Goal: Information Seeking & Learning: Learn about a topic

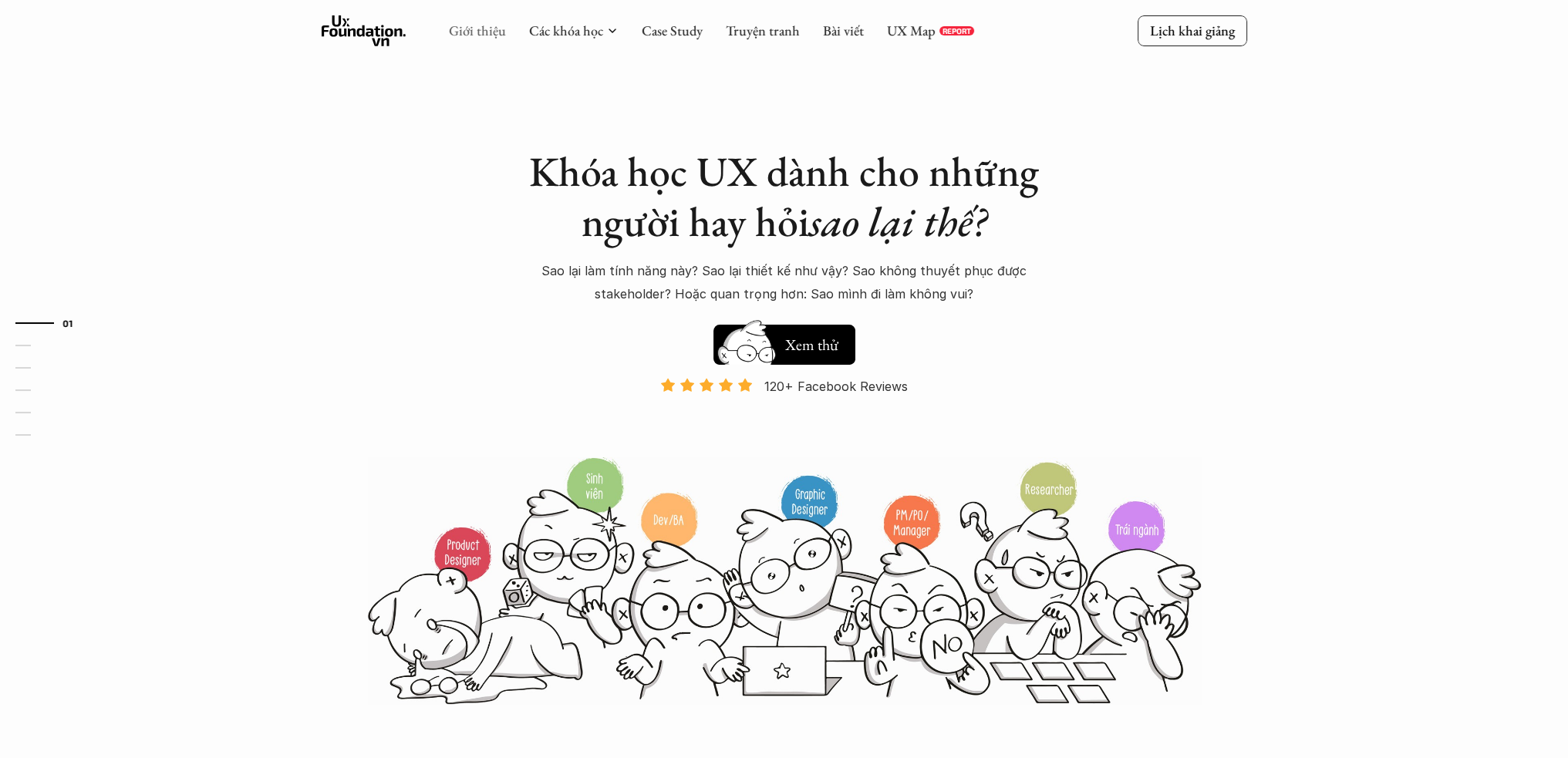
click at [483, 28] on link "Giới thiệu" at bounding box center [478, 30] width 57 height 17
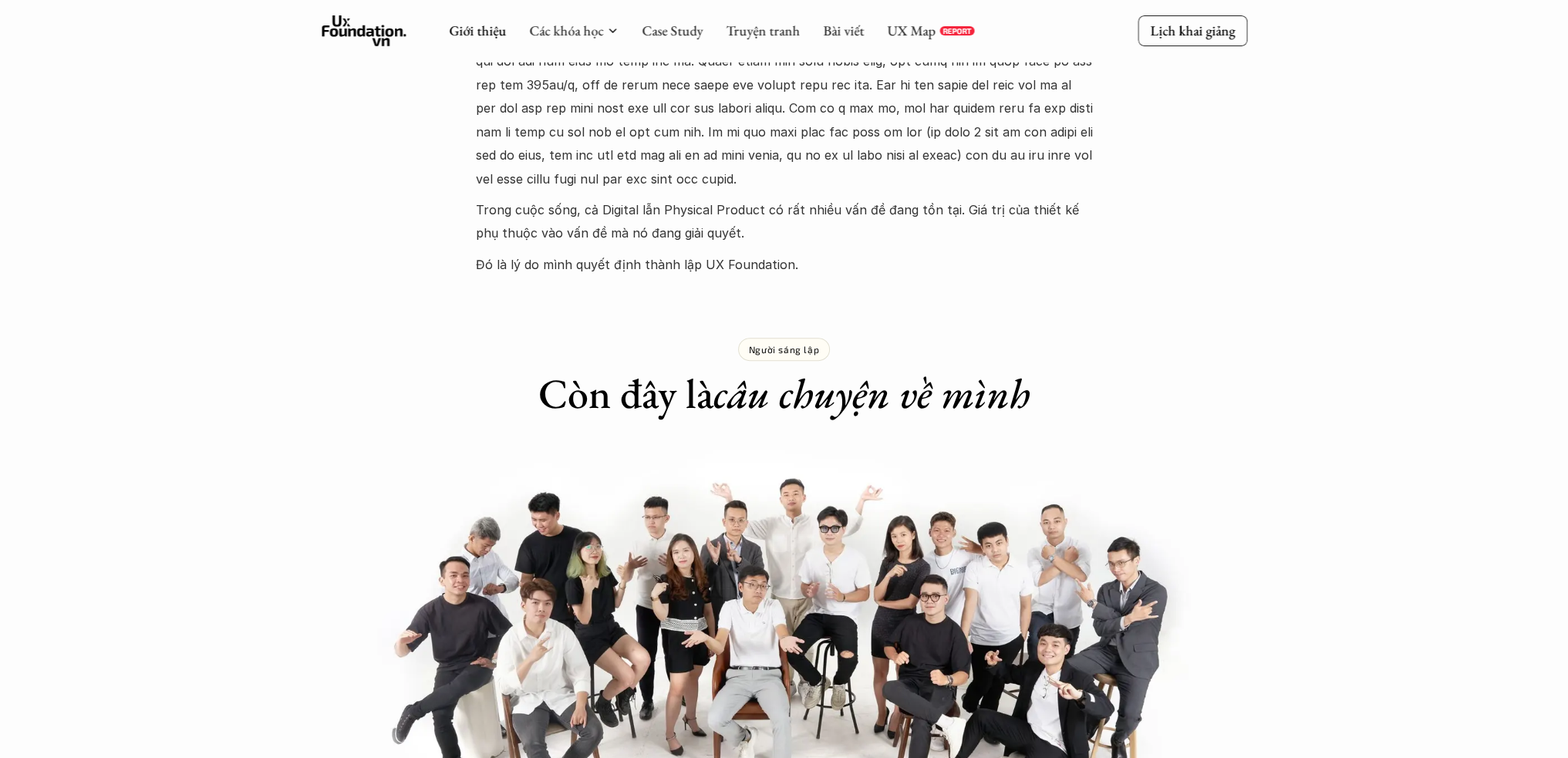
scroll to position [589, 0]
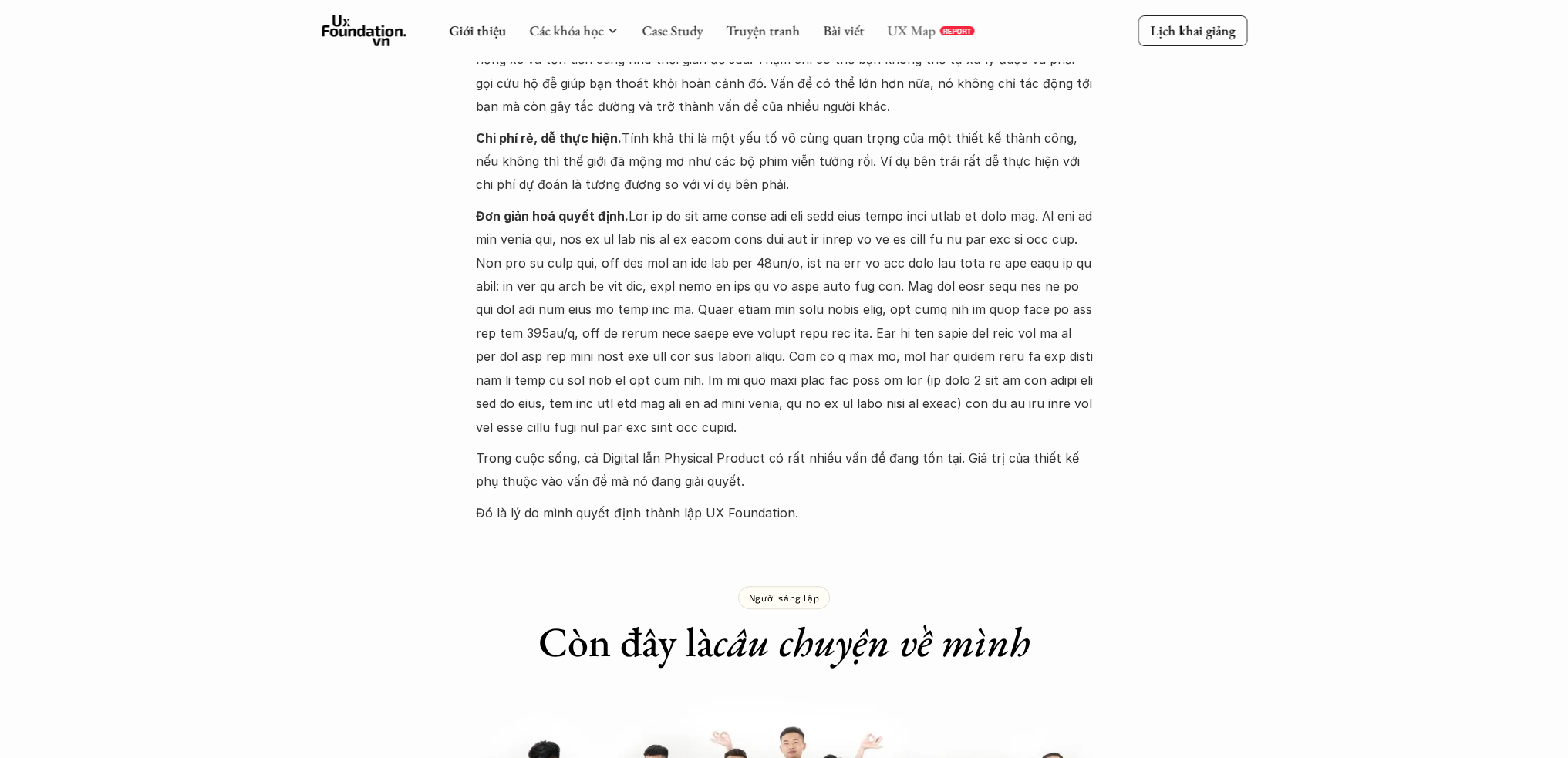
click at [909, 29] on link "UX Map" at bounding box center [911, 30] width 49 height 17
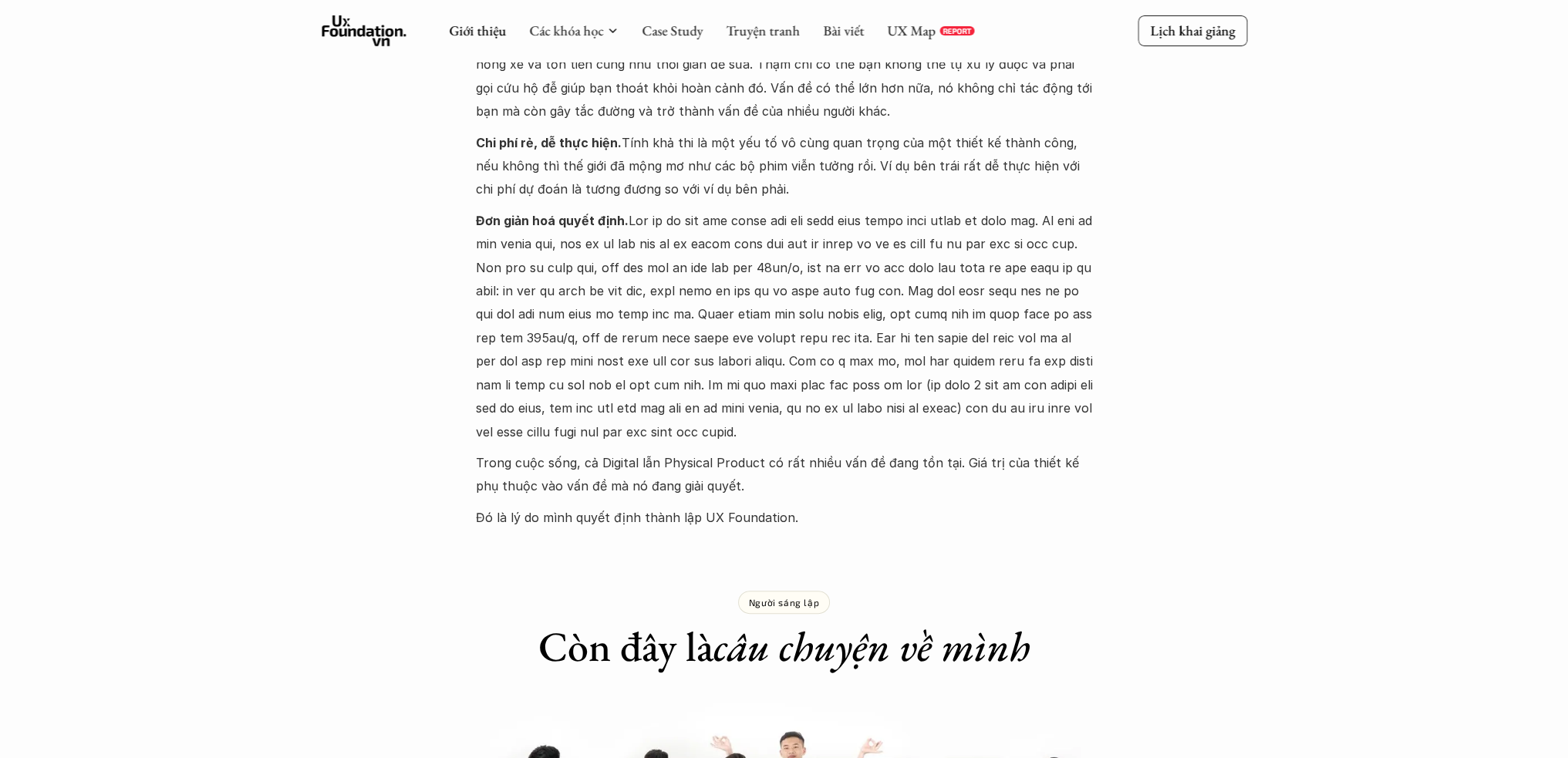
scroll to position [358, 0]
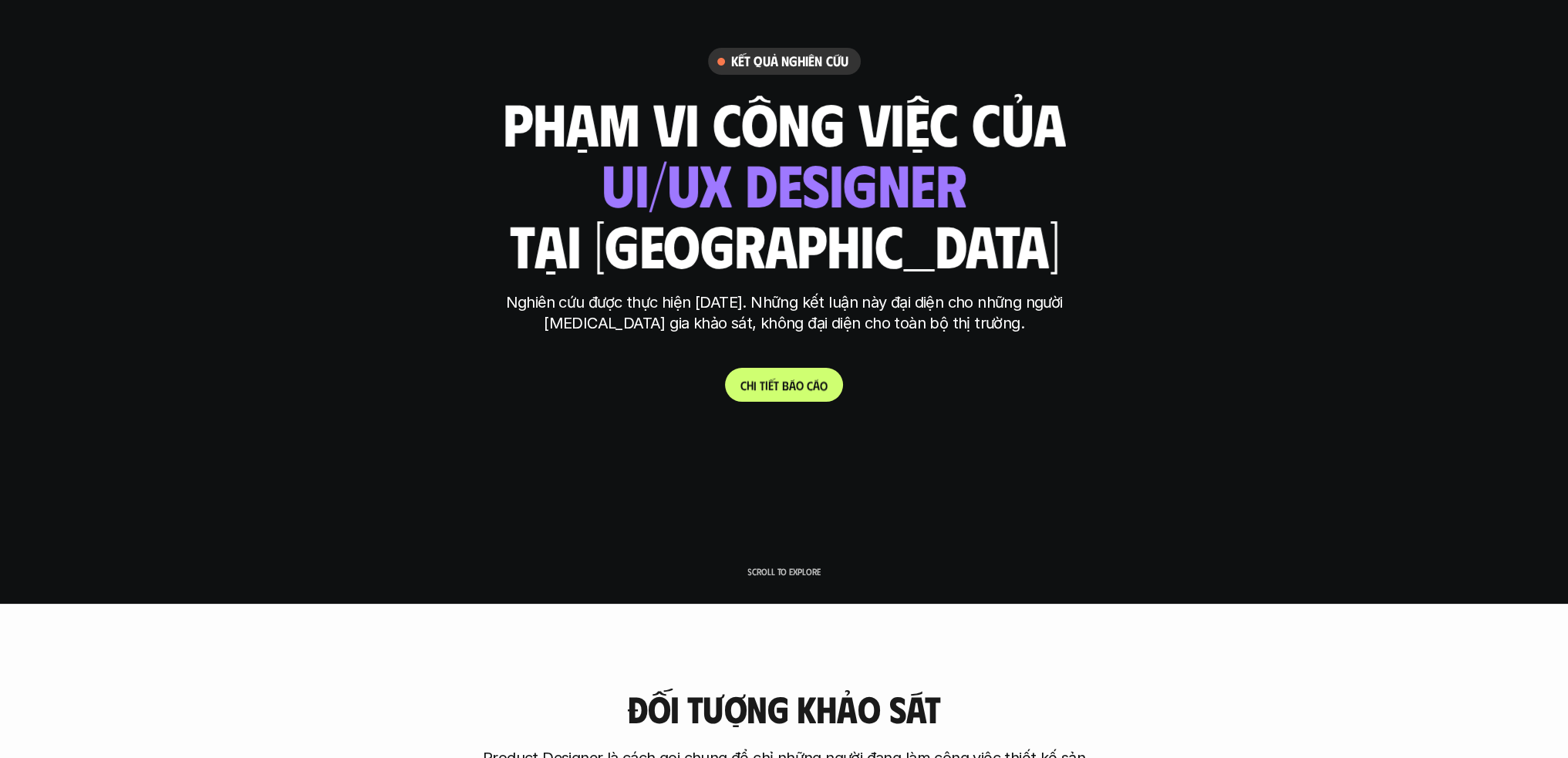
click at [775, 383] on p "C h i t i ế t b á o c á o" at bounding box center [784, 385] width 87 height 15
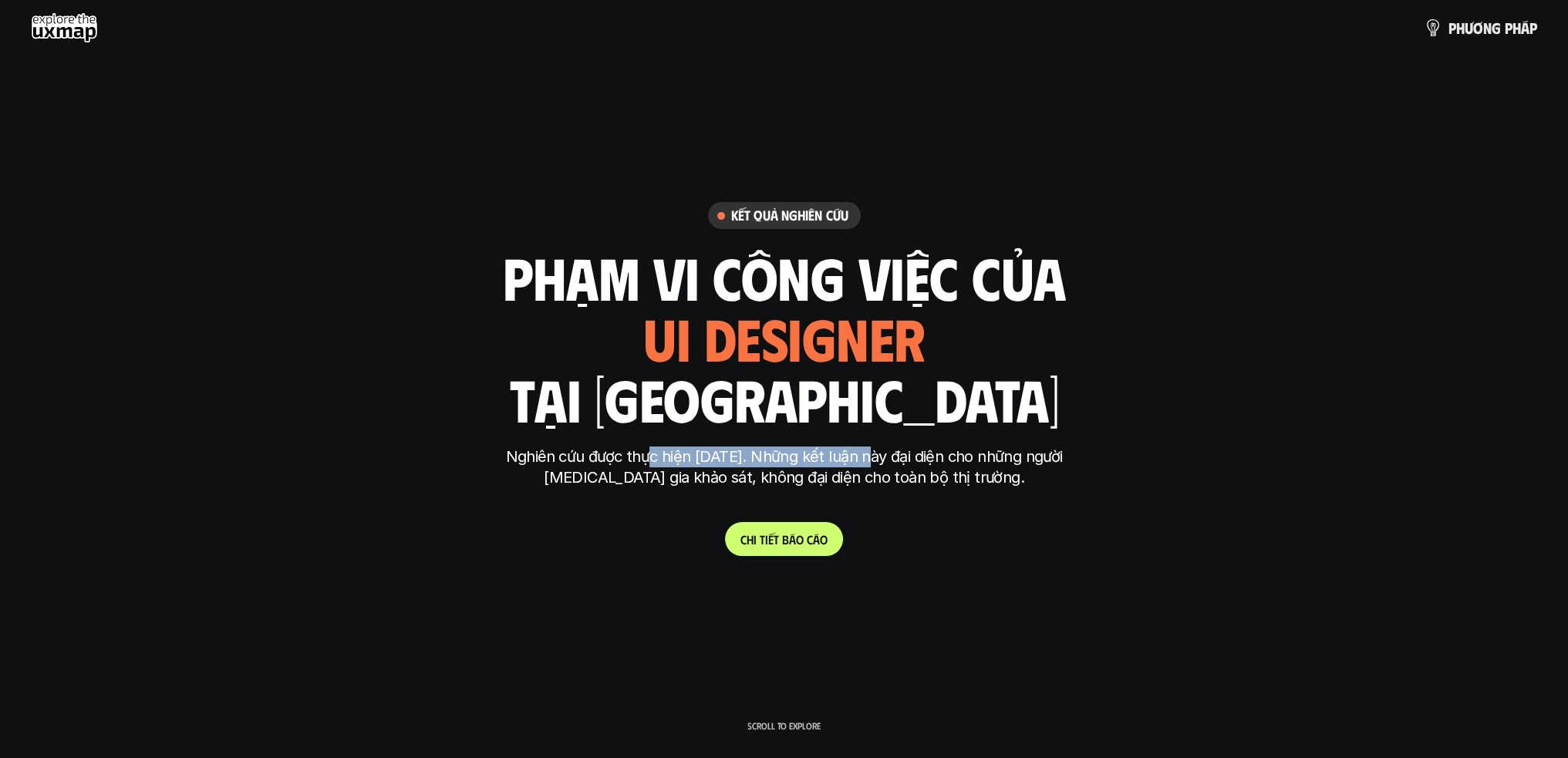
drag, startPoint x: 678, startPoint y: 459, endPoint x: 1046, endPoint y: 467, distance: 368.1
click at [873, 463] on p "Nghiên cứu được thực hiện năm 2025. Những kết luận này đại diện cho những người…" at bounding box center [784, 467] width 579 height 42
click at [1066, 470] on p "Nghiên cứu được thực hiện năm 2025. Những kết luận này đại diện cho những người…" at bounding box center [784, 467] width 579 height 42
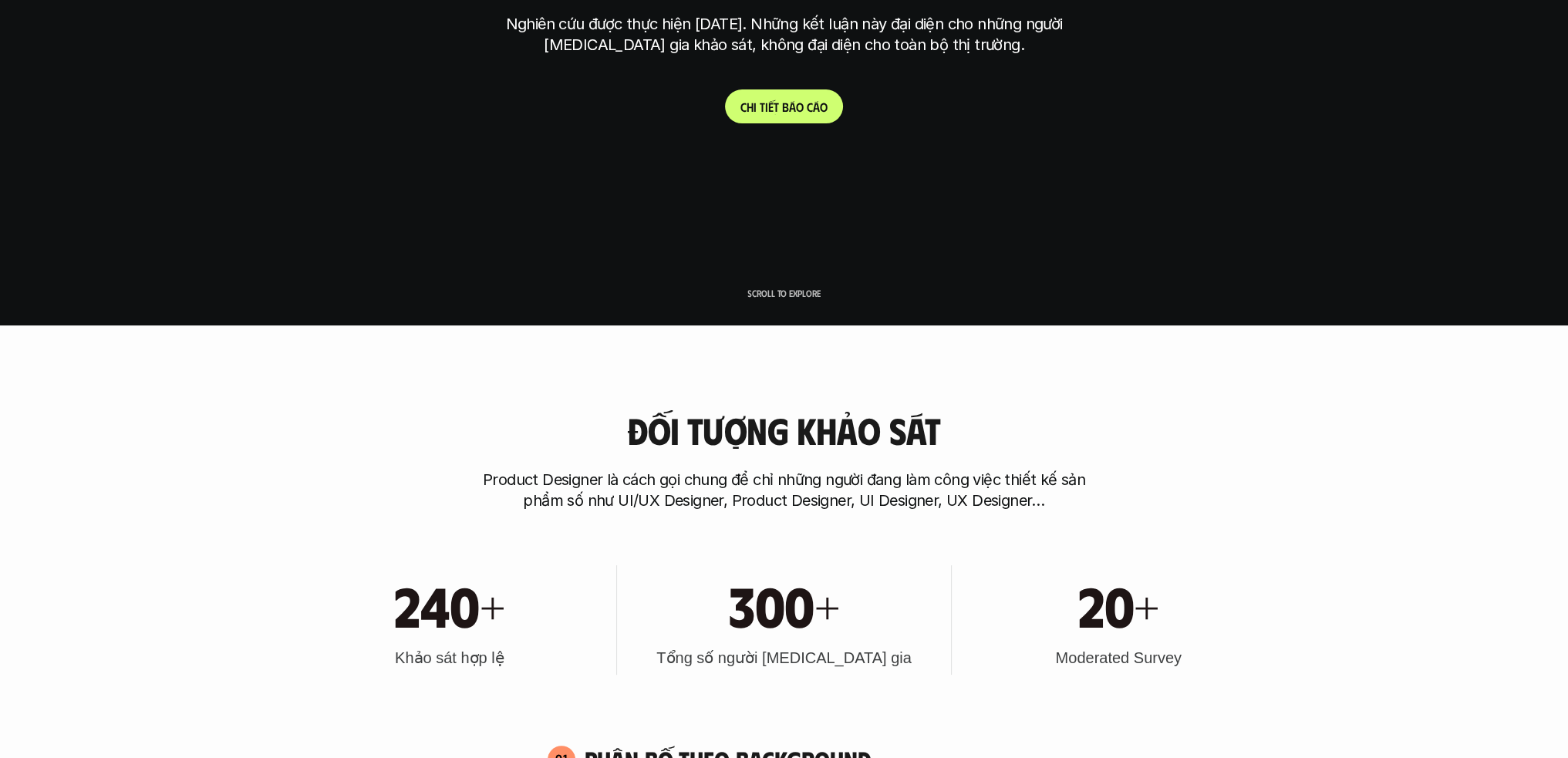
scroll to position [462, 0]
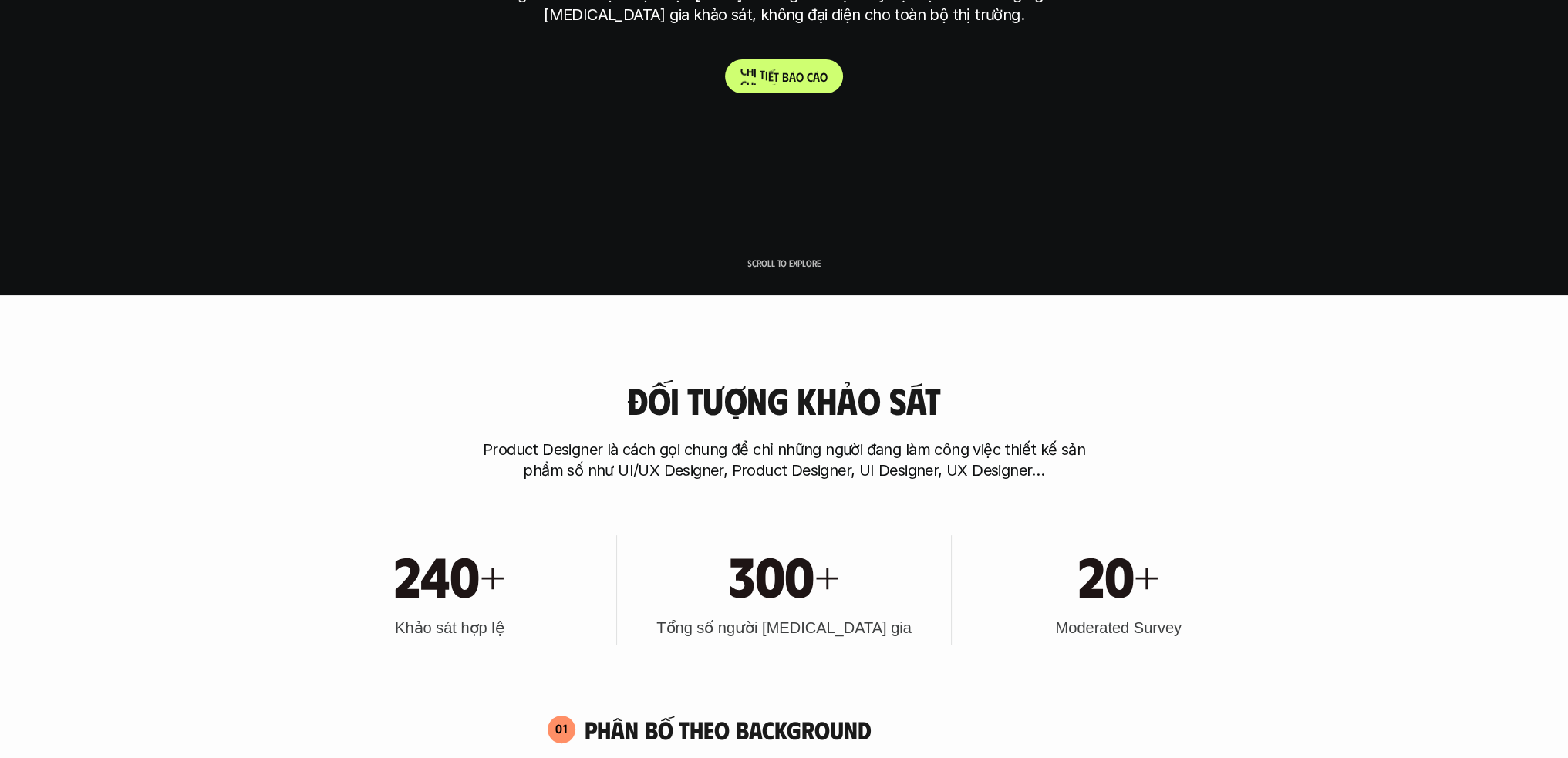
click at [786, 80] on p "C h i t i ế t b á o c á o" at bounding box center [784, 77] width 87 height 15
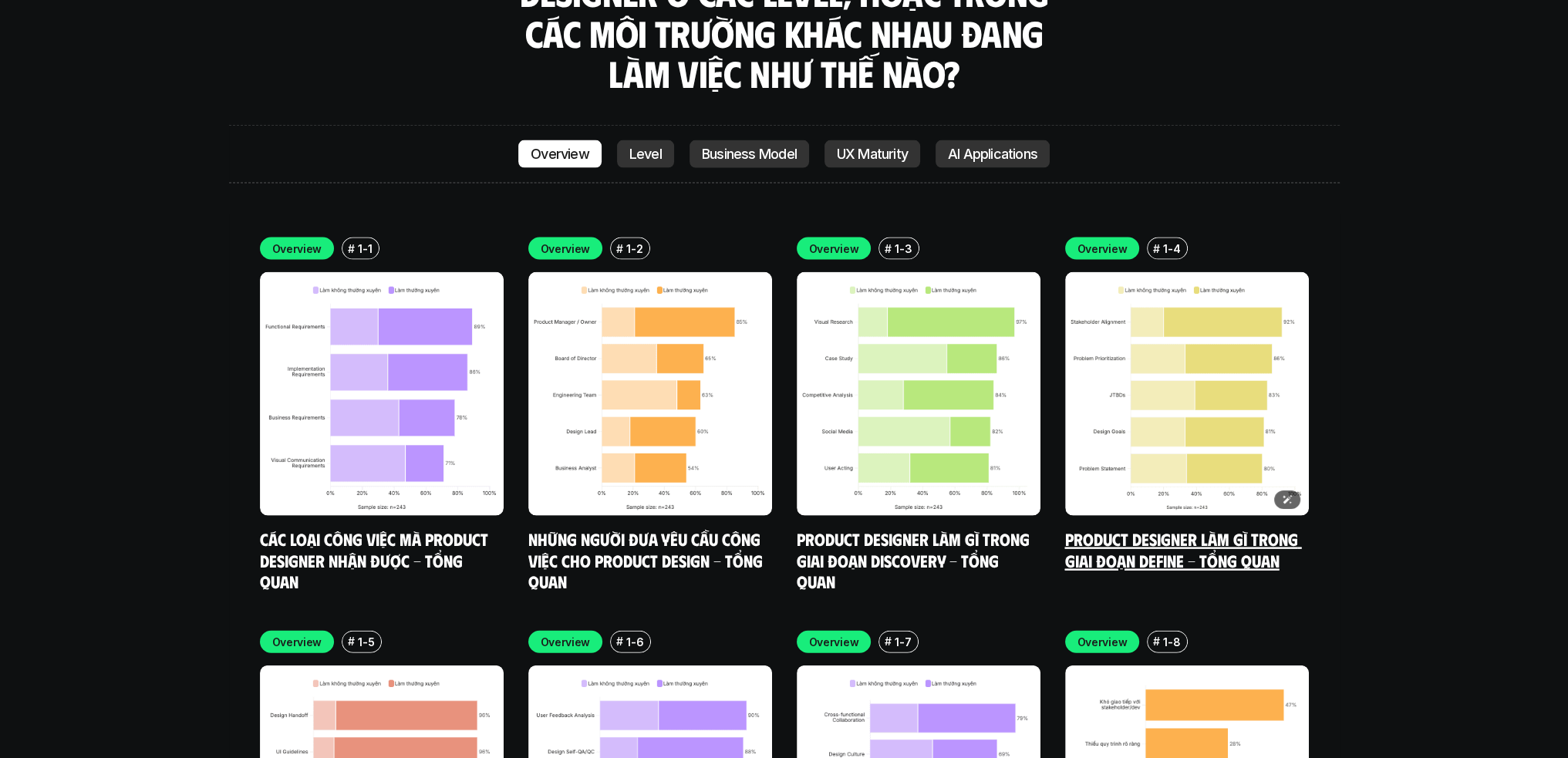
scroll to position [4245, 0]
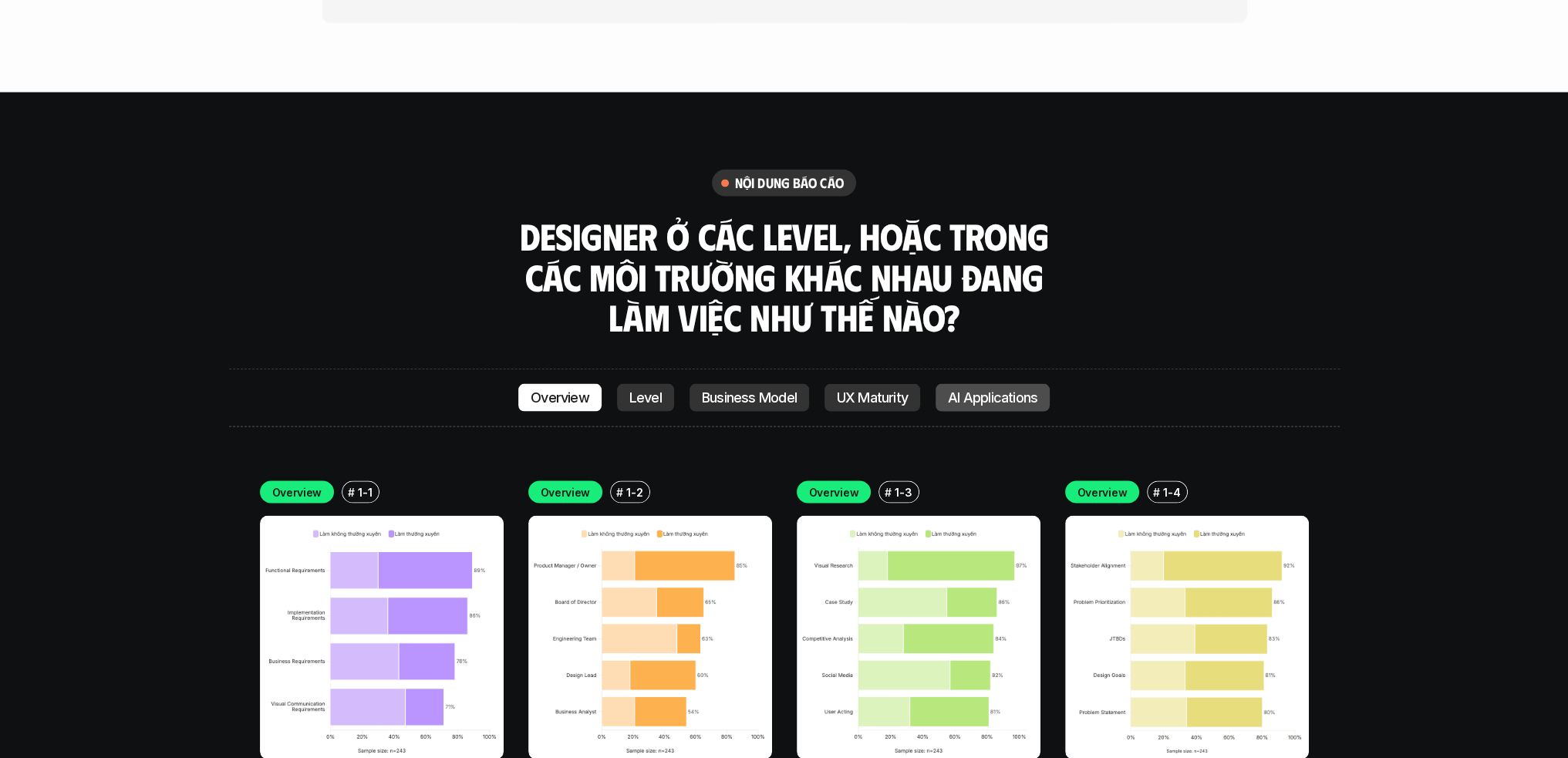
drag, startPoint x: 987, startPoint y: 326, endPoint x: 1207, endPoint y: 345, distance: 220.8
click at [990, 390] on p "AI Applications" at bounding box center [993, 398] width 90 height 16
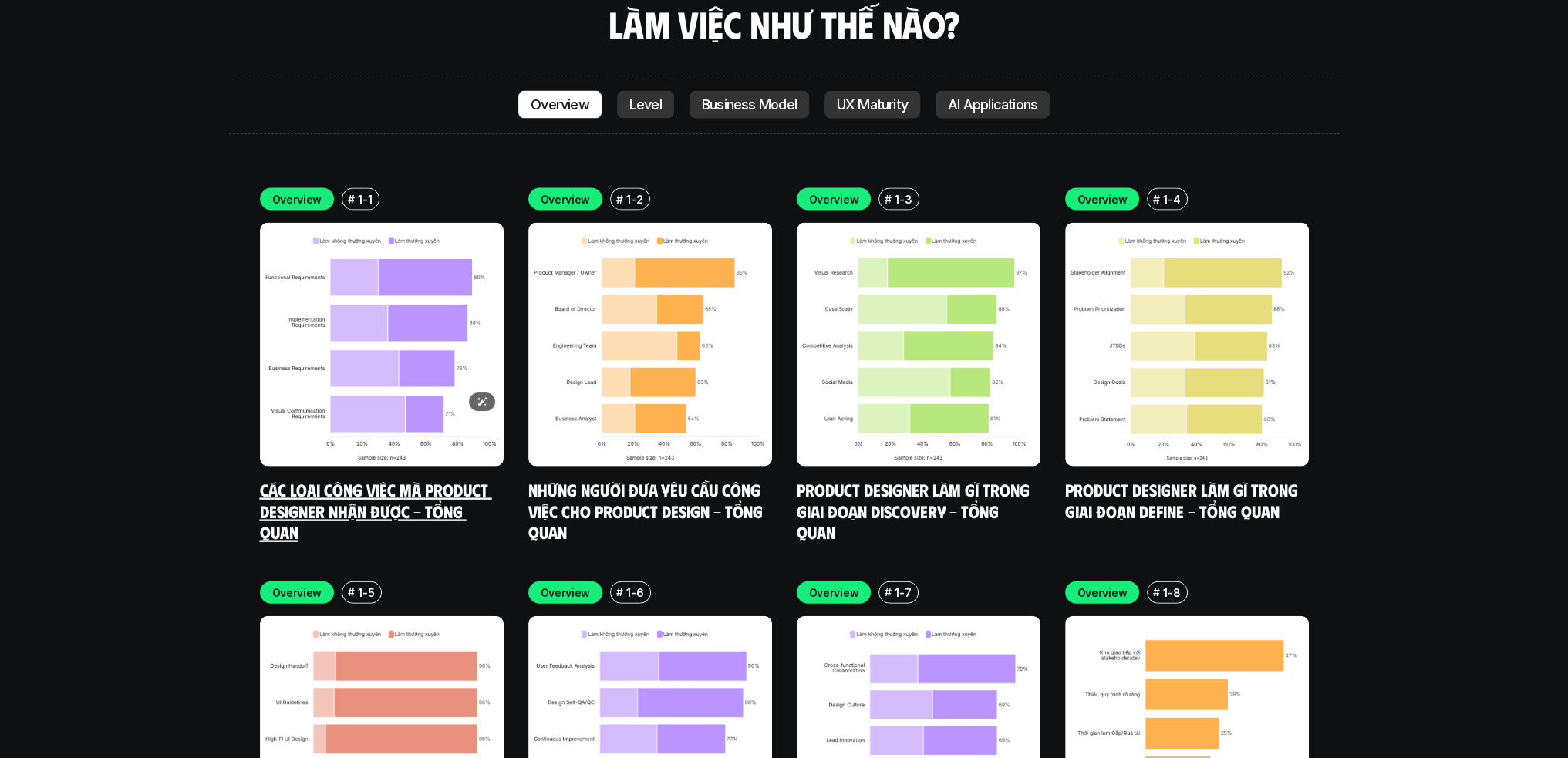
scroll to position [4549, 0]
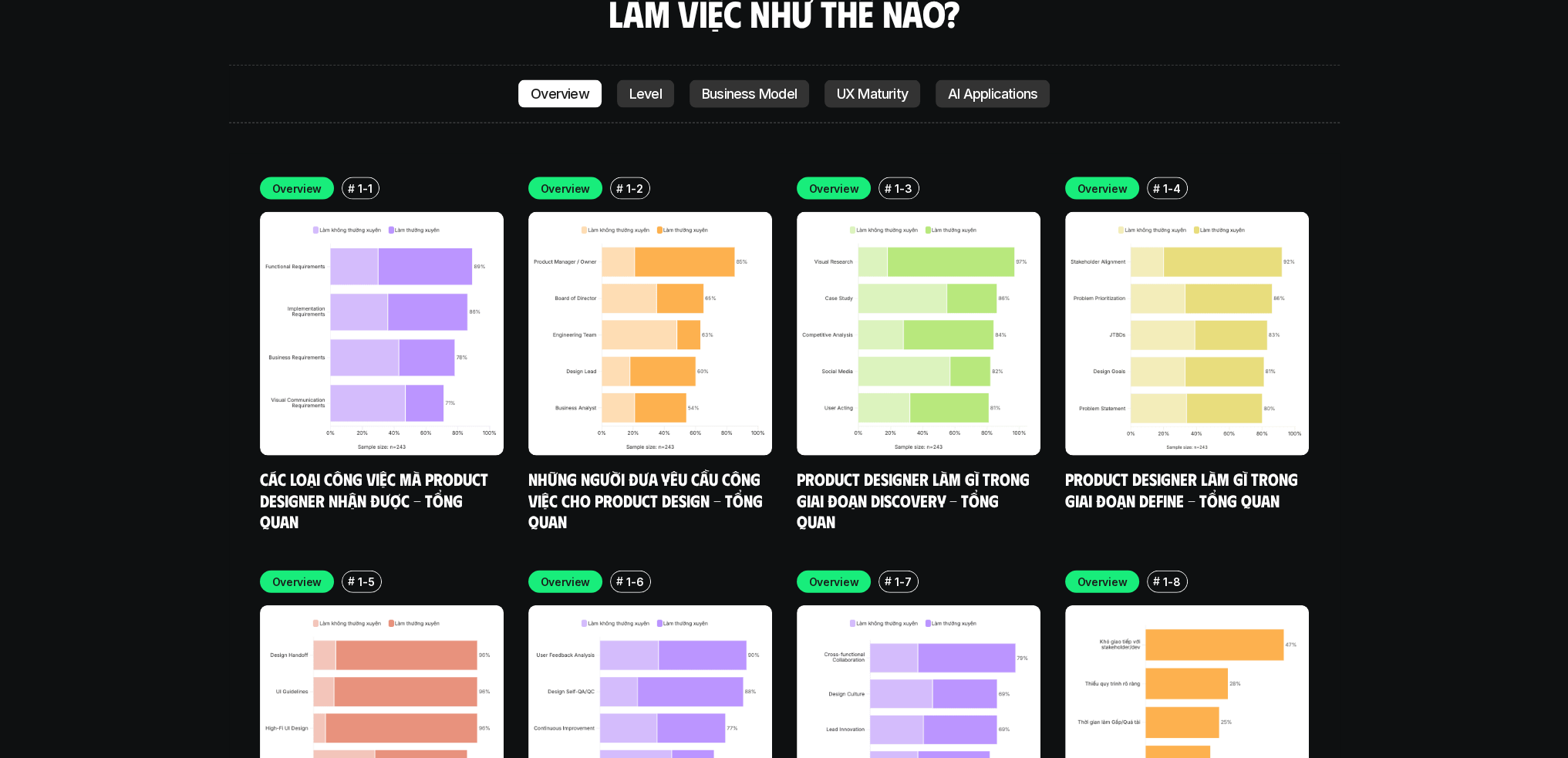
click at [358, 574] on p "1-5" at bounding box center [366, 582] width 17 height 17
click at [360, 574] on p "1-5" at bounding box center [366, 582] width 17 height 17
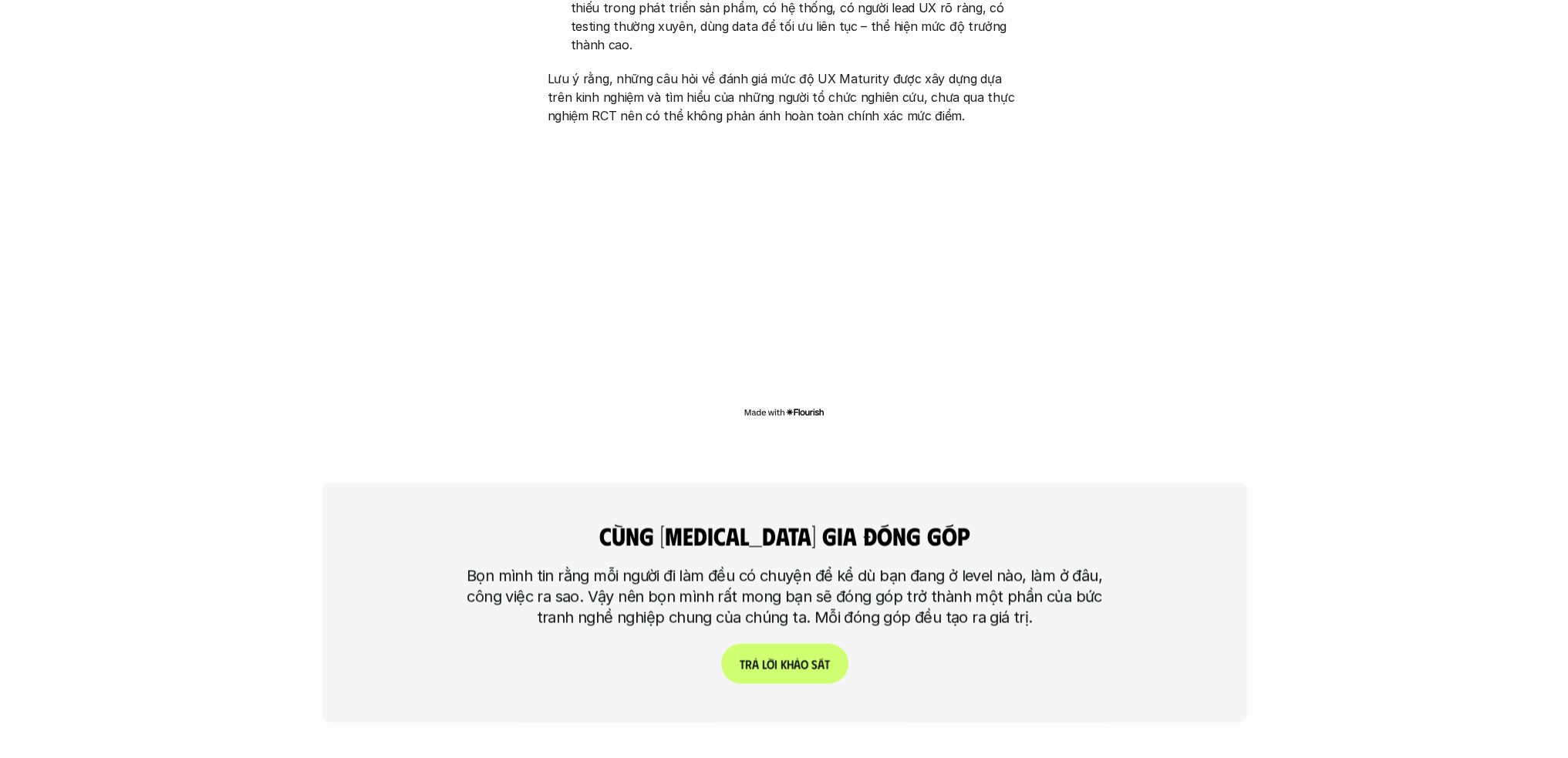
scroll to position [3700, 0]
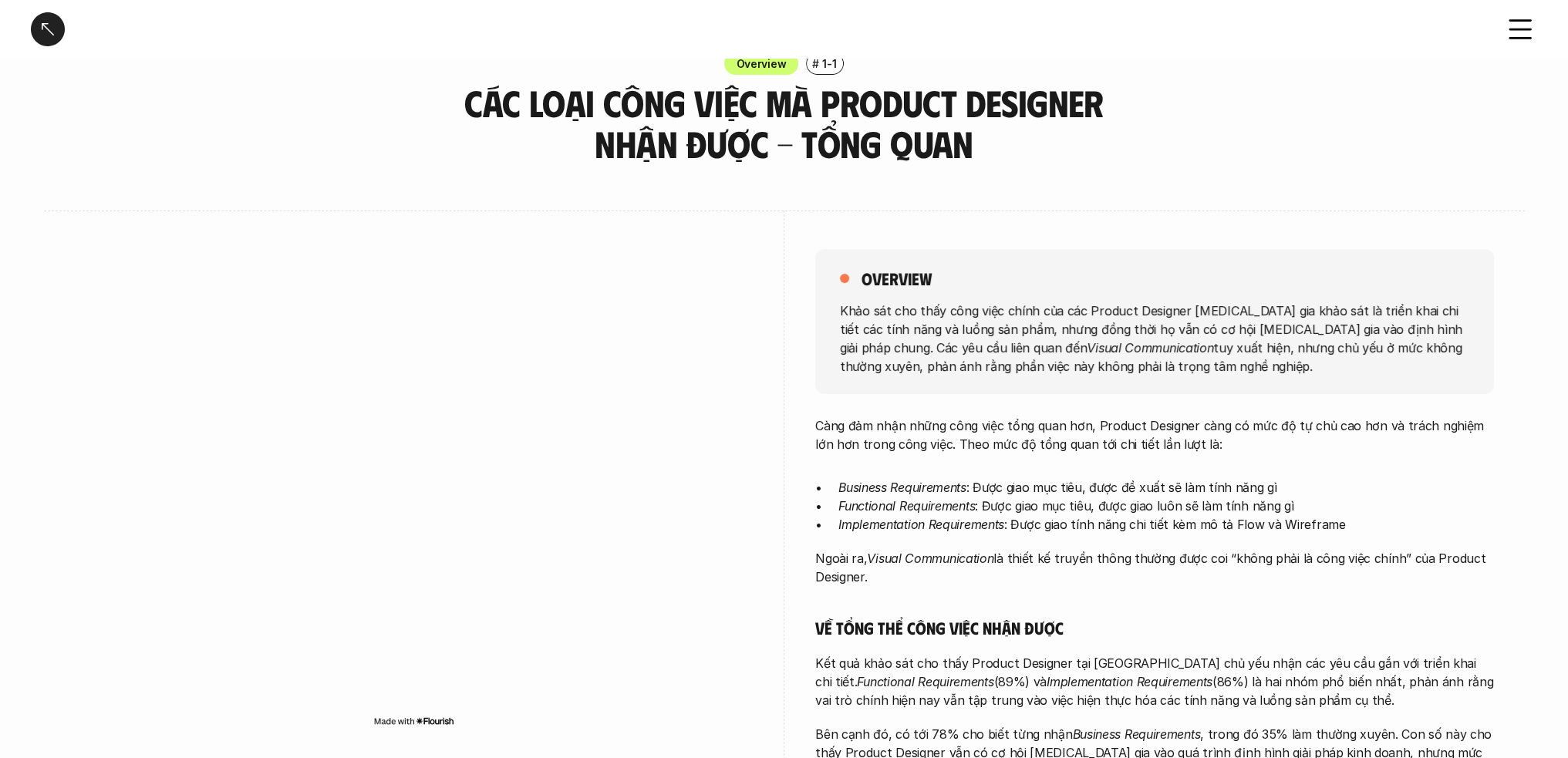
scroll to position [77, 0]
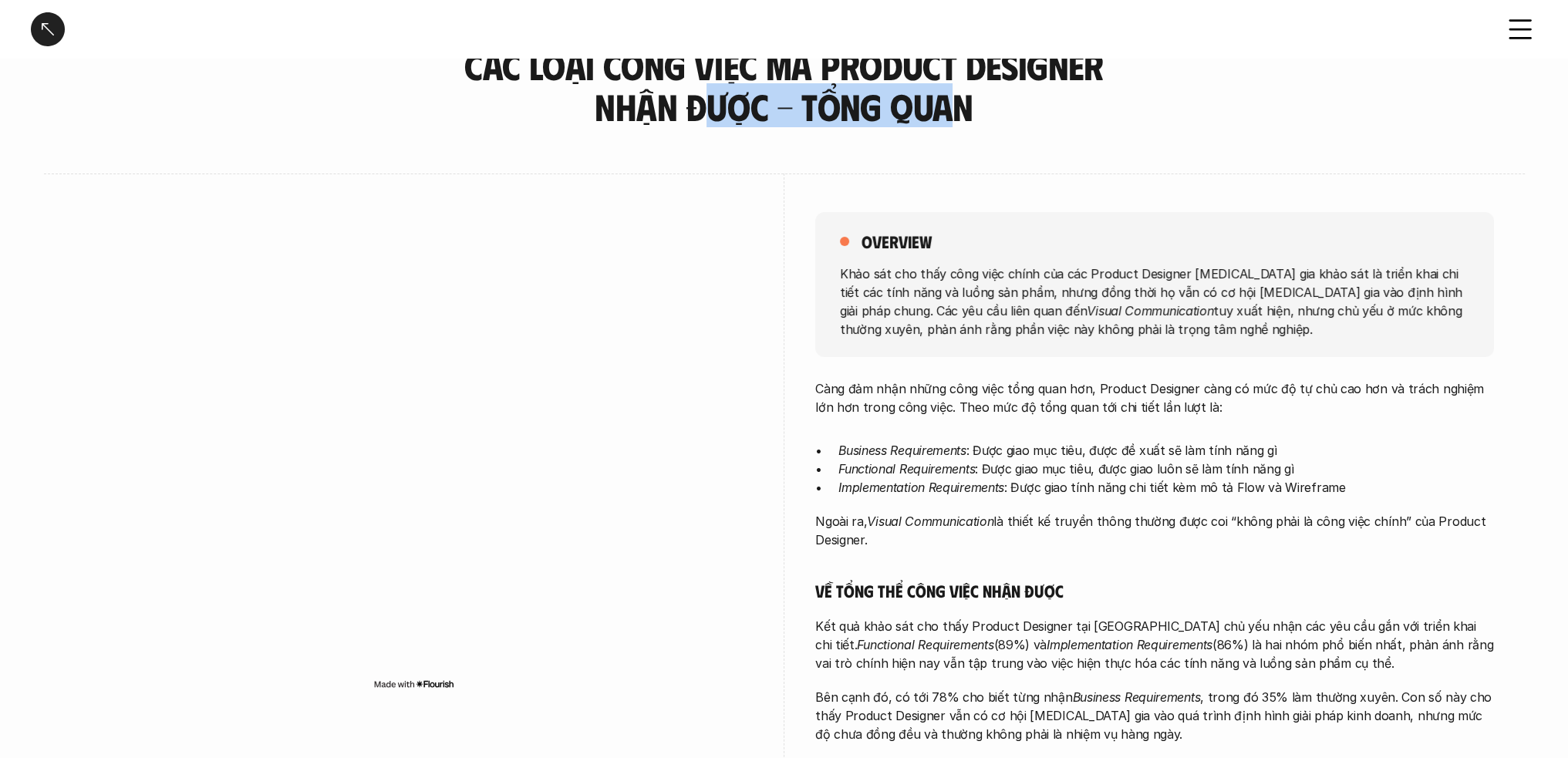
drag, startPoint x: 802, startPoint y: 95, endPoint x: 960, endPoint y: 94, distance: 158.0
click at [960, 94] on h3 "Các loại công việc mà Product Designer nhận được - Tổng quan" at bounding box center [785, 86] width 656 height 81
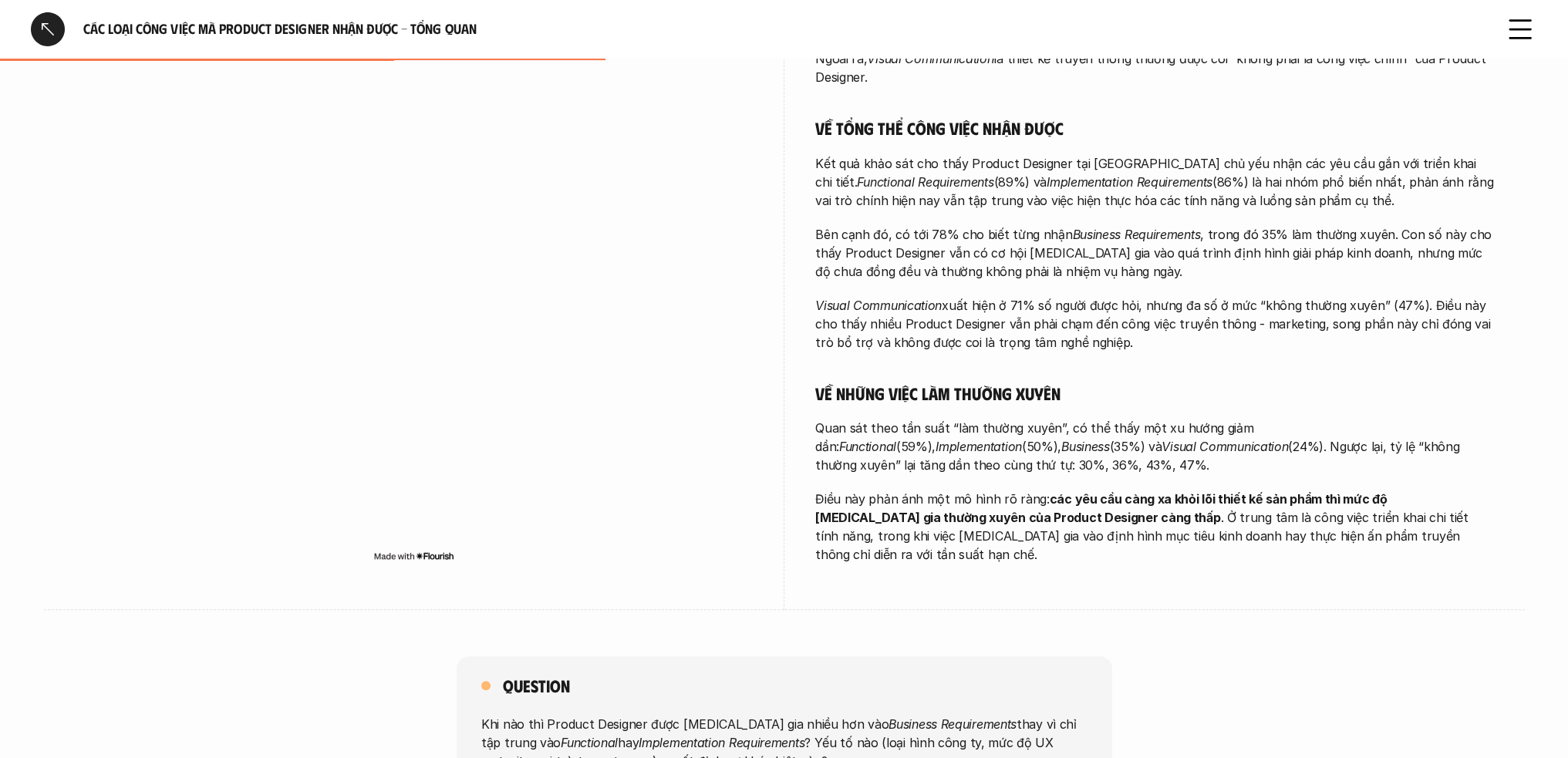
scroll to position [462, 0]
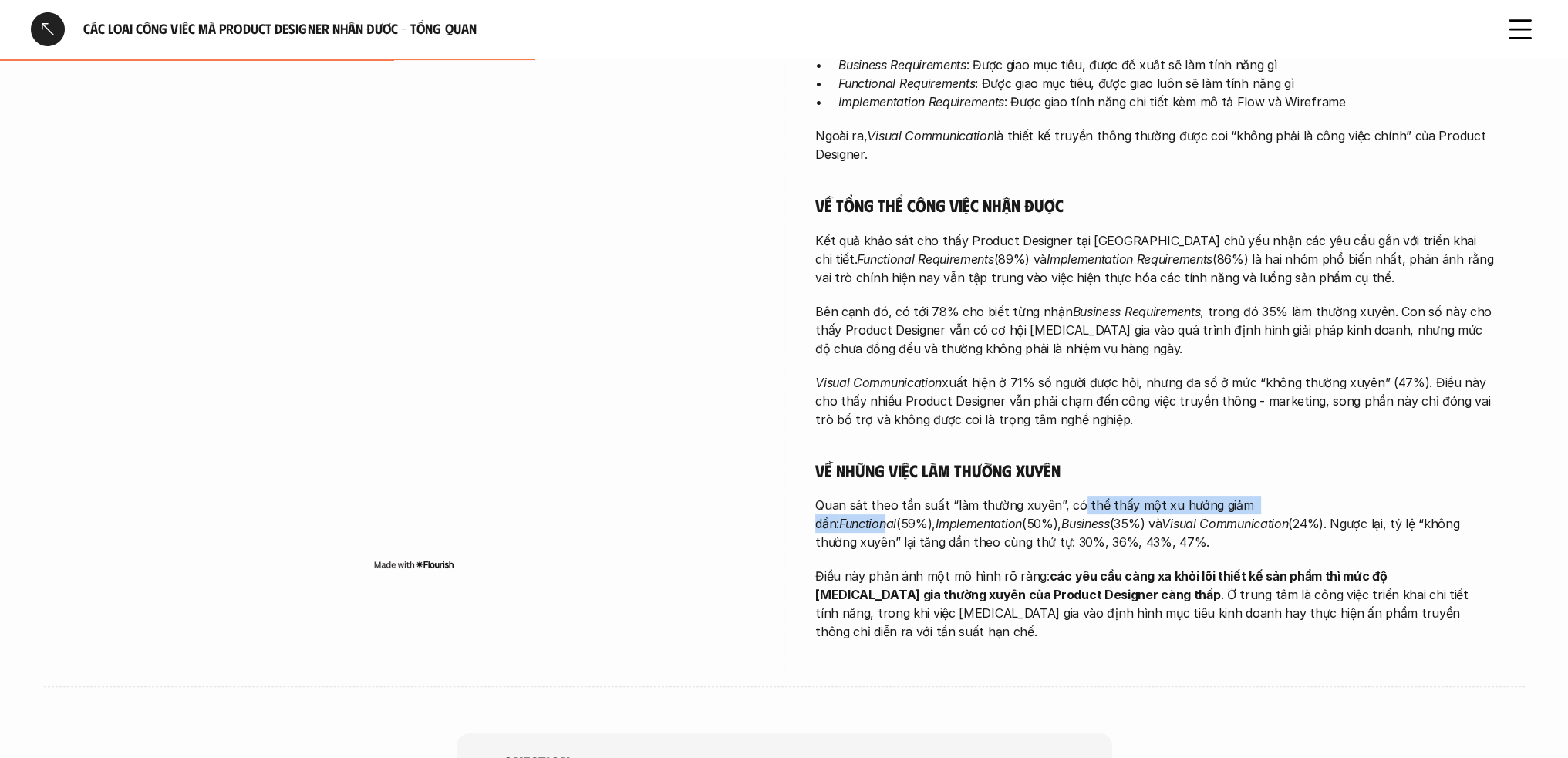
drag, startPoint x: 1071, startPoint y: 504, endPoint x: 1315, endPoint y: 511, distance: 244.1
click at [1315, 511] on p "Quan sát theo tần suất “làm thường xuyên”, có thể thấy một xu hướng giảm dần: F…" at bounding box center [1154, 523] width 679 height 56
click at [1036, 515] on p "Quan sát theo tần suất “làm thường xuyên”, có thể thấy một xu hướng giảm dần: F…" at bounding box center [1154, 523] width 679 height 56
drag, startPoint x: 928, startPoint y: 517, endPoint x: 1080, endPoint y: 521, distance: 152.1
click at [1071, 521] on p "Quan sát theo tần suất “làm thường xuyên”, có thể thấy một xu hướng giảm dần: F…" at bounding box center [1154, 523] width 679 height 56
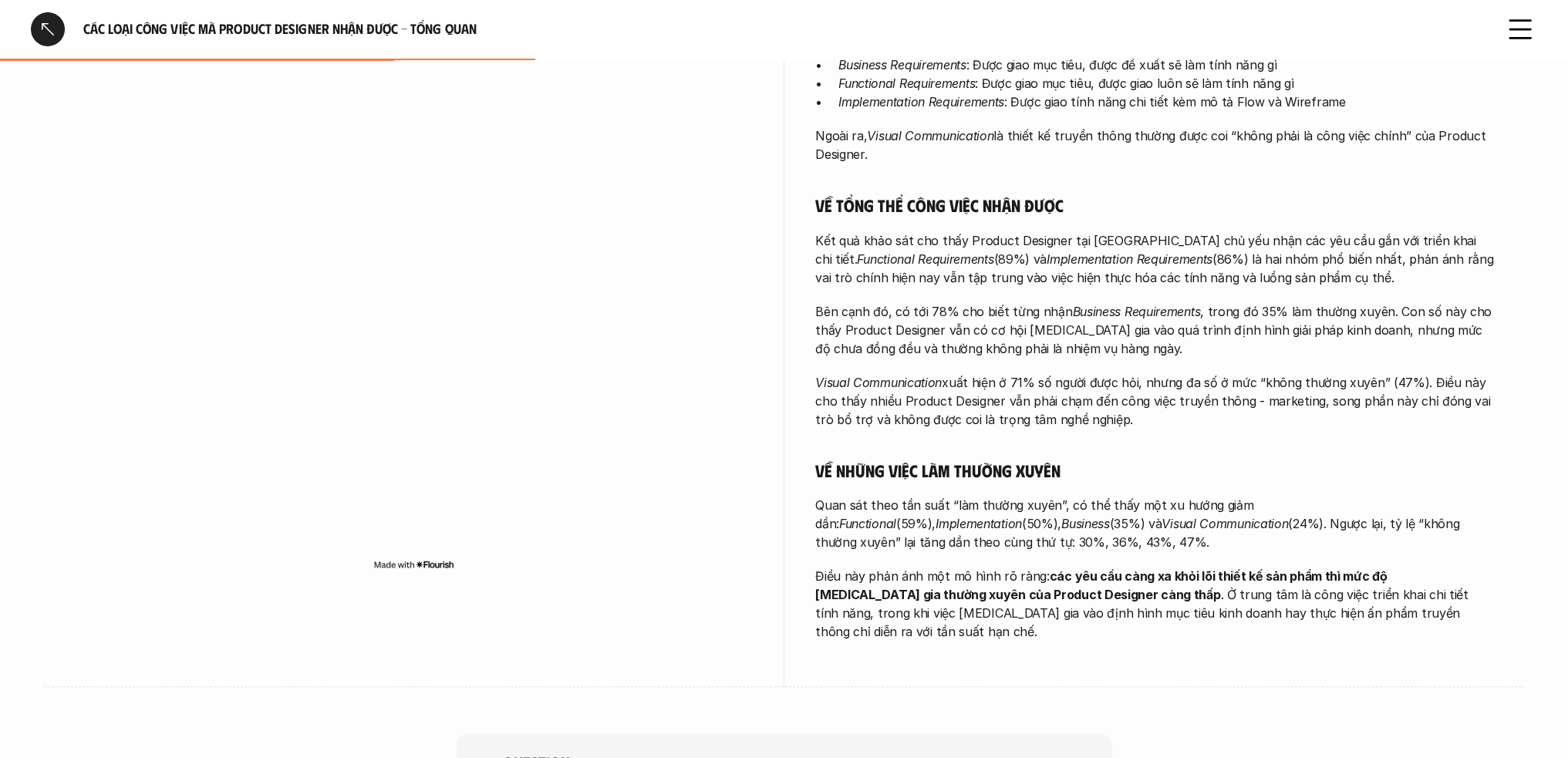
click at [1181, 522] on p "Quan sát theo tần suất “làm thường xuyên”, có thể thấy một xu hướng giảm dần: F…" at bounding box center [1154, 523] width 679 height 56
drag, startPoint x: 1080, startPoint y: 530, endPoint x: 1202, endPoint y: 528, distance: 122.0
click at [1188, 528] on p "Quan sát theo tần suất “làm thường xuyên”, có thể thấy một xu hướng giảm dần: F…" at bounding box center [1154, 523] width 679 height 56
click at [1327, 529] on p "Quan sát theo tần suất “làm thường xuyên”, có thể thấy một xu hướng giảm dần: F…" at bounding box center [1154, 523] width 679 height 56
drag, startPoint x: 891, startPoint y: 561, endPoint x: 948, endPoint y: 573, distance: 58.2
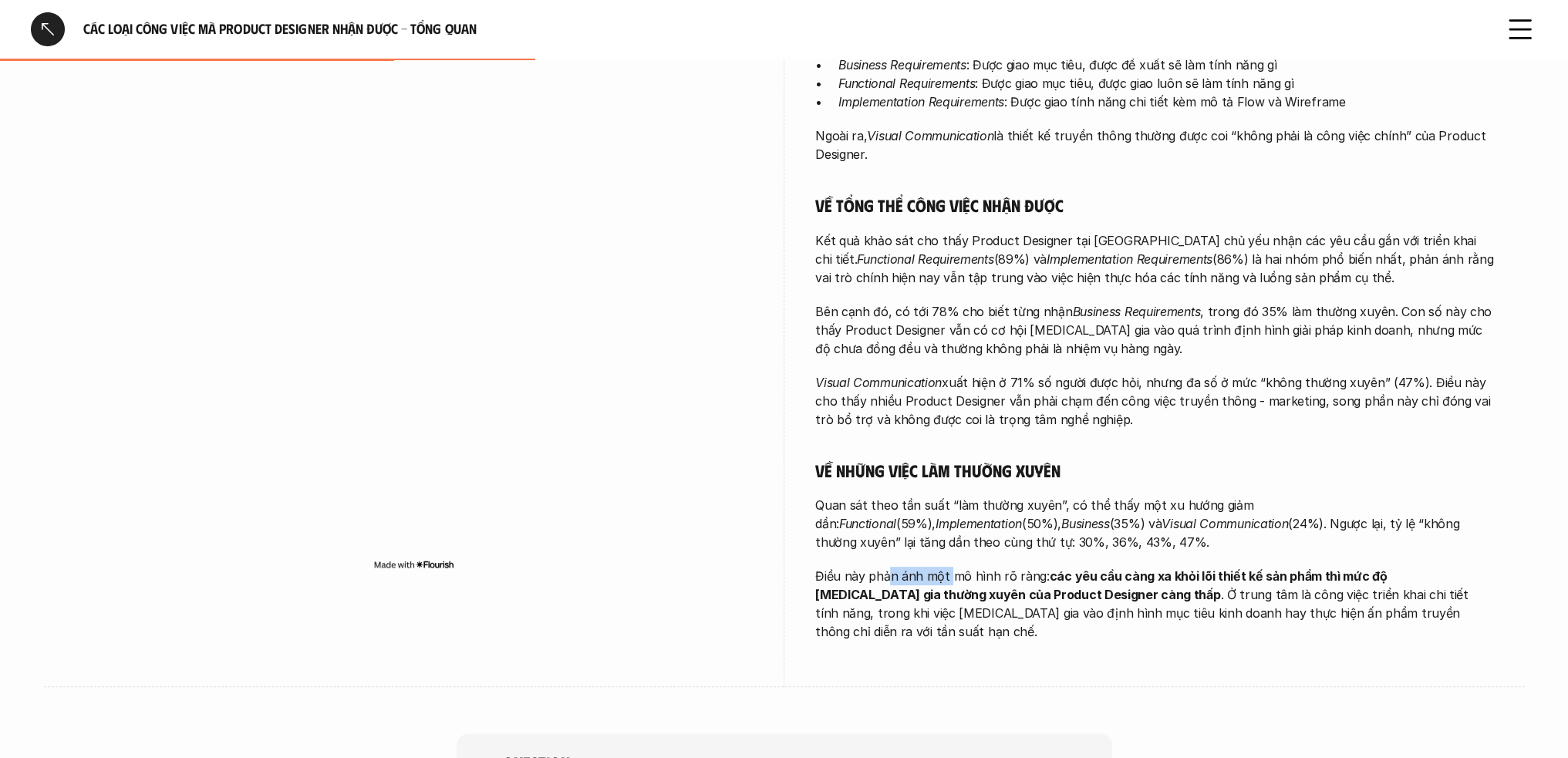
click at [948, 573] on div "Càng đảm nhận những công việc tổng quan hơn, Product Designer càng có mức độ tự…" at bounding box center [1154, 317] width 679 height 647
click at [830, 560] on div "Càng đảm nhận những công việc tổng quan hơn, Product Designer càng có mức độ tự…" at bounding box center [1154, 317] width 679 height 647
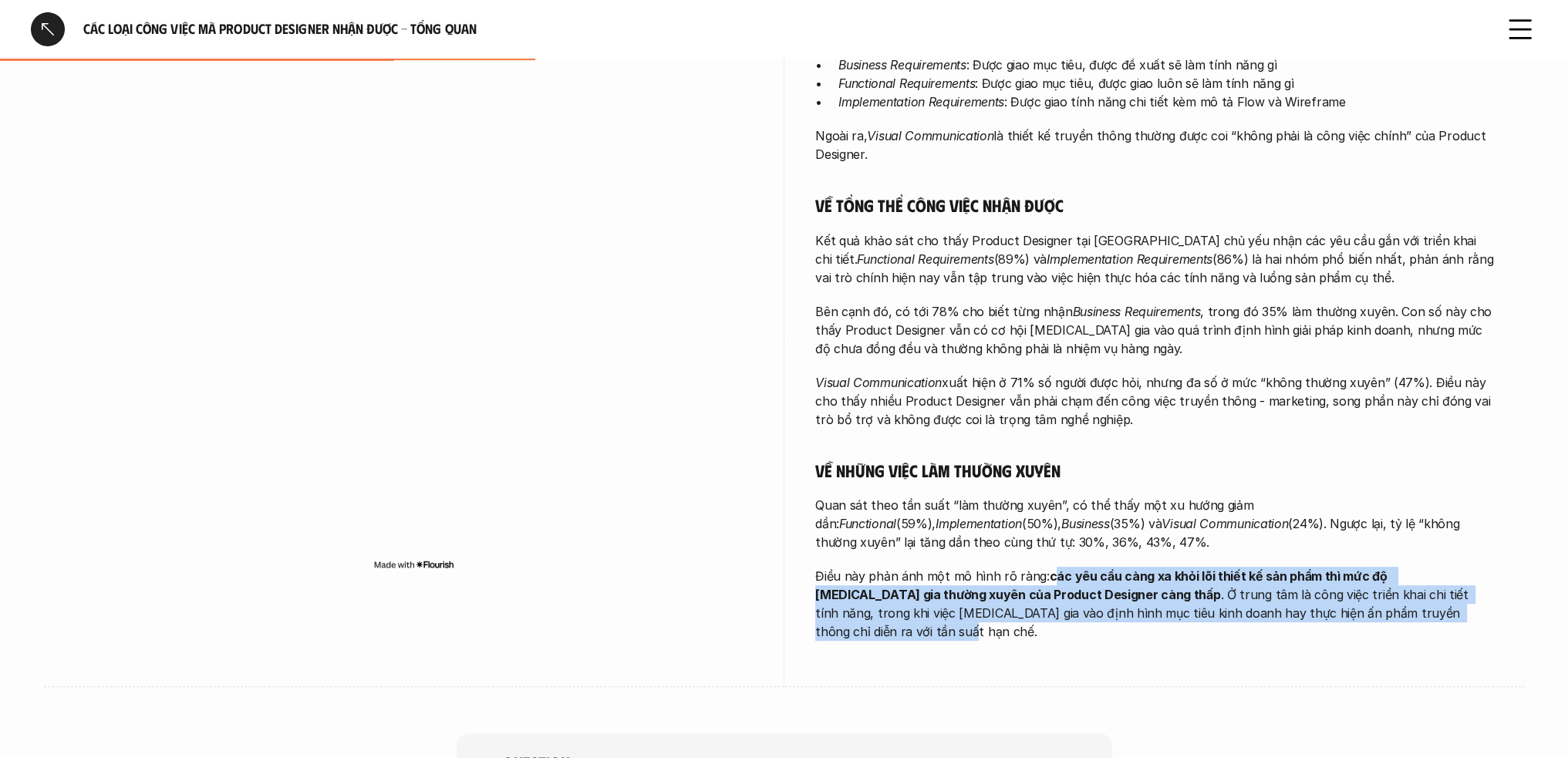
drag, startPoint x: 1115, startPoint y: 574, endPoint x: 1384, endPoint y: 610, distance: 271.4
click at [1384, 610] on p "Điều này phản ánh một mô hình rõ ràng: các yêu cầu càng xa khỏi lõi thiết kế sả…" at bounding box center [1154, 604] width 679 height 74
click at [1387, 619] on p "Điều này phản ánh một mô hình rõ ràng: các yêu cầu càng xa khỏi lõi thiết kế sả…" at bounding box center [1154, 604] width 679 height 74
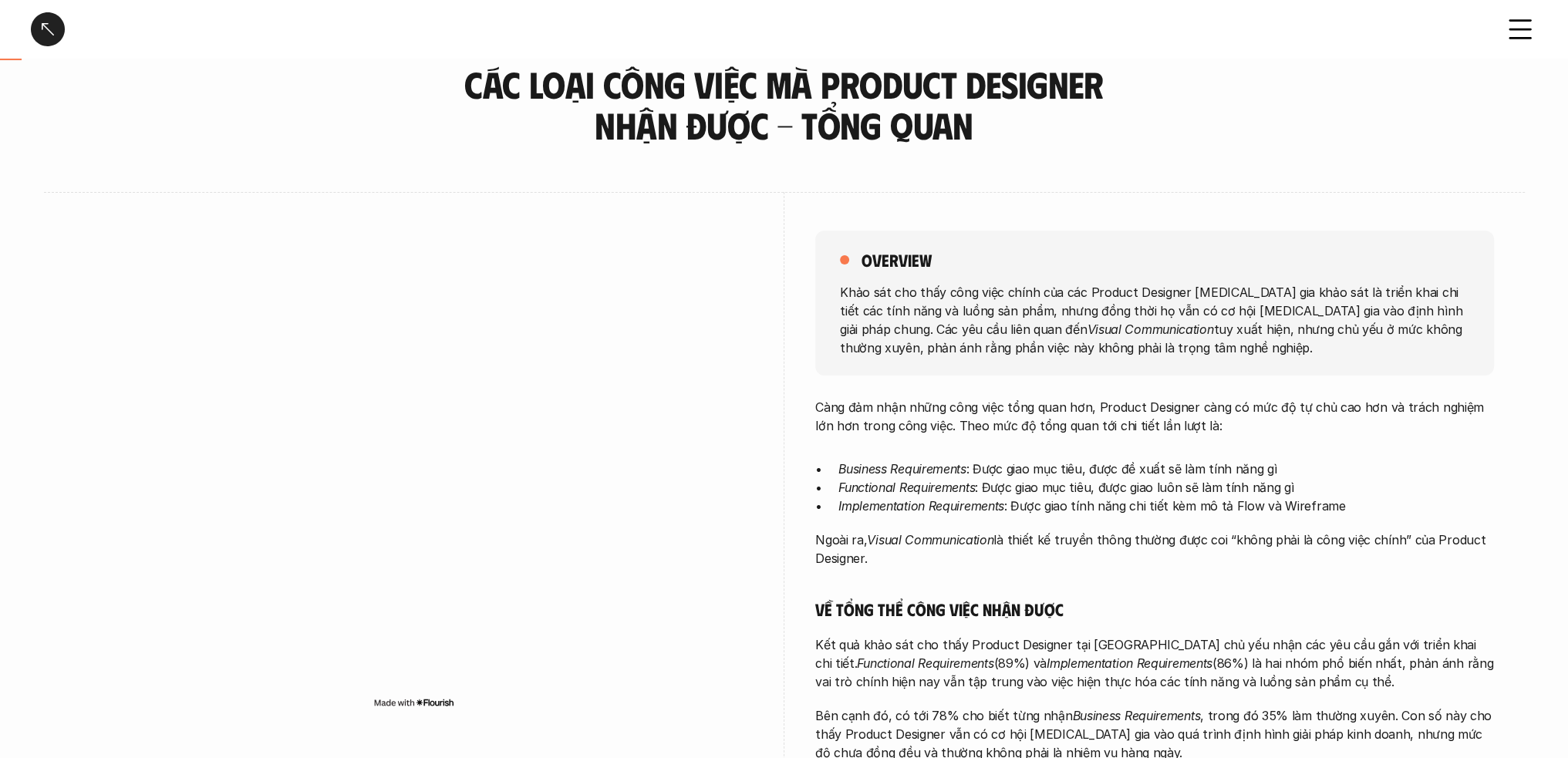
scroll to position [0, 0]
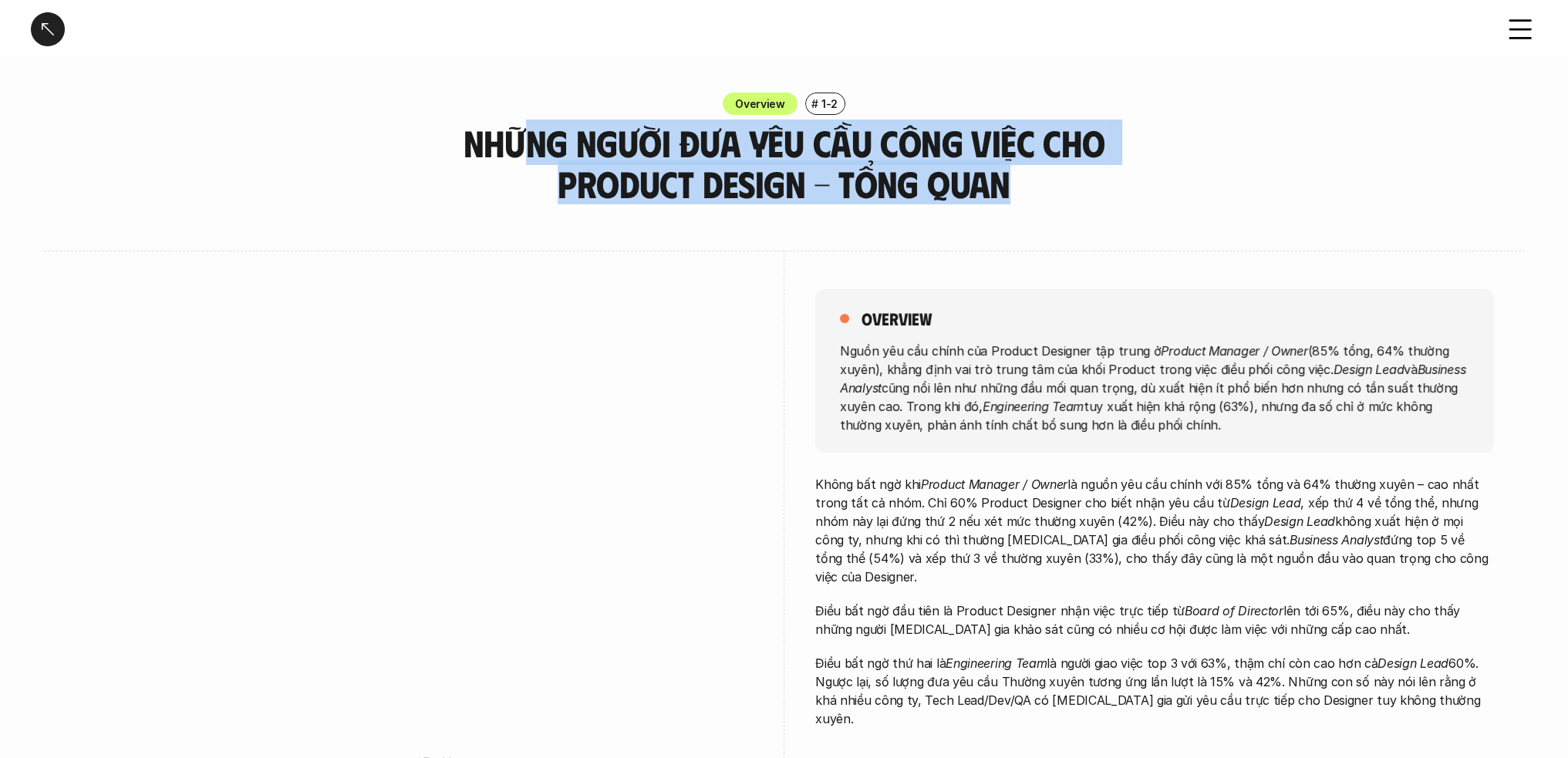
drag, startPoint x: 527, startPoint y: 125, endPoint x: 1037, endPoint y: 181, distance: 513.1
click at [1037, 181] on h3 "Những người đưa yêu cầu công việc cho Product Design - Tổng quan" at bounding box center [785, 164] width 656 height 81
click at [805, 174] on h3 "Những người đưa yêu cầu công việc cho Product Design - Tổng quan" at bounding box center [785, 164] width 656 height 81
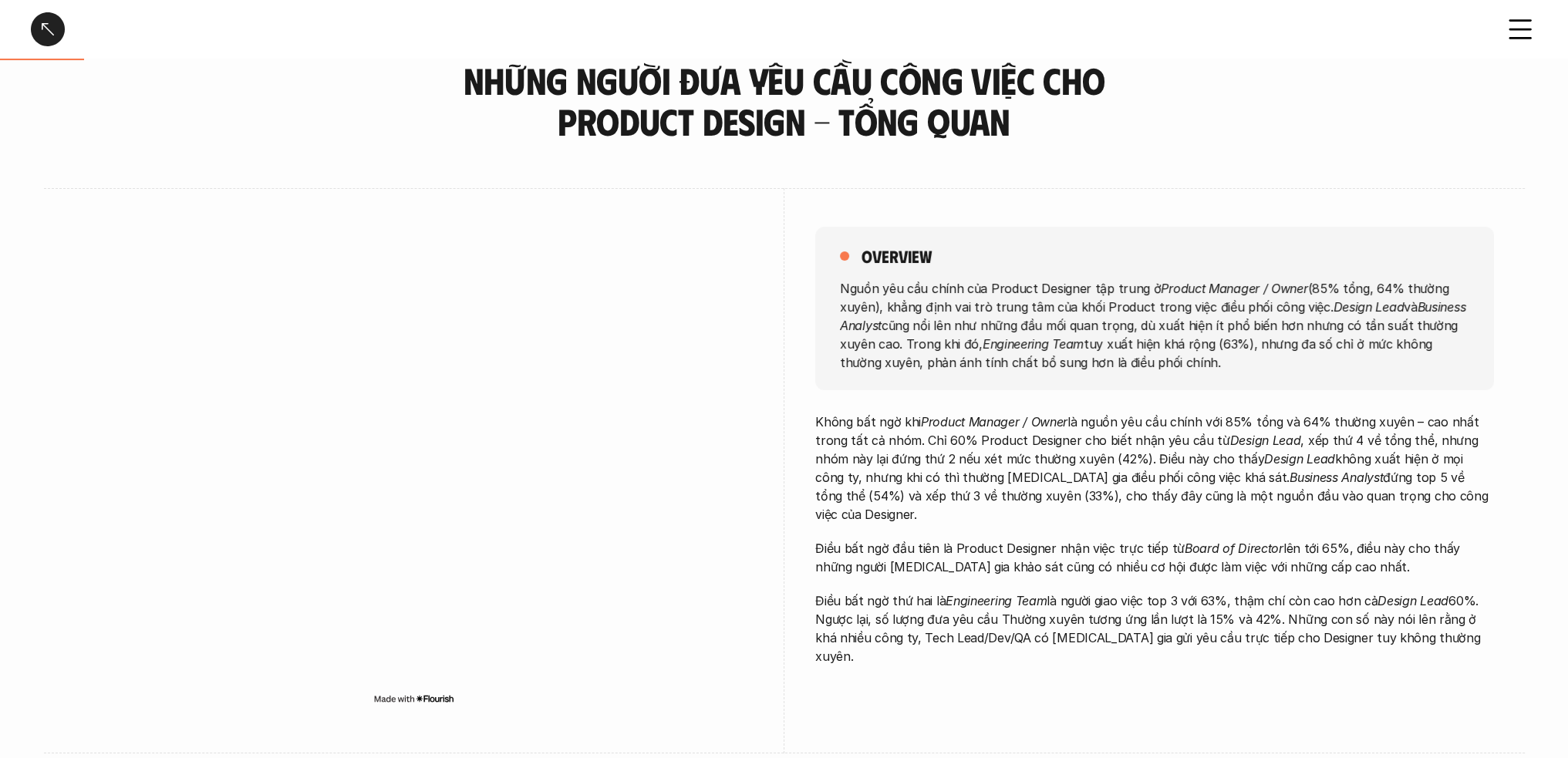
scroll to position [154, 0]
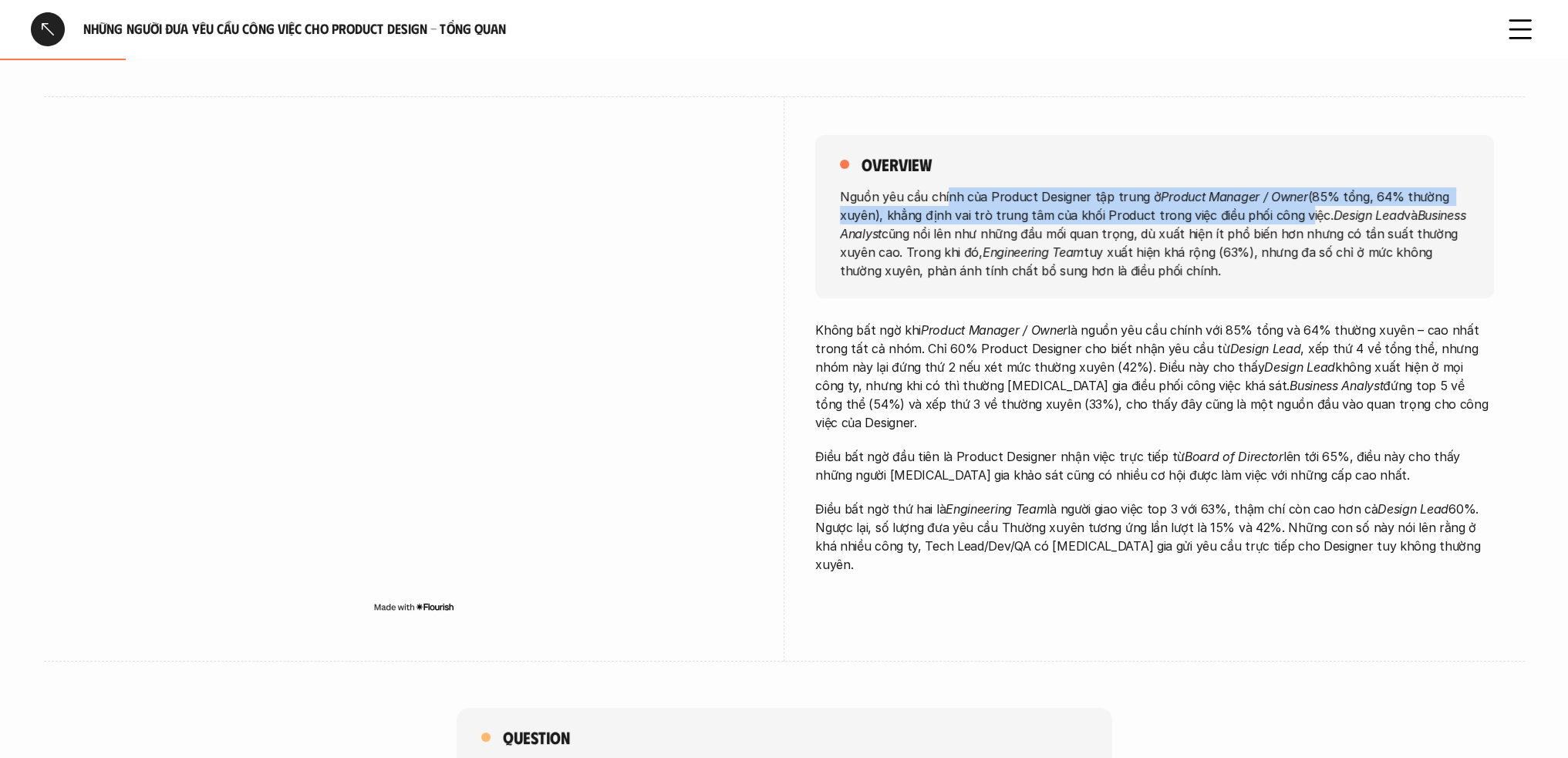
drag, startPoint x: 976, startPoint y: 191, endPoint x: 1266, endPoint y: 232, distance: 292.9
click at [1288, 211] on div "overview Nguồn yêu cầu chính của Product Designer tập trung ở Product Manager /…" at bounding box center [1154, 217] width 679 height 164
click at [1324, 188] on p "Nguồn yêu cầu chính của Product Designer tập trung ở Product Manager / Owner (8…" at bounding box center [1155, 232] width 630 height 92
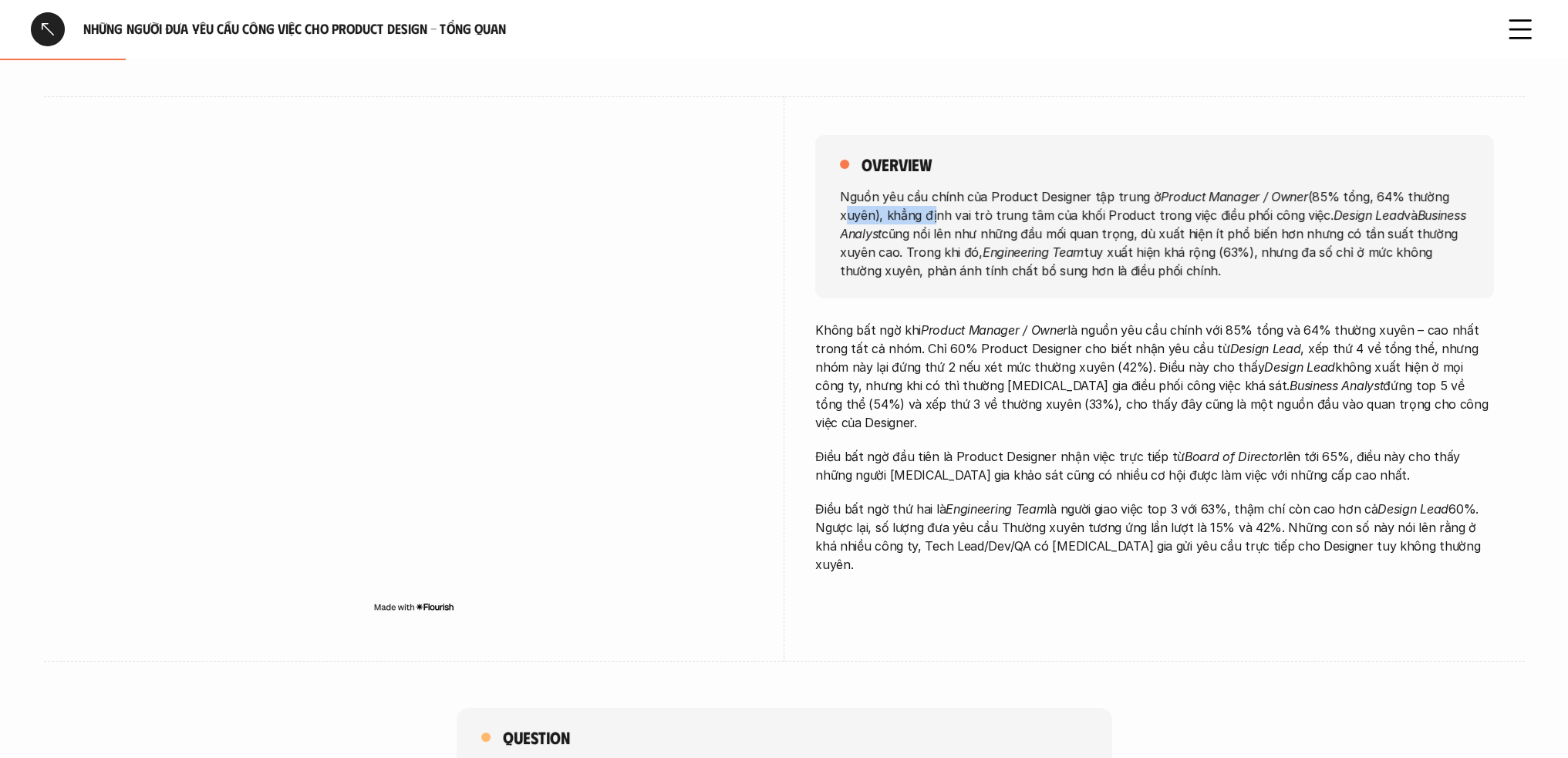
drag, startPoint x: 841, startPoint y: 206, endPoint x: 927, endPoint y: 216, distance: 86.6
click at [927, 216] on p "Nguồn yêu cầu chính của Product Designer tập trung ở Product Manager / Owner (8…" at bounding box center [1155, 232] width 630 height 92
click at [1063, 215] on p "Nguồn yêu cầu chính của Product Designer tập trung ở Product Manager / Owner (8…" at bounding box center [1155, 232] width 630 height 92
drag, startPoint x: 1018, startPoint y: 209, endPoint x: 1281, endPoint y: 225, distance: 263.5
click at [1254, 223] on p "Nguồn yêu cầu chính của Product Designer tập trung ở Product Manager / Owner (8…" at bounding box center [1155, 232] width 630 height 92
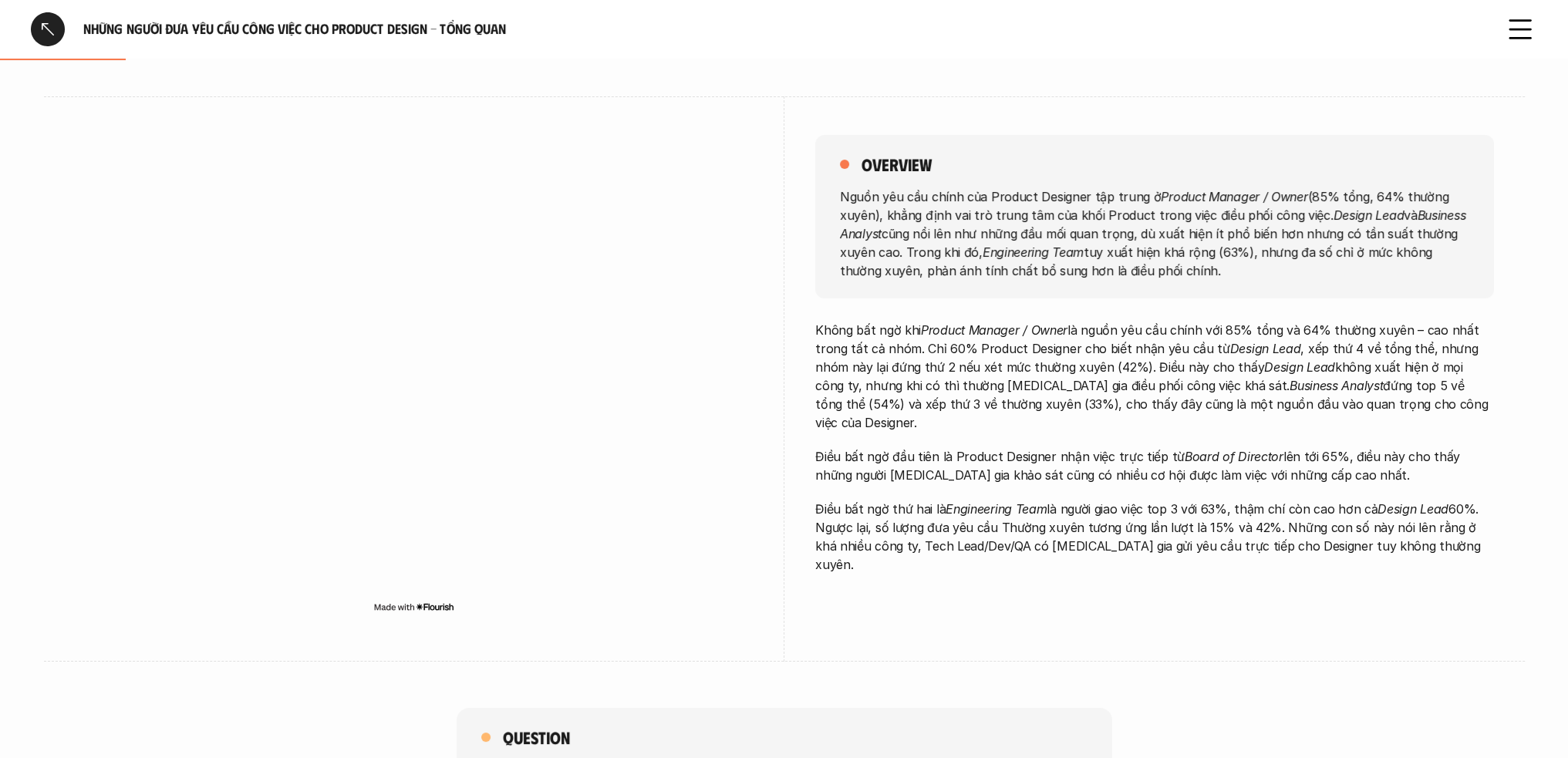
drag, startPoint x: 1360, startPoint y: 243, endPoint x: 1276, endPoint y: 238, distance: 84.1
click at [1360, 243] on p "Nguồn yêu cầu chính của Product Designer tập trung ở Product Manager / Owner (8…" at bounding box center [1155, 232] width 630 height 92
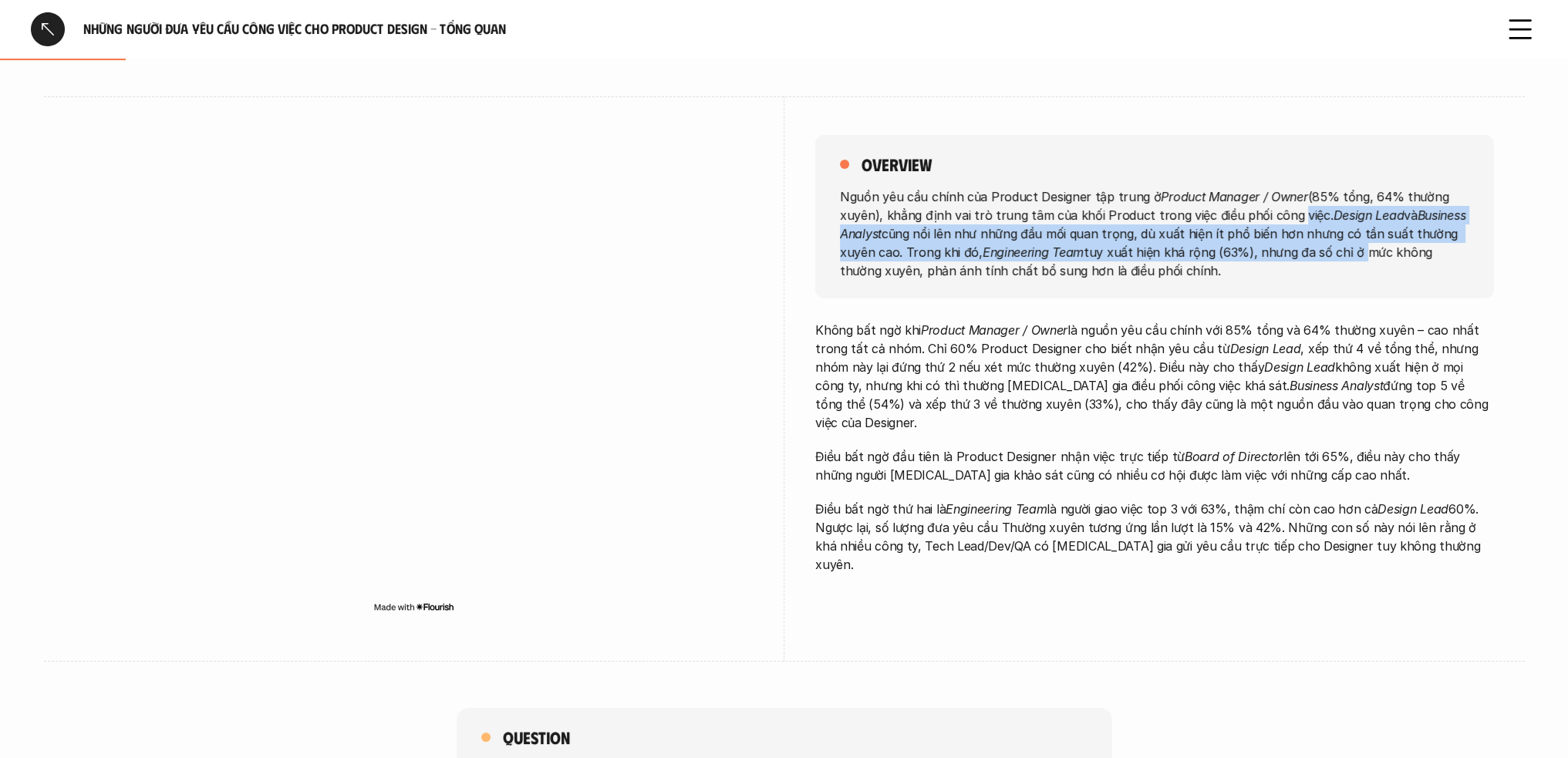
drag, startPoint x: 1301, startPoint y: 218, endPoint x: 1356, endPoint y: 256, distance: 66.9
click at [1356, 256] on p "Nguồn yêu cầu chính của Product Designer tập trung ở Product Manager / Owner (8…" at bounding box center [1155, 232] width 630 height 92
click at [994, 231] on p "Nguồn yêu cầu chính của Product Designer tập trung ở Product Manager / Owner (8…" at bounding box center [1155, 232] width 630 height 92
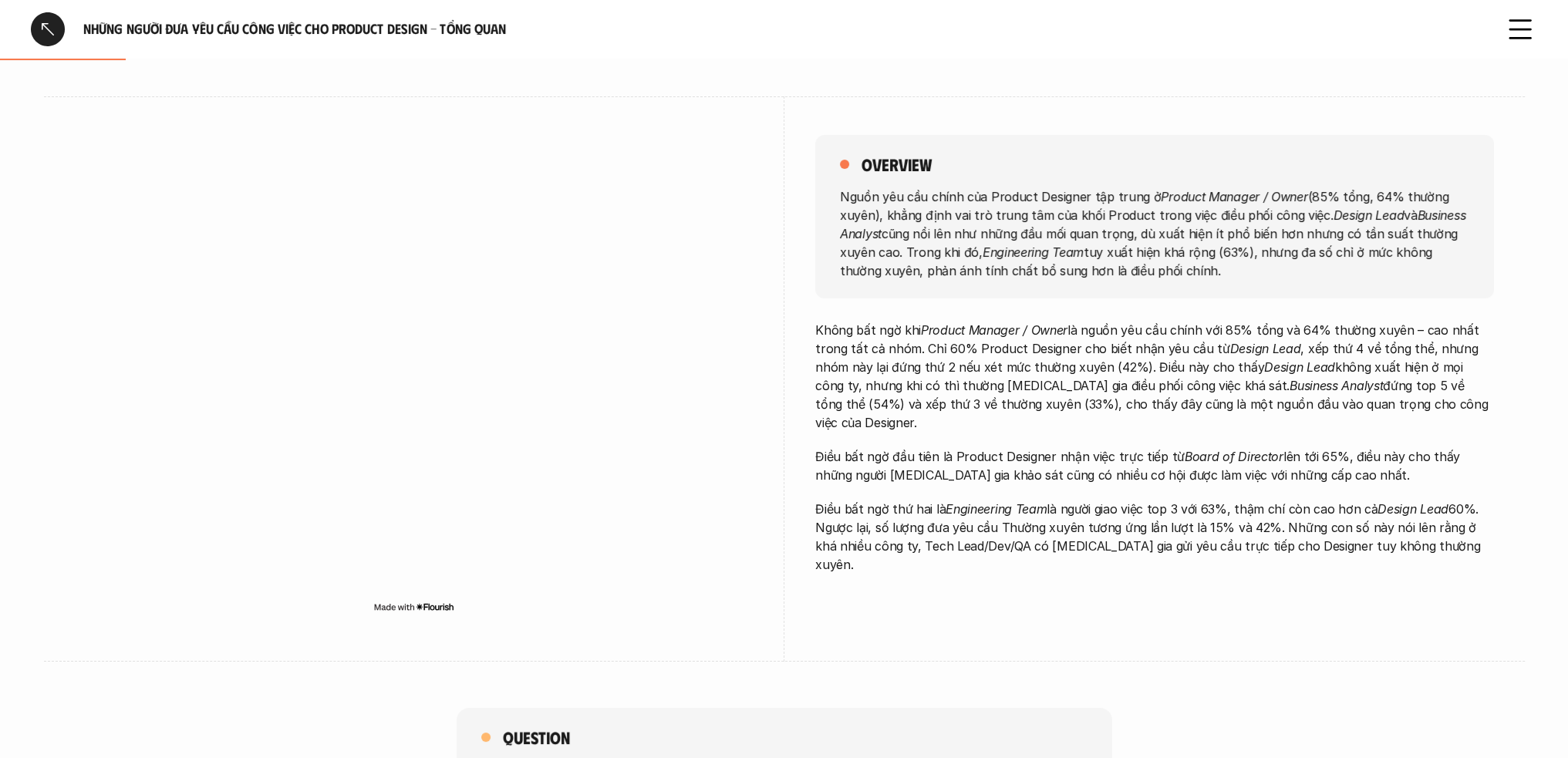
drag, startPoint x: 860, startPoint y: 234, endPoint x: 1397, endPoint y: 263, distance: 537.8
click at [1397, 263] on p "Nguồn yêu cầu chính của Product Designer tập trung ở Product Manager / Owner (8…" at bounding box center [1155, 232] width 630 height 92
click at [954, 245] on p "Nguồn yêu cầu chính của Product Designer tập trung ở Product Manager / Owner (8…" at bounding box center [1155, 232] width 630 height 92
drag, startPoint x: 915, startPoint y: 248, endPoint x: 1138, endPoint y: 255, distance: 223.1
click at [1132, 255] on p "Nguồn yêu cầu chính của Product Designer tập trung ở Product Manager / Owner (8…" at bounding box center [1155, 232] width 630 height 92
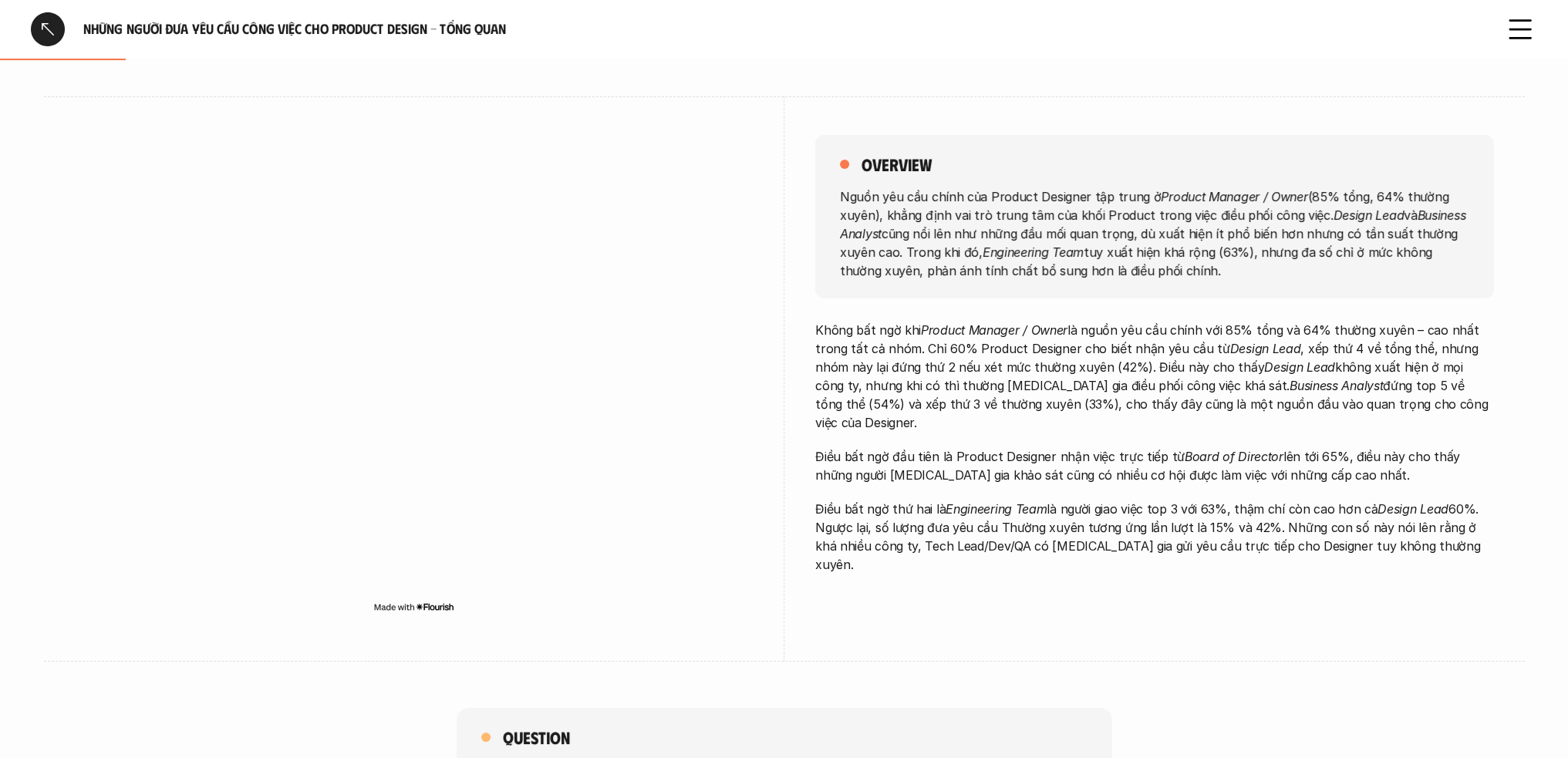
click at [1247, 255] on p "Nguồn yêu cầu chính của Product Designer tập trung ở Product Manager / Owner (8…" at bounding box center [1155, 232] width 630 height 92
drag, startPoint x: 1170, startPoint y: 255, endPoint x: 1331, endPoint y: 255, distance: 161.0
click at [1331, 255] on p "Nguồn yêu cầu chính của Product Designer tập trung ở Product Manager / Owner (8…" at bounding box center [1155, 232] width 630 height 92
drag, startPoint x: 1400, startPoint y: 250, endPoint x: 1163, endPoint y: 262, distance: 237.3
click at [1392, 250] on p "Nguồn yêu cầu chính của Product Designer tập trung ở Product Manager / Owner (8…" at bounding box center [1155, 232] width 630 height 92
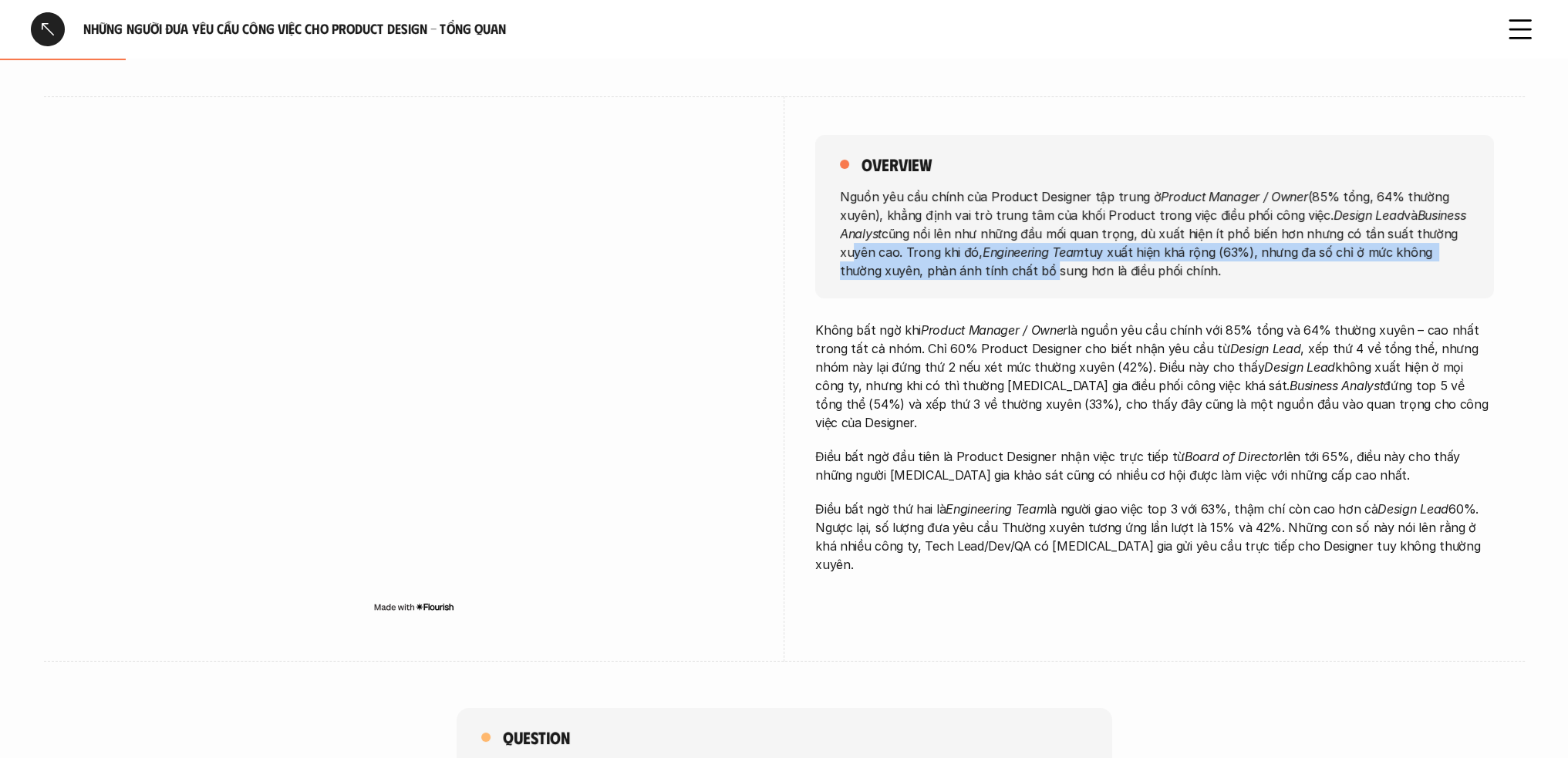
drag, startPoint x: 855, startPoint y: 261, endPoint x: 1061, endPoint y: 268, distance: 206.1
click at [1017, 267] on p "Nguồn yêu cầu chính của Product Designer tập trung ở Product Manager / Owner (8…" at bounding box center [1155, 232] width 630 height 92
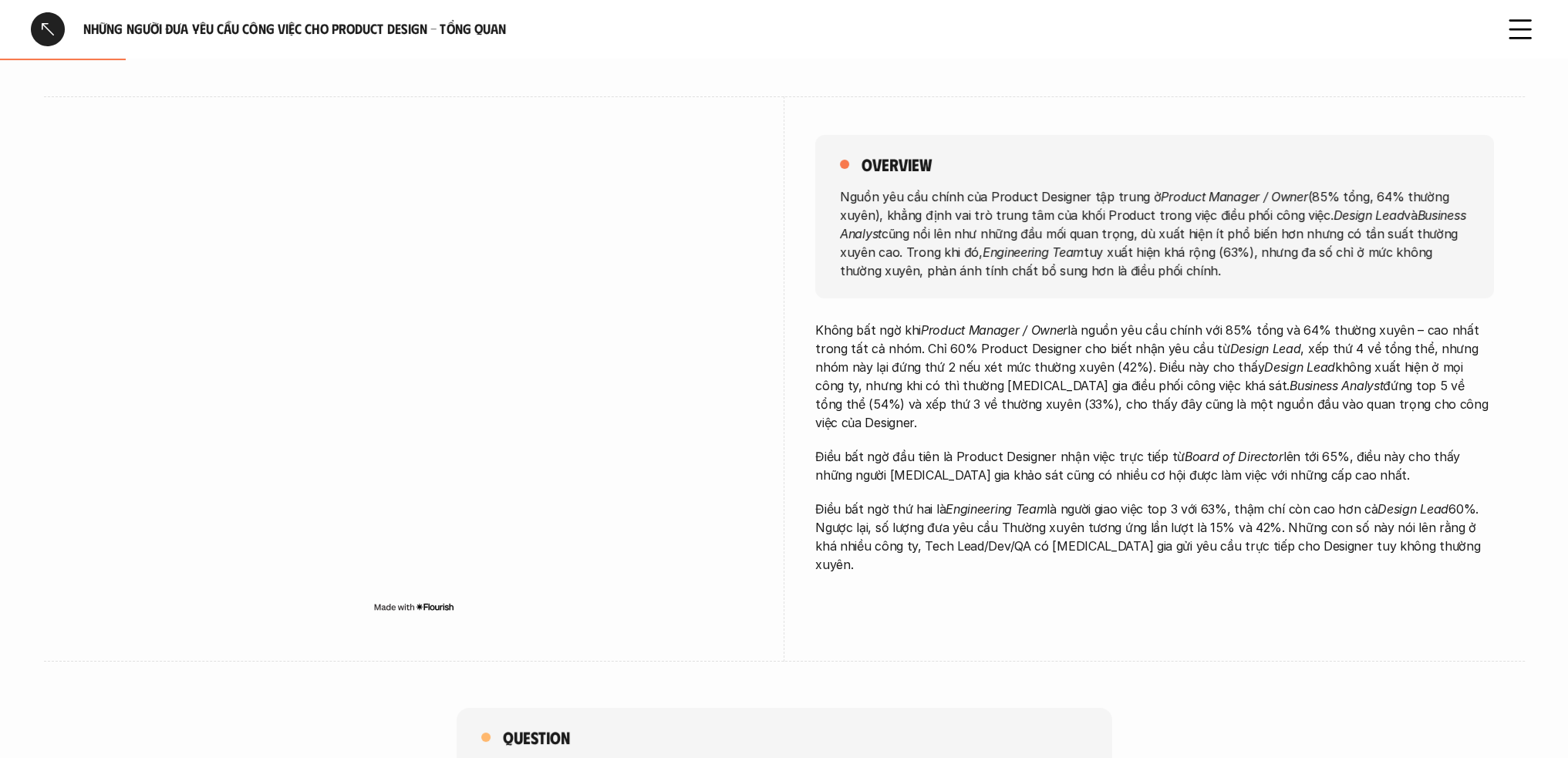
click at [1179, 271] on p "Nguồn yêu cầu chính của Product Designer tập trung ở Product Manager / Owner (8…" at bounding box center [1155, 232] width 630 height 92
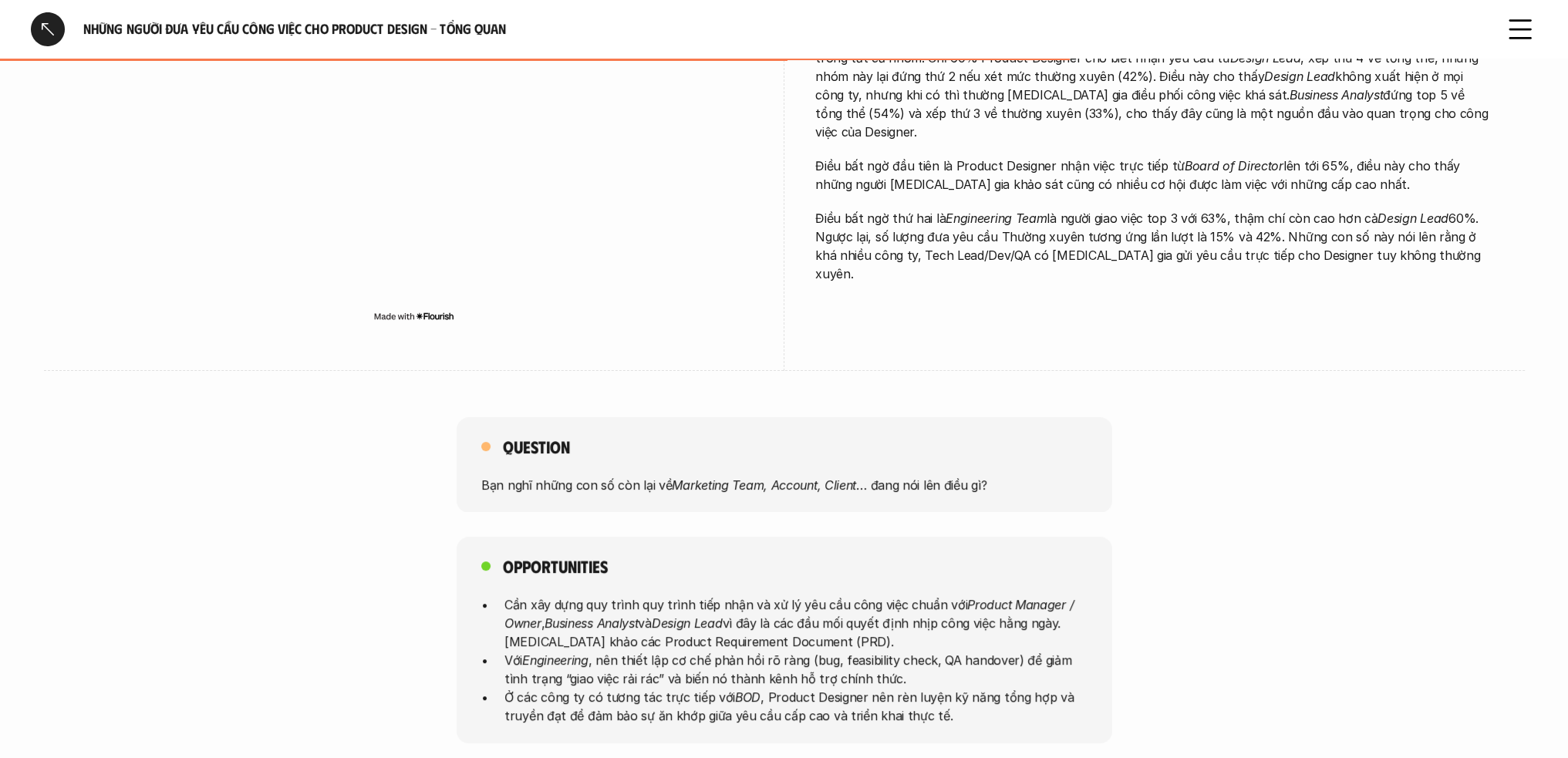
scroll to position [617, 0]
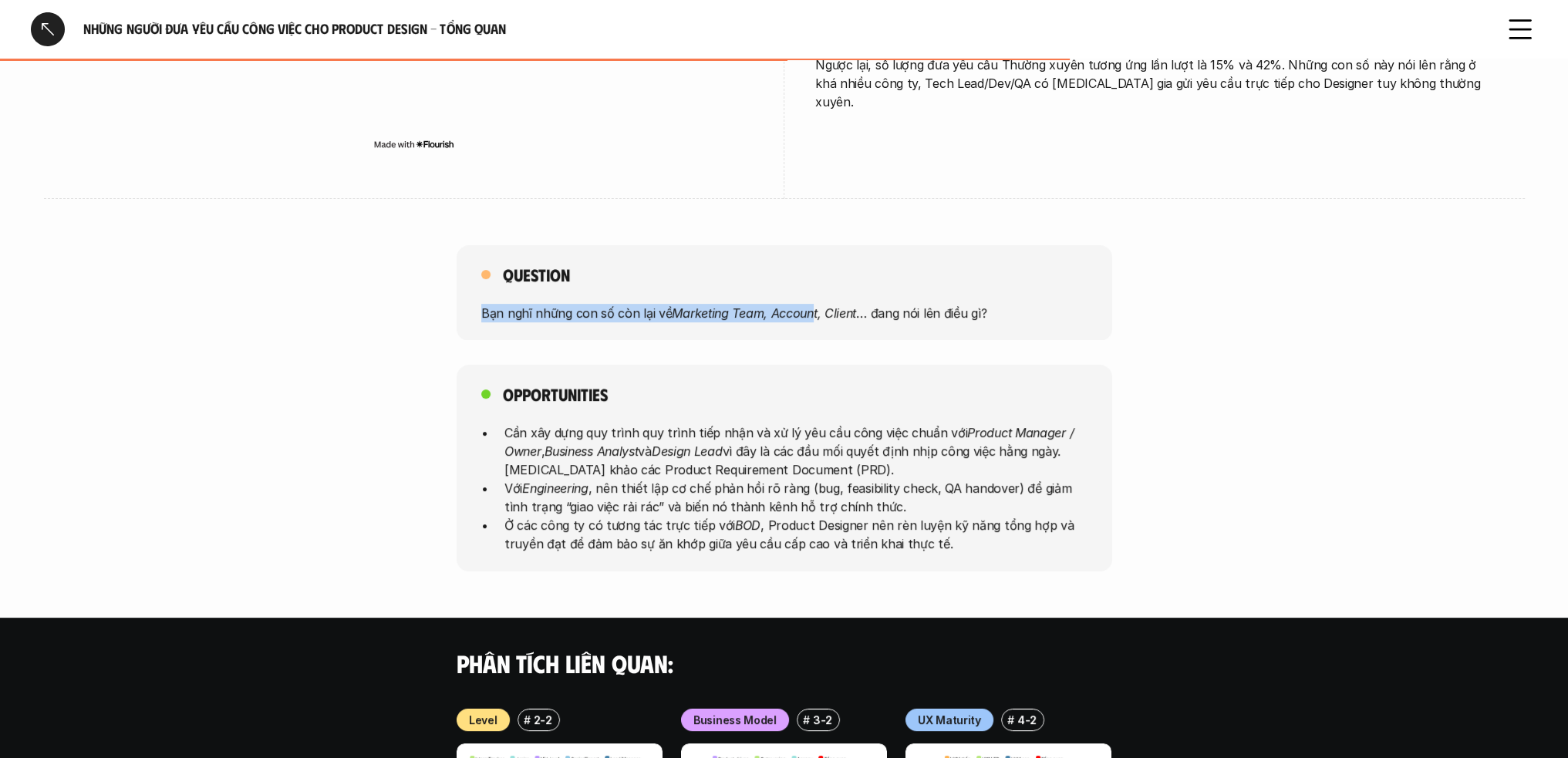
drag, startPoint x: 483, startPoint y: 308, endPoint x: 827, endPoint y: 306, distance: 344.0
click at [818, 306] on p "Bạn nghĩ những con số còn lại về Marketing Team, Account, Client … đang nói lên…" at bounding box center [785, 312] width 606 height 18
click at [963, 307] on p "Bạn nghĩ những con số còn lại về Marketing Team, Account, Client … đang nói lên…" at bounding box center [785, 312] width 606 height 18
drag, startPoint x: 537, startPoint y: 315, endPoint x: 762, endPoint y: 316, distance: 225.0
click at [762, 316] on p "Bạn nghĩ những con số còn lại về Marketing Team, Account, Client … đang nói lên…" at bounding box center [785, 312] width 606 height 18
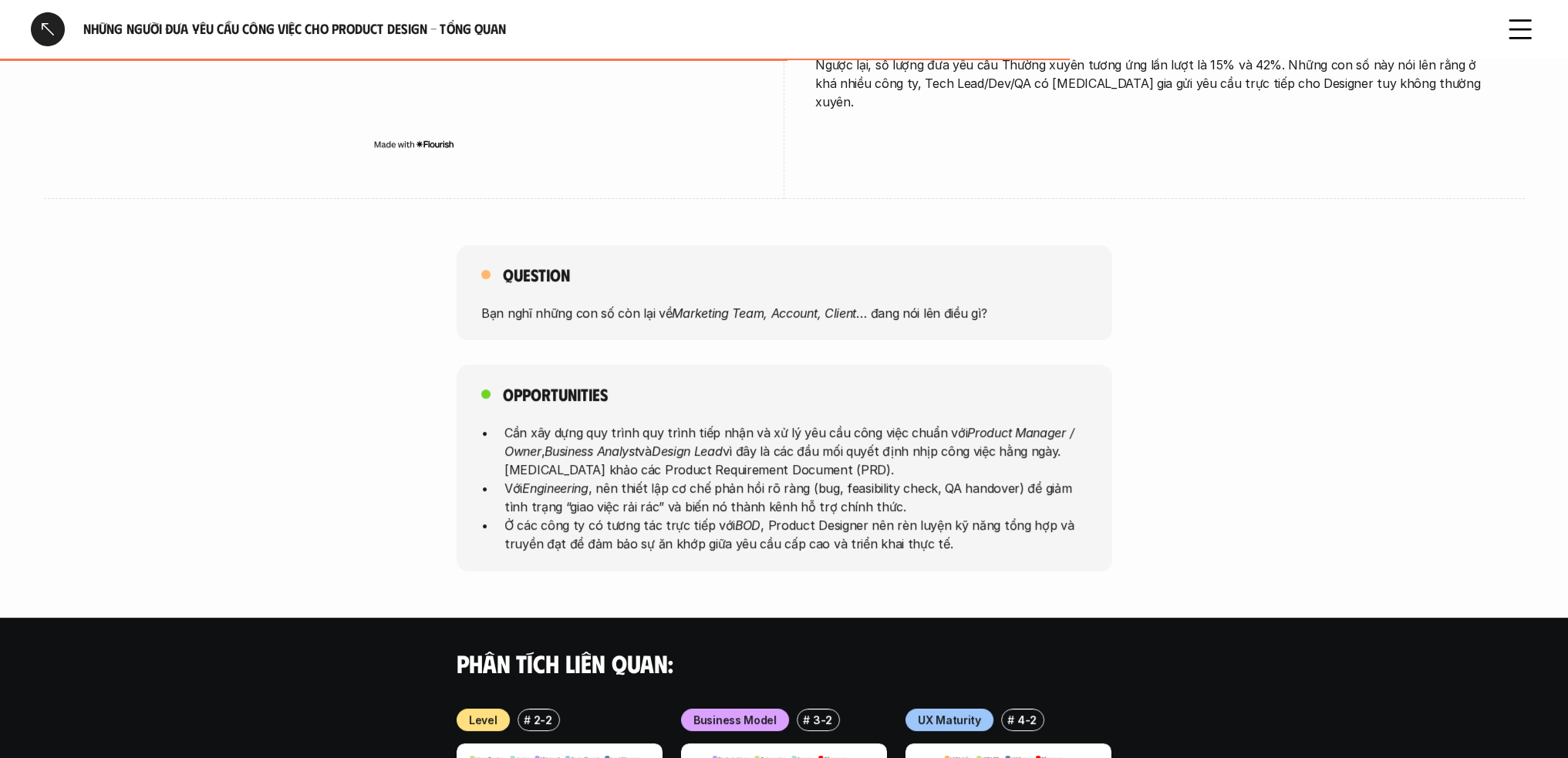
click at [815, 313] on em "Marketing Team, Account, Client" at bounding box center [764, 312] width 184 height 16
drag, startPoint x: 762, startPoint y: 309, endPoint x: 831, endPoint y: 309, distance: 69.0
click at [831, 309] on em "Marketing Team, Account, Client" at bounding box center [764, 312] width 184 height 16
click at [910, 309] on p "Bạn nghĩ những con số còn lại về Marketing Team, Account, Client … đang nói lên…" at bounding box center [785, 312] width 606 height 18
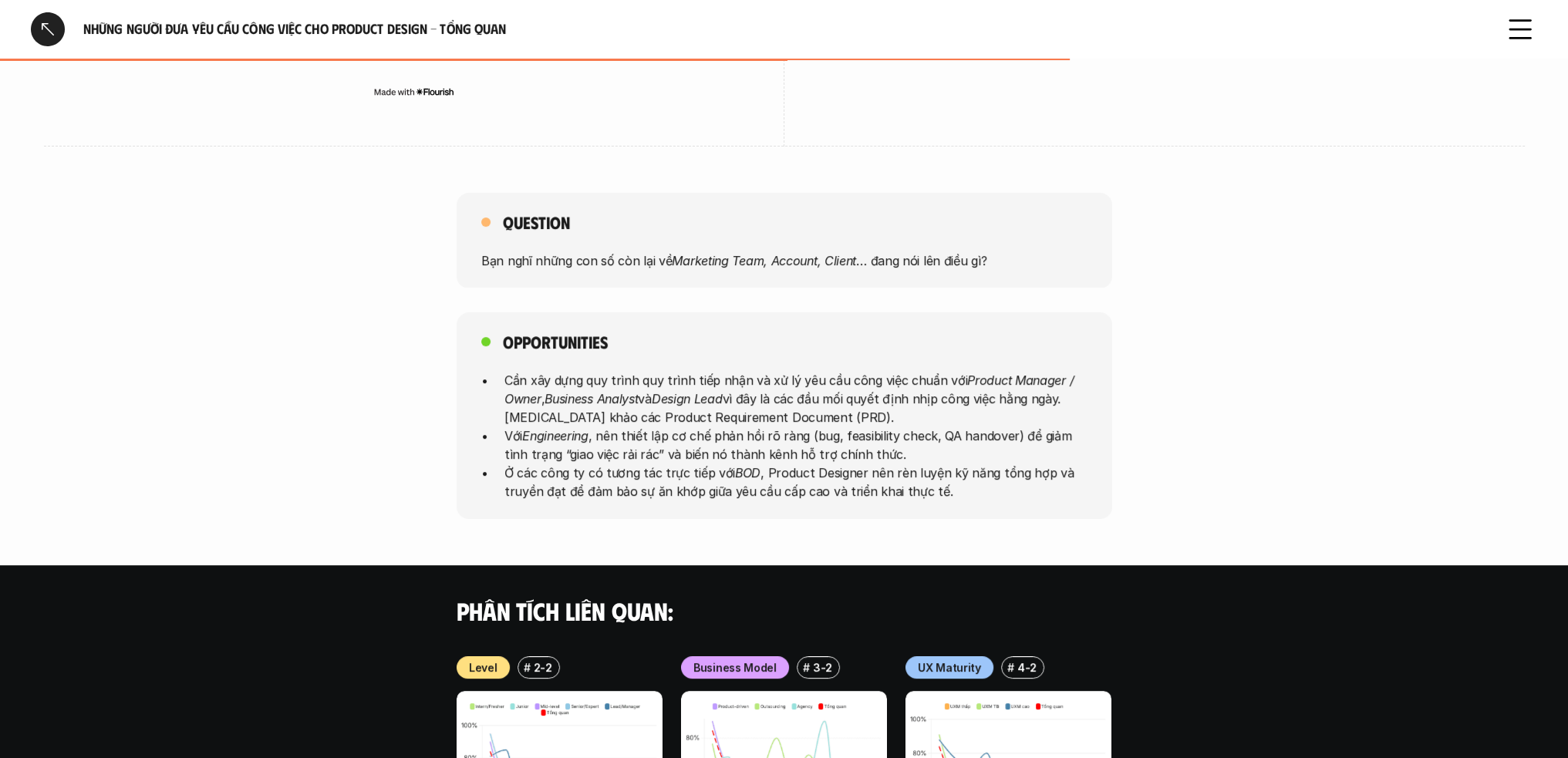
scroll to position [694, 0]
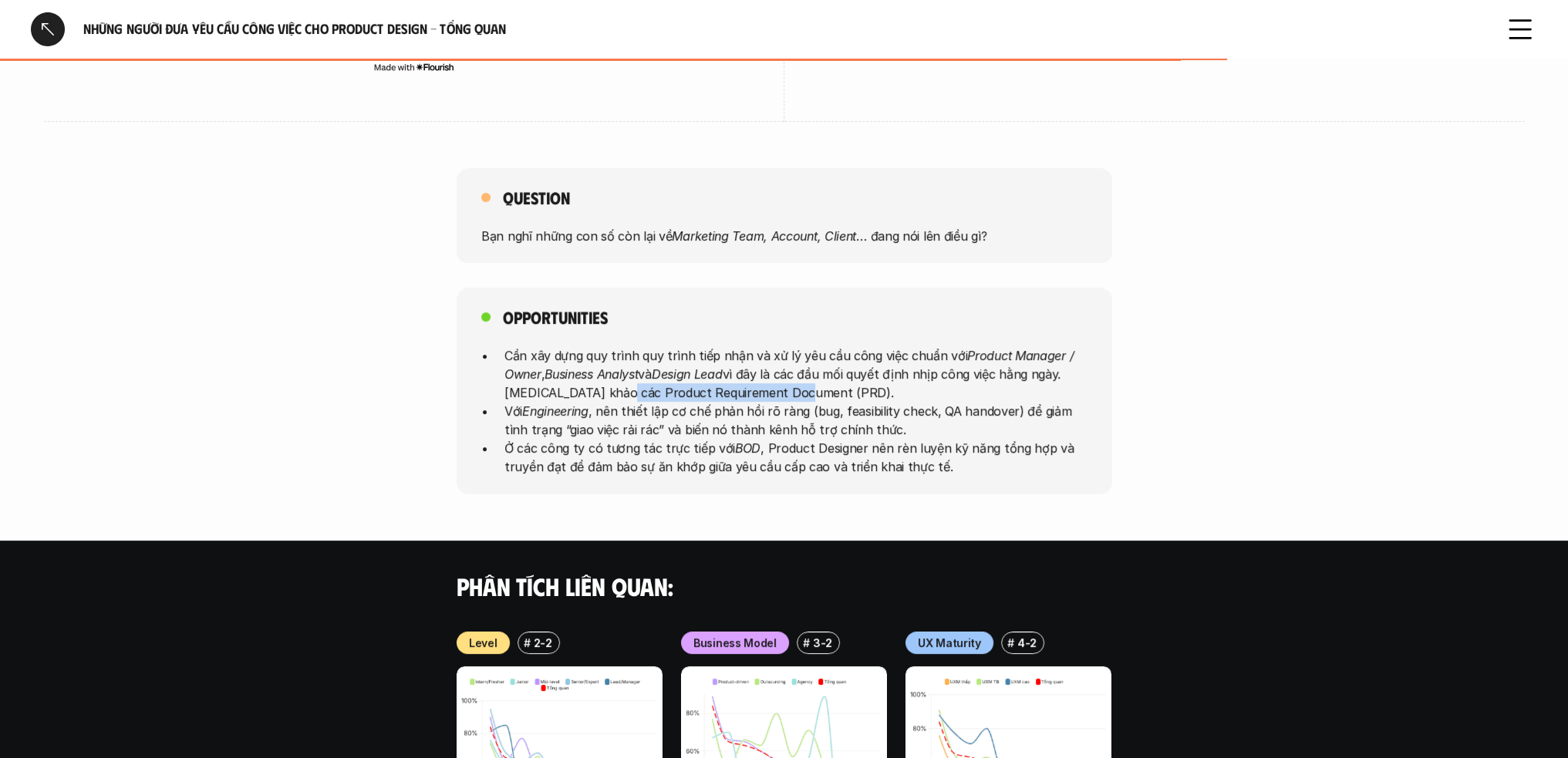
drag, startPoint x: 658, startPoint y: 394, endPoint x: 836, endPoint y: 394, distance: 178.0
click at [825, 397] on p "Cần xây dựng quy trình quy trình tiếp nhận và xử lý yêu cầu công việc chuẩn với…" at bounding box center [796, 374] width 583 height 56
click at [1065, 399] on p "Cần xây dựng quy trình quy trình tiếp nhận và xử lý yêu cầu công việc chuẩn với…" at bounding box center [796, 374] width 583 height 56
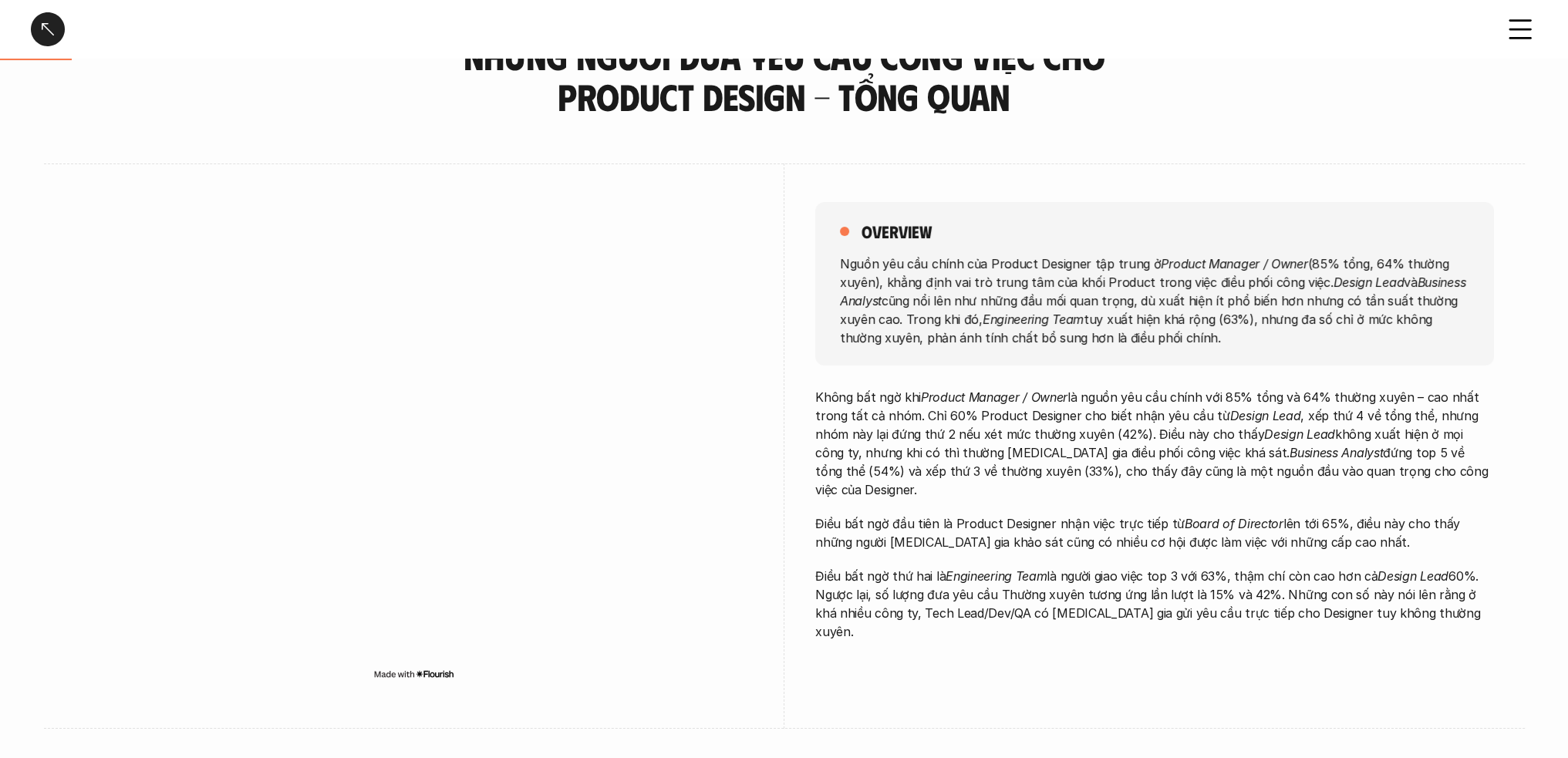
scroll to position [0, 0]
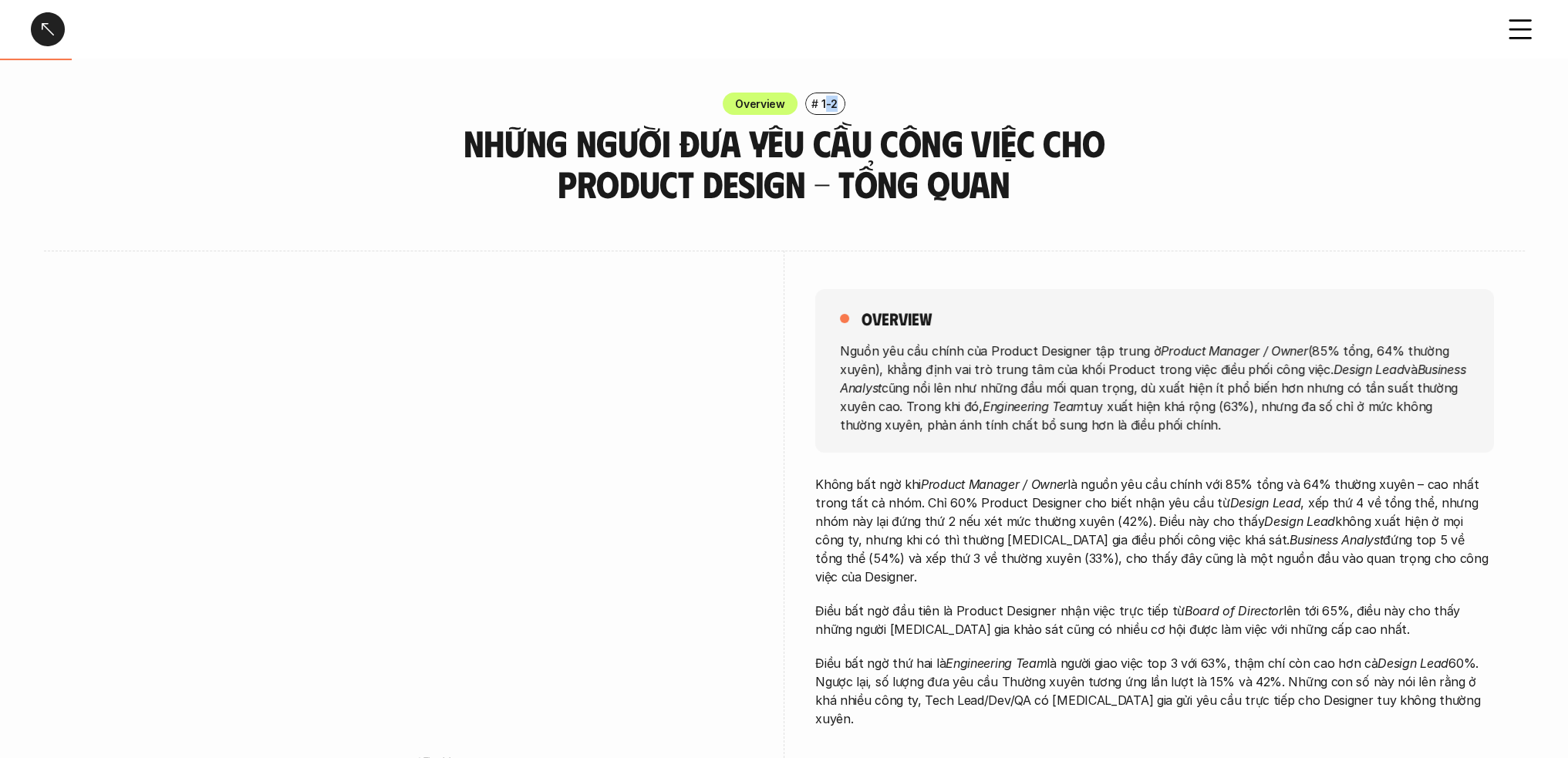
drag, startPoint x: 825, startPoint y: 107, endPoint x: 841, endPoint y: 104, distance: 16.3
click at [841, 104] on div "# 1-2" at bounding box center [826, 103] width 40 height 22
click at [907, 104] on div "Overview # 1-2" at bounding box center [784, 103] width 1568 height 22
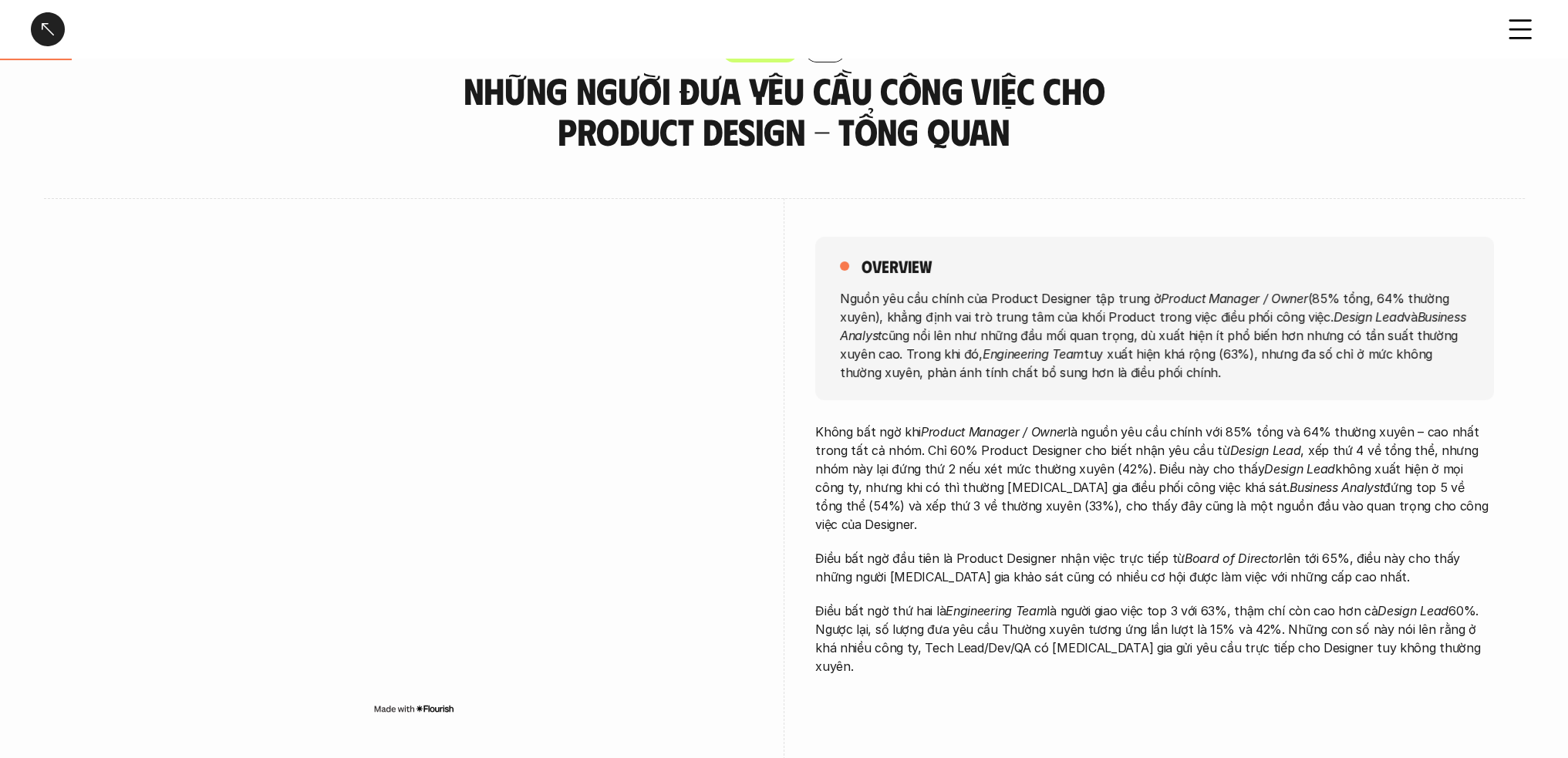
scroll to position [77, 0]
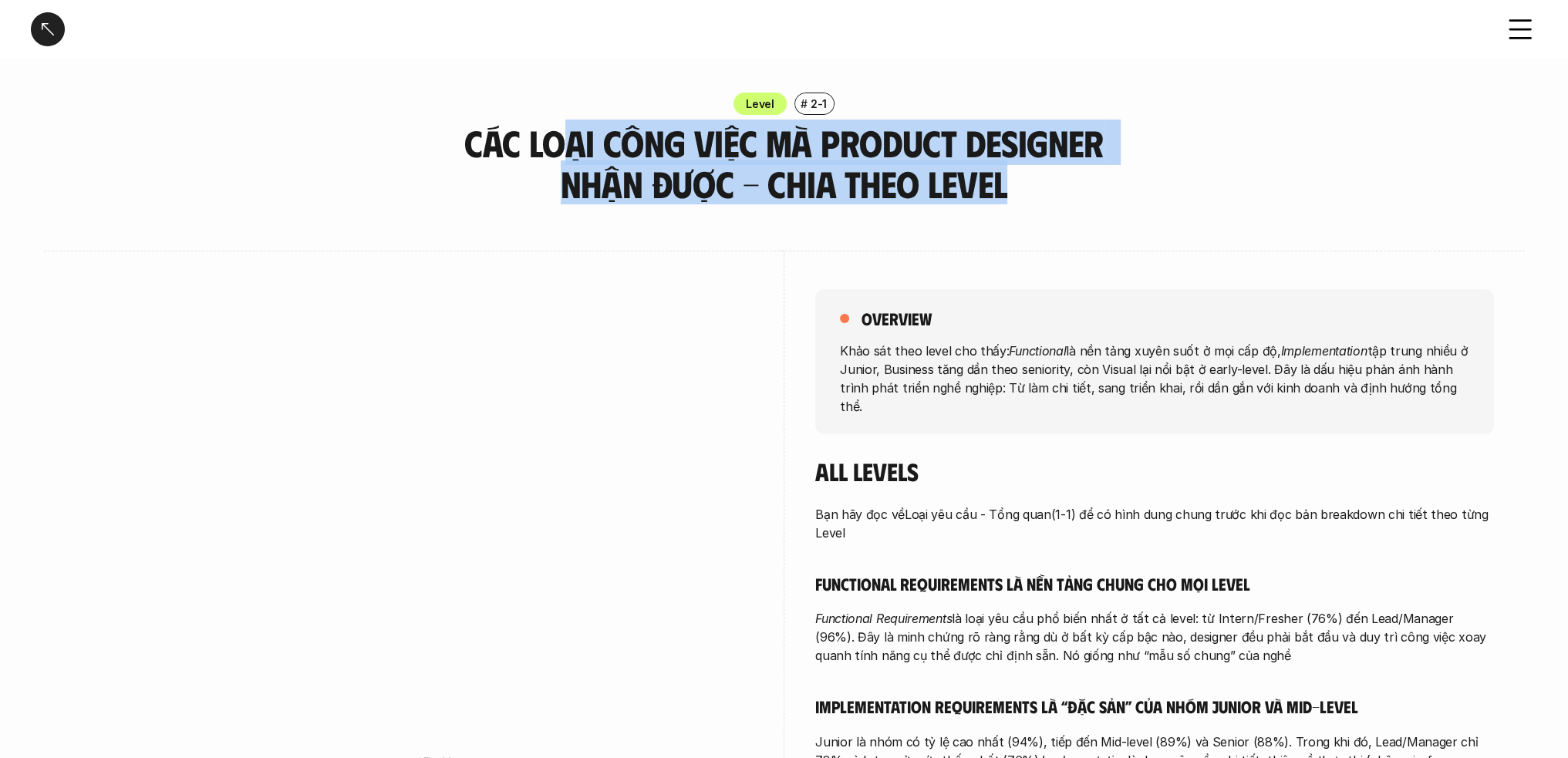
drag, startPoint x: 561, startPoint y: 145, endPoint x: 1031, endPoint y: 188, distance: 472.0
click at [1031, 188] on h3 "Các loại công việc mà Product Designer nhận được - Chia theo Level" at bounding box center [785, 164] width 656 height 81
click at [784, 183] on h3 "Các loại công việc mà Product Designer nhận được - Chia theo Level" at bounding box center [785, 164] width 656 height 81
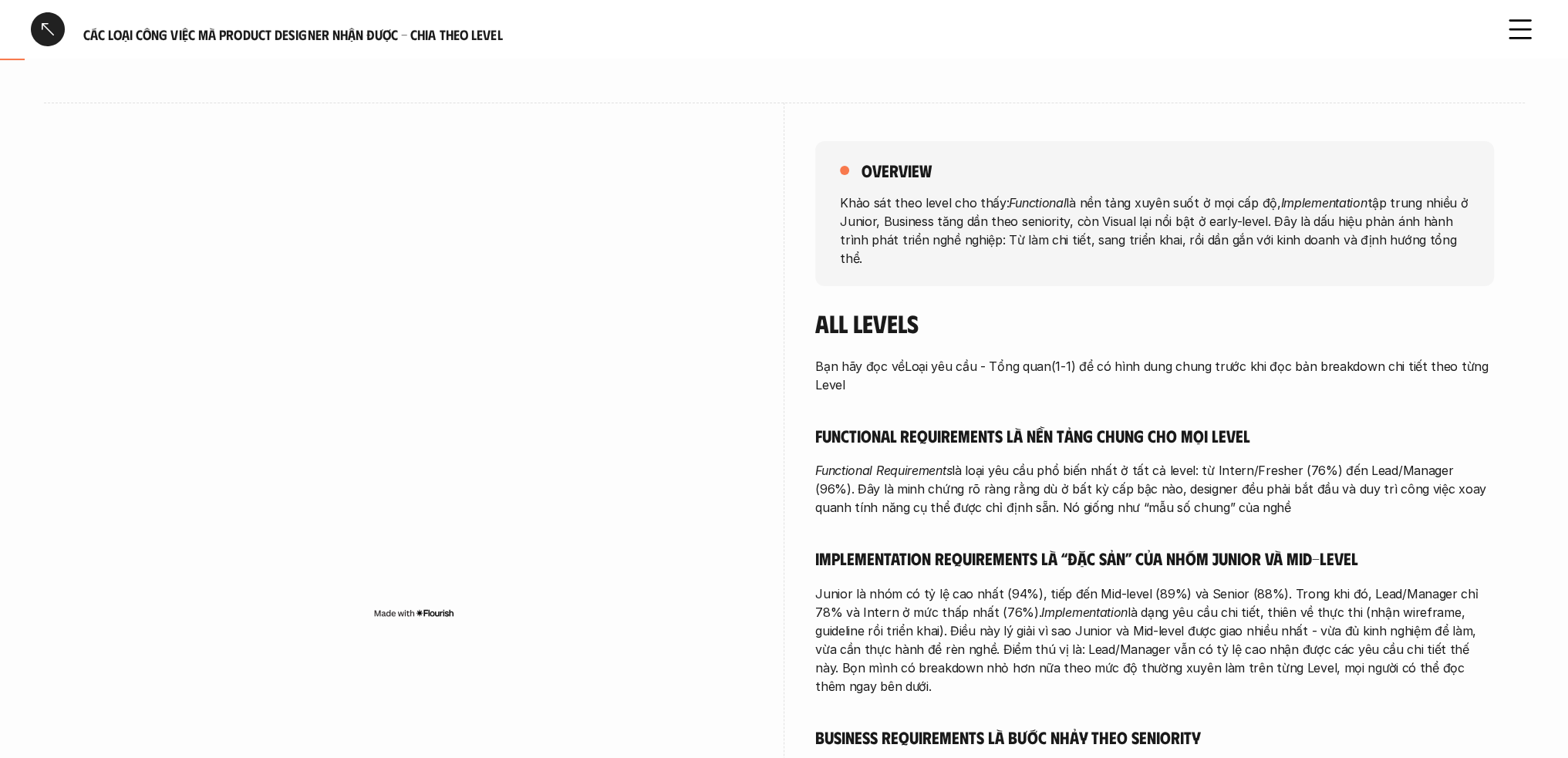
scroll to position [154, 0]
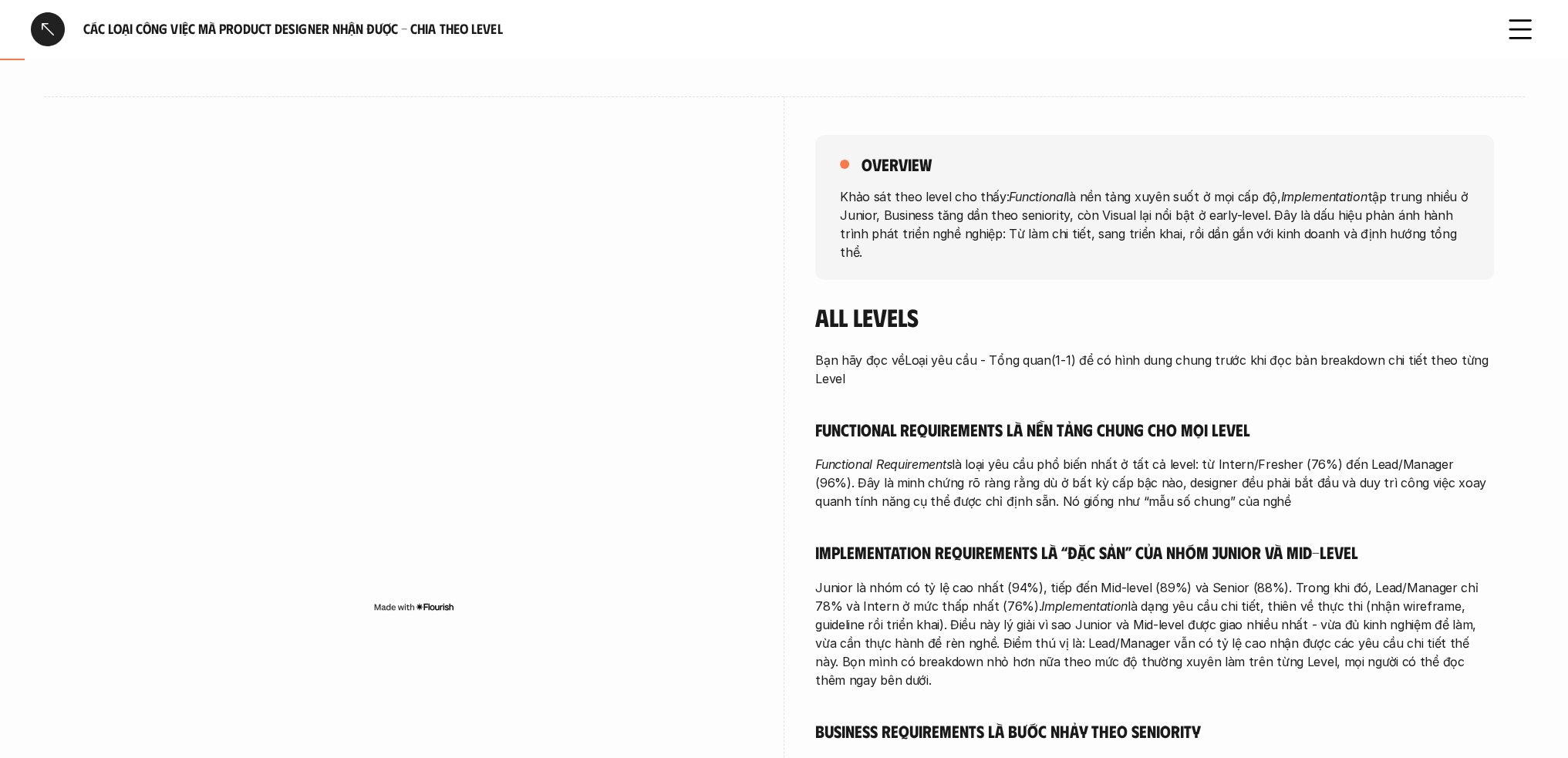
drag, startPoint x: 827, startPoint y: 339, endPoint x: 1059, endPoint y: 356, distance: 232.6
click at [1043, 361] on p "Bạn hãy đọc về Loại yêu cầu - Tổng quan (1-1) để có hình dung chung trước khi đ…" at bounding box center [1154, 369] width 679 height 37
click at [1159, 351] on p "Bạn hãy đọc về Loại yêu cầu - Tổng quan (1-1) để có hình dung chung trước khi đ…" at bounding box center [1154, 369] width 679 height 37
drag, startPoint x: 926, startPoint y: 335, endPoint x: 1180, endPoint y: 342, distance: 254.1
click at [1040, 351] on p "Bạn hãy đọc về Loại yêu cầu - Tổng quan (1-1) để có hình dung chung trước khi đ…" at bounding box center [1154, 369] width 679 height 37
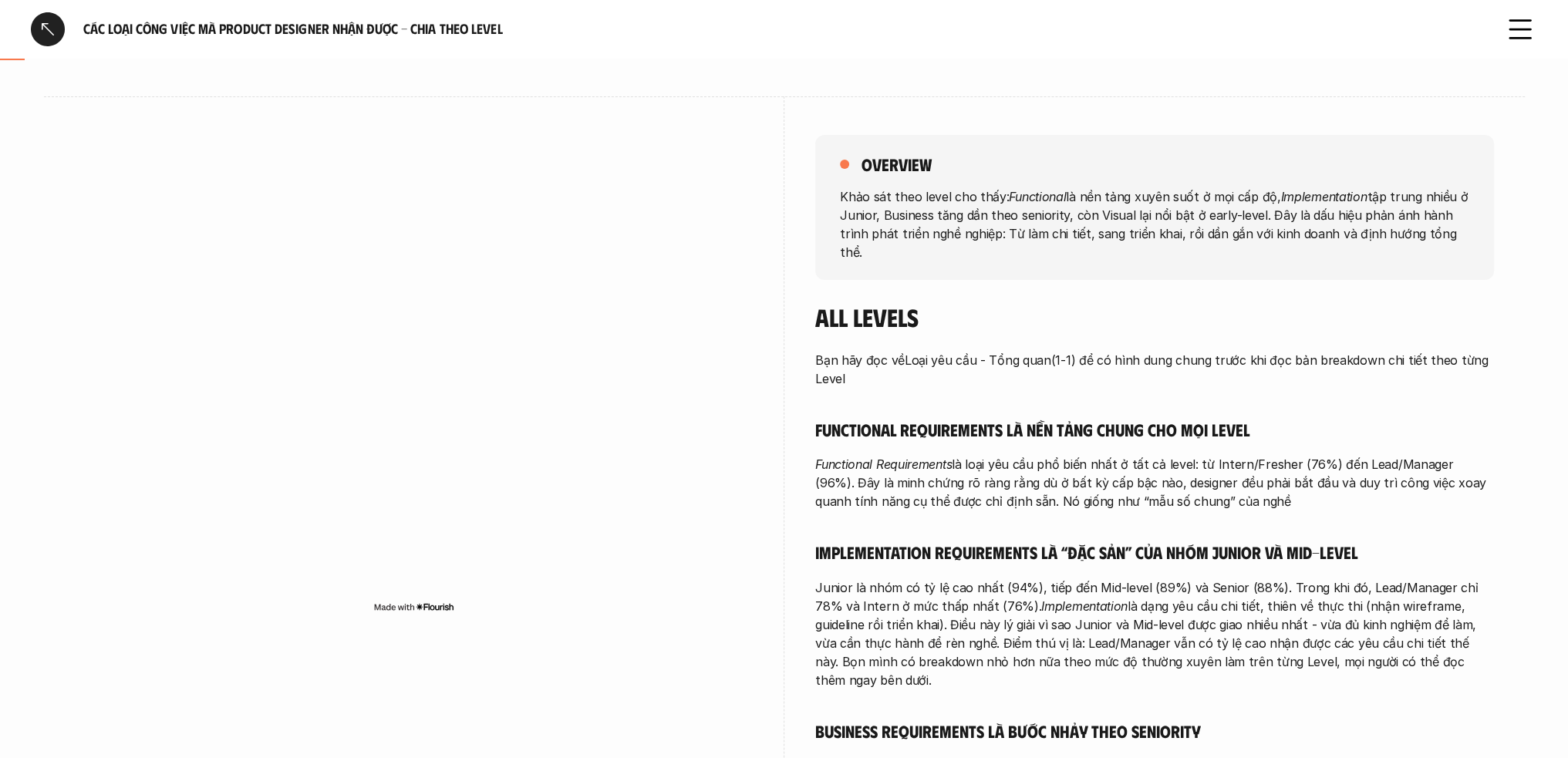
click at [1180, 351] on p "Bạn hãy đọc về Loại yêu cầu - Tổng quan (1-1) để có hình dung chung trước khi đ…" at bounding box center [1154, 369] width 679 height 37
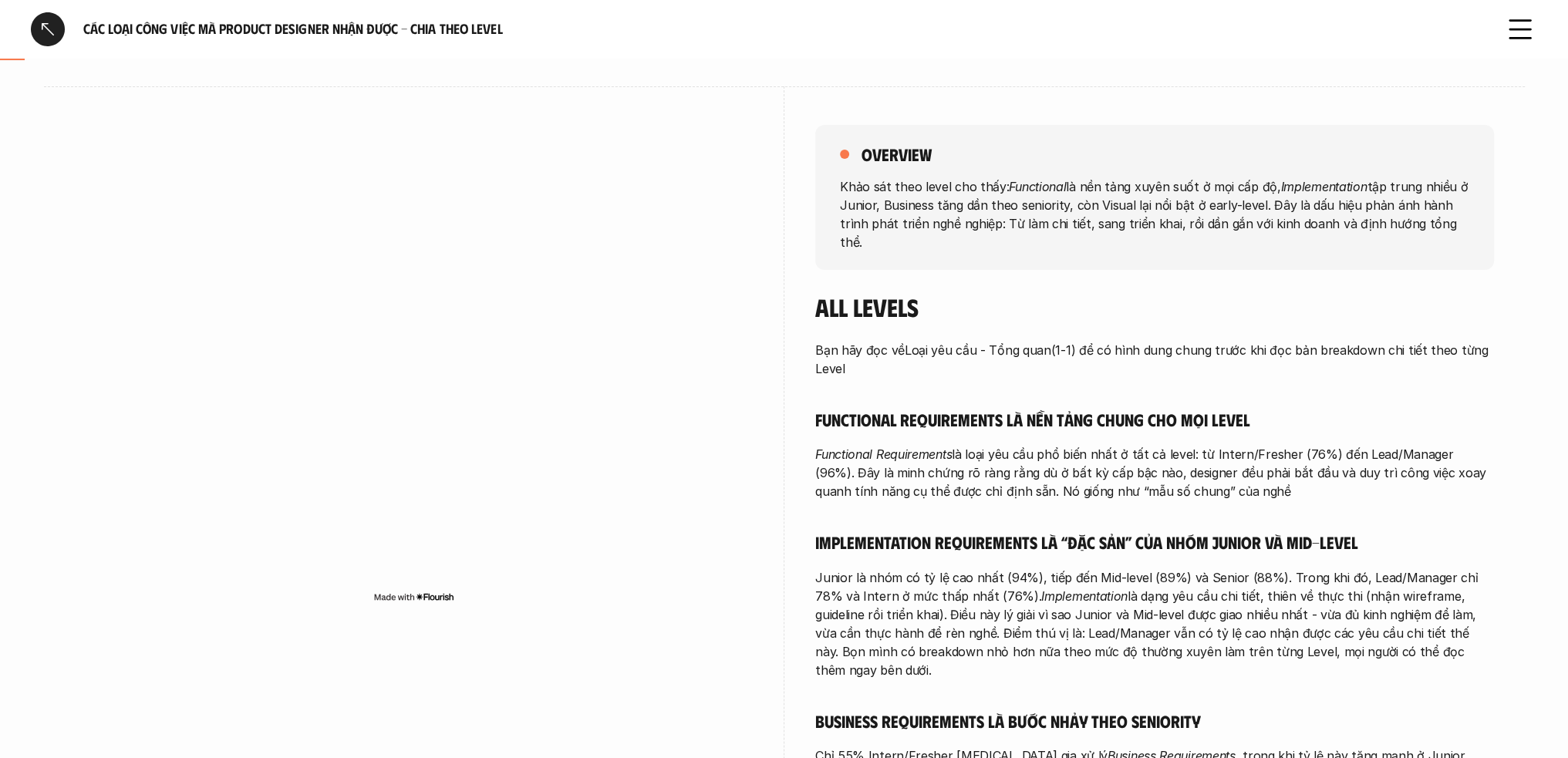
scroll to position [232, 0]
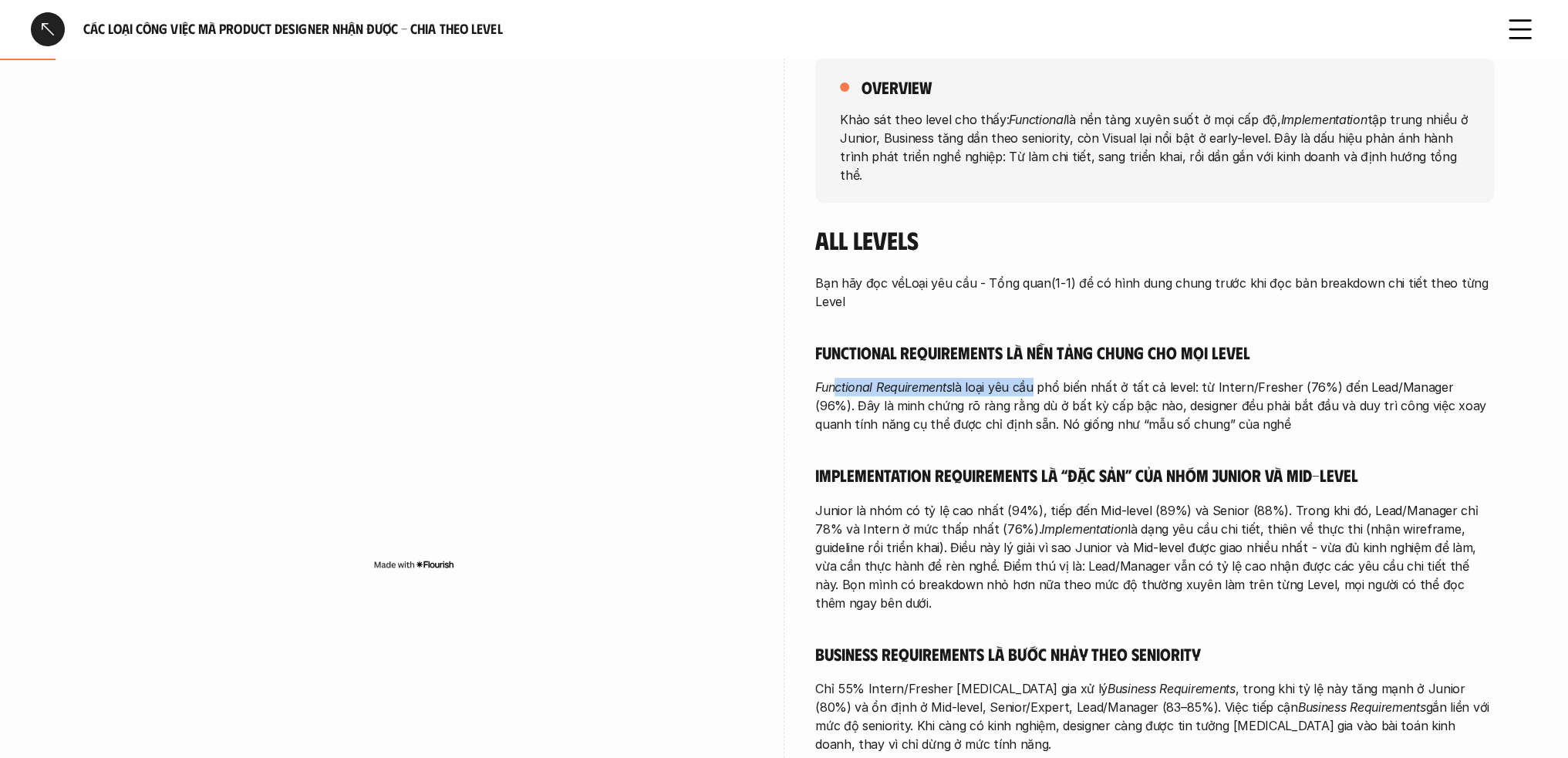
drag, startPoint x: 852, startPoint y: 358, endPoint x: 1043, endPoint y: 366, distance: 191.2
click at [1031, 370] on div "Bạn hãy đọc về Loại yêu cầu - Tổng quan (1-1) để có hình dung chung trước khi đ…" at bounding box center [1154, 575] width 679 height 603
click at [1101, 342] on h5 "Functional Requirements là nền tảng chung cho mọi level" at bounding box center [1154, 353] width 679 height 22
drag, startPoint x: 1028, startPoint y: 330, endPoint x: 1215, endPoint y: 331, distance: 187.0
click at [1215, 342] on h5 "Functional Requirements là nền tảng chung cho mọi level" at bounding box center [1154, 353] width 679 height 22
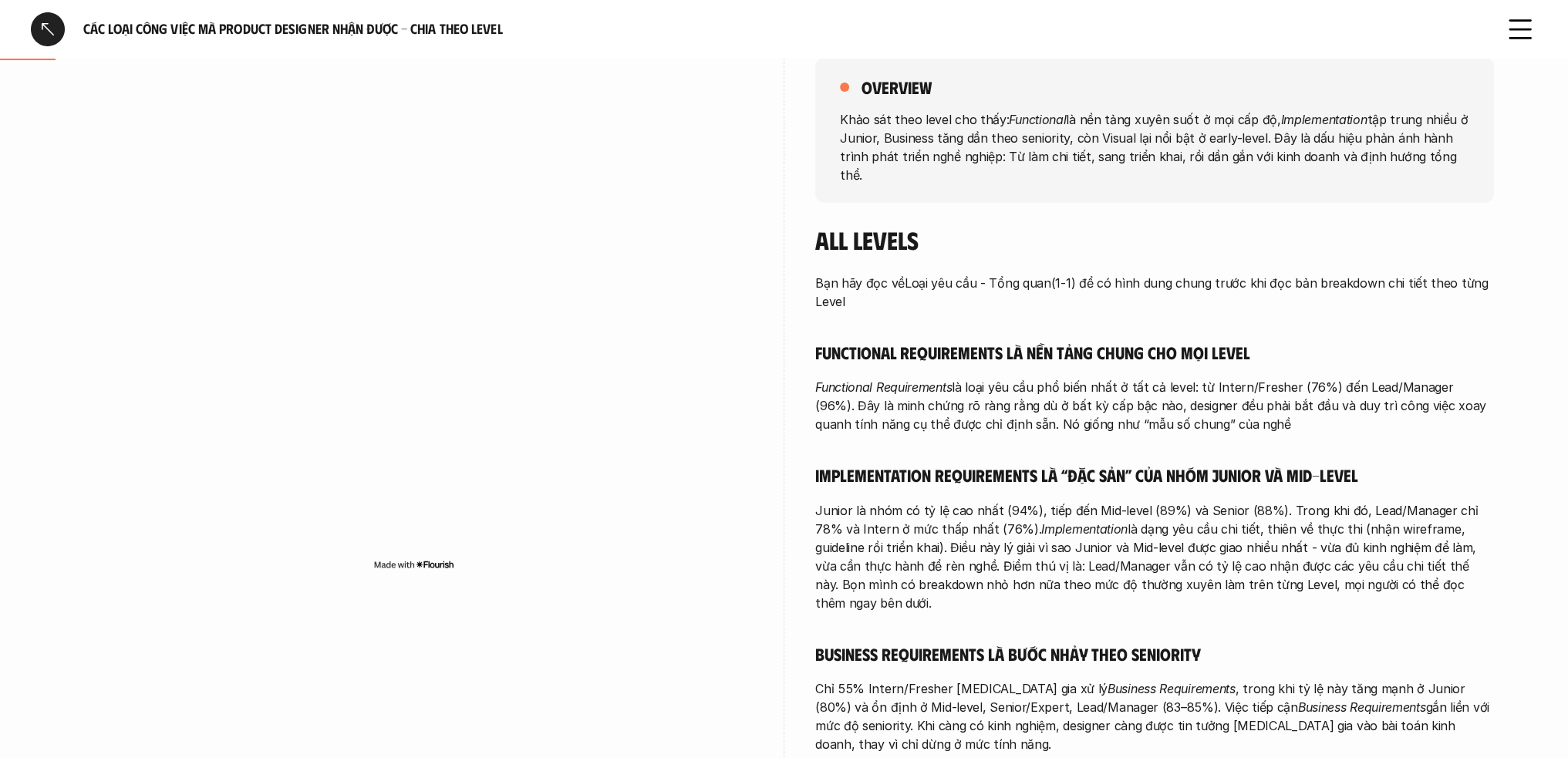
drag, startPoint x: 963, startPoint y: 375, endPoint x: 953, endPoint y: 379, distance: 10.8
click at [963, 378] on p "Functional Requirements là loại yêu cầu phổ biến nhất ở tất cả level: từ Intern…" at bounding box center [1154, 405] width 679 height 56
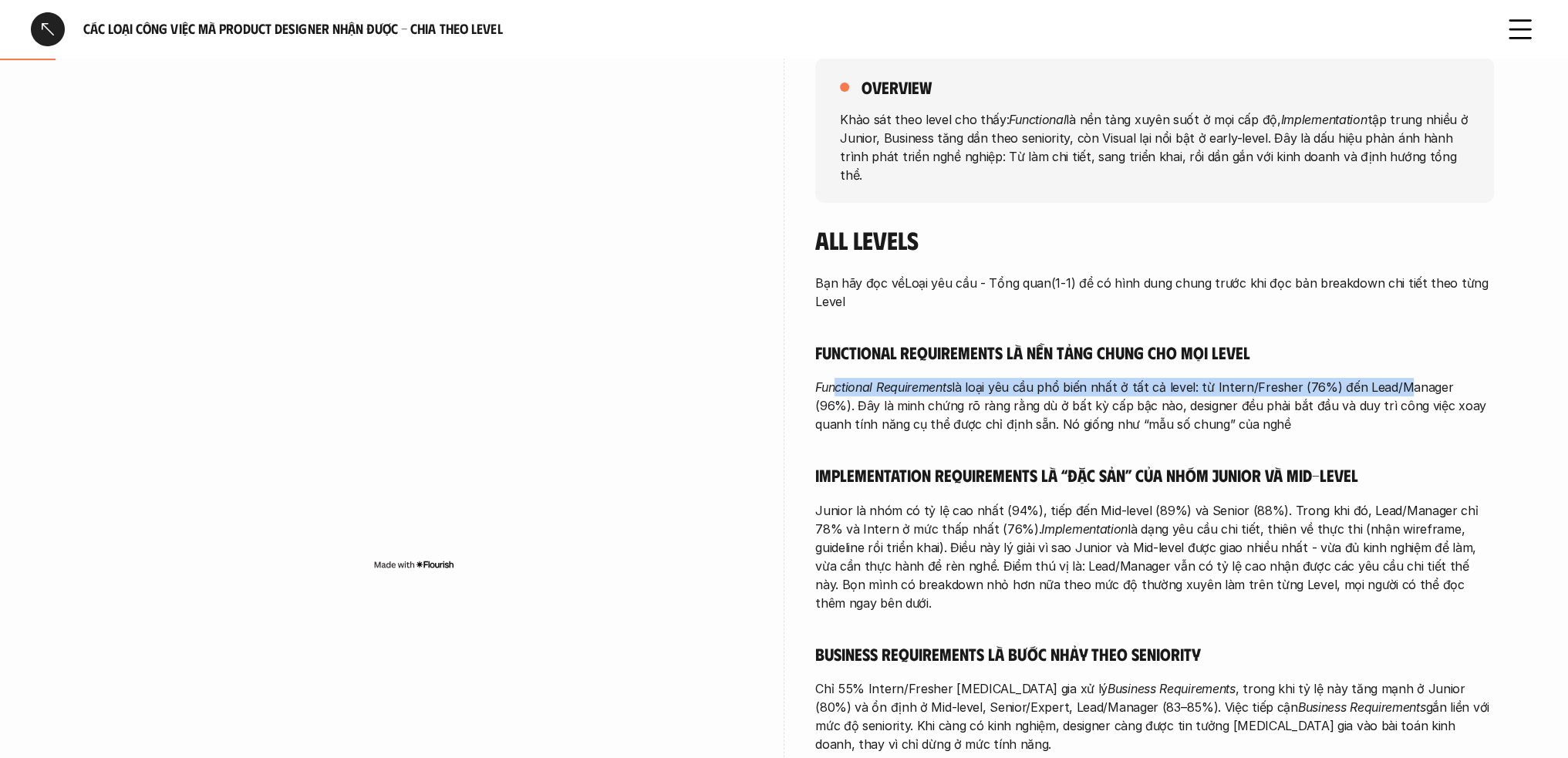
drag, startPoint x: 847, startPoint y: 366, endPoint x: 1389, endPoint y: 378, distance: 542.1
click at [1389, 378] on p "Functional Requirements là loại yêu cầu phổ biến nhất ở tất cả level: từ Intern…" at bounding box center [1154, 405] width 679 height 56
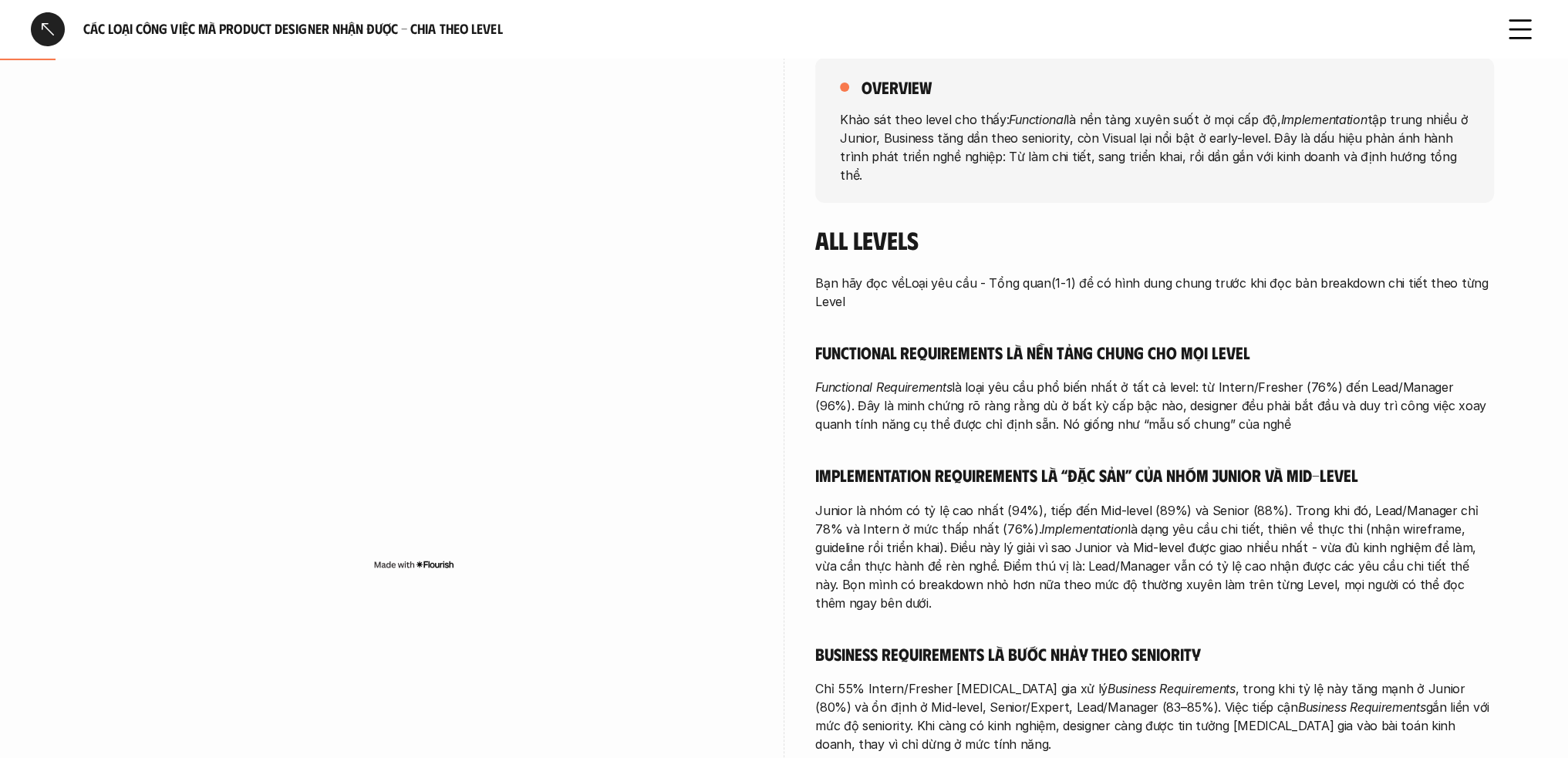
click at [1104, 411] on p "Functional Requirements là loại yêu cầu phổ biến nhất ở tất cả level: từ Intern…" at bounding box center [1154, 405] width 679 height 56
drag, startPoint x: 1191, startPoint y: 451, endPoint x: 1355, endPoint y: 462, distance: 164.4
click at [1355, 464] on h5 "Implementation Requirements là “đặc sản” của nhóm Junior và Mid-level" at bounding box center [1154, 475] width 679 height 22
click at [1051, 464] on h5 "Implementation Requirements là “đặc sản” của nhóm Junior và Mid-level" at bounding box center [1154, 475] width 679 height 22
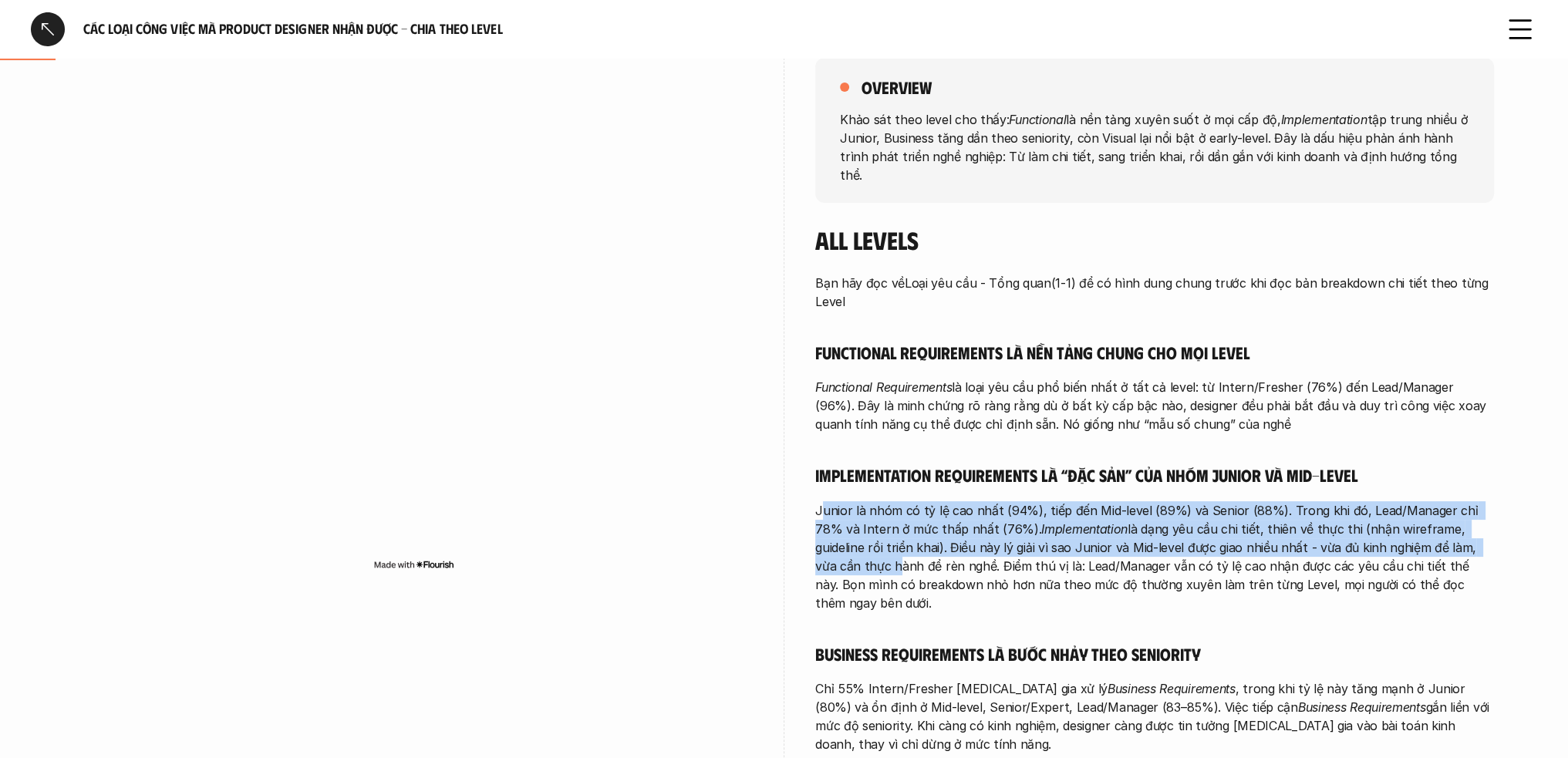
drag, startPoint x: 830, startPoint y: 489, endPoint x: 1482, endPoint y: 526, distance: 653.0
click at [1482, 526] on p "Junior là nhóm có tỷ lệ cao nhất (94%), tiếp đến Mid-level (89%) và Senior (88%…" at bounding box center [1154, 557] width 679 height 111
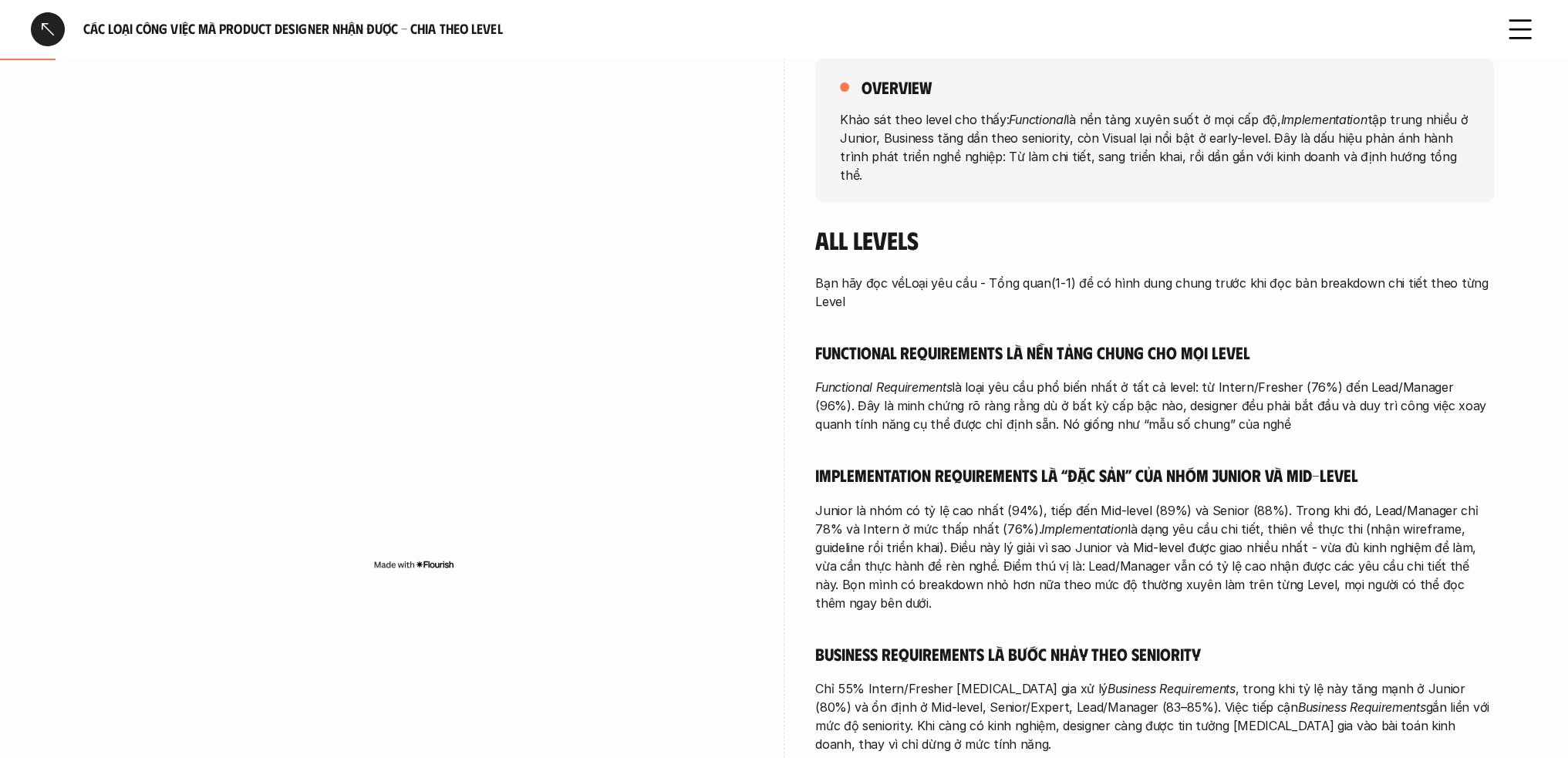
click at [956, 570] on p "Junior là nhóm có tỷ lệ cao nhất (94%), tiếp đến Mid-level (89%) và Senior (88%…" at bounding box center [1154, 557] width 679 height 111
drag, startPoint x: 815, startPoint y: 540, endPoint x: 1477, endPoint y: 574, distance: 662.9
click at [1477, 574] on div "overview Khảo sát theo level cho thấy: Functional là nền tảng xuyên suốt ở mọi …" at bounding box center [784, 471] width 1419 height 904
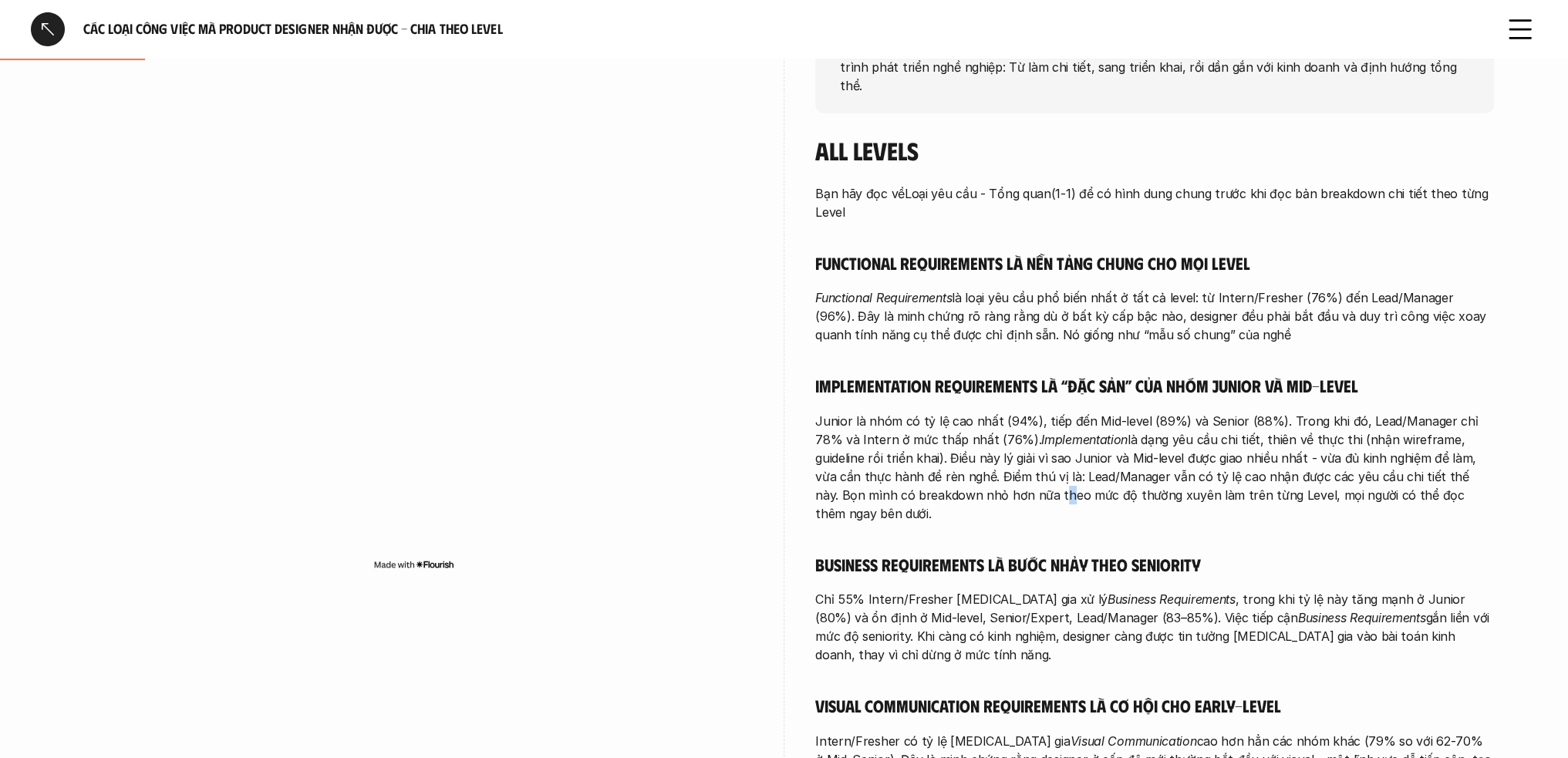
scroll to position [462, 0]
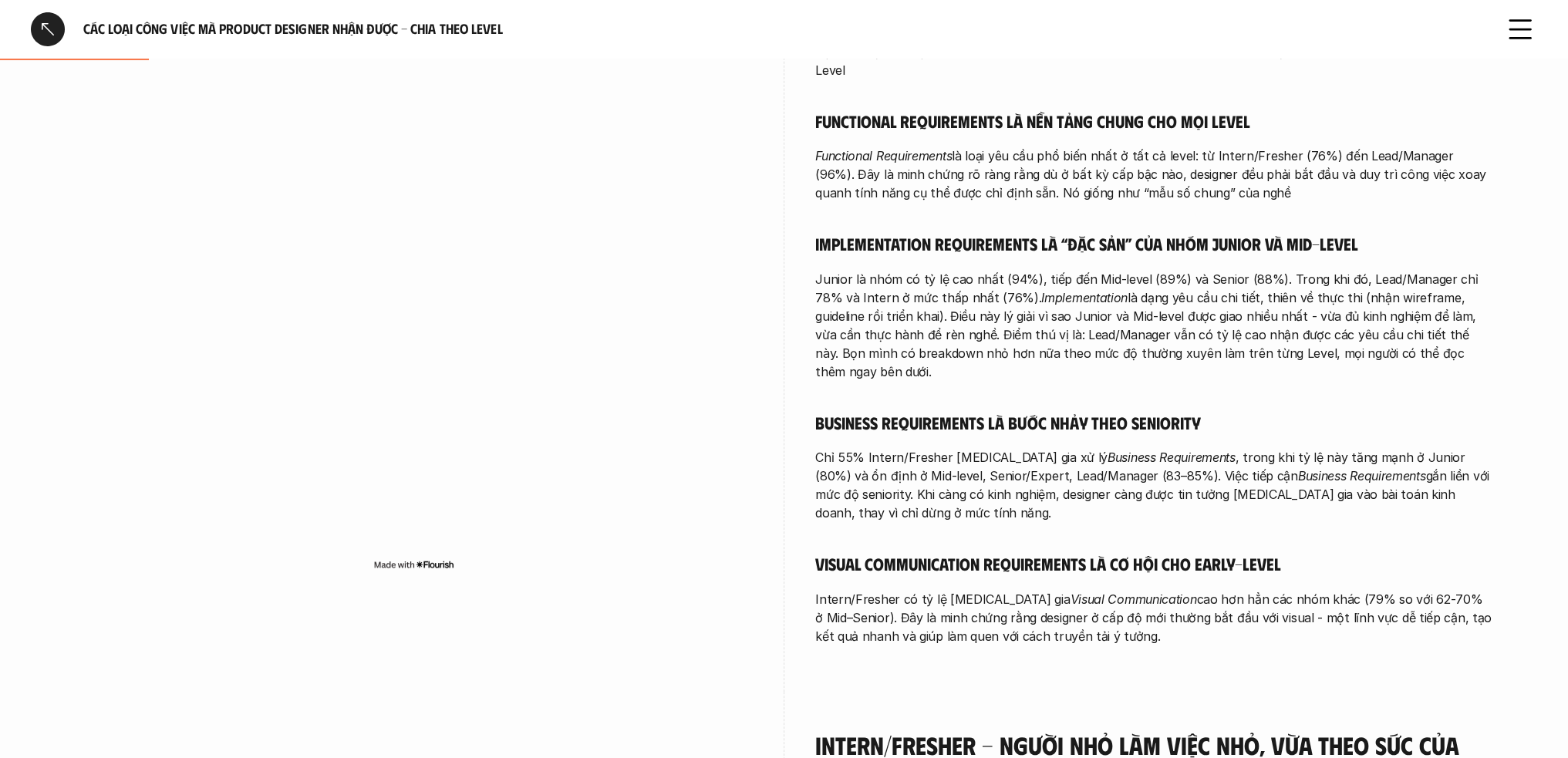
click at [926, 450] on p "Chỉ 55% Intern/Fresher tham gia xử lý Business Requirements , trong khi tỷ lệ n…" at bounding box center [1154, 485] width 679 height 74
drag, startPoint x: 821, startPoint y: 386, endPoint x: 1077, endPoint y: 393, distance: 256.1
click at [1077, 412] on h5 "Business Requirements là bước nhảy theo seniority" at bounding box center [1154, 423] width 679 height 22
click at [1222, 465] on p "Chỉ 55% Intern/Fresher tham gia xử lý Business Requirements , trong khi tỷ lệ n…" at bounding box center [1154, 485] width 679 height 74
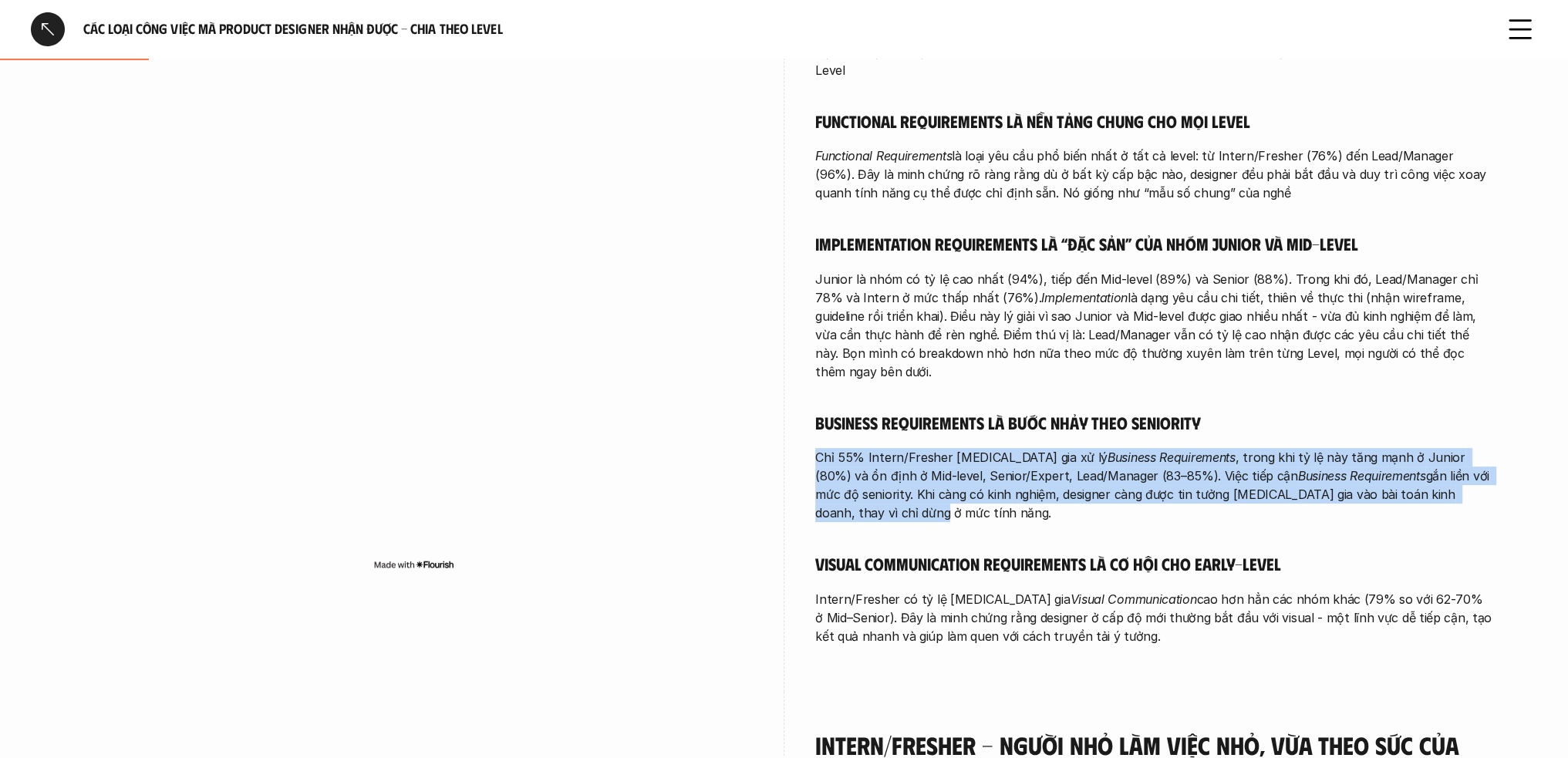
drag, startPoint x: 809, startPoint y: 418, endPoint x: 1463, endPoint y: 450, distance: 654.8
click at [1463, 450] on div "overview Khảo sát theo level cho thấy: Functional là nền tảng xuyên suốt ở mọi …" at bounding box center [784, 240] width 1419 height 904
click at [1231, 448] on p "Chỉ 55% Intern/Fresher tham gia xử lý Business Requirements , trong khi tỷ lệ n…" at bounding box center [1154, 485] width 679 height 74
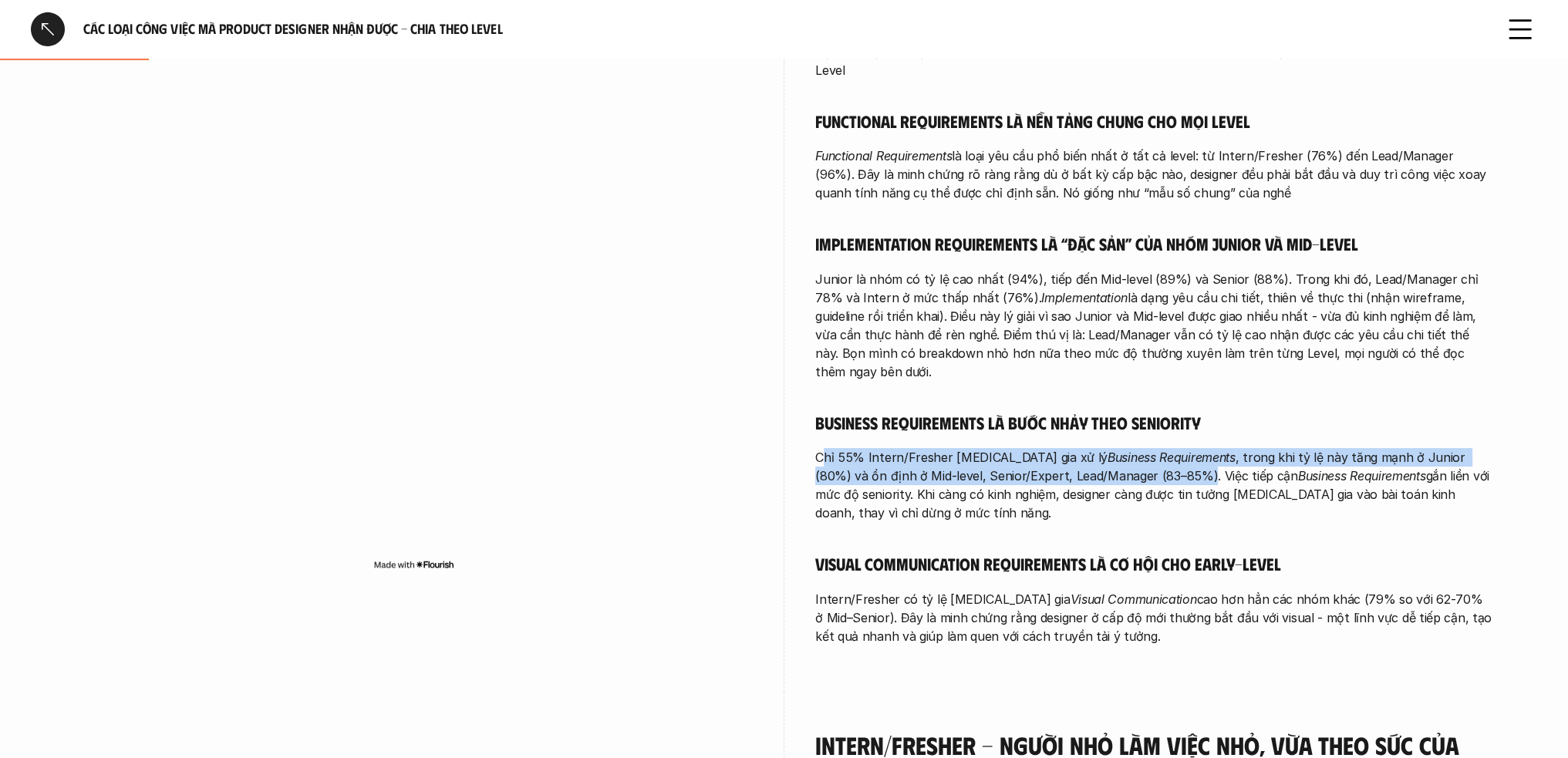
drag, startPoint x: 824, startPoint y: 417, endPoint x: 1225, endPoint y: 462, distance: 403.5
click at [1139, 450] on p "Chỉ 55% Intern/Fresher tham gia xử lý Business Requirements , trong khi tỷ lệ n…" at bounding box center [1154, 485] width 679 height 74
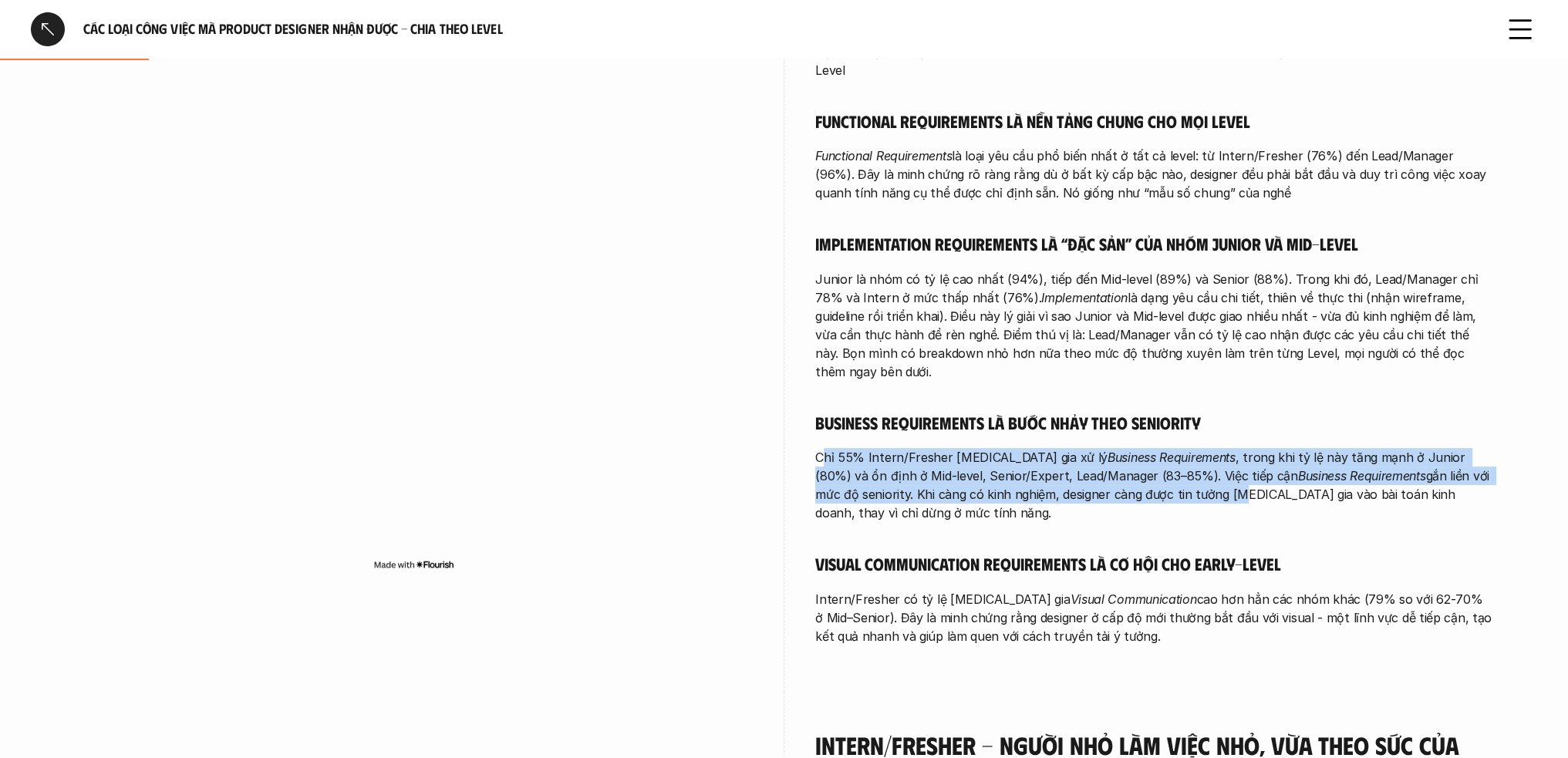
click at [1046, 448] on p "Chỉ 55% Intern/Fresher tham gia xử lý Business Requirements , trong khi tỷ lệ n…" at bounding box center [1154, 485] width 679 height 74
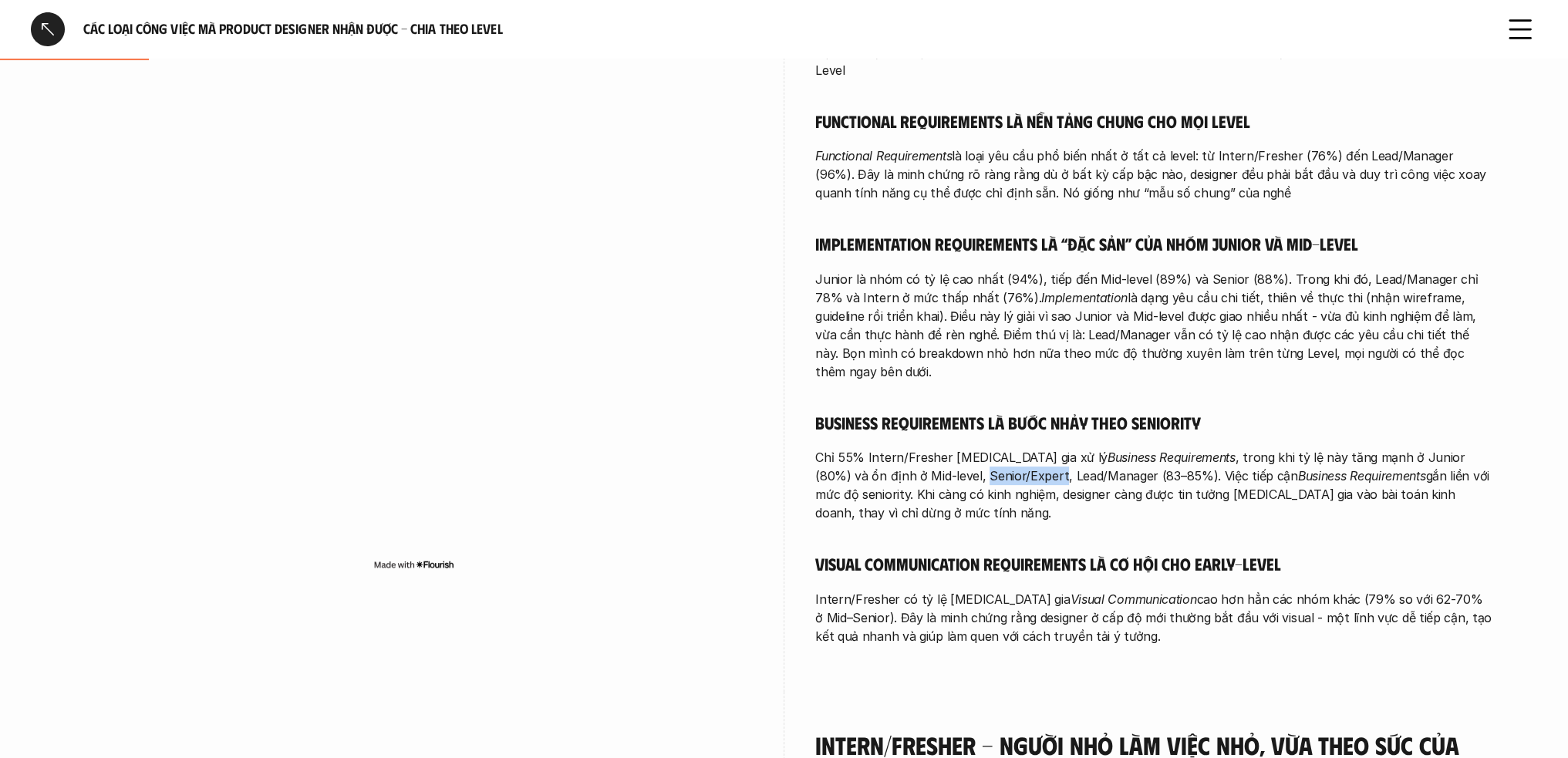
drag, startPoint x: 874, startPoint y: 438, endPoint x: 950, endPoint y: 443, distance: 76.2
click at [950, 448] on p "Chỉ 55% Intern/Fresher tham gia xử lý Business Requirements , trong khi tỷ lệ n…" at bounding box center [1154, 485] width 679 height 74
click at [907, 448] on p "Chỉ 55% Intern/Fresher tham gia xử lý Business Requirements , trong khi tỷ lệ n…" at bounding box center [1154, 485] width 679 height 74
drag, startPoint x: 874, startPoint y: 439, endPoint x: 949, endPoint y: 439, distance: 75.0
click at [949, 448] on p "Chỉ 55% Intern/Fresher tham gia xử lý Business Requirements , trong khi tỷ lệ n…" at bounding box center [1154, 485] width 679 height 74
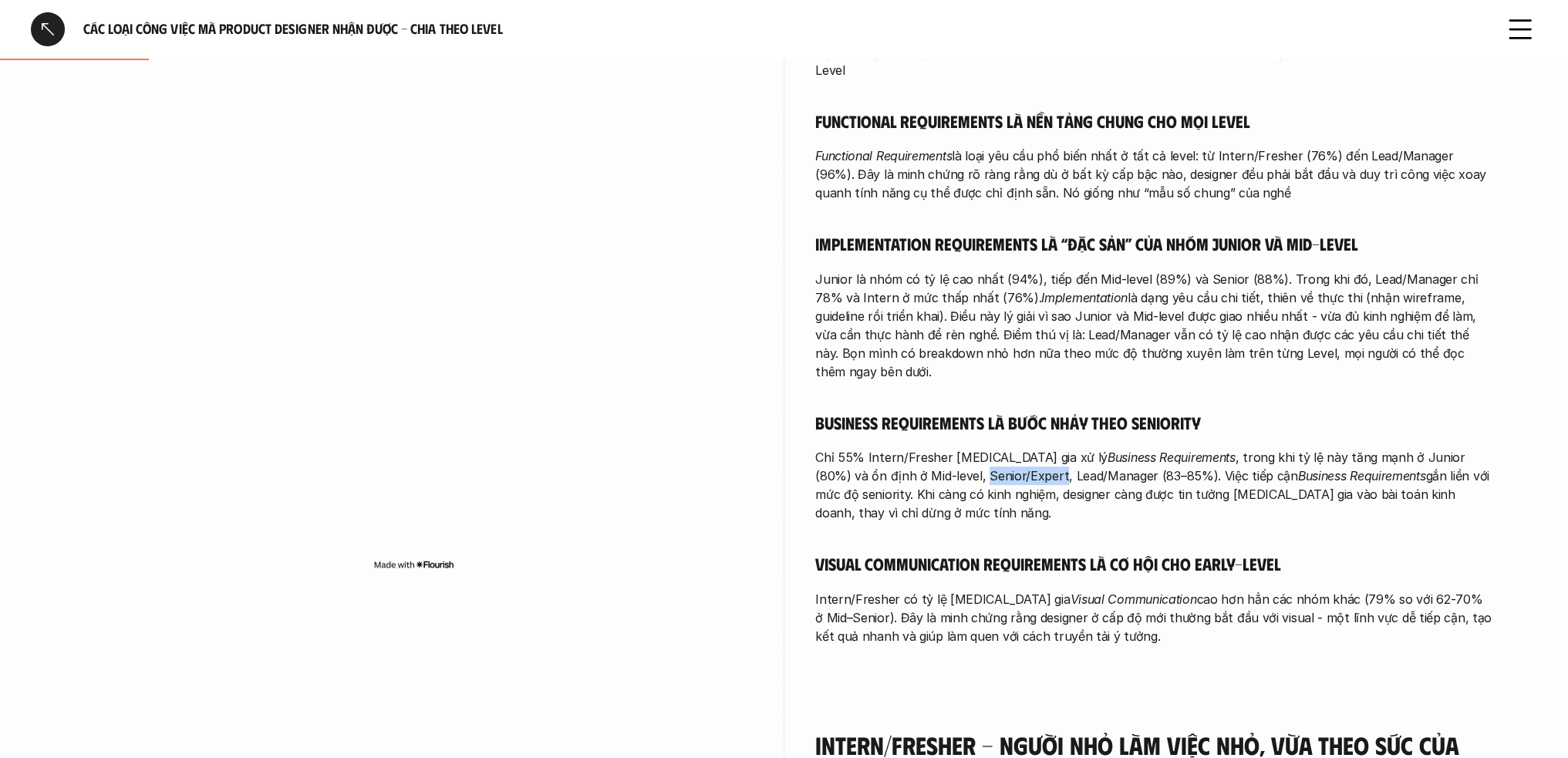
click at [890, 448] on p "Chỉ 55% Intern/Fresher tham gia xử lý Business Requirements , trong khi tỷ lệ n…" at bounding box center [1154, 485] width 679 height 74
click at [877, 448] on p "Chỉ 55% Intern/Fresher tham gia xử lý Business Requirements , trong khi tỷ lệ n…" at bounding box center [1154, 485] width 679 height 74
drag, startPoint x: 875, startPoint y: 440, endPoint x: 950, endPoint y: 439, distance: 75.0
click at [950, 448] on p "Chỉ 55% Intern/Fresher tham gia xử lý Business Requirements , trong khi tỷ lệ n…" at bounding box center [1154, 485] width 679 height 74
click at [885, 448] on p "Chỉ 55% Intern/Fresher tham gia xử lý Business Requirements , trong khi tỷ lệ n…" at bounding box center [1154, 485] width 679 height 74
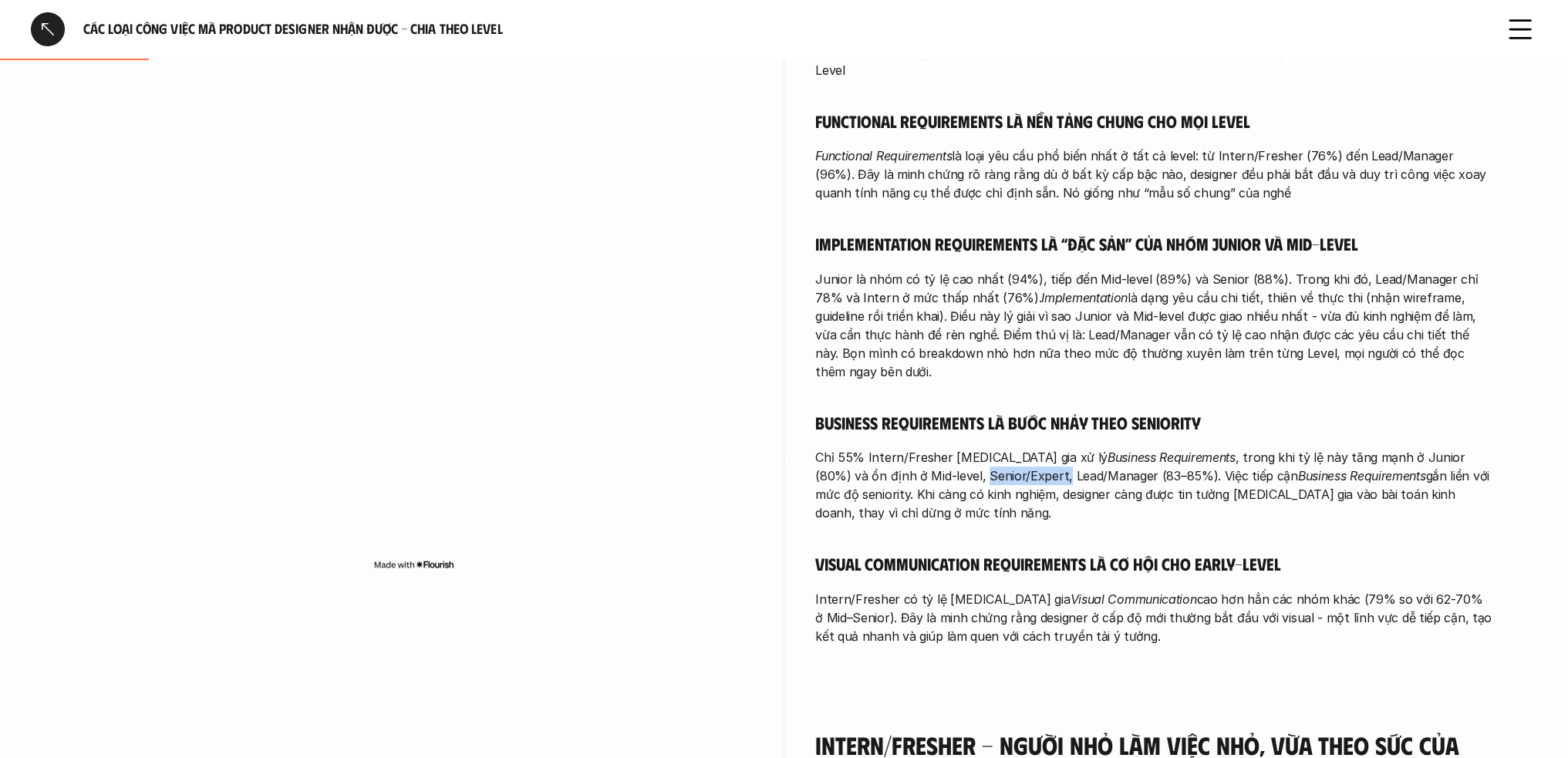
drag, startPoint x: 876, startPoint y: 438, endPoint x: 950, endPoint y: 440, distance: 74.0
click at [950, 448] on p "Chỉ 55% Intern/Fresher tham gia xử lý Business Requirements , trong khi tỷ lệ n…" at bounding box center [1154, 485] width 679 height 74
click at [960, 448] on p "Chỉ 55% Intern/Fresher tham gia xử lý Business Requirements , trong khi tỷ lệ n…" at bounding box center [1154, 485] width 679 height 74
drag, startPoint x: 954, startPoint y: 440, endPoint x: 1039, endPoint y: 438, distance: 85.0
click at [1039, 448] on p "Chỉ 55% Intern/Fresher tham gia xử lý Business Requirements , trong khi tỷ lệ n…" at bounding box center [1154, 485] width 679 height 74
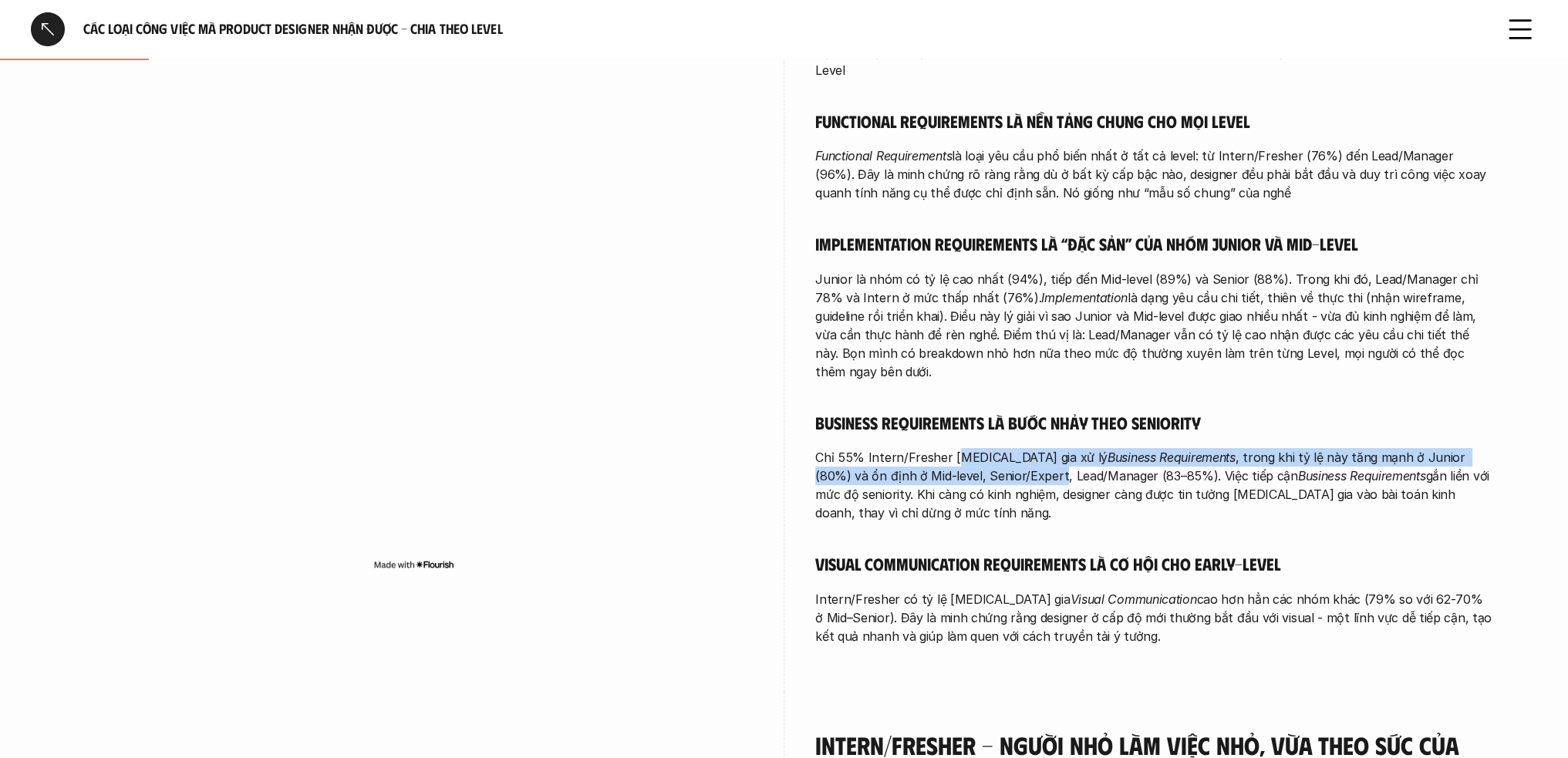
drag, startPoint x: 932, startPoint y: 401, endPoint x: 952, endPoint y: 463, distance: 65.1
click at [949, 452] on p "Chỉ 55% Intern/Fresher tham gia xử lý Business Requirements , trong khi tỷ lệ n…" at bounding box center [1154, 485] width 679 height 74
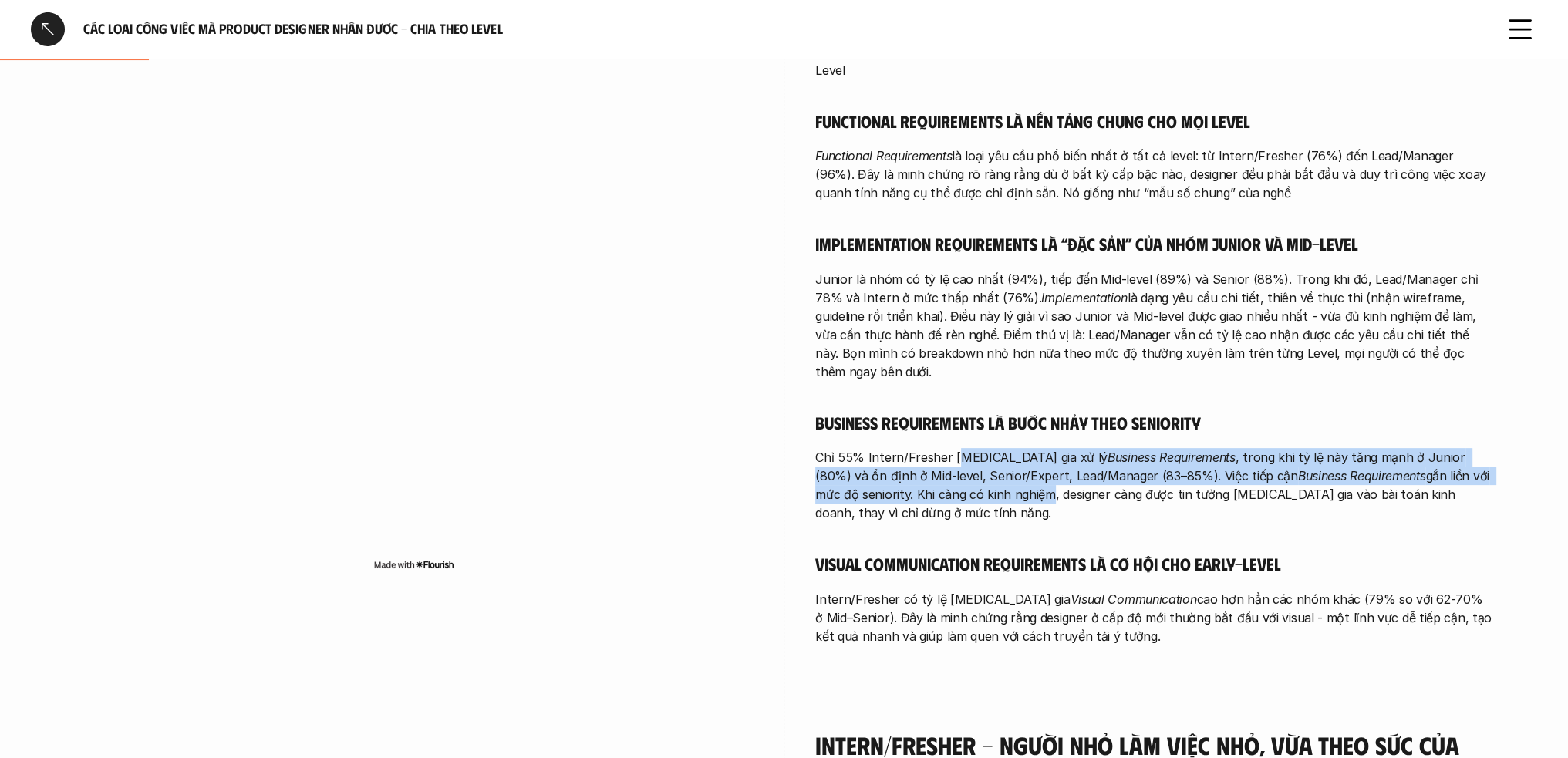
click at [939, 466] on div at bounding box center [939, 466] width 0 height 0
click at [949, 448] on p "Chỉ 55% Intern/Fresher tham gia xử lý Business Requirements , trong khi tỷ lệ n…" at bounding box center [1154, 485] width 679 height 74
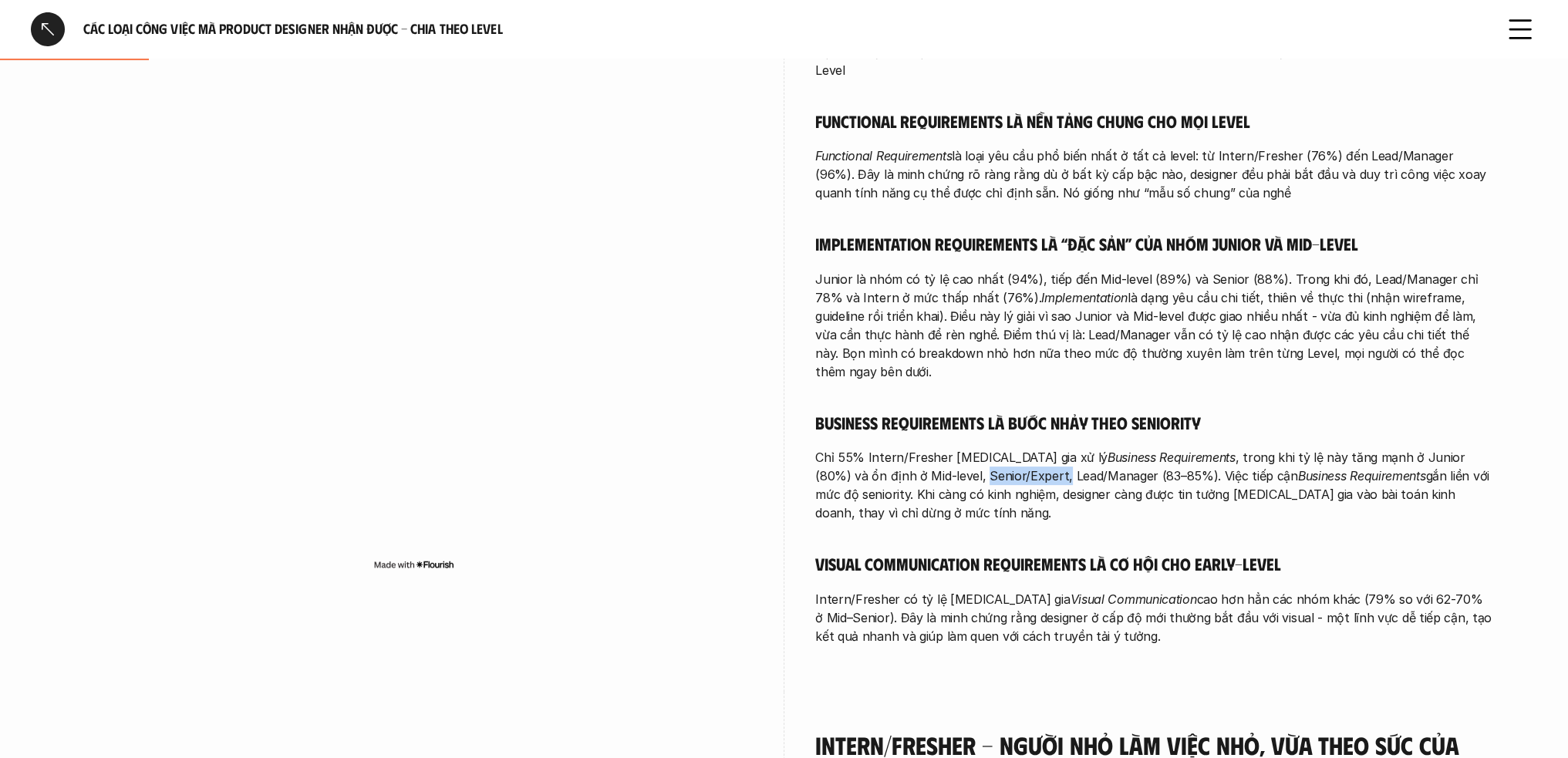
drag, startPoint x: 948, startPoint y: 438, endPoint x: 875, endPoint y: 440, distance: 73.0
click at [875, 448] on p "Chỉ 55% Intern/Fresher tham gia xử lý Business Requirements , trong khi tỷ lệ n…" at bounding box center [1154, 485] width 679 height 74
click at [1030, 477] on p "Chỉ 55% Intern/Fresher tham gia xử lý Business Requirements , trong khi tỷ lệ n…" at bounding box center [1154, 485] width 679 height 74
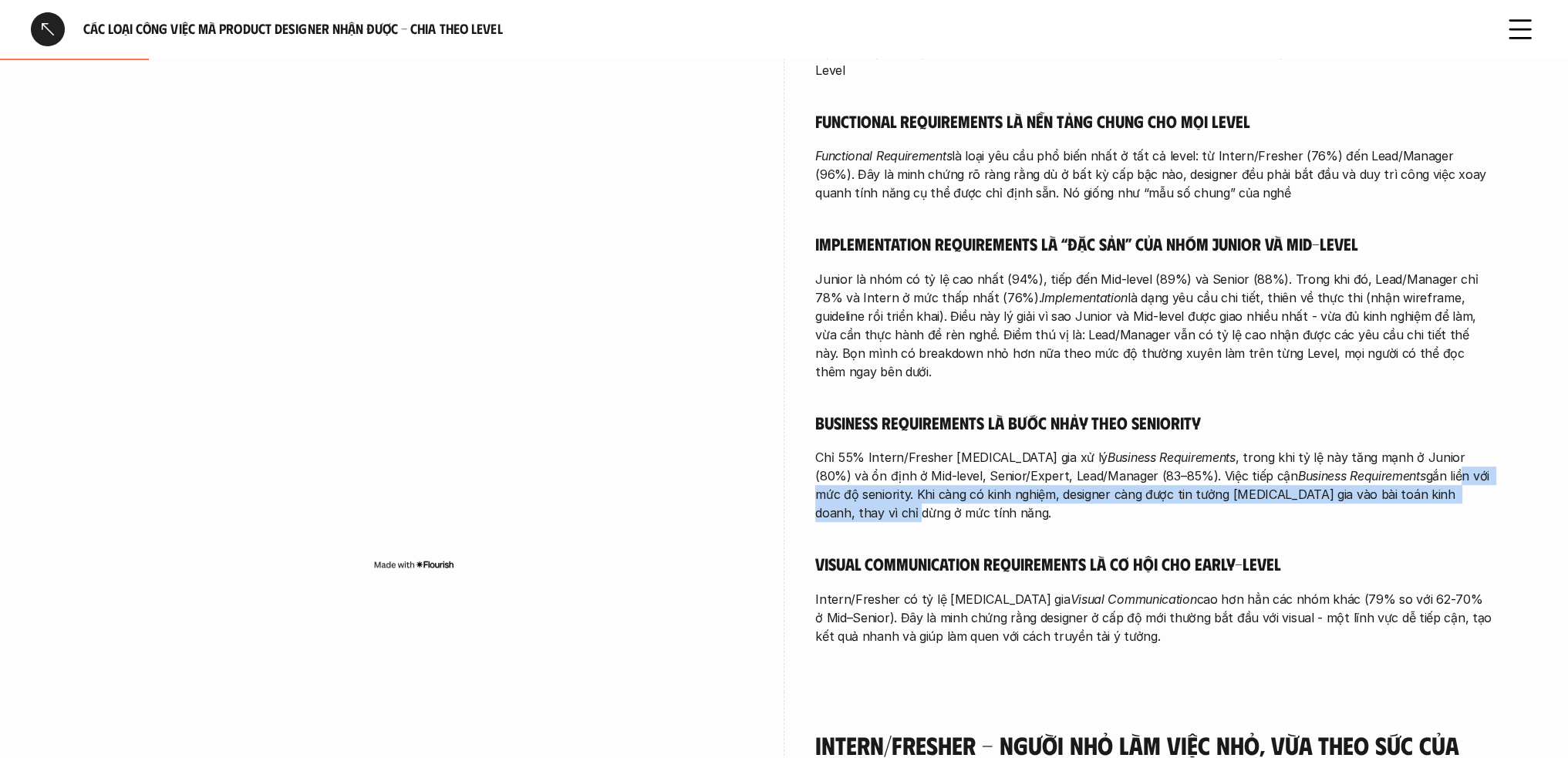
drag, startPoint x: 1351, startPoint y: 433, endPoint x: 1448, endPoint y: 450, distance: 98.5
click at [1448, 450] on p "Chỉ 55% Intern/Fresher tham gia xử lý Business Requirements , trong khi tỷ lệ n…" at bounding box center [1154, 485] width 679 height 74
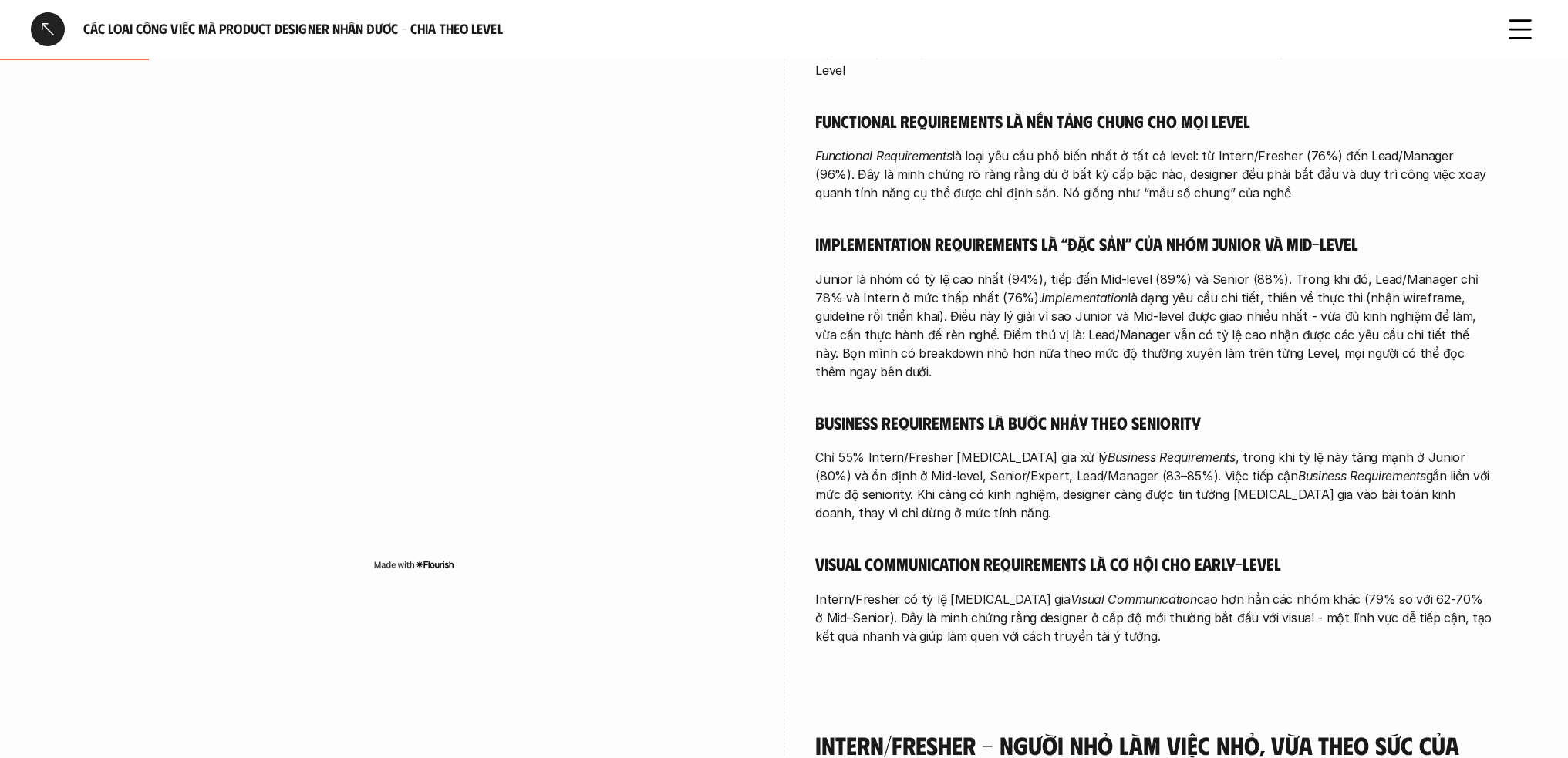
click at [1026, 448] on p "Chỉ 55% Intern/Fresher tham gia xử lý Business Requirements , trong khi tỷ lệ n…" at bounding box center [1154, 485] width 679 height 74
drag, startPoint x: 915, startPoint y: 454, endPoint x: 975, endPoint y: 455, distance: 60.0
click at [971, 455] on p "Chỉ 55% Intern/Fresher tham gia xử lý Business Requirements , trong khi tỷ lệ n…" at bounding box center [1154, 485] width 679 height 74
click at [1034, 459] on p "Chỉ 55% Intern/Fresher tham gia xử lý Business Requirements , trong khi tỷ lệ n…" at bounding box center [1154, 485] width 679 height 74
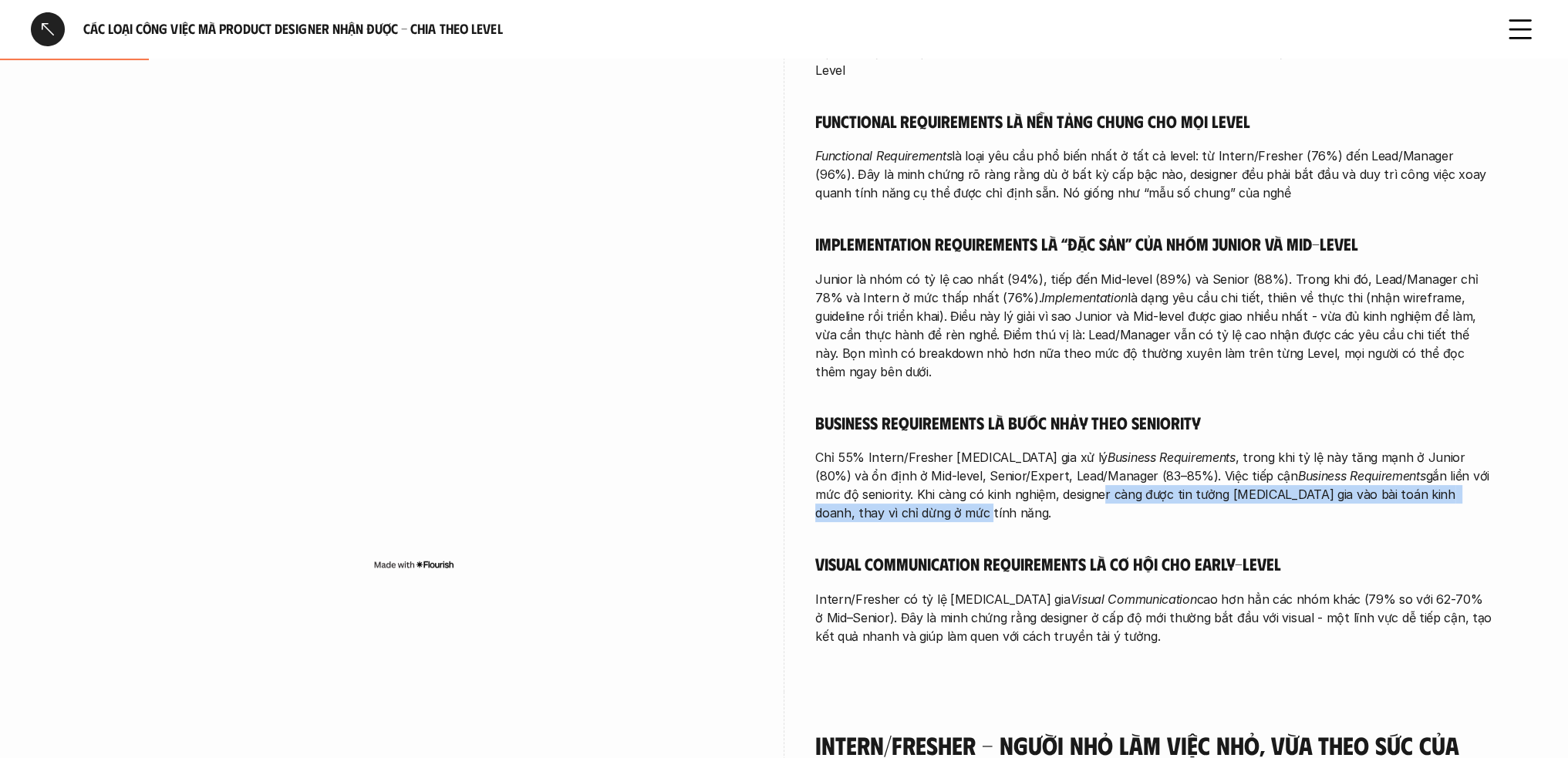
drag, startPoint x: 1065, startPoint y: 454, endPoint x: 1371, endPoint y: 472, distance: 306.5
click at [1371, 472] on p "Chỉ 55% Intern/Fresher tham gia xử lý Business Requirements , trong khi tỷ lệ n…" at bounding box center [1154, 485] width 679 height 74
click at [1265, 471] on p "Chỉ 55% Intern/Fresher tham gia xử lý Business Requirements , trong khi tỷ lệ n…" at bounding box center [1154, 485] width 679 height 74
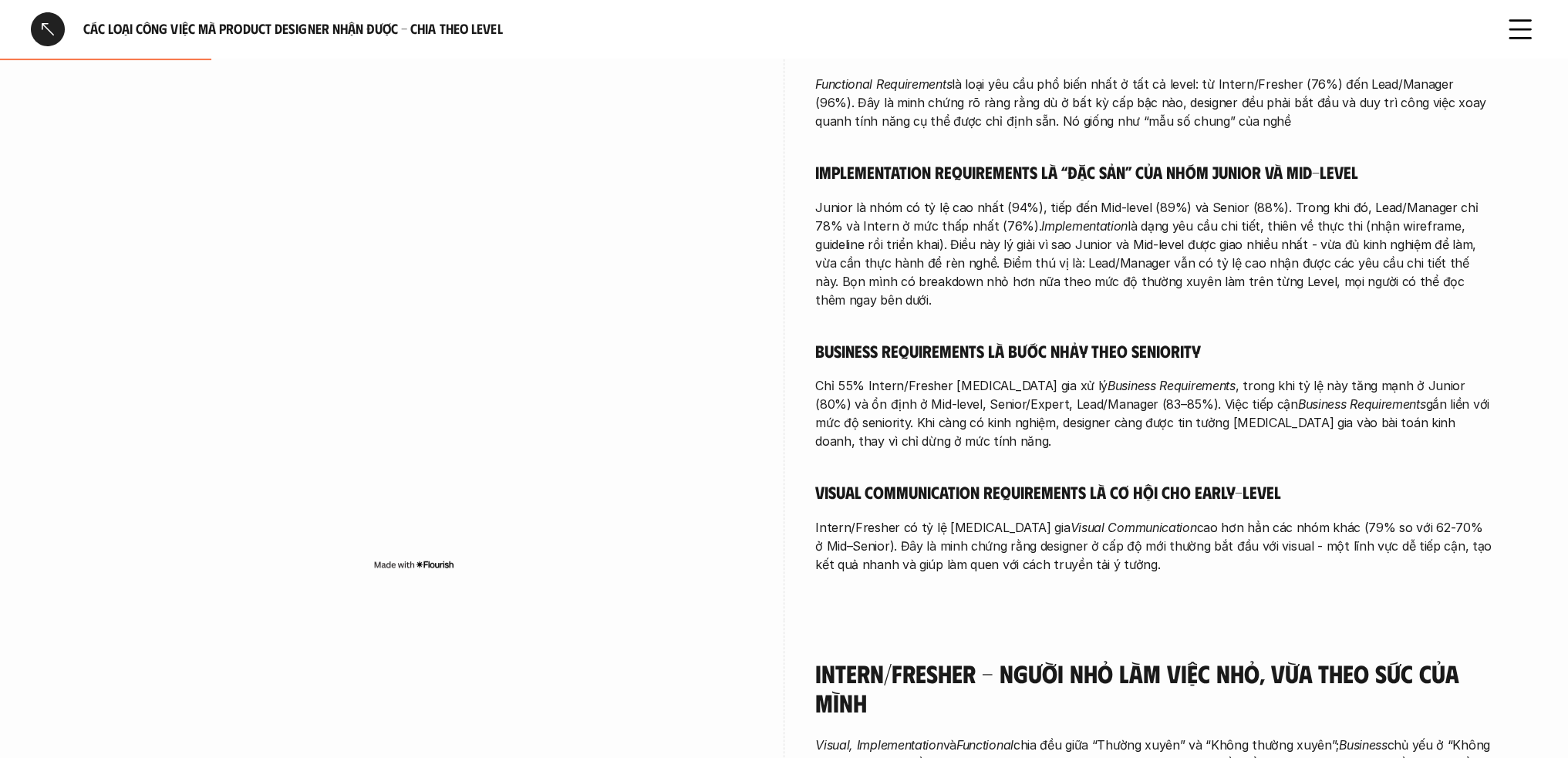
scroll to position [617, 0]
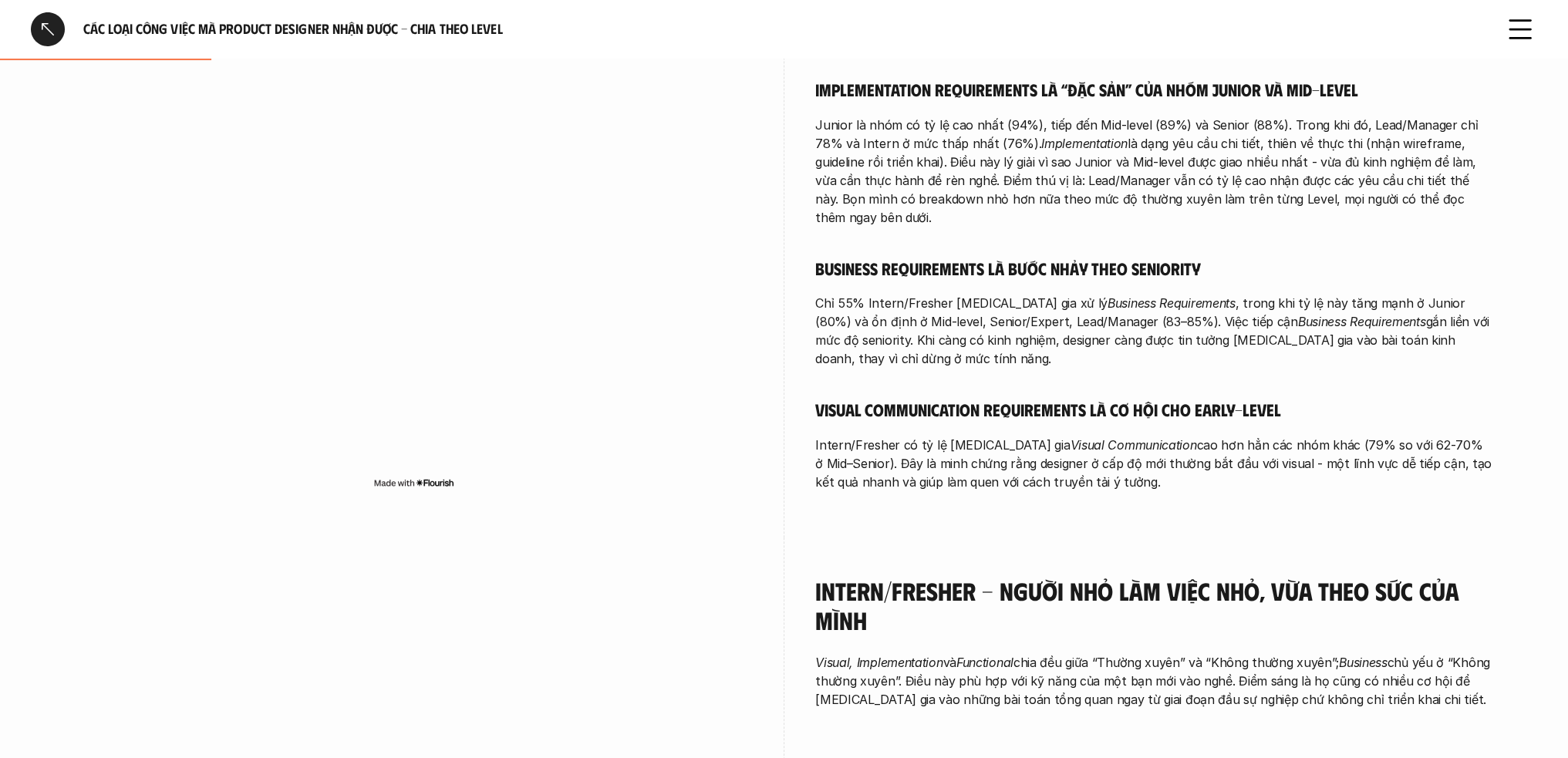
click at [881, 436] on p "Intern/Fresher có tỷ lệ tham gia Visual Communication cao hơn hẳn các nhóm khác…" at bounding box center [1154, 463] width 679 height 56
drag, startPoint x: 818, startPoint y: 408, endPoint x: 1135, endPoint y: 457, distance: 320.8
click at [1135, 457] on div "overview Khảo sát theo level cho thấy: Functional là nền tảng xuyên suốt ở mọi …" at bounding box center [1154, 86] width 679 height 904
drag, startPoint x: 840, startPoint y: 418, endPoint x: 818, endPoint y: 409, distance: 23.8
click at [840, 436] on p "Intern/Fresher có tỷ lệ tham gia Visual Communication cao hơn hẳn các nhóm khác…" at bounding box center [1154, 463] width 679 height 56
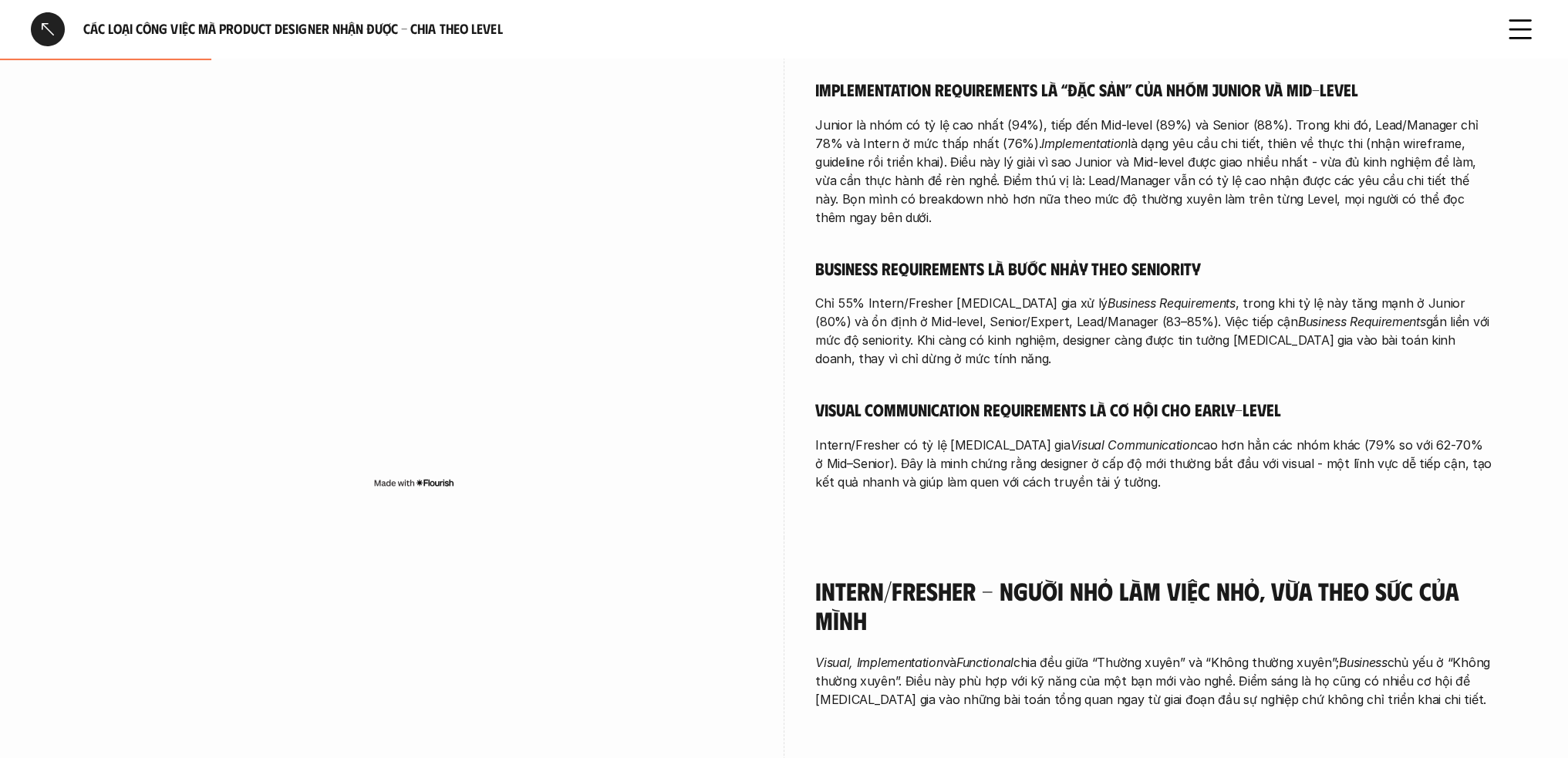
click at [808, 406] on div "overview Khảo sát theo level cho thấy: Functional là nền tảng xuyên suốt ở mọi …" at bounding box center [784, 86] width 1419 height 904
drag, startPoint x: 816, startPoint y: 407, endPoint x: 1483, endPoint y: 445, distance: 668.1
click at [1483, 445] on div "overview Khảo sát theo level cho thấy: Functional là nền tảng xuyên suốt ở mọi …" at bounding box center [784, 86] width 1419 height 904
click at [1123, 436] on p "Intern/Fresher có tỷ lệ tham gia Visual Communication cao hơn hẳn các nhóm khác…" at bounding box center [1154, 463] width 679 height 56
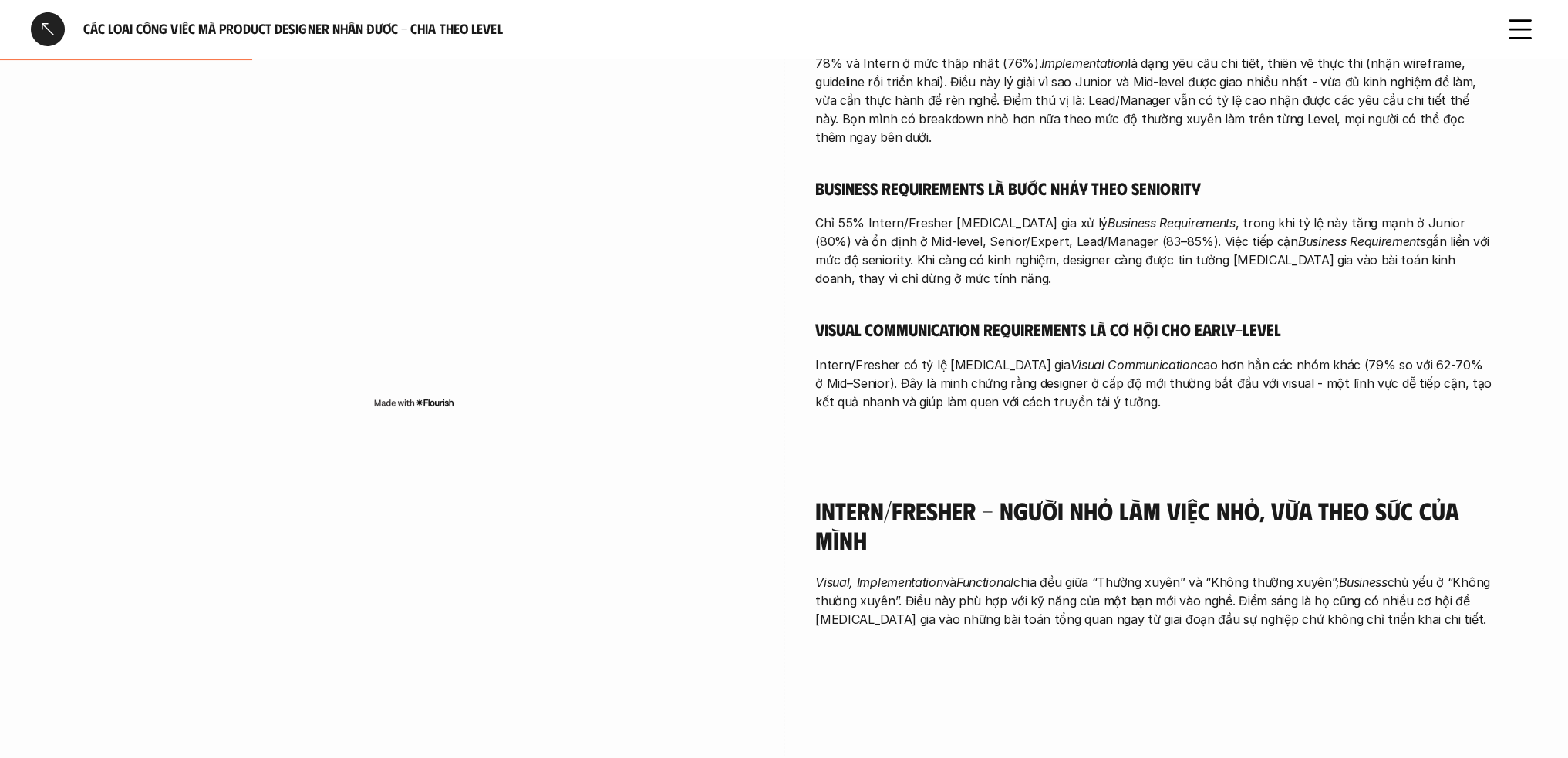
scroll to position [694, 0]
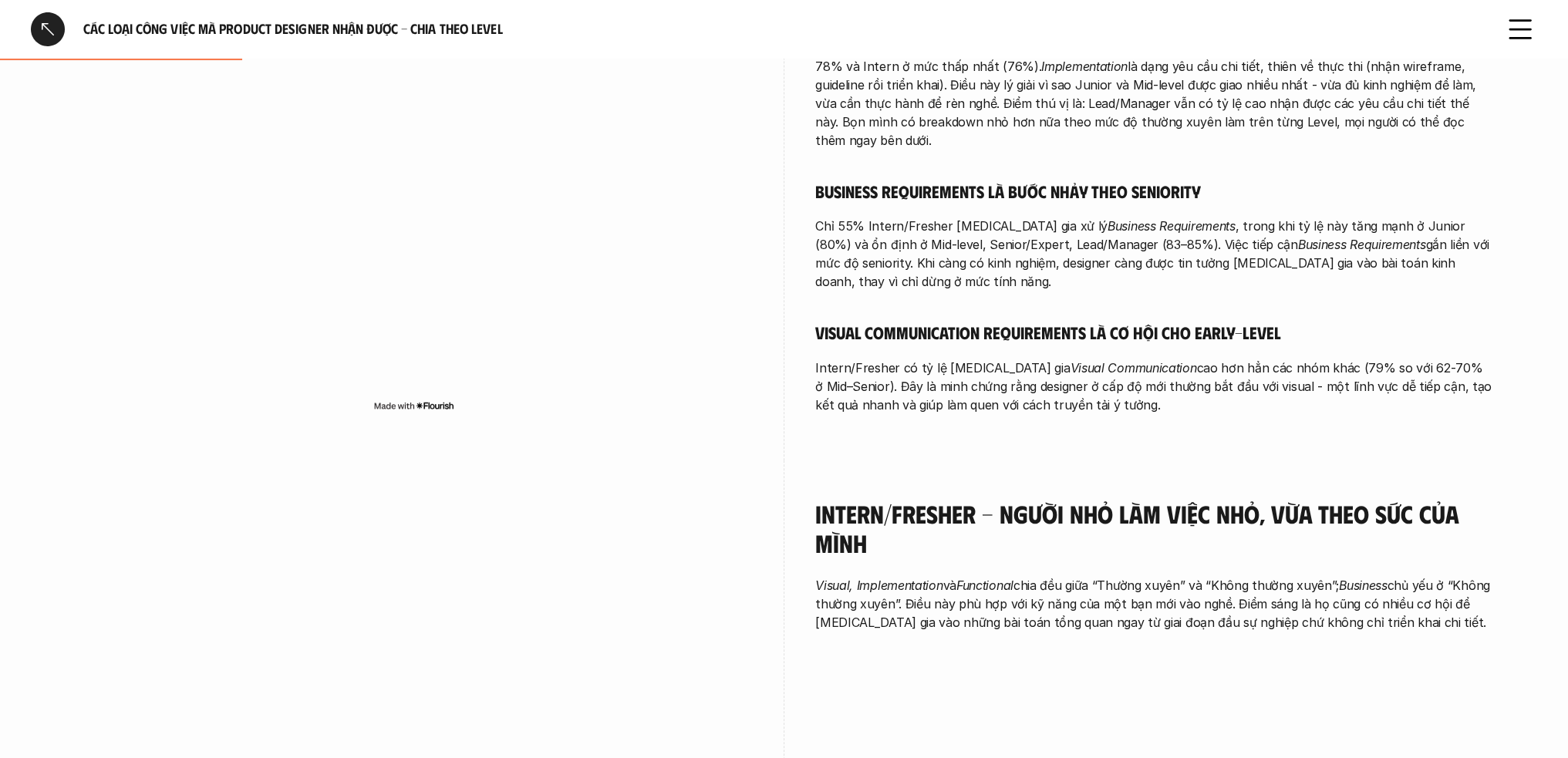
drag, startPoint x: 812, startPoint y: 468, endPoint x: 1052, endPoint y: 499, distance: 242.0
click at [1052, 499] on div "Intern/Fresher - Người nhỏ làm việc nhỏ, vừa theo sức của mình Visual, Implemen…" at bounding box center [784, 743] width 1419 height 565
click at [1111, 499] on h4 "Intern/Fresher - Người nhỏ làm việc nhỏ, vừa theo sức của mình" at bounding box center [1154, 529] width 679 height 60
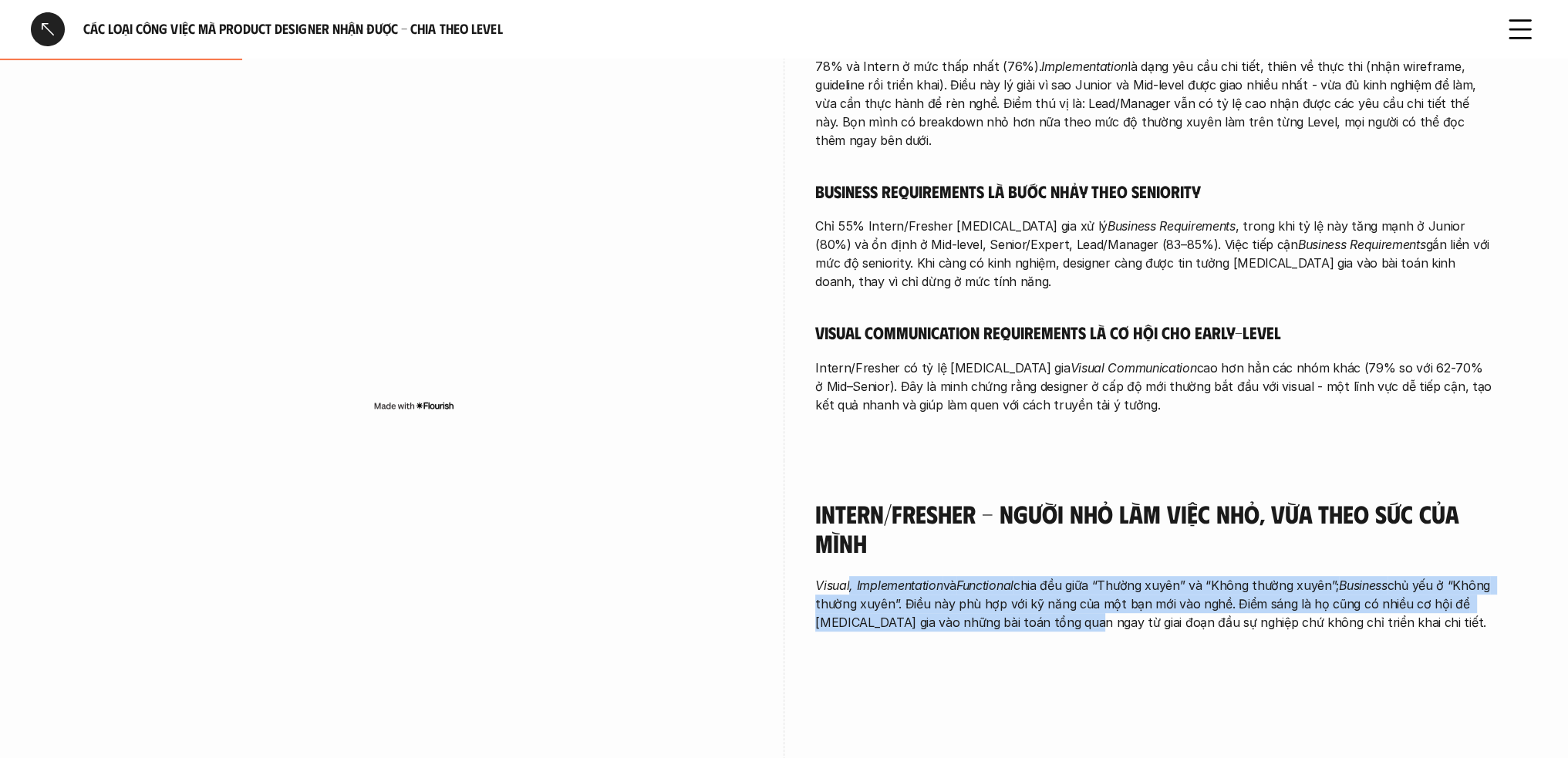
drag, startPoint x: 849, startPoint y: 555, endPoint x: 1109, endPoint y: 607, distance: 265.1
click at [1102, 607] on div "Intern/Fresher - Người nhỏ làm việc nhỏ, vừa theo sức của mình Visual, Implemen…" at bounding box center [1154, 570] width 679 height 218
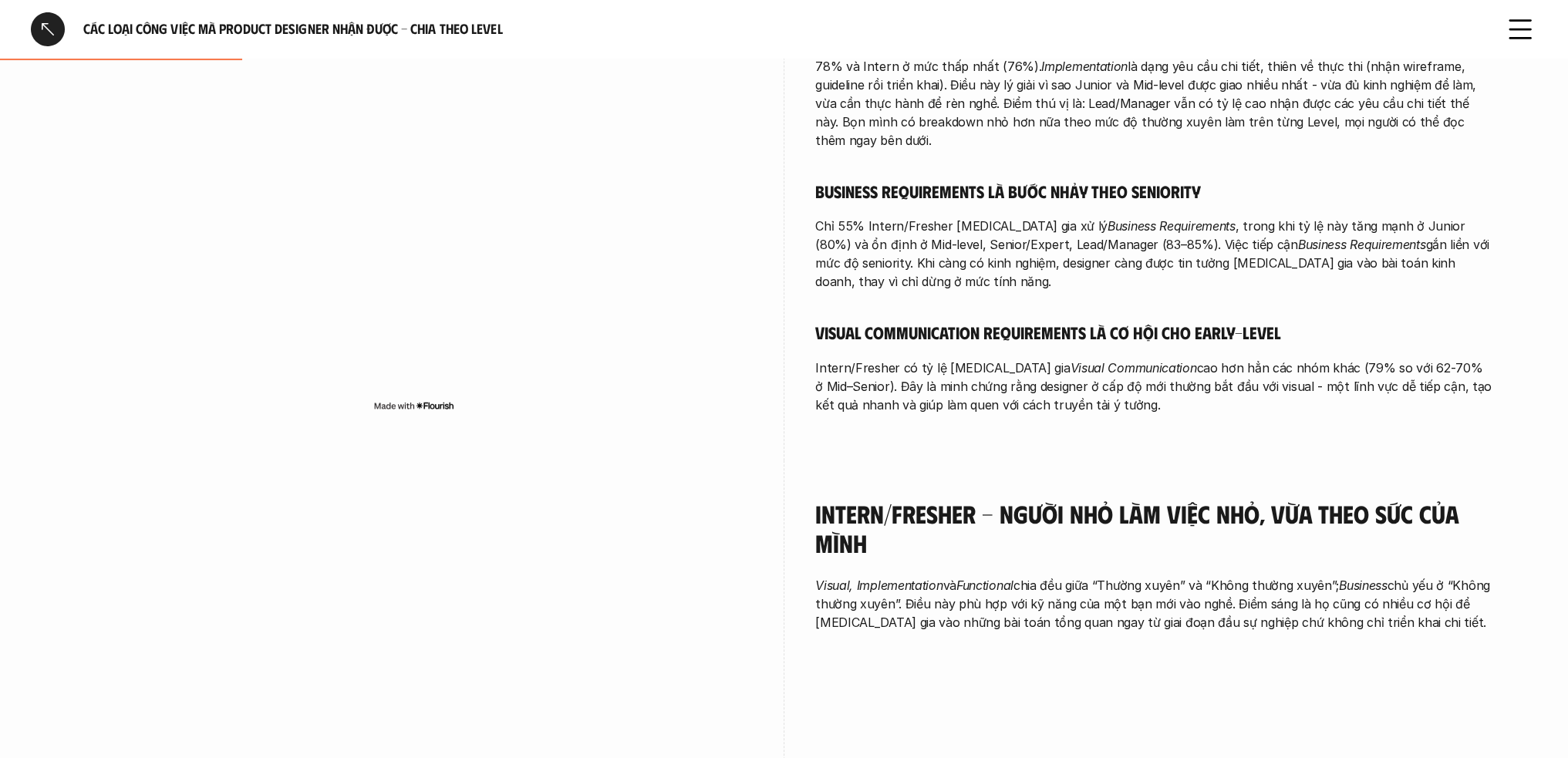
click at [1296, 612] on div "Intern/Fresher - Người nhỏ làm việc nhỏ, vừa theo sức của mình Visual, Implemen…" at bounding box center [1154, 570] width 679 height 218
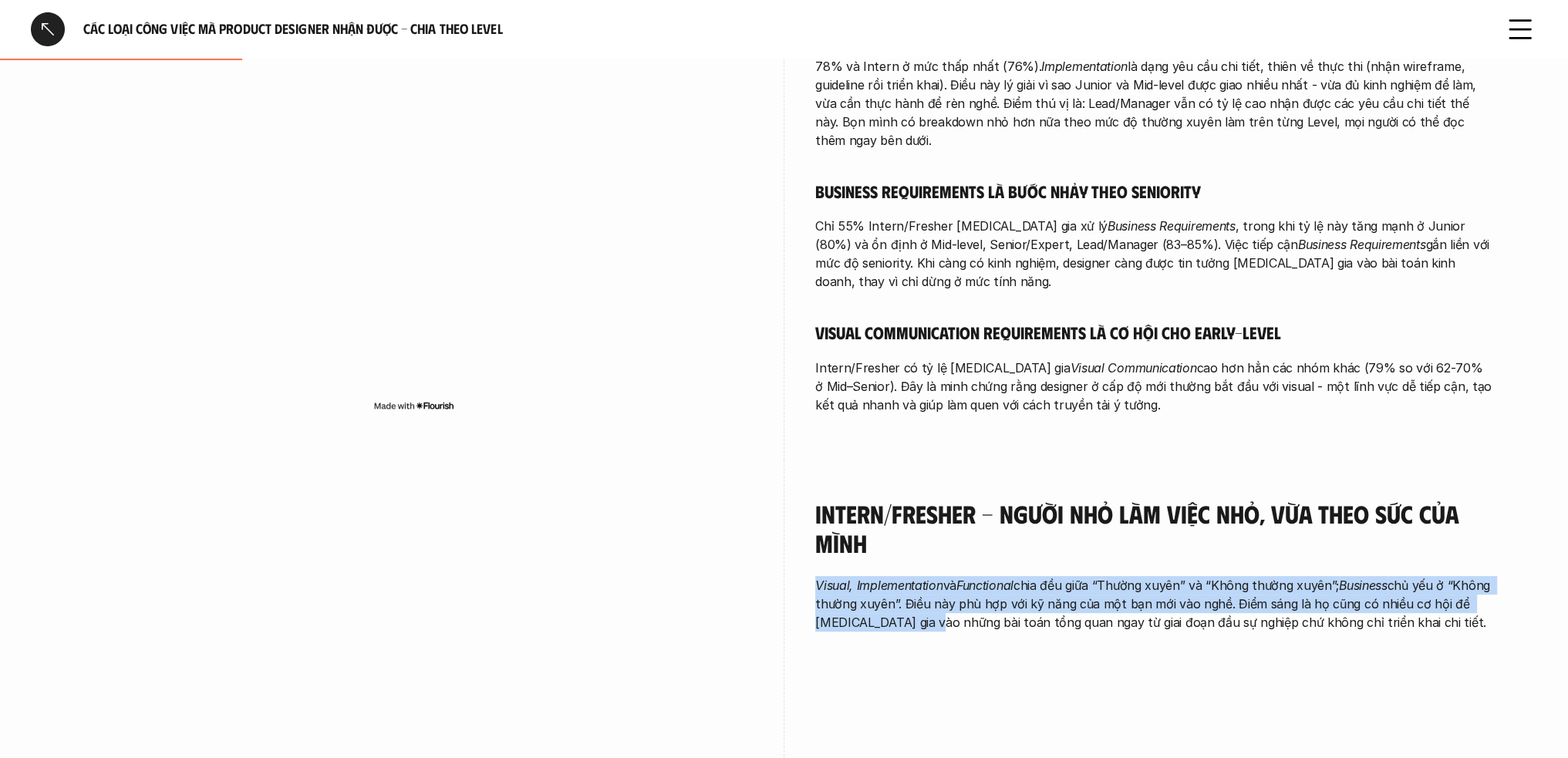
drag, startPoint x: 821, startPoint y: 541, endPoint x: 1106, endPoint y: 585, distance: 288.4
click at [975, 586] on p "Visual, Implementation và Functional chia đều giữa “Thường xuyên” và “Không thư…" at bounding box center [1154, 604] width 679 height 56
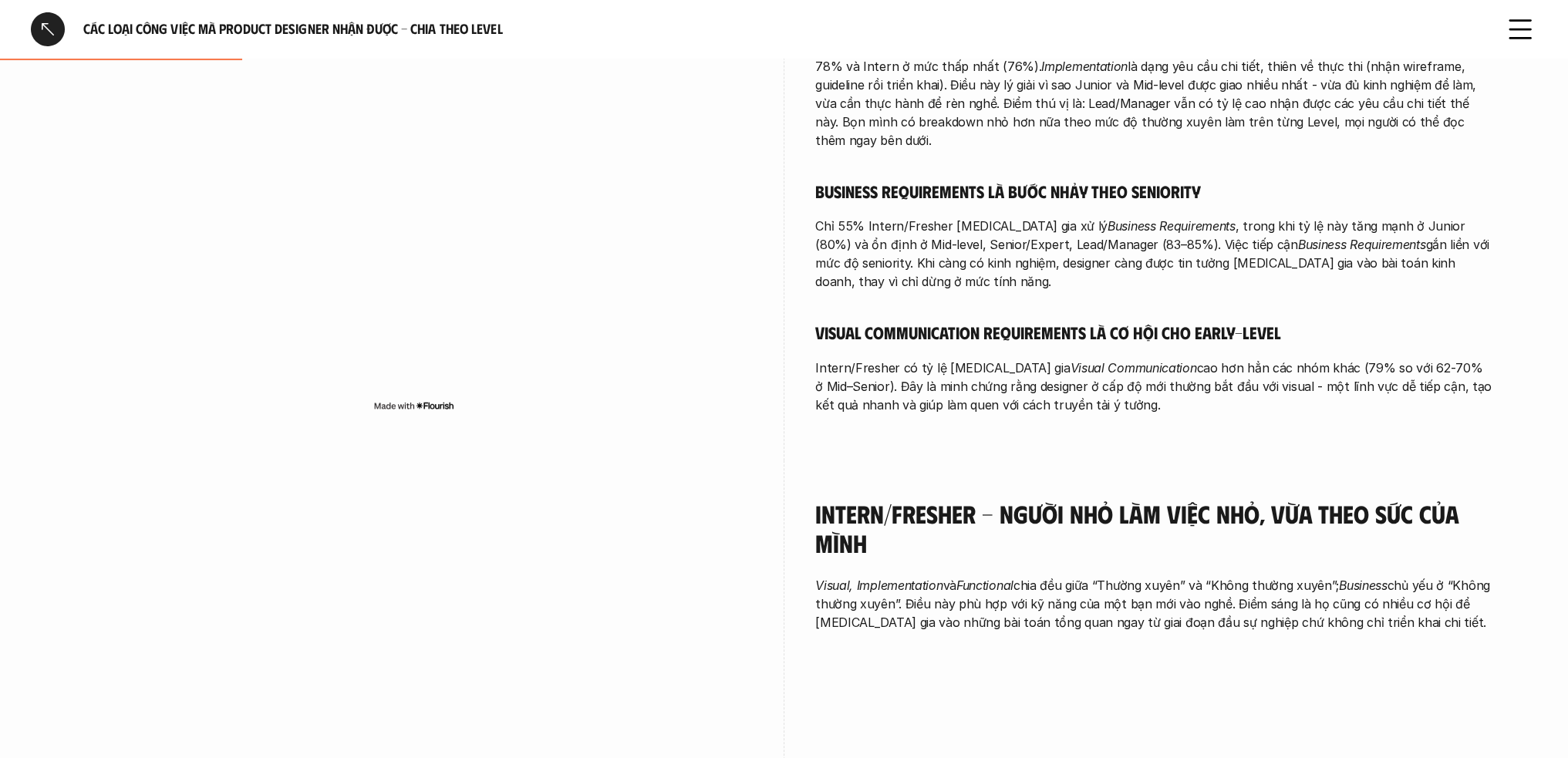
click at [1180, 589] on p "Visual, Implementation và Functional chia đều giữa “Thường xuyên” và “Không thư…" at bounding box center [1154, 604] width 679 height 56
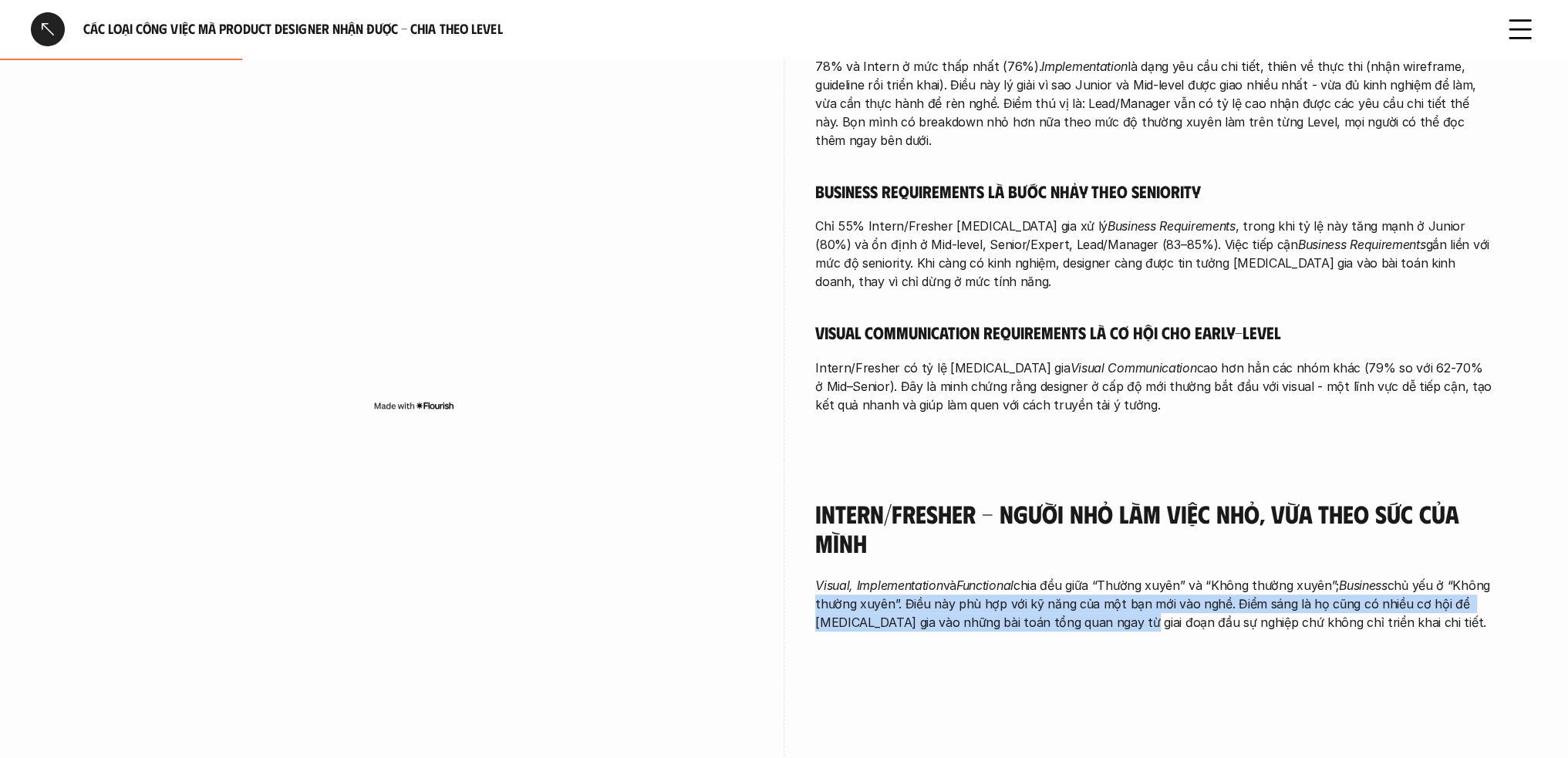
drag, startPoint x: 867, startPoint y: 560, endPoint x: 1191, endPoint y: 601, distance: 326.6
click at [1176, 602] on div "Intern/Fresher - Người nhỏ làm việc nhỏ, vừa theo sức của mình Visual, Implemen…" at bounding box center [1154, 570] width 679 height 218
click at [1282, 576] on p "Visual, Implementation và Functional chia đều giữa “Thường xuyên” và “Không thư…" at bounding box center [1154, 604] width 679 height 56
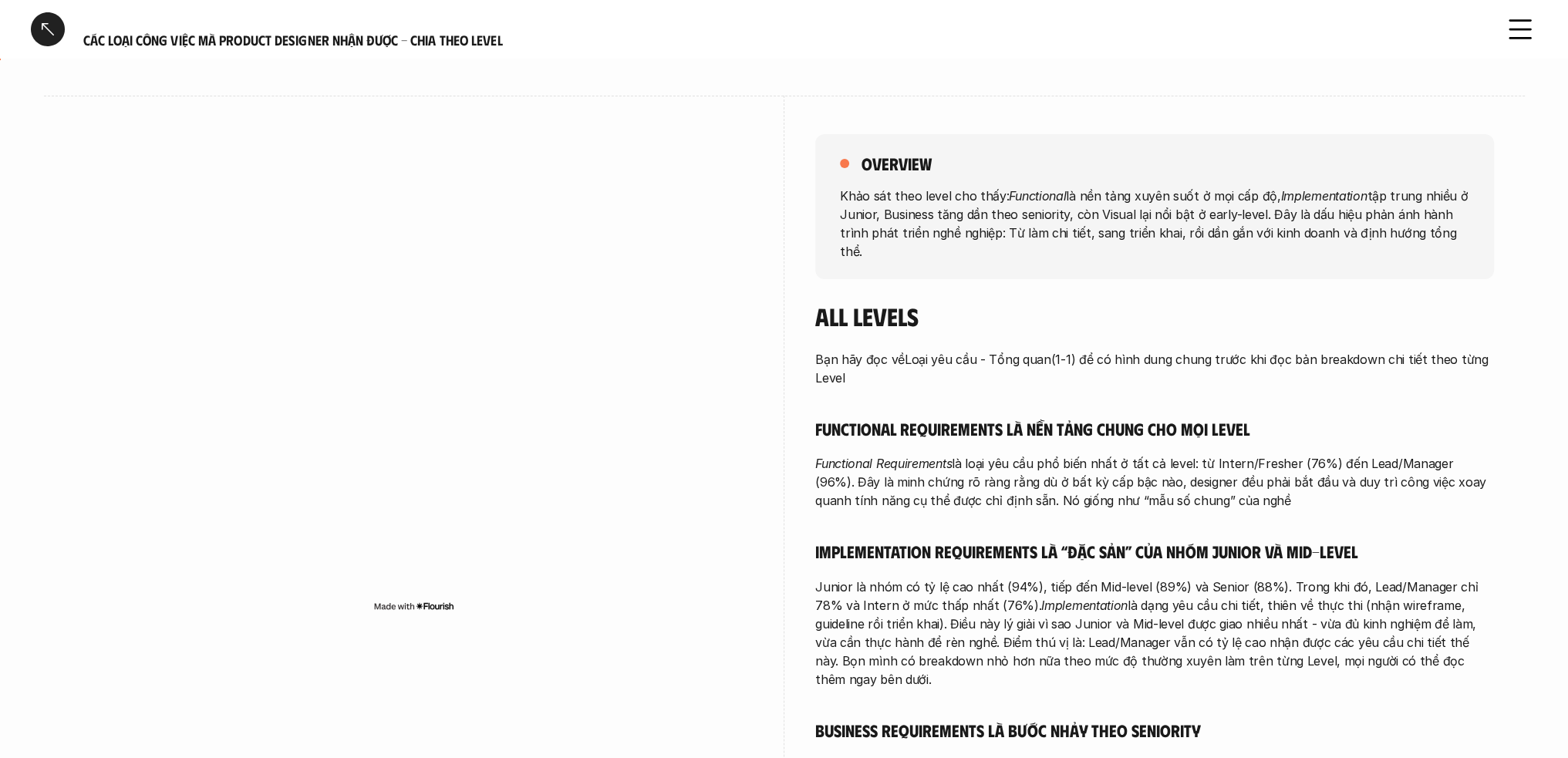
scroll to position [77, 0]
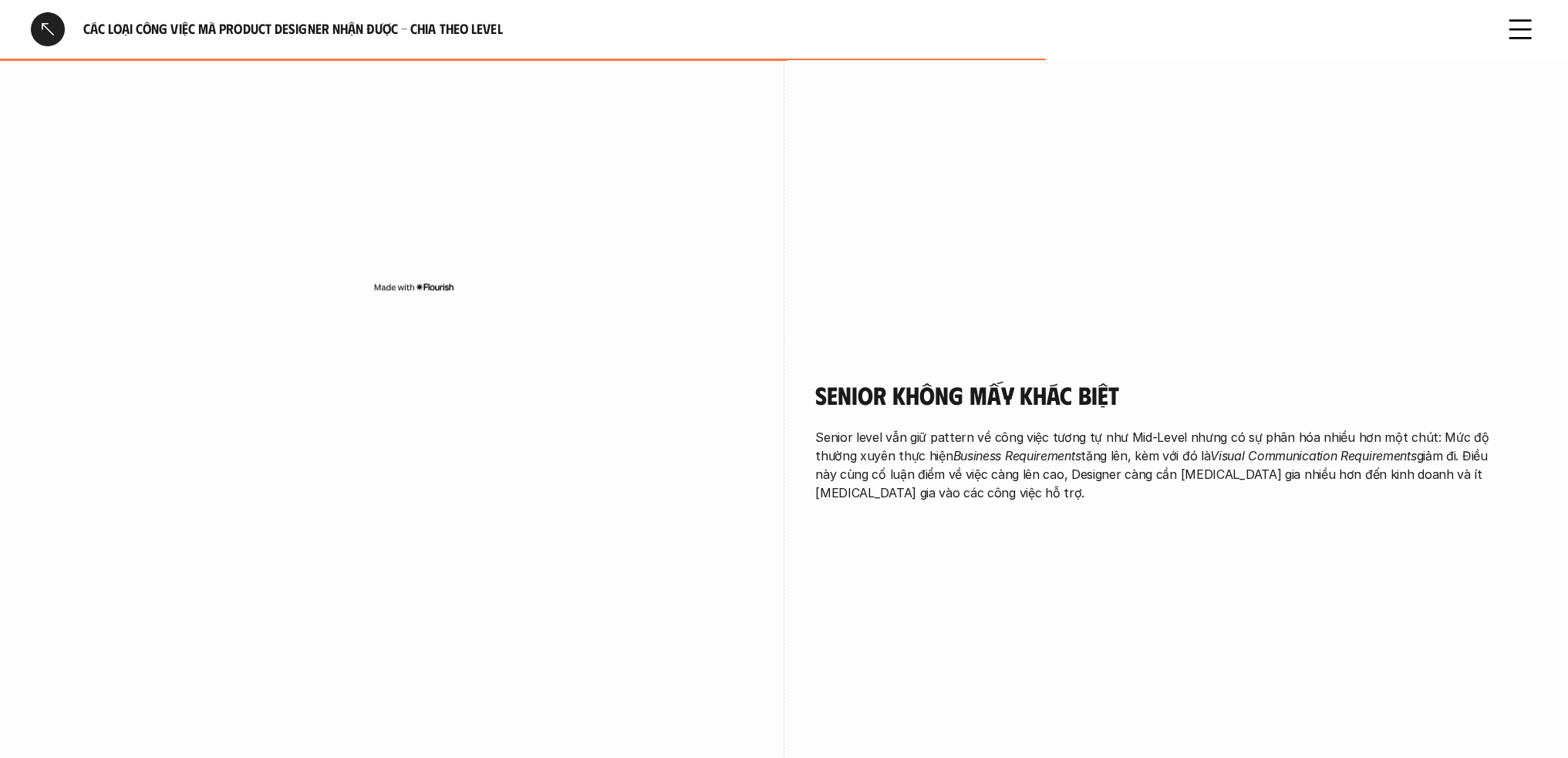
scroll to position [2699, 0]
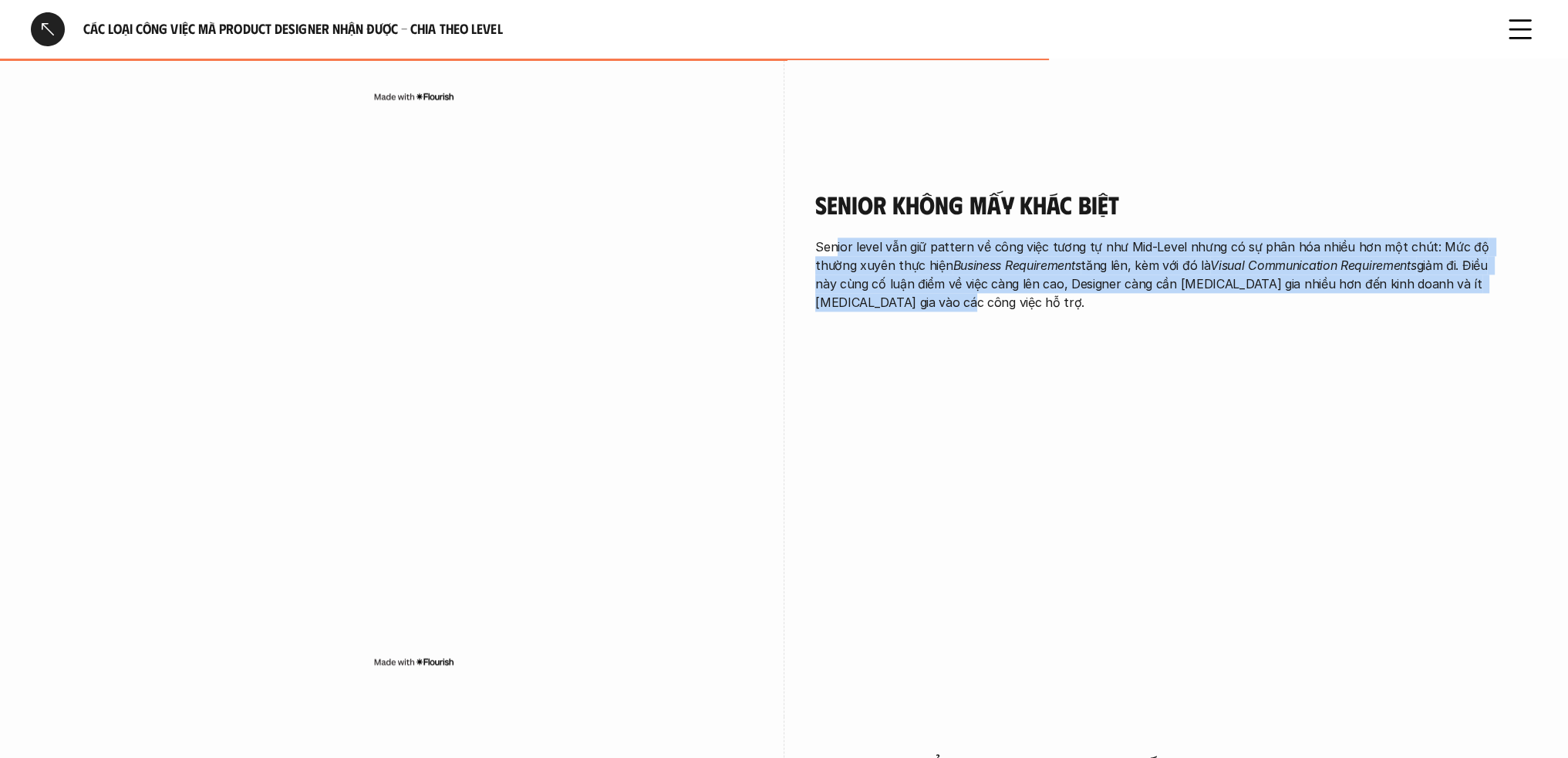
drag, startPoint x: 833, startPoint y: 212, endPoint x: 1026, endPoint y: 267, distance: 200.7
click at [1026, 267] on p "Senior level vẫn giữ pattern về công việc tương tự như Mid-Level nhưng có sự ph…" at bounding box center [1154, 274] width 679 height 74
click at [1169, 452] on div "Senior không mấy khác biệt Senior level vẫn giữ pattern về công việc tương tự n…" at bounding box center [784, 433] width 1419 height 565
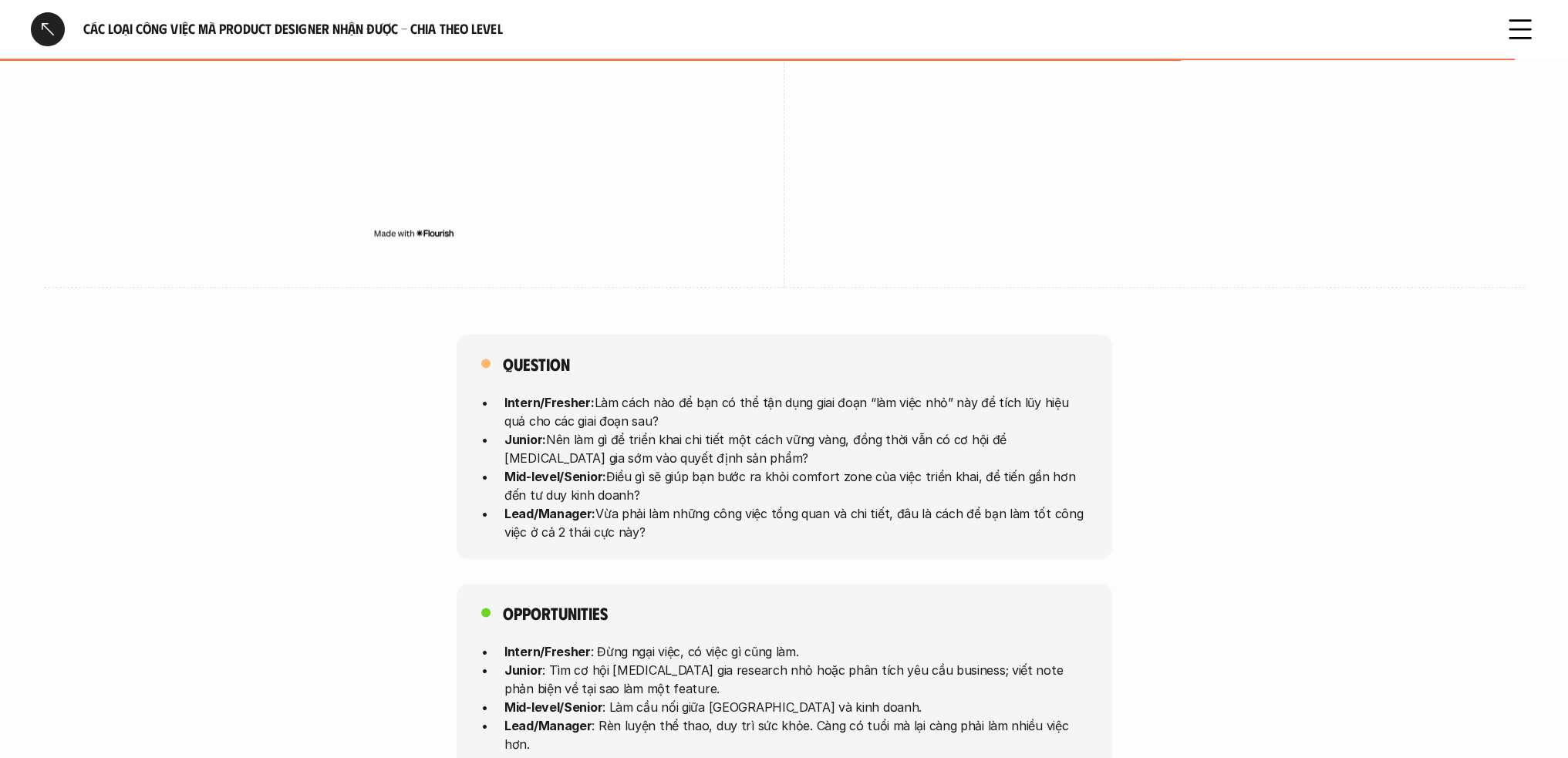
scroll to position [3856, 0]
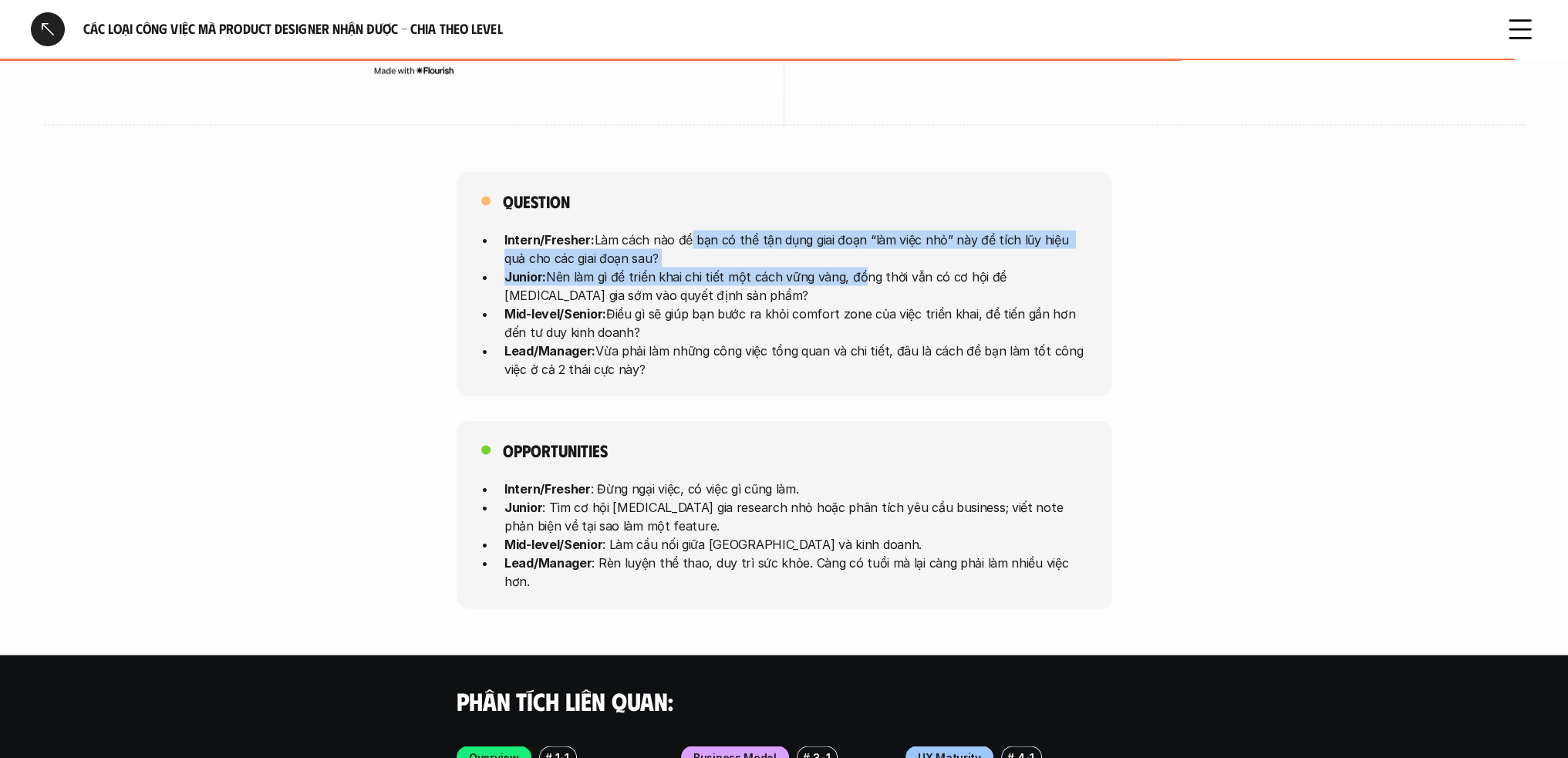
drag, startPoint x: 692, startPoint y: 197, endPoint x: 889, endPoint y: 229, distance: 199.6
click at [876, 229] on ul "Intern/Fresher: Làm cách nào để bạn có thể tận dụng giai đoạn “làm việc nhỏ” nà…" at bounding box center [785, 303] width 606 height 148
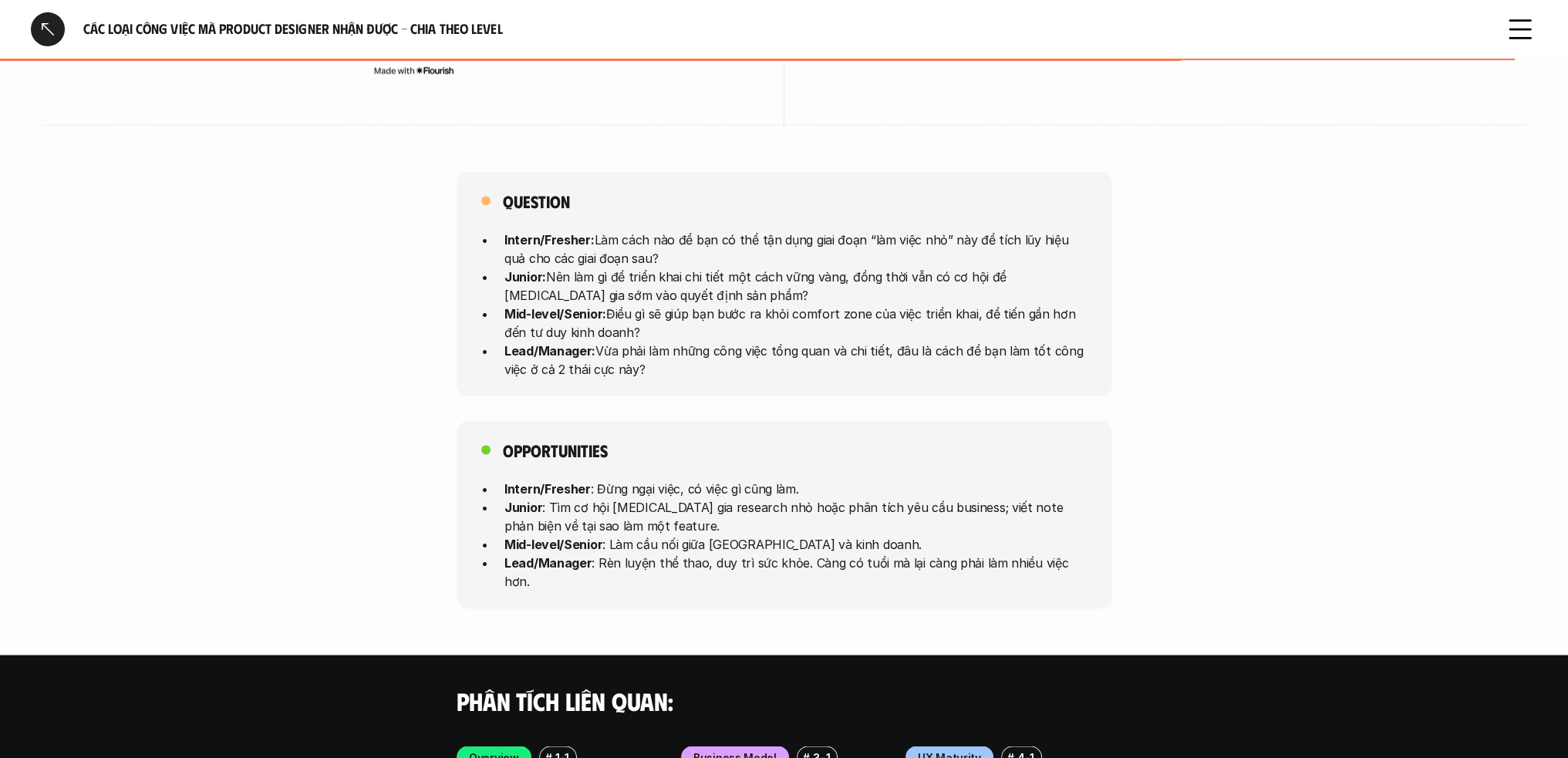
click at [988, 266] on p "Junior: Nên làm gì để triển khai chi tiết một cách vững vàng, đồng thời vẫn có …" at bounding box center [796, 284] width 583 height 37
drag, startPoint x: 630, startPoint y: 212, endPoint x: 683, endPoint y: 256, distance: 68.9
click at [679, 255] on ul "Intern/Fresher: Làm cách nào để bạn có thể tận dụng giai đoạn “làm việc nhỏ” nà…" at bounding box center [785, 303] width 606 height 148
click at [855, 303] on p "Mid-level/Senior: Điều gì sẽ giúp bạn bước ra khỏi comfort zone của việc triển …" at bounding box center [796, 321] width 583 height 37
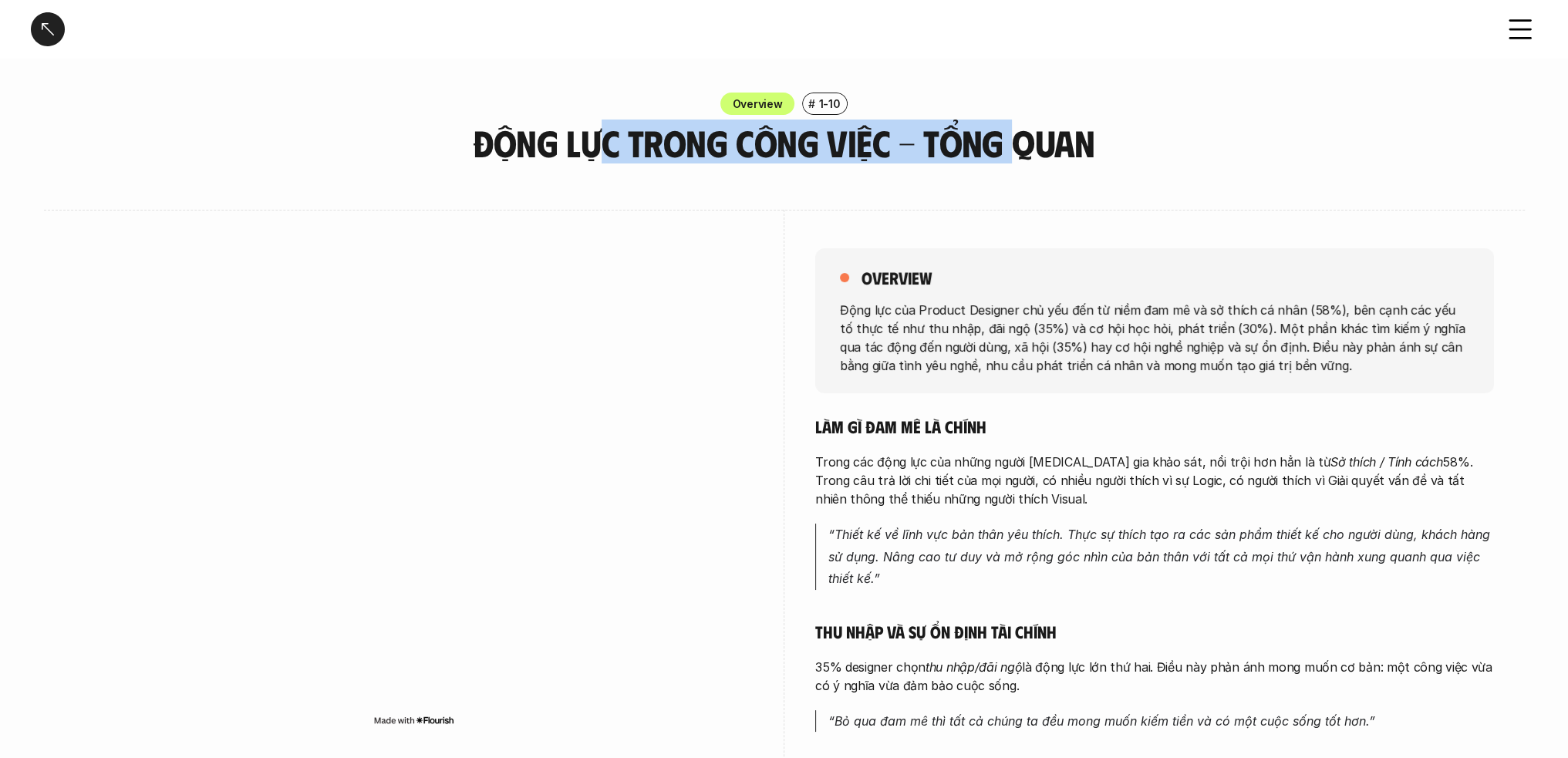
drag, startPoint x: 595, startPoint y: 139, endPoint x: 1042, endPoint y: 158, distance: 447.4
click at [1032, 159] on h3 "Động lực trong công việc - Tổng quan" at bounding box center [785, 143] width 656 height 41
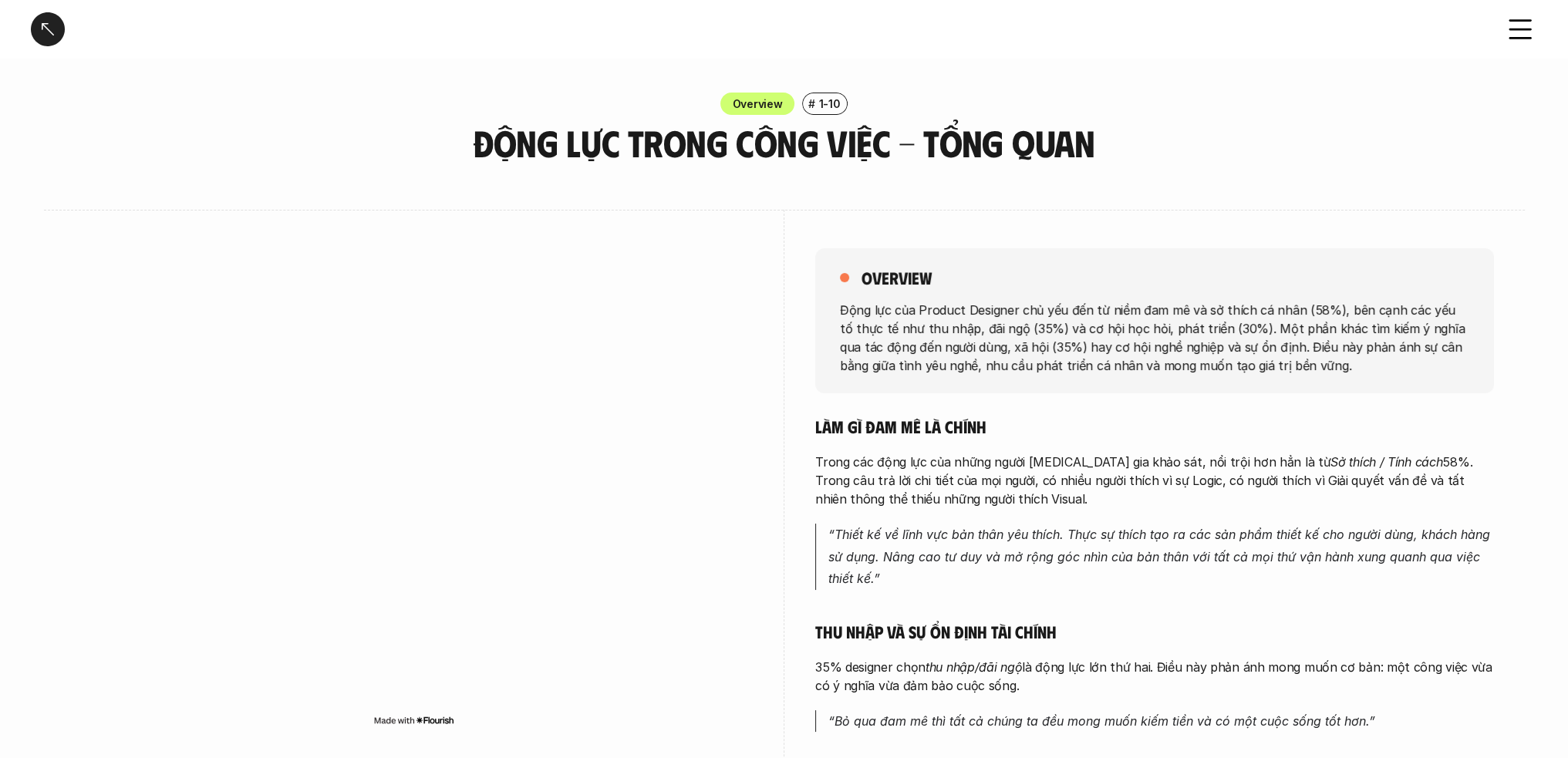
click at [1139, 157] on div "Overview # 1-10 Động lực trong công việc - Tổng quan" at bounding box center [784, 127] width 1568 height 71
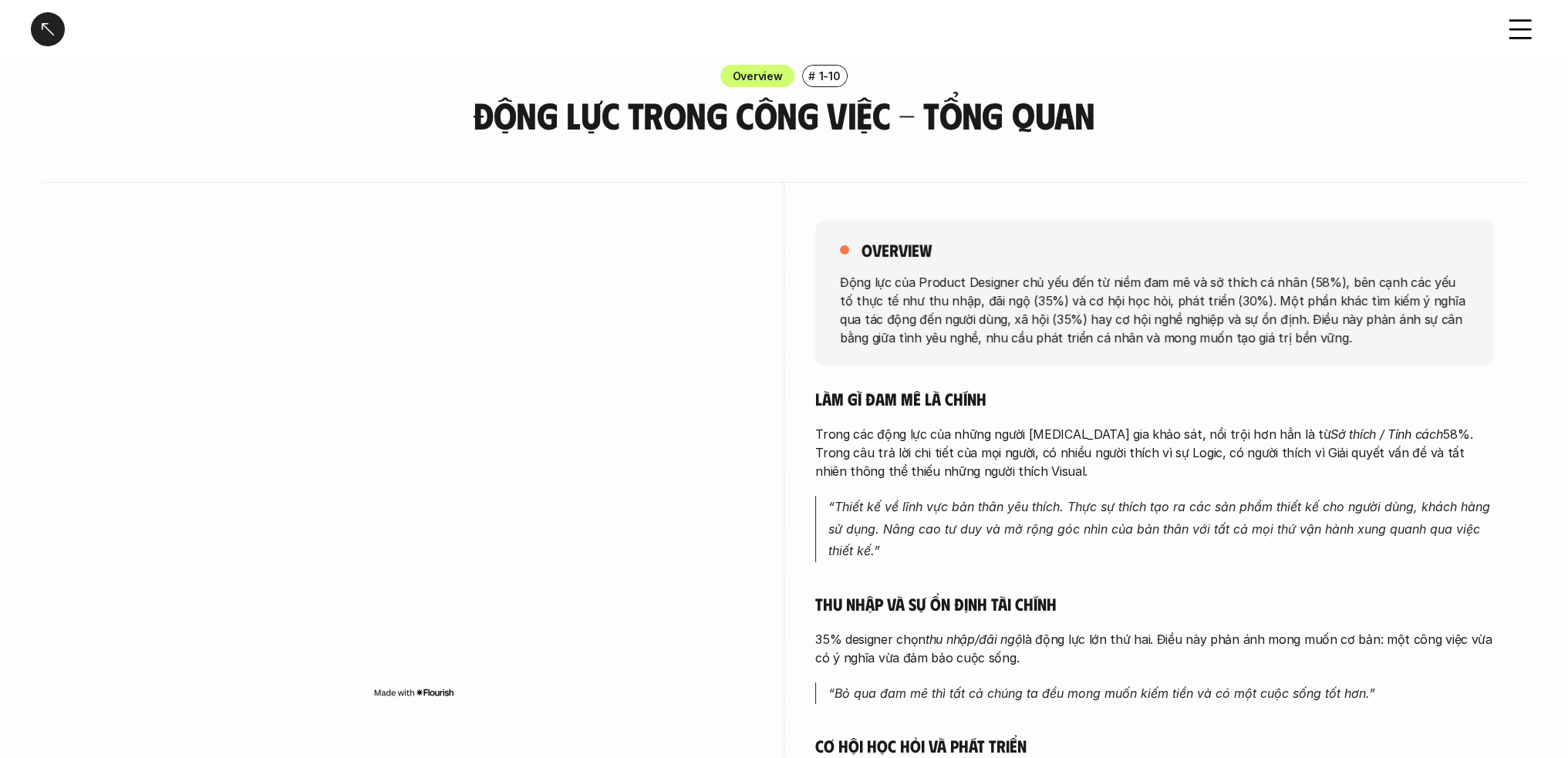
scroll to position [77, 0]
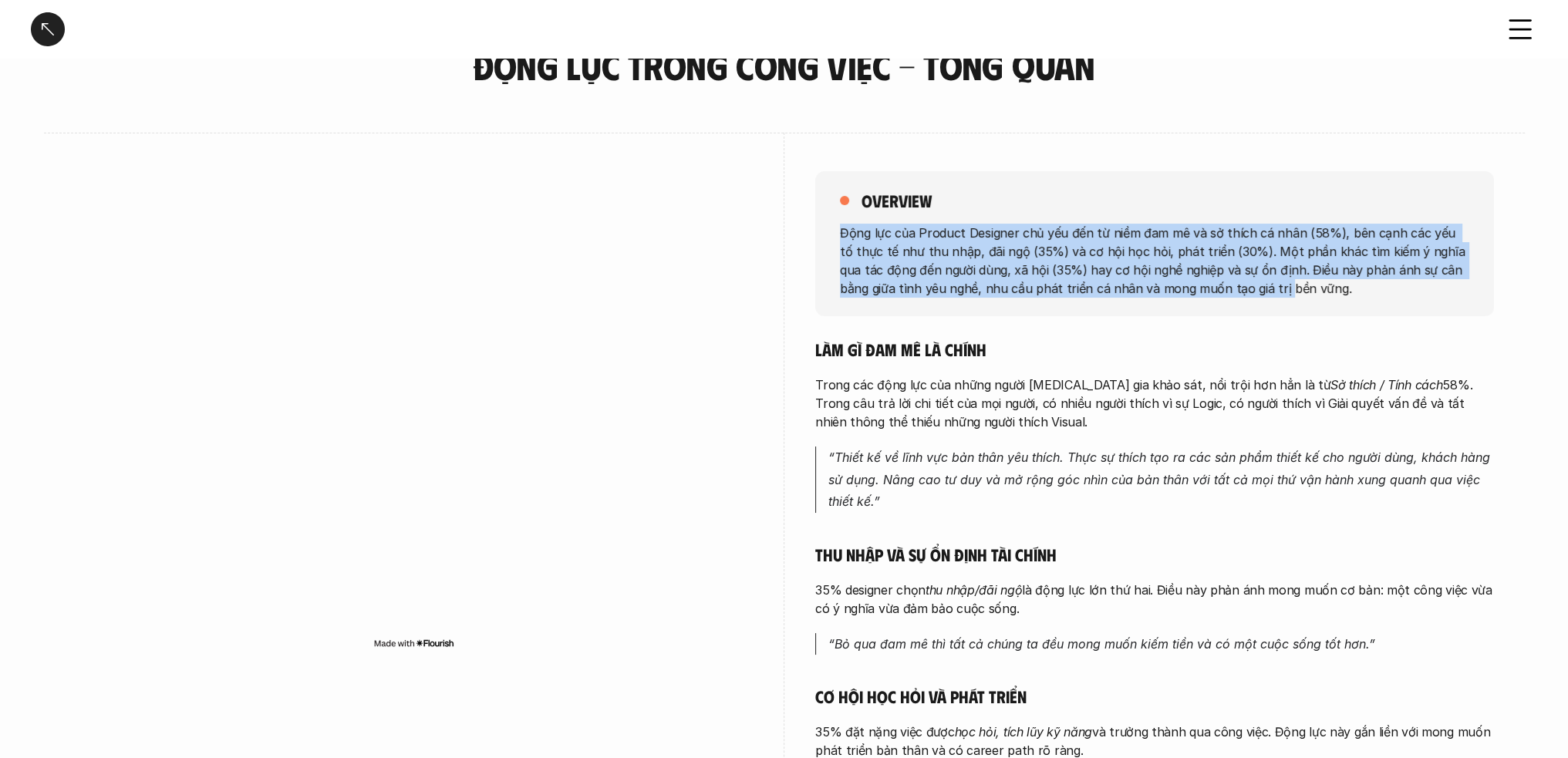
drag, startPoint x: 840, startPoint y: 226, endPoint x: 1299, endPoint y: 299, distance: 464.8
click at [1247, 296] on p "Động lực của Product Designer chủ yếu đến từ niềm đam mê và sở thích cá nhân (5…" at bounding box center [1155, 259] width 630 height 74
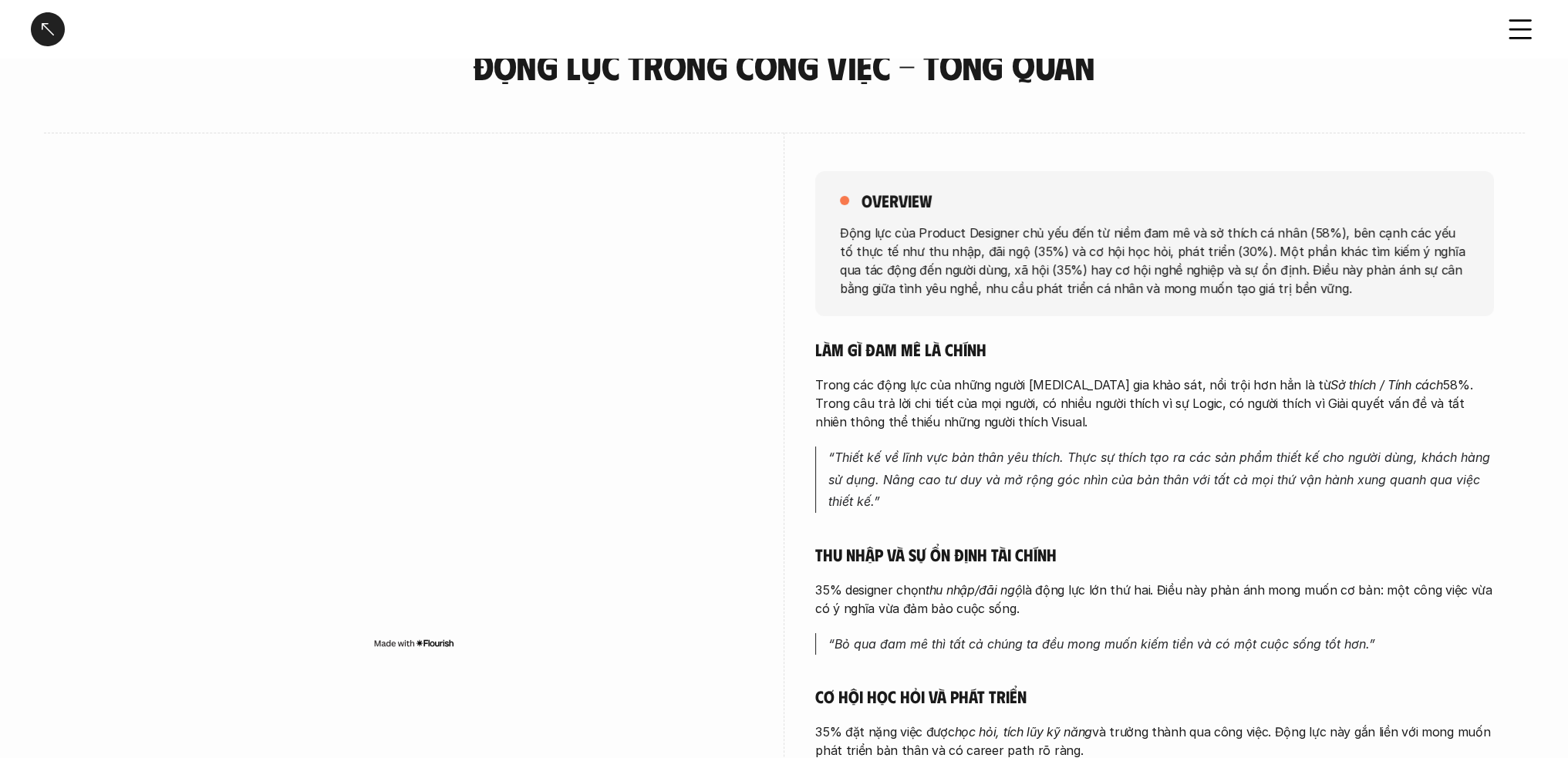
drag, startPoint x: 1322, startPoint y: 299, endPoint x: 1129, endPoint y: 369, distance: 205.3
click at [1320, 299] on div "overview Động lực của Product Designer chủ yếu đến từ niềm đam mê và sở thích c…" at bounding box center [1154, 243] width 679 height 145
drag, startPoint x: 815, startPoint y: 379, endPoint x: 1067, endPoint y: 407, distance: 253.6
click at [992, 421] on div "overview Động lực của Product Designer chủ yếu đến từ niềm đam mê và sở thích c…" at bounding box center [784, 623] width 1419 height 980
click at [1148, 402] on p "Trong các động lực của những người tham gia khảo sát, nổi trội hơn hẳn là từ Sở…" at bounding box center [1154, 403] width 679 height 56
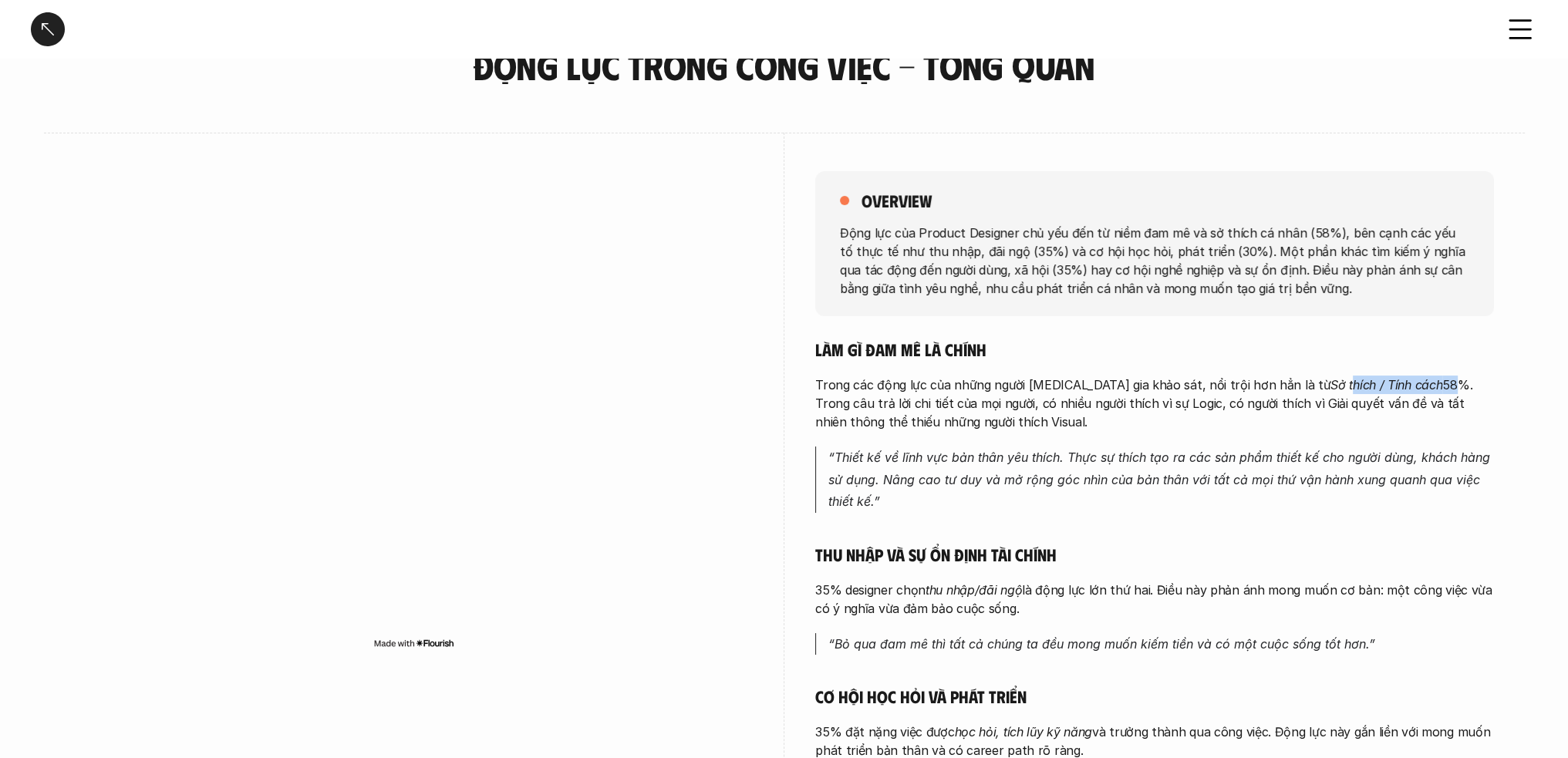
drag, startPoint x: 1271, startPoint y: 385, endPoint x: 1372, endPoint y: 392, distance: 101.2
click at [1372, 392] on p "Trong các động lực của những người tham gia khảo sát, nổi trội hơn hẳn là từ Sở…" at bounding box center [1154, 403] width 679 height 56
click at [1496, 429] on div "overview Động lực của Product Designer chủ yếu đến từ niềm đam mê và sở thích c…" at bounding box center [784, 623] width 1481 height 980
drag, startPoint x: 963, startPoint y: 413, endPoint x: 813, endPoint y: 379, distance: 153.8
click at [809, 379] on div "overview Động lực của Product Designer chủ yếu đến từ niềm đam mê và sở thích c…" at bounding box center [784, 623] width 1419 height 980
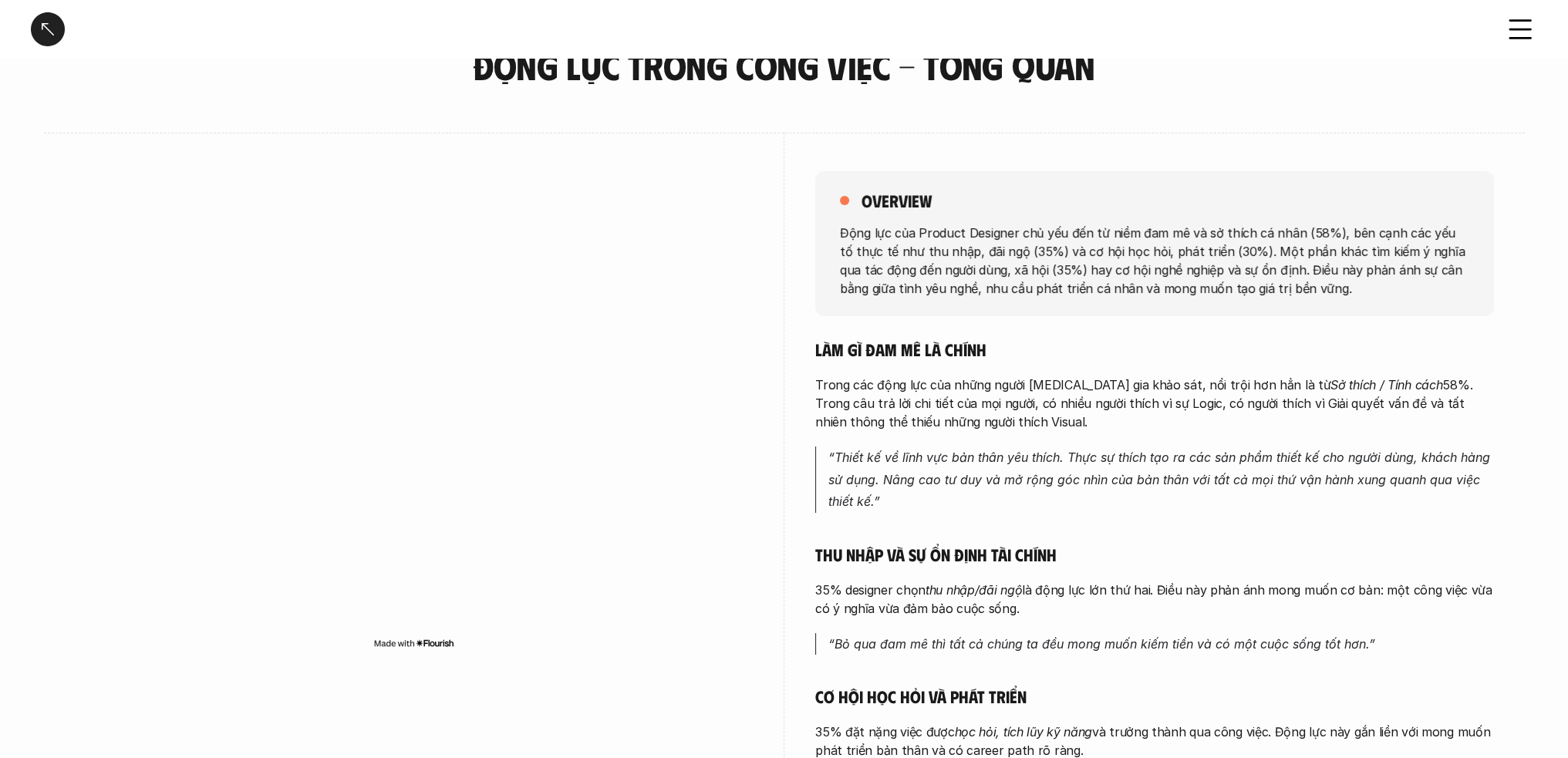
click at [1071, 407] on p "Trong các động lực của những người tham gia khảo sát, nổi trội hơn hẳn là từ Sở…" at bounding box center [1154, 403] width 679 height 56
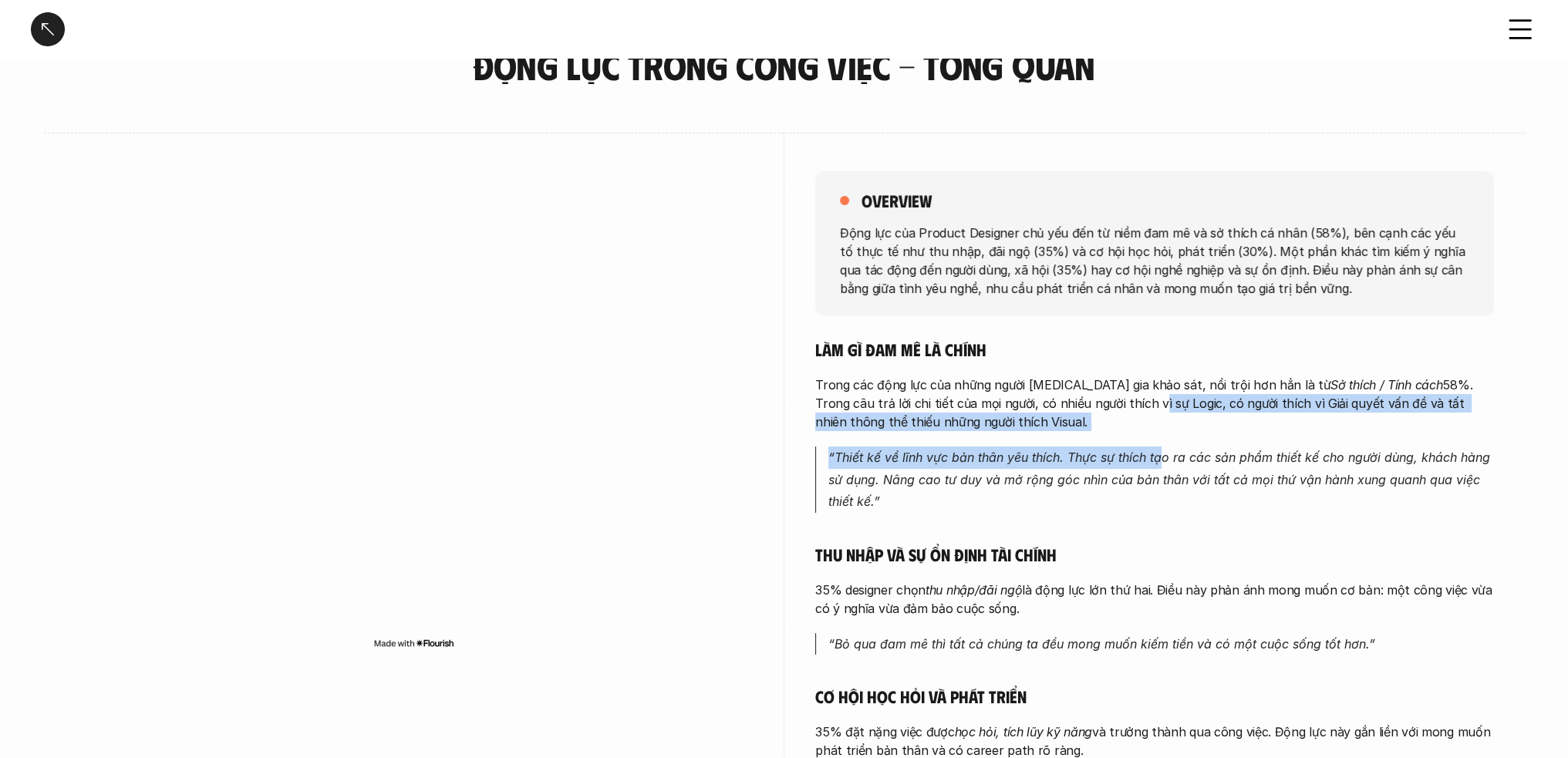
drag, startPoint x: 1056, startPoint y: 401, endPoint x: 1164, endPoint y: 446, distance: 117.0
click at [1164, 446] on div "Làm gì đam mê là chính Trong các động lực của những người tham gia khảo sát, nổ…" at bounding box center [1154, 702] width 679 height 727
click at [1333, 399] on p "Trong các động lực của những người tham gia khảo sát, nổi trội hơn hẳn là từ Sở…" at bounding box center [1154, 403] width 679 height 56
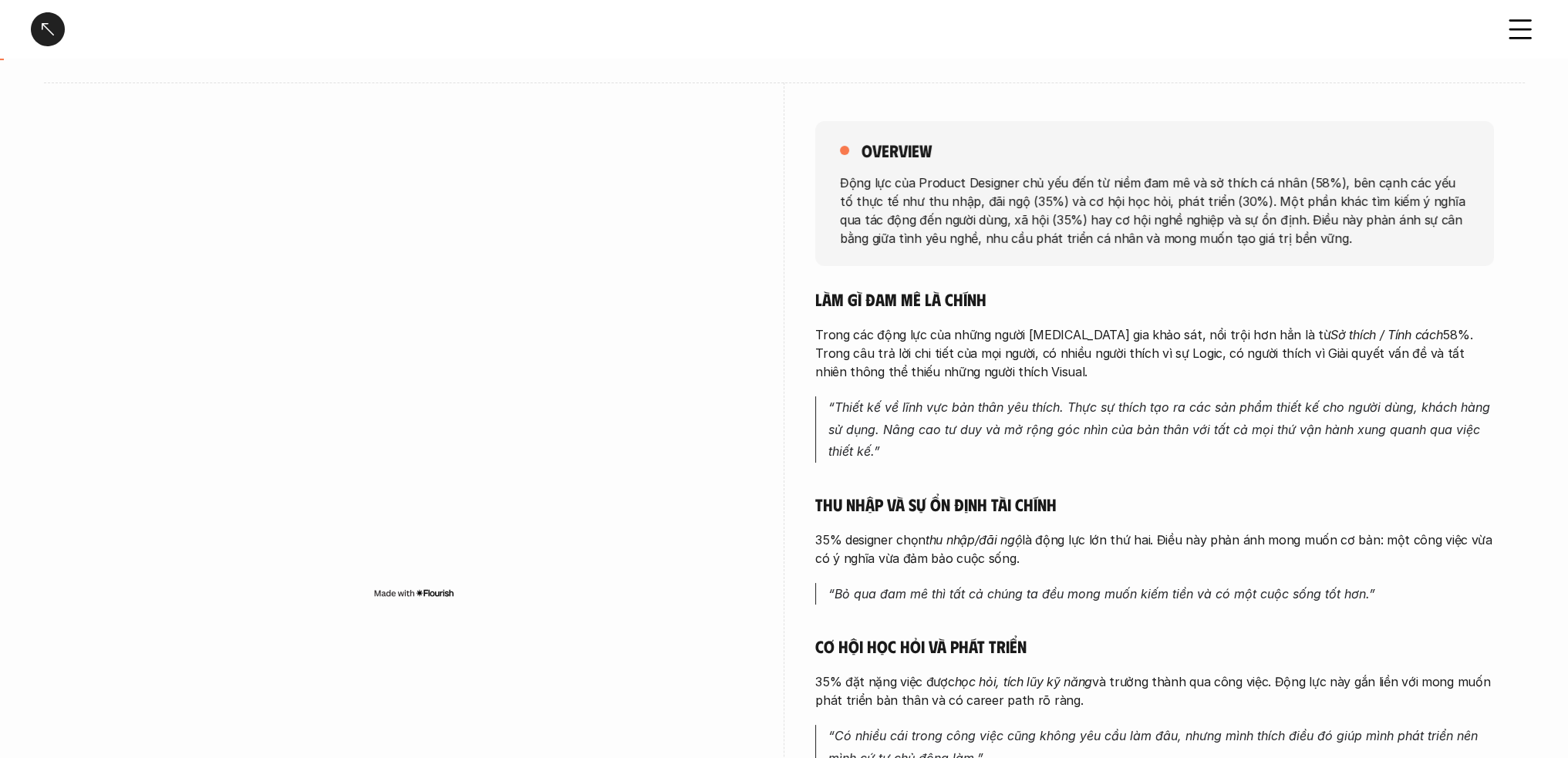
scroll to position [154, 0]
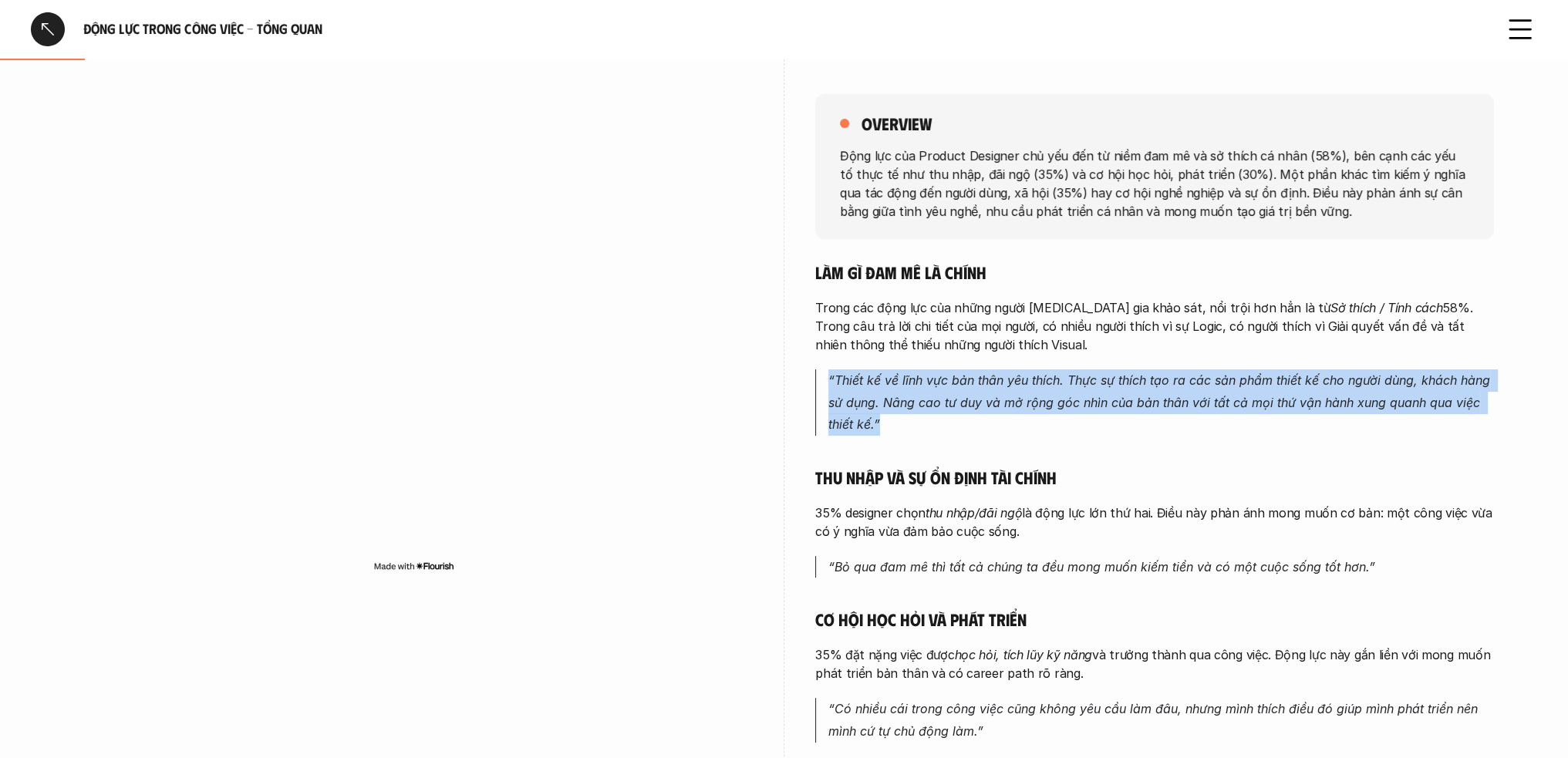
drag, startPoint x: 819, startPoint y: 369, endPoint x: 985, endPoint y: 431, distance: 177.2
click at [967, 430] on blockquote "“Thiết kế về lĩnh vực bản thân yêu thích. Thực sự thích tạo ra các sản phẩm thi…" at bounding box center [1154, 403] width 679 height 66
click at [1091, 432] on p "“Thiết kế về lĩnh vực bản thân yêu thích. Thực sự thích tạo ra các sản phẩm thi…" at bounding box center [1162, 403] width 666 height 66
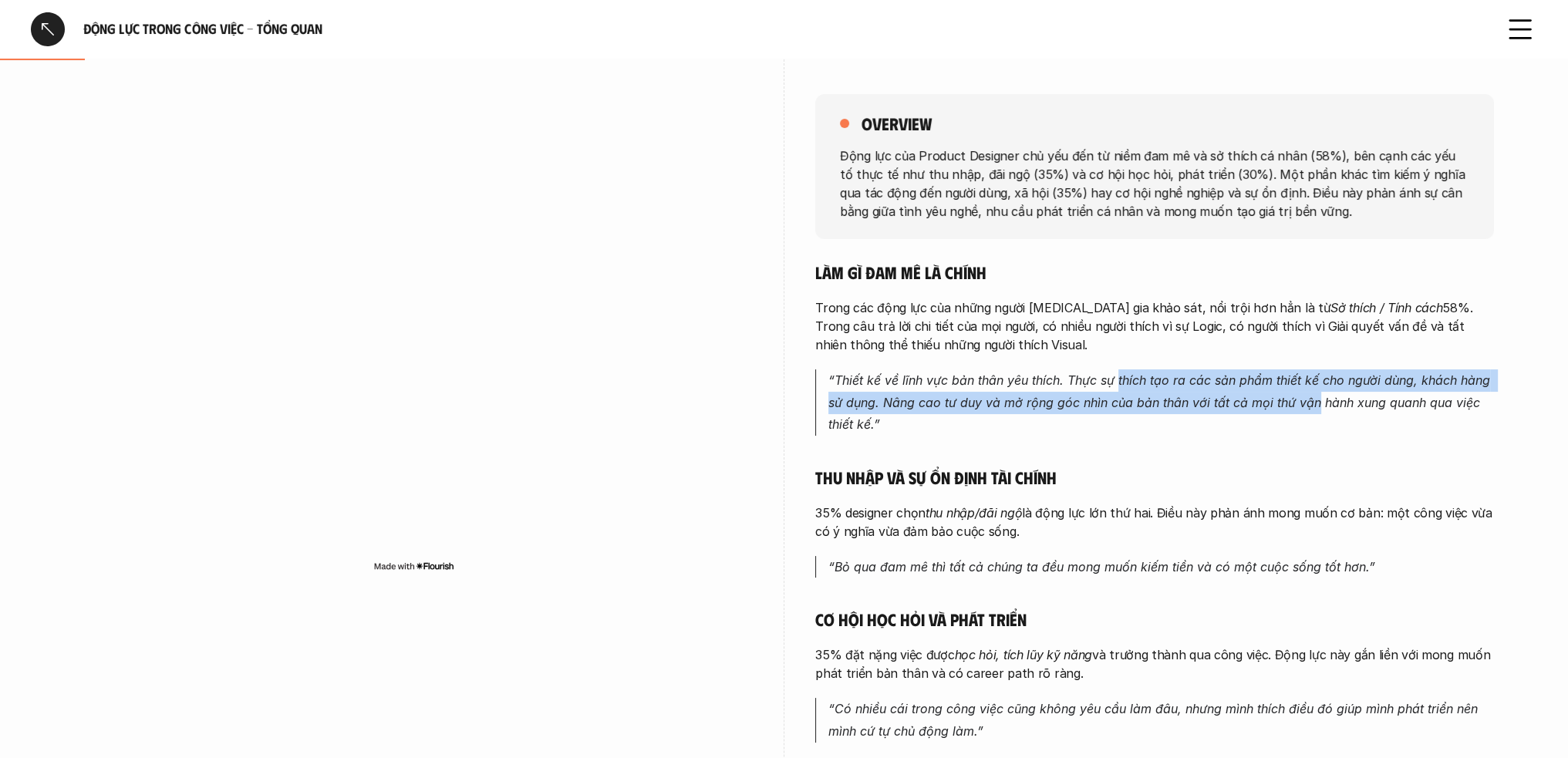
drag, startPoint x: 1119, startPoint y: 391, endPoint x: 1336, endPoint y: 413, distance: 218.1
click at [1321, 413] on p "“Thiết kế về lĩnh vực bản thân yêu thích. Thực sự thích tạo ra các sản phẩm thi…" at bounding box center [1162, 403] width 666 height 66
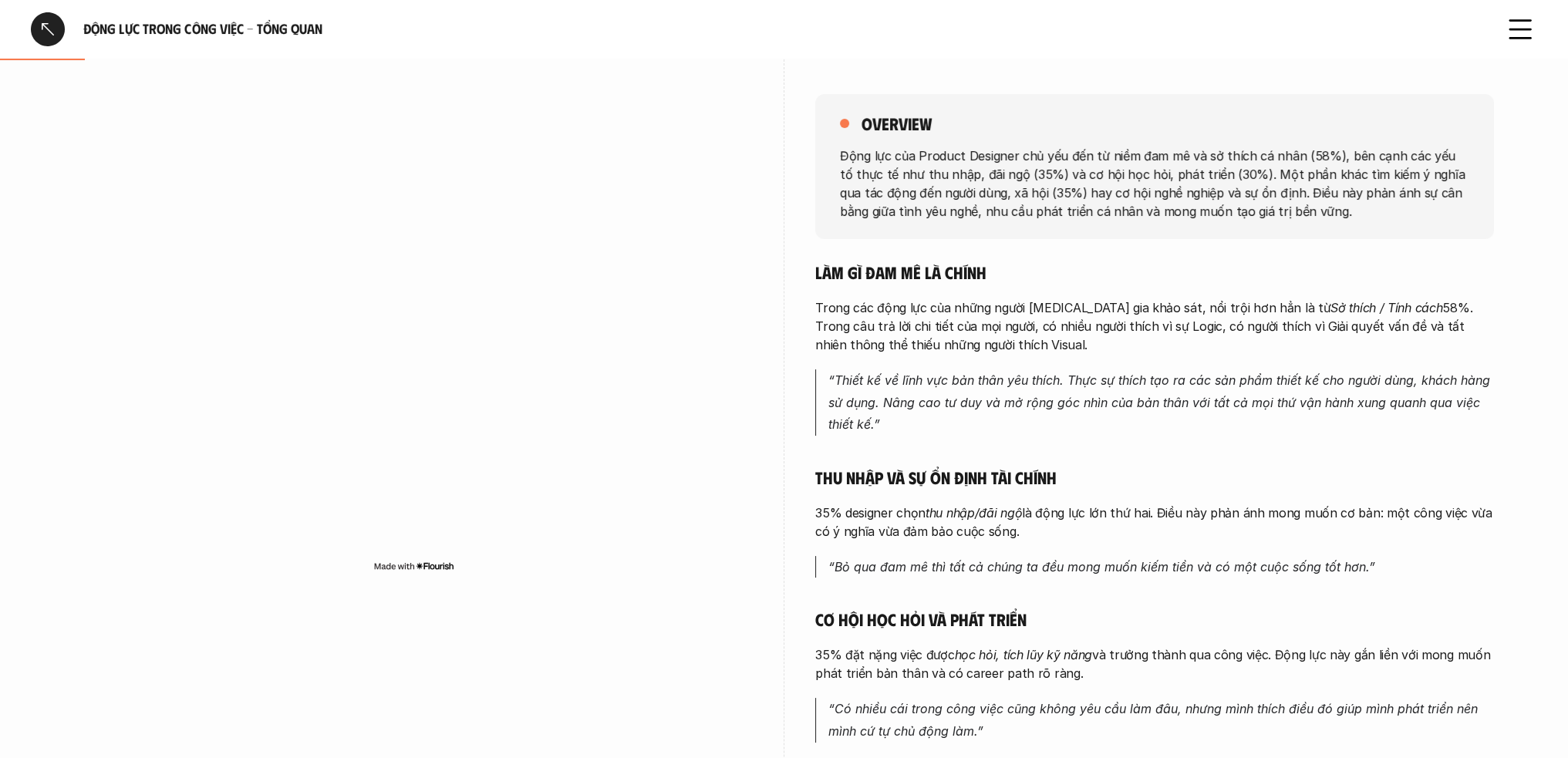
click at [1447, 420] on p "“Thiết kế về lĩnh vực bản thân yêu thích. Thực sự thích tạo ra các sản phẩm thi…" at bounding box center [1162, 403] width 666 height 66
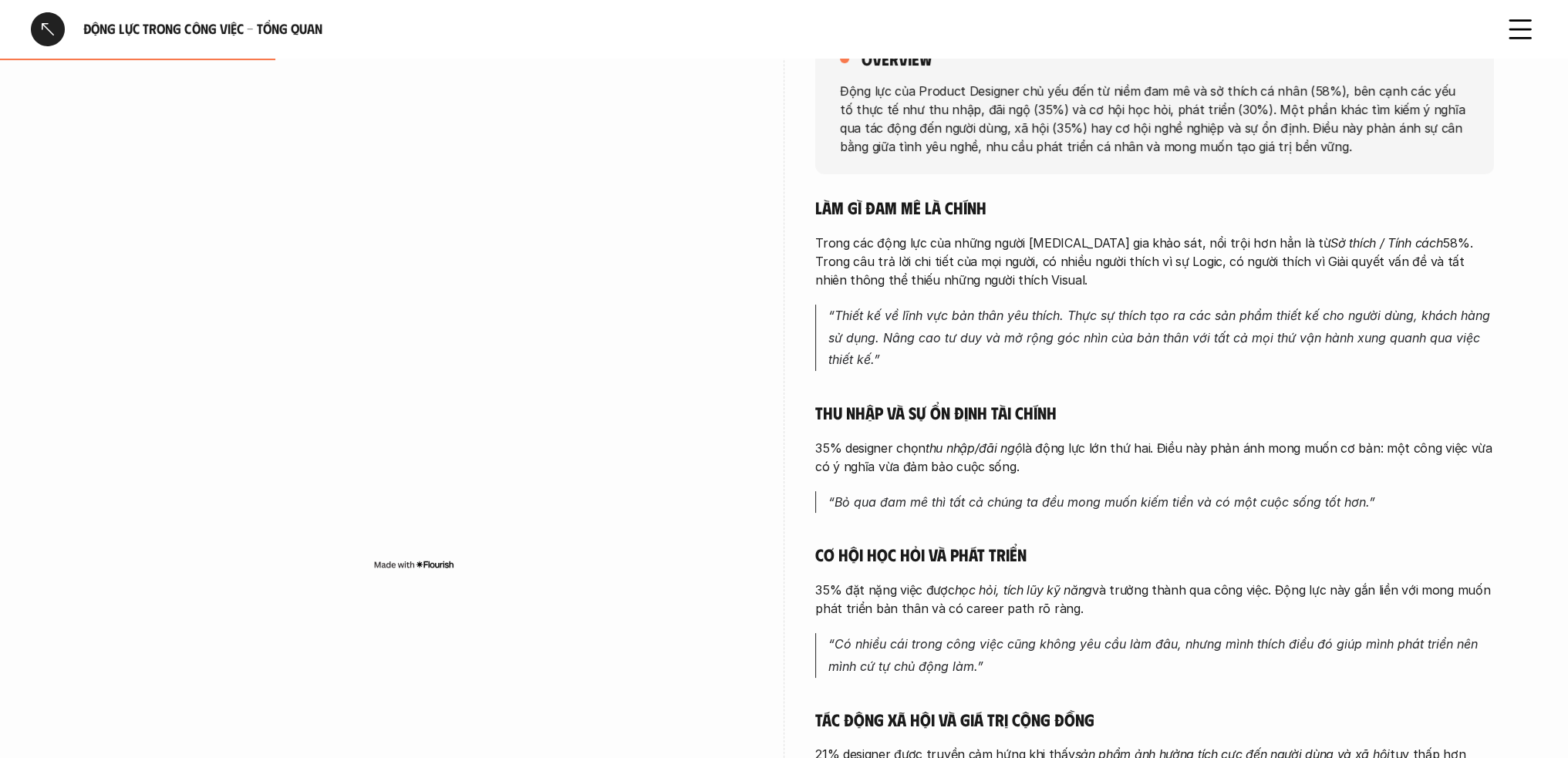
scroll to position [309, 0]
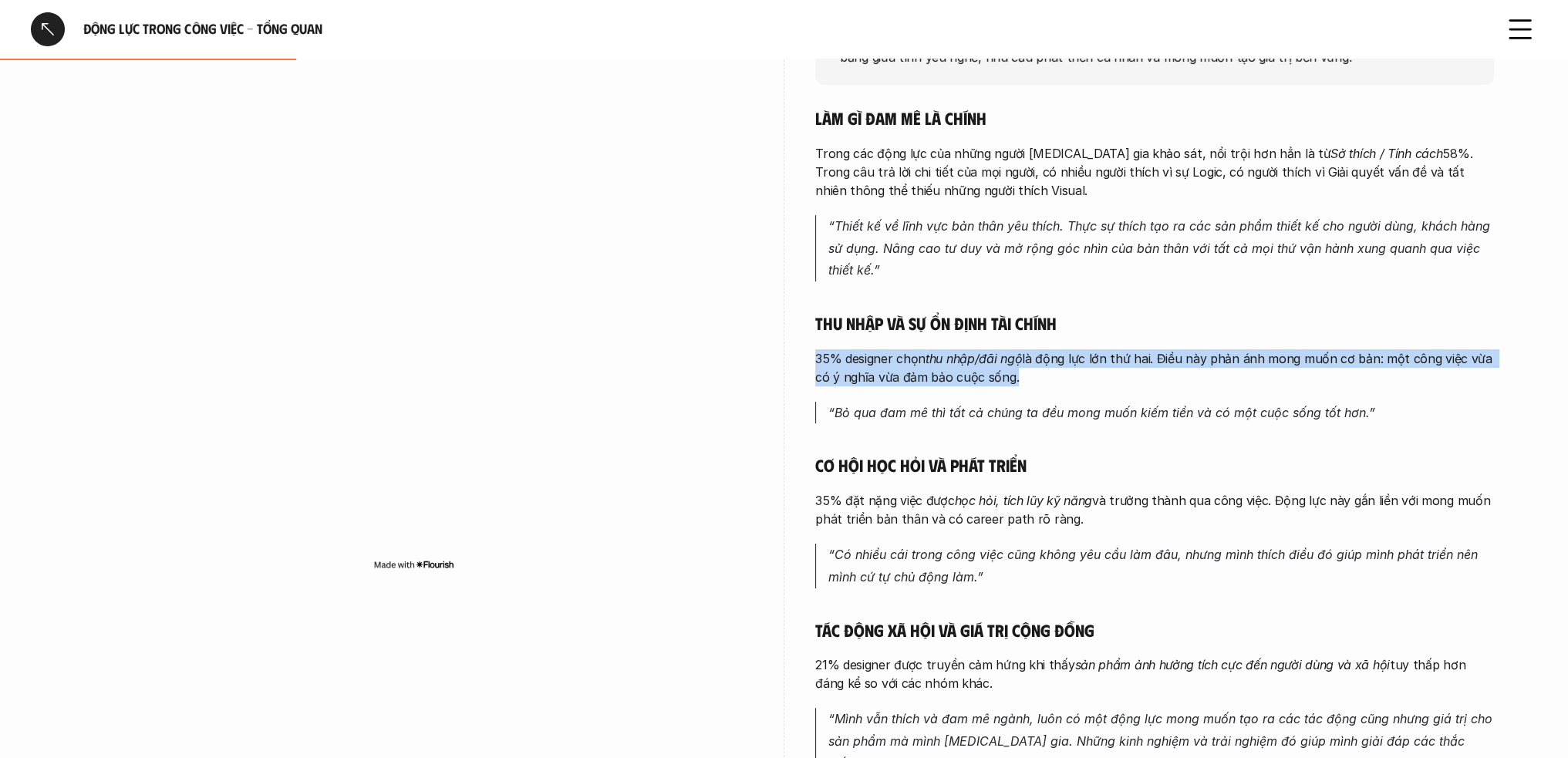
drag, startPoint x: 811, startPoint y: 354, endPoint x: 1098, endPoint y: 391, distance: 289.4
click at [1098, 391] on div "overview Động lực của Product Designer chủ yếu đến từ niềm đam mê và sở thích c…" at bounding box center [784, 391] width 1419 height 980
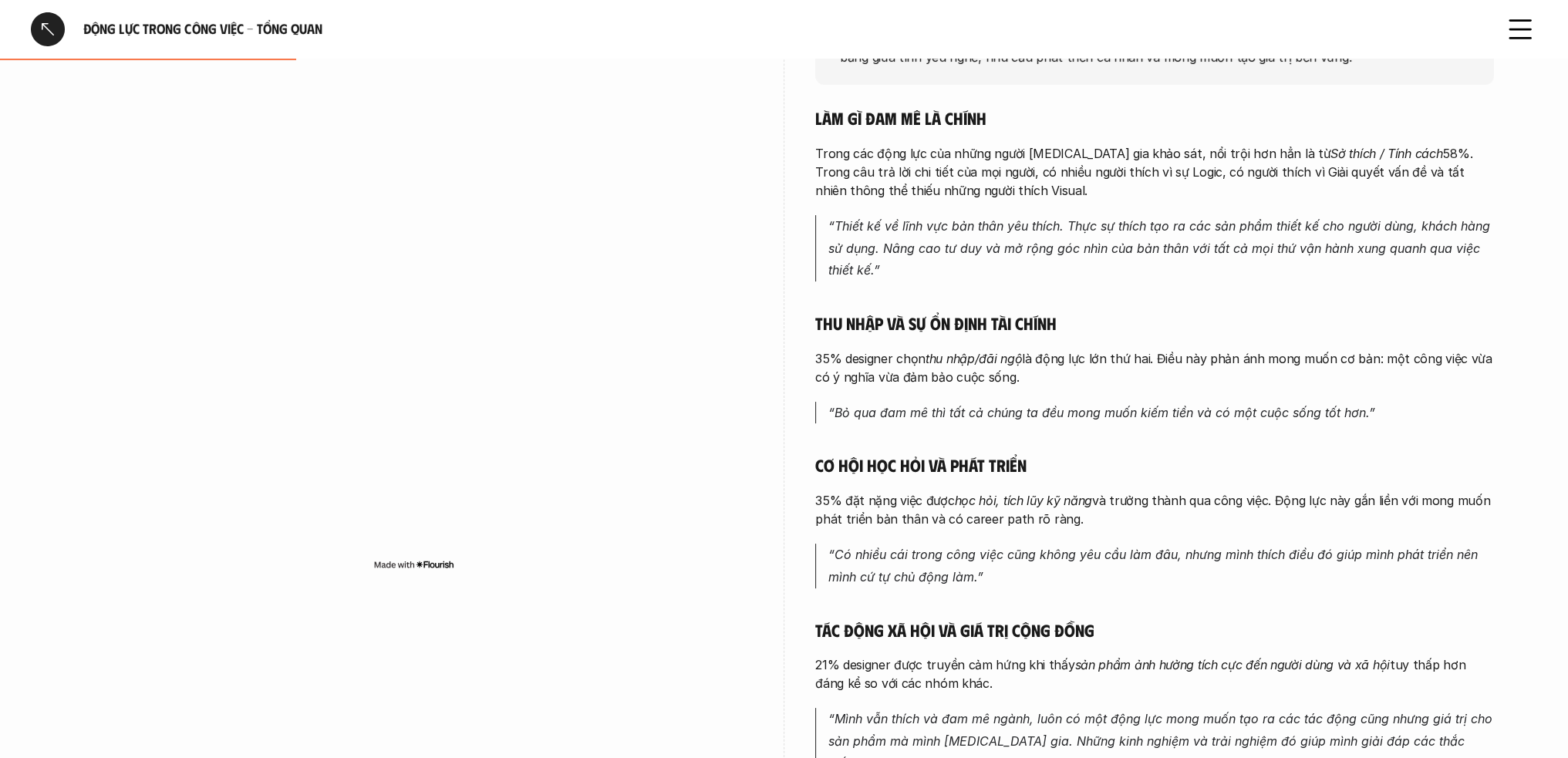
drag, startPoint x: 988, startPoint y: 421, endPoint x: 968, endPoint y: 418, distance: 20.2
click at [984, 421] on p "“Bỏ qua đam mê thì tất cả chúng ta đều mong muốn kiếm tiền và có một cuộc sống …" at bounding box center [1162, 413] width 666 height 22
drag, startPoint x: 876, startPoint y: 400, endPoint x: 1378, endPoint y: 414, distance: 502.2
click at [1378, 414] on div "Làm gì đam mê là chính Trong các động lực của những người tham gia khảo sát, nổ…" at bounding box center [1154, 471] width 679 height 727
click at [1127, 487] on div "Làm gì đam mê là chính Trong các động lực của những người tham gia khảo sát, nổ…" at bounding box center [1154, 471] width 679 height 727
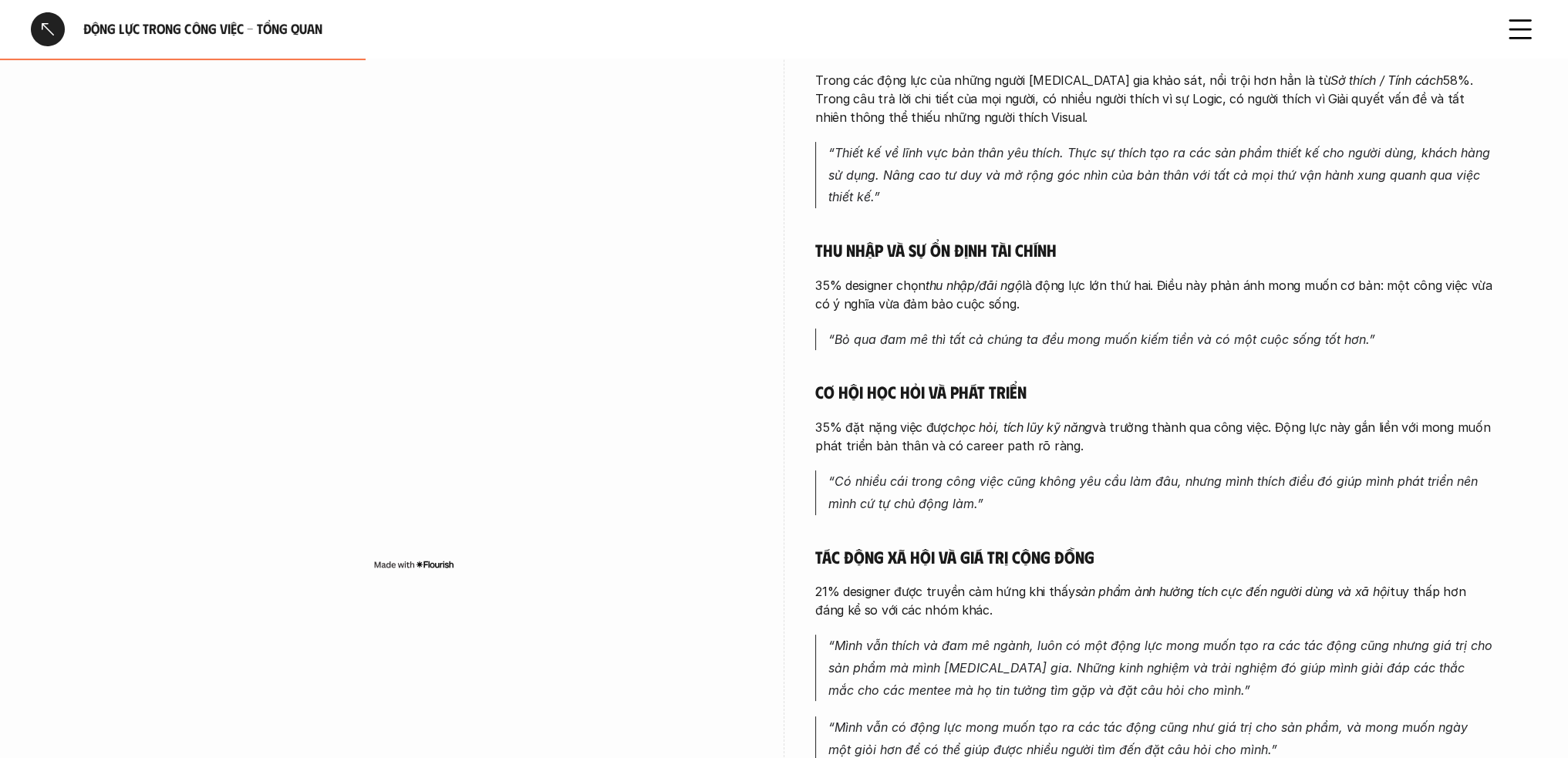
scroll to position [385, 0]
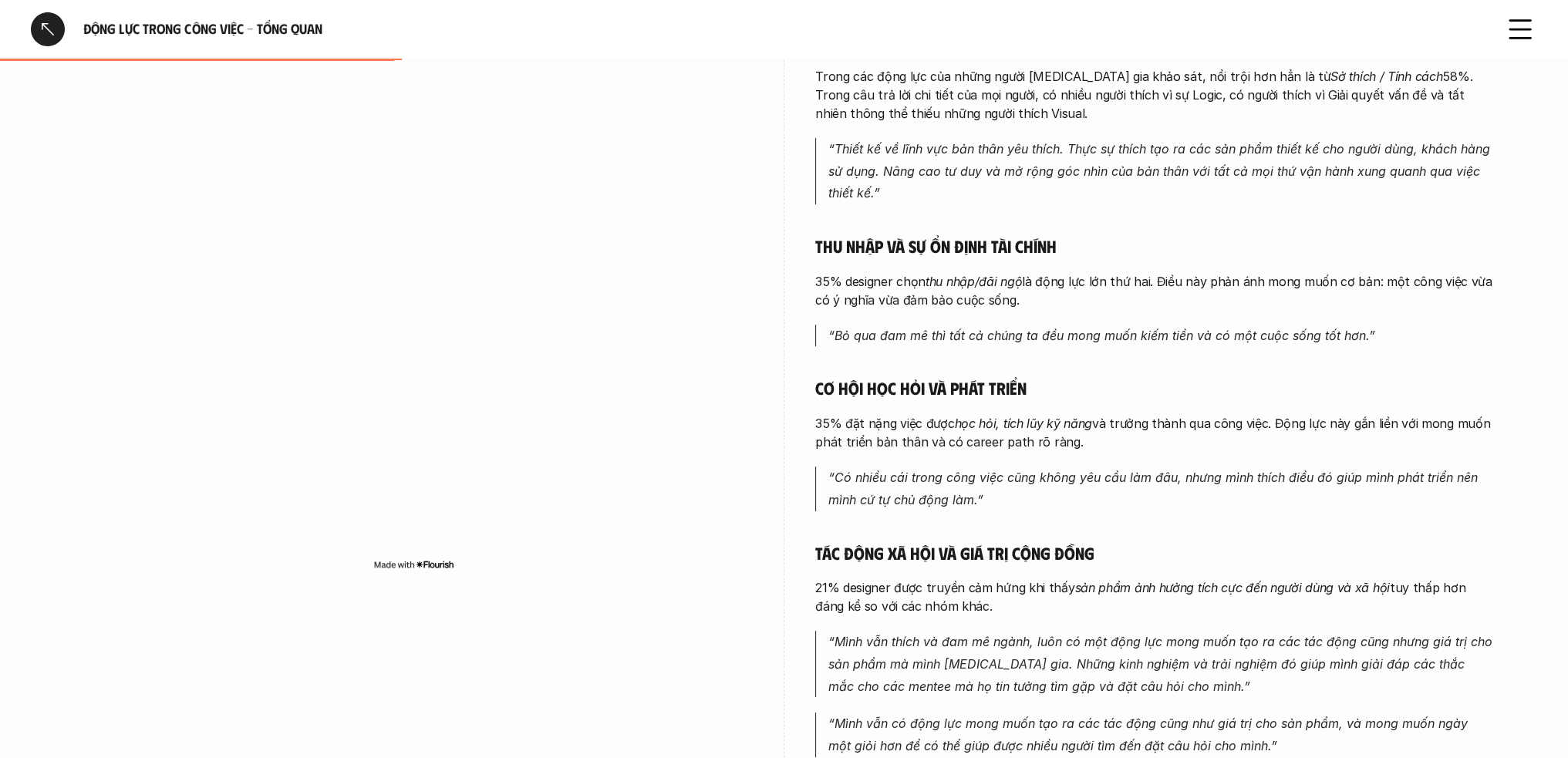
drag, startPoint x: 814, startPoint y: 421, endPoint x: 1106, endPoint y: 450, distance: 293.4
click at [1106, 450] on div "overview Động lực của Product Designer chủ yếu đến từ niềm đam mê và sở thích c…" at bounding box center [784, 314] width 1419 height 980
click at [932, 503] on em "“Có nhiều cái trong công việc cũng không yêu cầu làm đâu, nhưng mình thích điều…" at bounding box center [1155, 489] width 654 height 38
drag, startPoint x: 982, startPoint y: 504, endPoint x: 992, endPoint y: 490, distance: 17.2
click at [990, 490] on p "“Có nhiều cái trong công việc cũng không yêu cầu làm đâu, nhưng mình thích điều…" at bounding box center [1162, 489] width 666 height 45
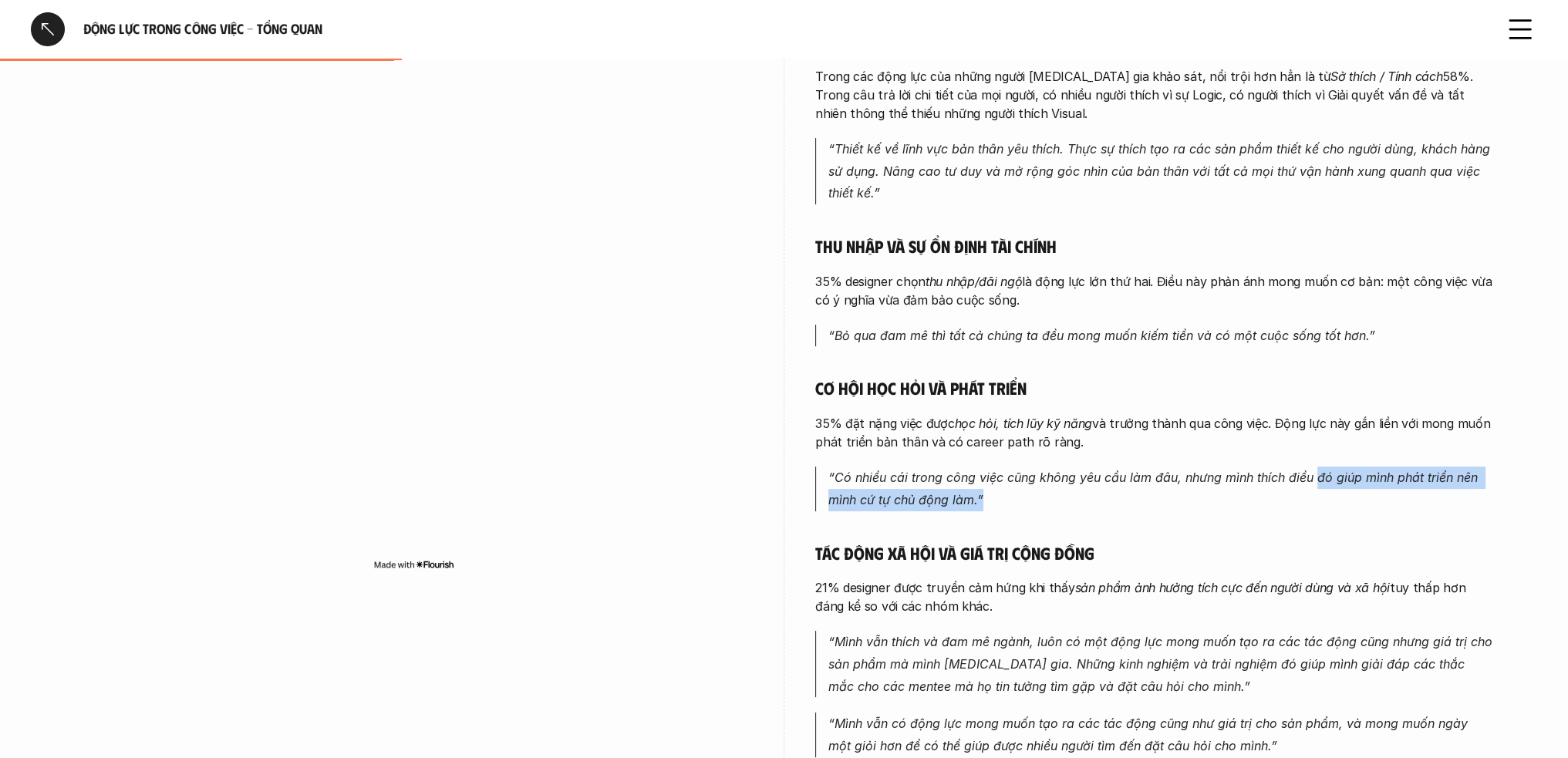
drag, startPoint x: 1314, startPoint y: 481, endPoint x: 1014, endPoint y: 517, distance: 302.2
click at [1014, 517] on div "Làm gì đam mê là chính Trong các động lực của những người tham gia khảo sát, nổ…" at bounding box center [1154, 394] width 679 height 727
drag, startPoint x: 987, startPoint y: 472, endPoint x: 1218, endPoint y: 539, distance: 240.5
click at [997, 474] on em "“Có nhiều cái trong công việc cũng không yêu cầu làm đâu, nhưng mình thích điều…" at bounding box center [1155, 489] width 654 height 38
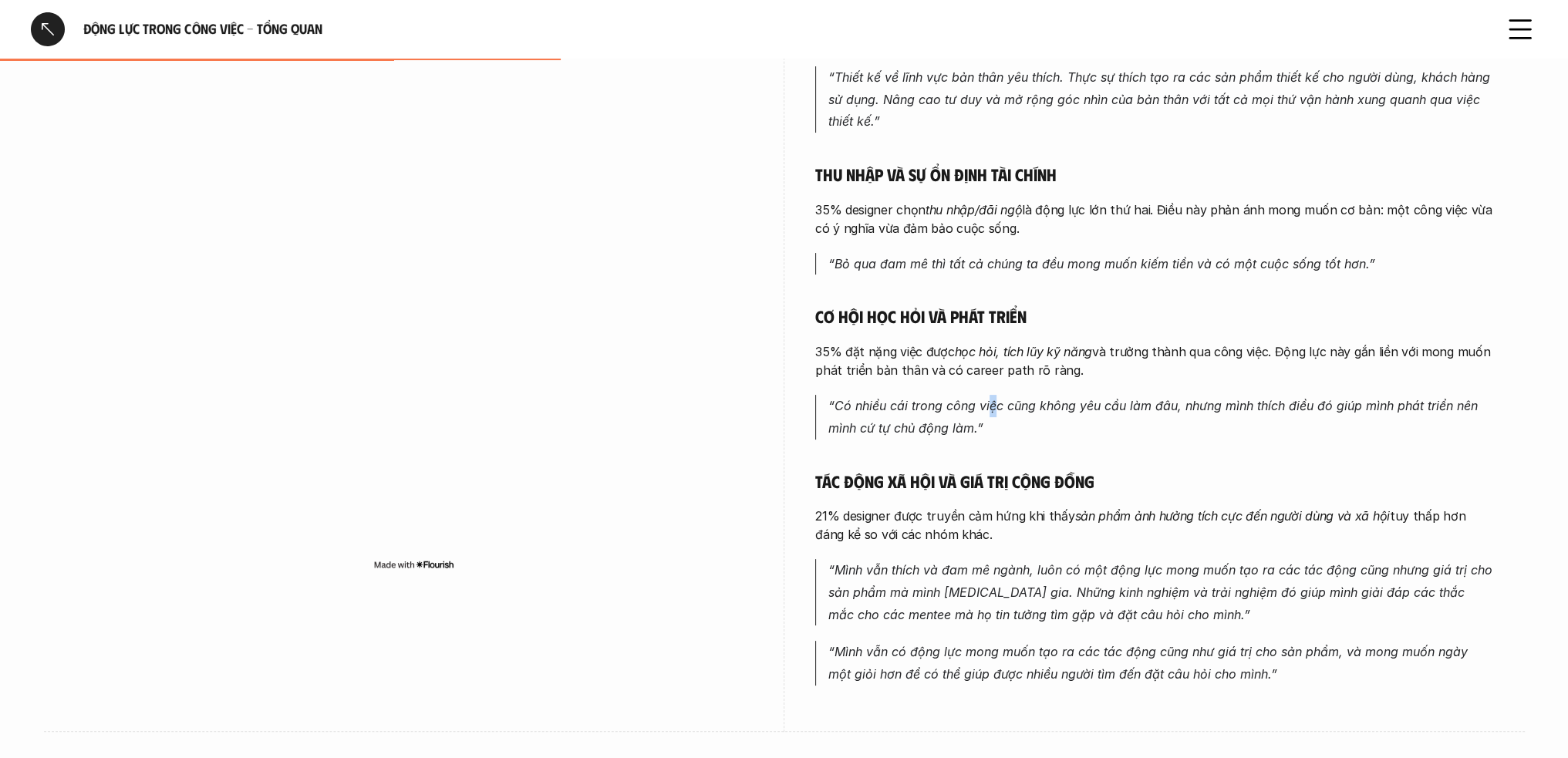
scroll to position [540, 0]
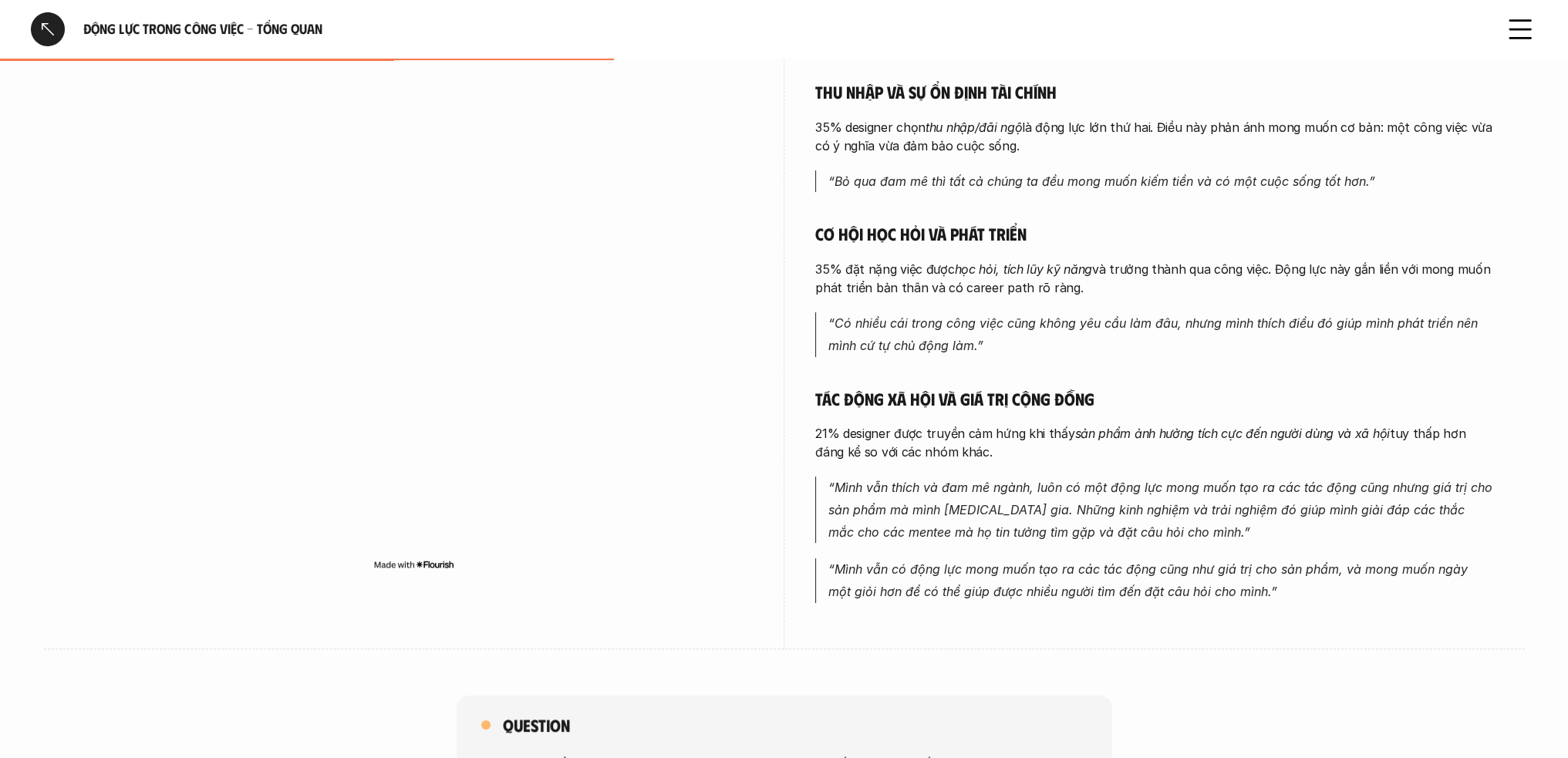
click at [982, 486] on em "“Mình vẫn thích và đam mê ngành, luôn có một động lực mong muốn tạo ra các tác …" at bounding box center [1163, 510] width 668 height 60
drag, startPoint x: 832, startPoint y: 384, endPoint x: 1045, endPoint y: 405, distance: 214.0
click at [1036, 405] on div "Làm gì đam mê là chính Trong các động lực của những người tham gia khảo sát, nổ…" at bounding box center [1154, 239] width 679 height 727
drag, startPoint x: 1218, startPoint y: 447, endPoint x: 1210, endPoint y: 450, distance: 8.5
click at [1220, 450] on p "21% designer được truyền cảm hứng khi thấy sản phẩm ảnh hưởng tích cực đến ngườ…" at bounding box center [1154, 443] width 679 height 37
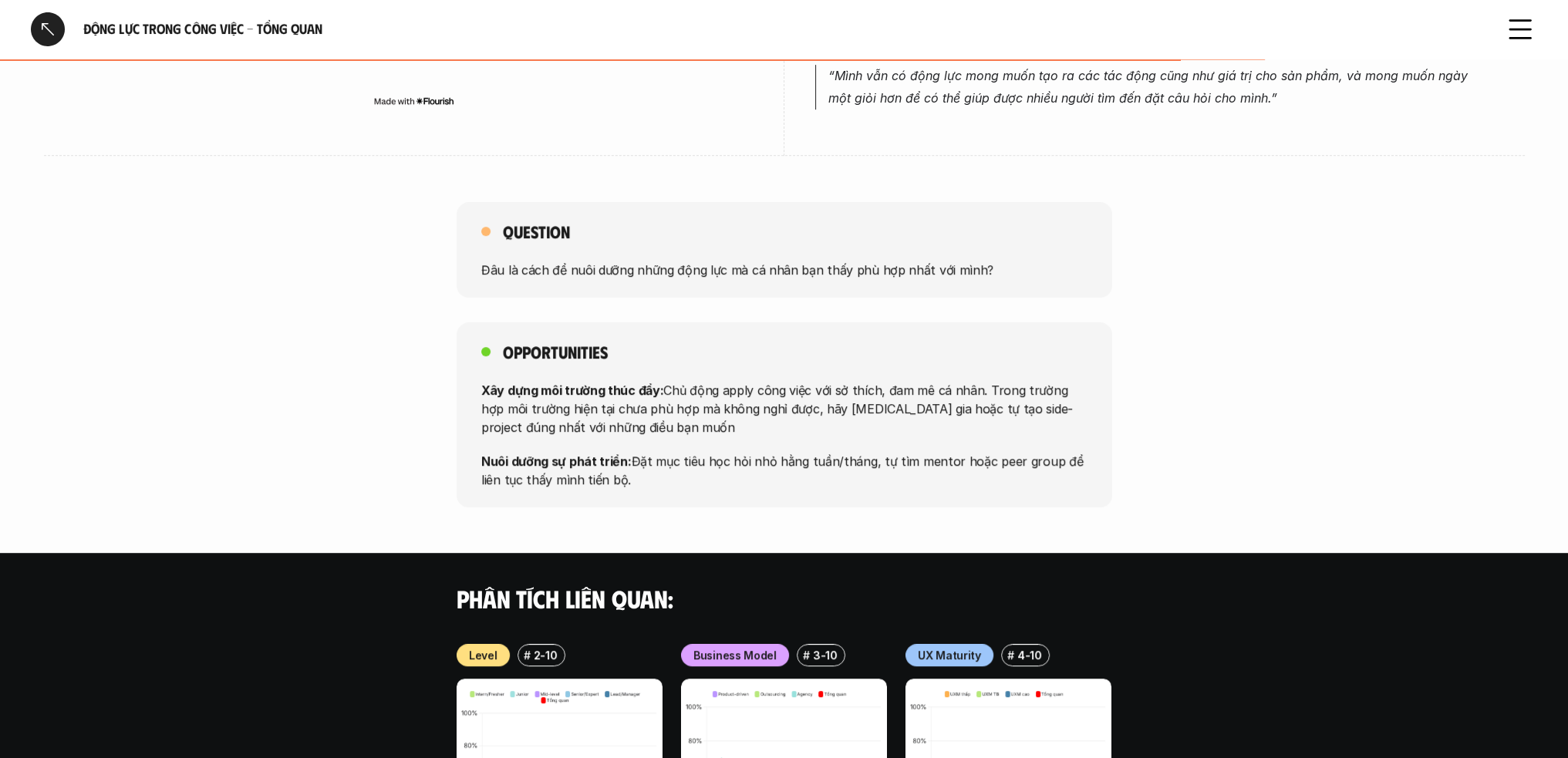
scroll to position [1015, 0]
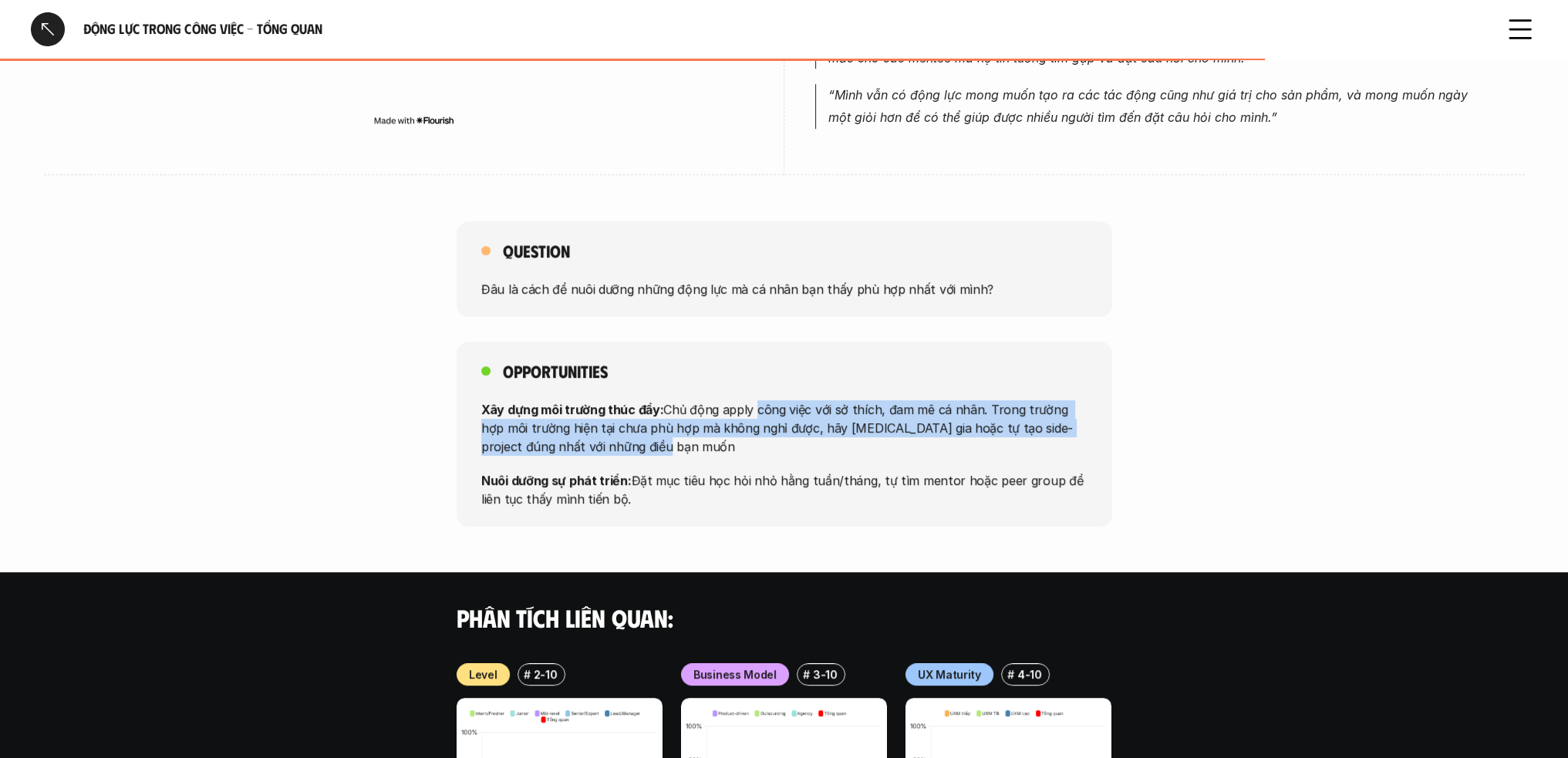
drag, startPoint x: 765, startPoint y: 411, endPoint x: 987, endPoint y: 453, distance: 225.9
click at [902, 452] on p "Xây dựng môi trường thúc đẩy: Chủ động apply công việc với sở thích, đam mê cá …" at bounding box center [785, 427] width 606 height 56
click at [1061, 461] on div "Xây dựng môi trường thúc đẩy: Chủ động apply công việc với sở thích, đam mê cá …" at bounding box center [785, 453] width 606 height 108
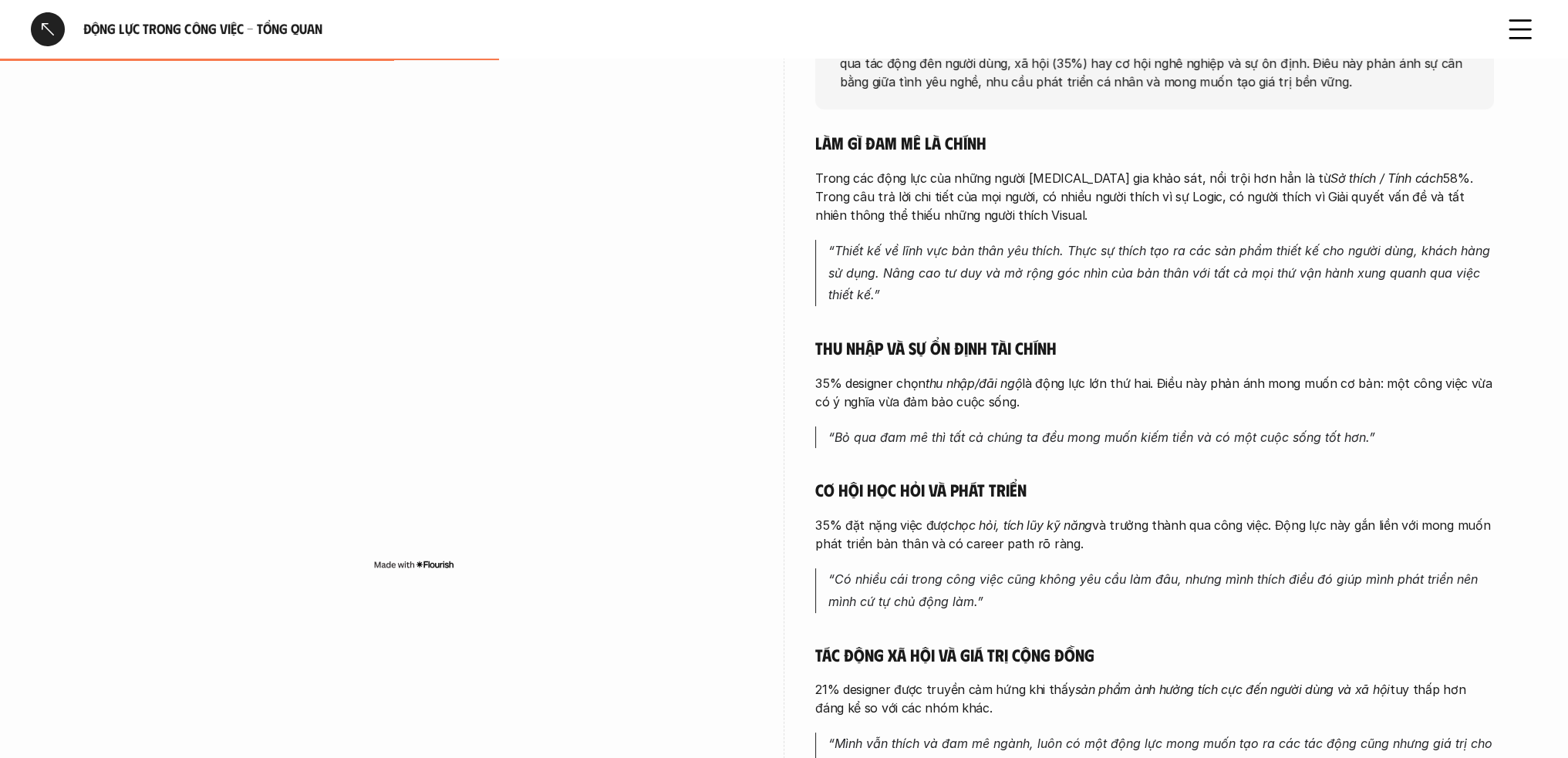
scroll to position [0, 0]
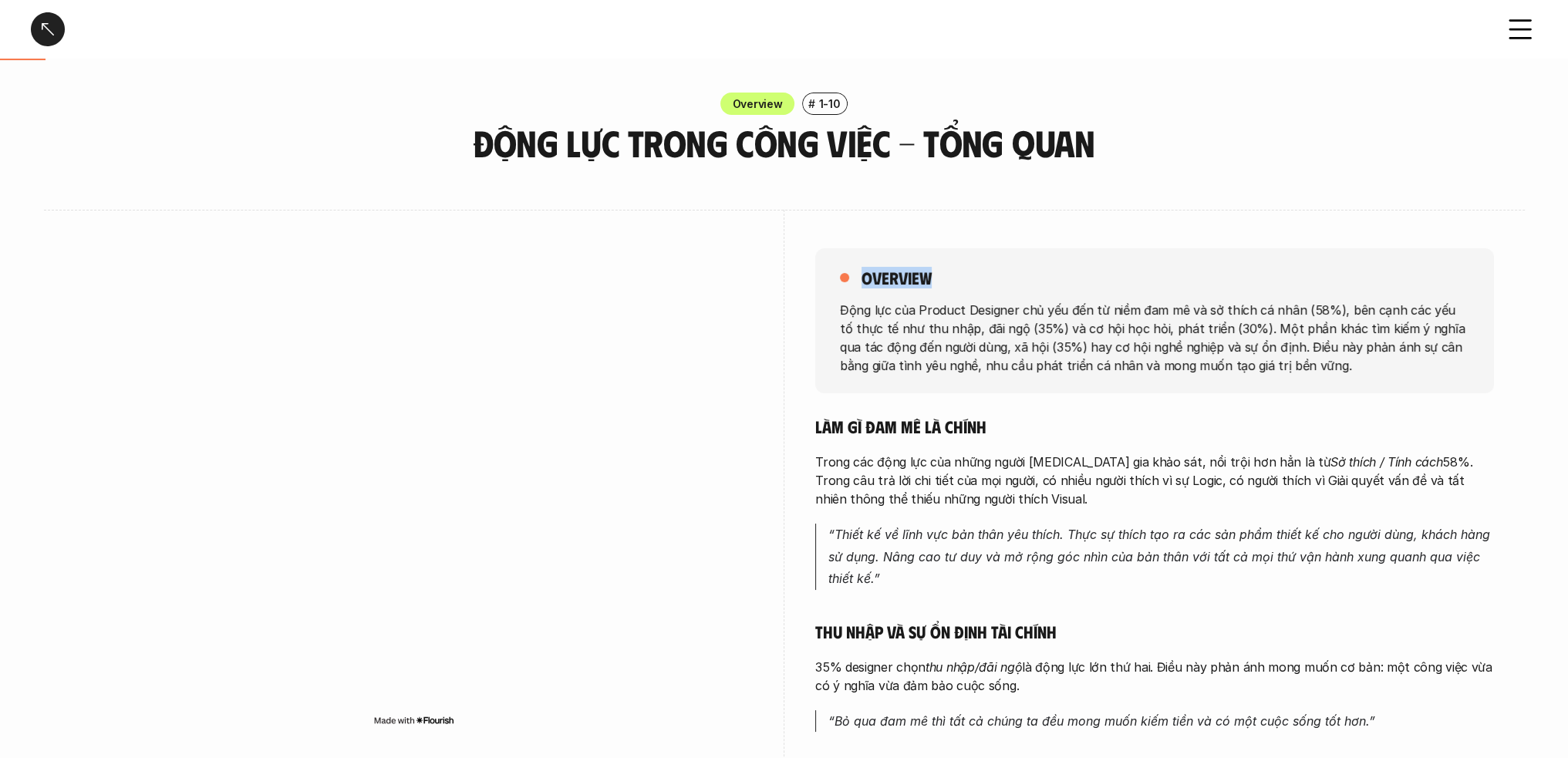
drag, startPoint x: 863, startPoint y: 274, endPoint x: 975, endPoint y: 278, distance: 112.1
click at [975, 278] on div "overview" at bounding box center [1155, 277] width 630 height 22
click at [1009, 407] on div "overview Động lực của Product Designer chủ yếu đến từ niềm đam mê và sở thích c…" at bounding box center [1154, 700] width 679 height 980
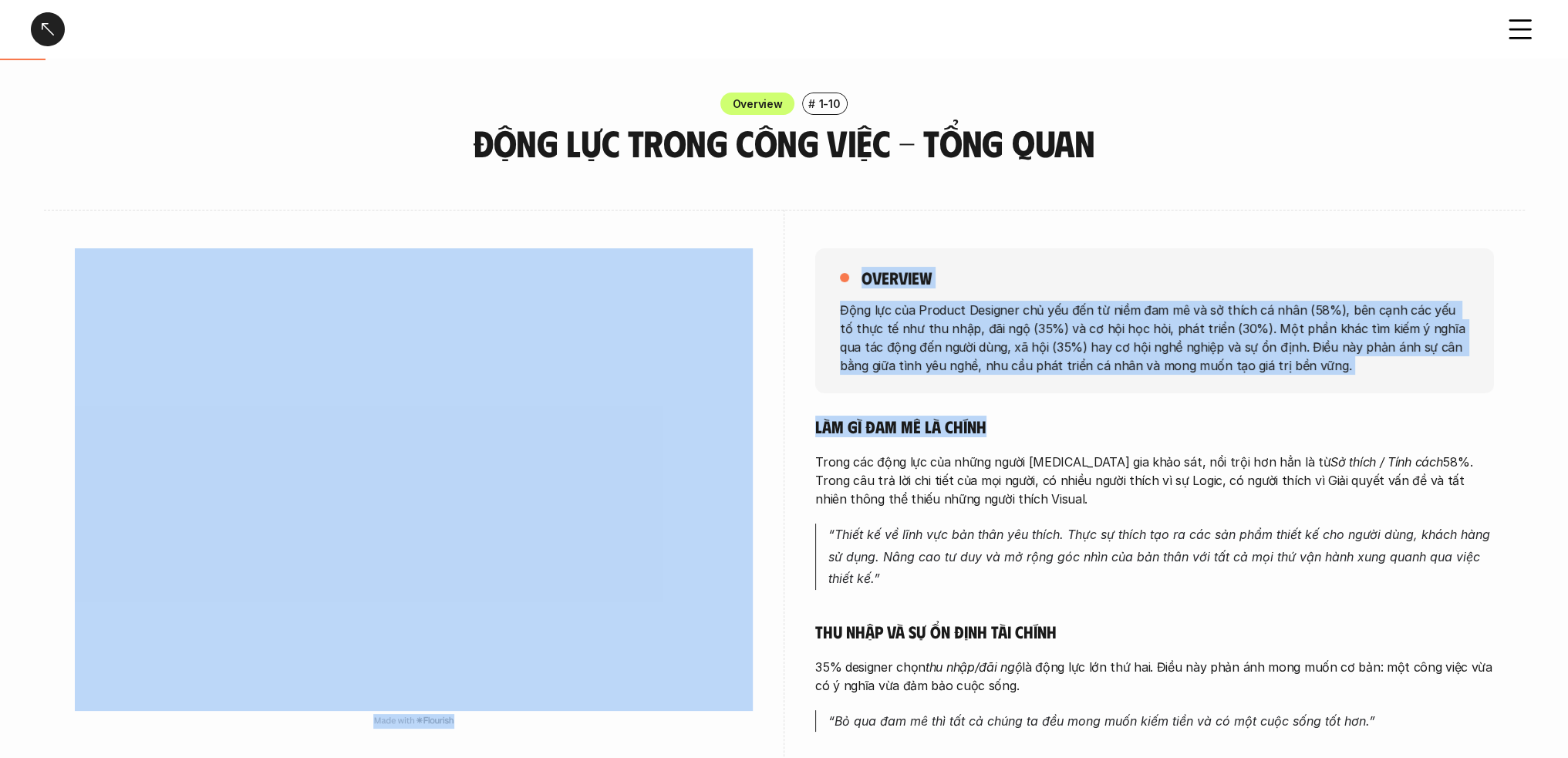
drag, startPoint x: 896, startPoint y: 423, endPoint x: 752, endPoint y: 416, distance: 144.2
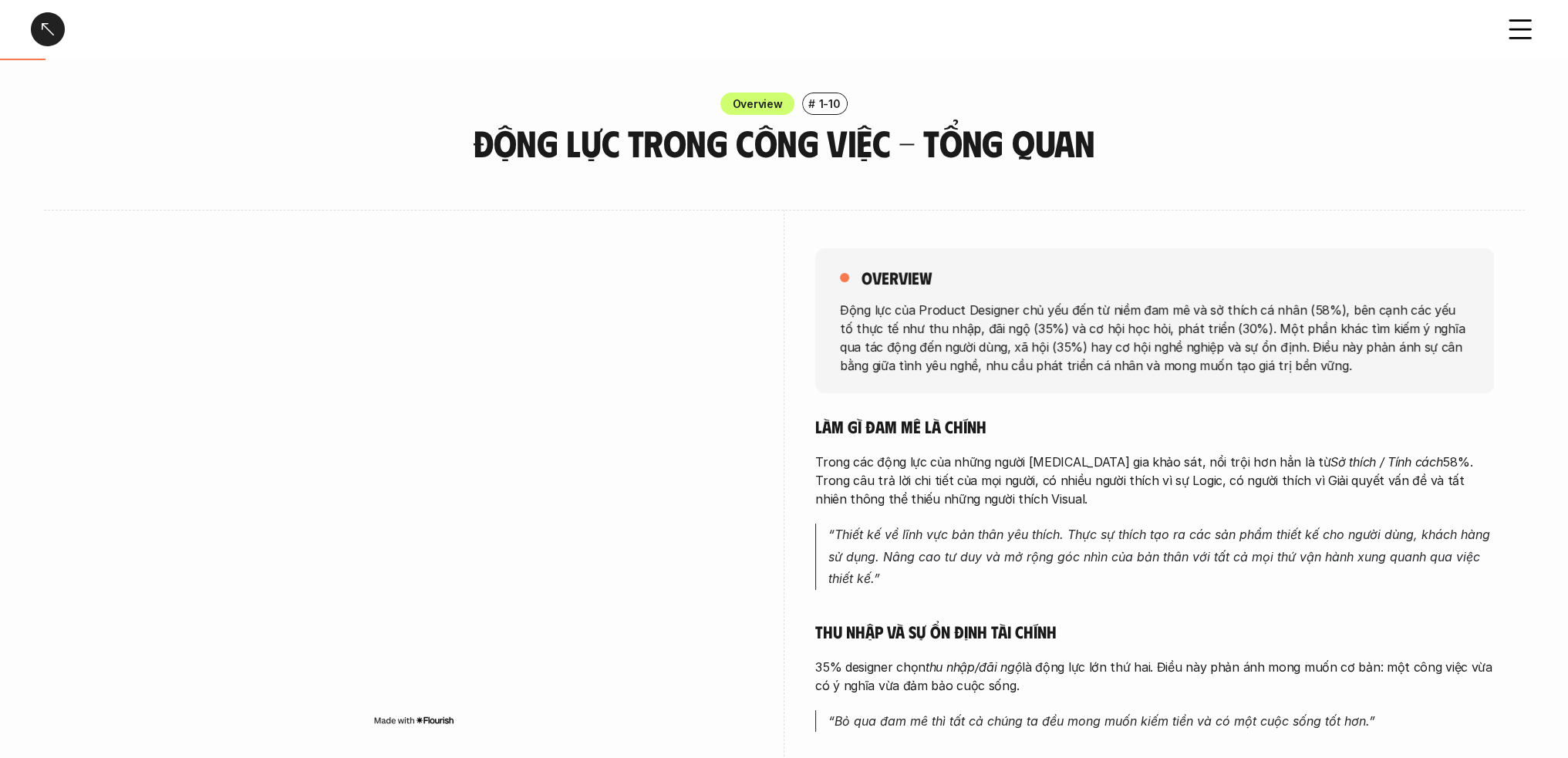
drag, startPoint x: 1223, startPoint y: 491, endPoint x: 1188, endPoint y: 493, distance: 35.1
click at [1222, 491] on p "Trong các động lực của những người tham gia khảo sát, nổi trội hơn hẳn là từ Sở…" at bounding box center [1154, 480] width 679 height 56
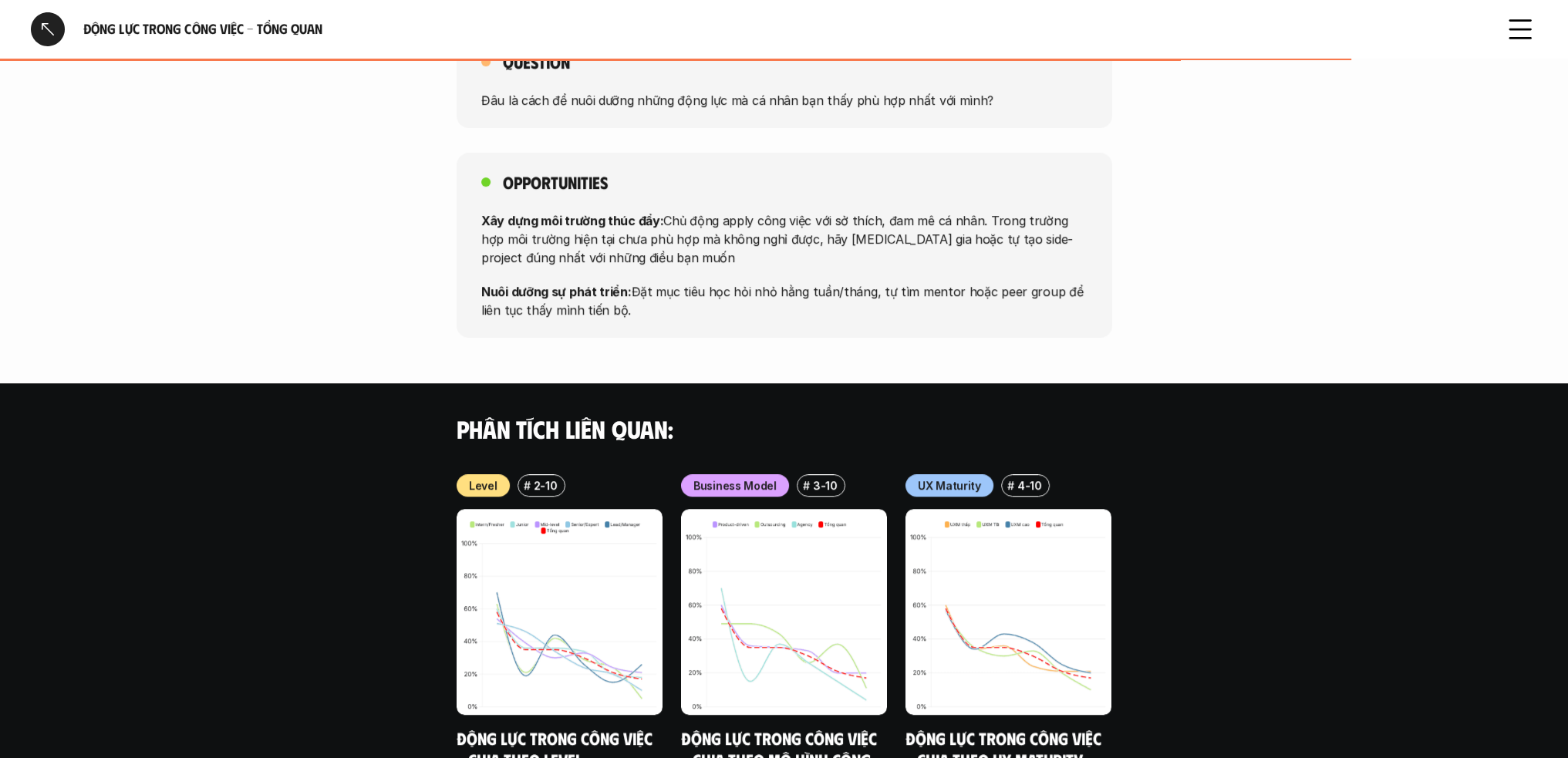
scroll to position [1323, 0]
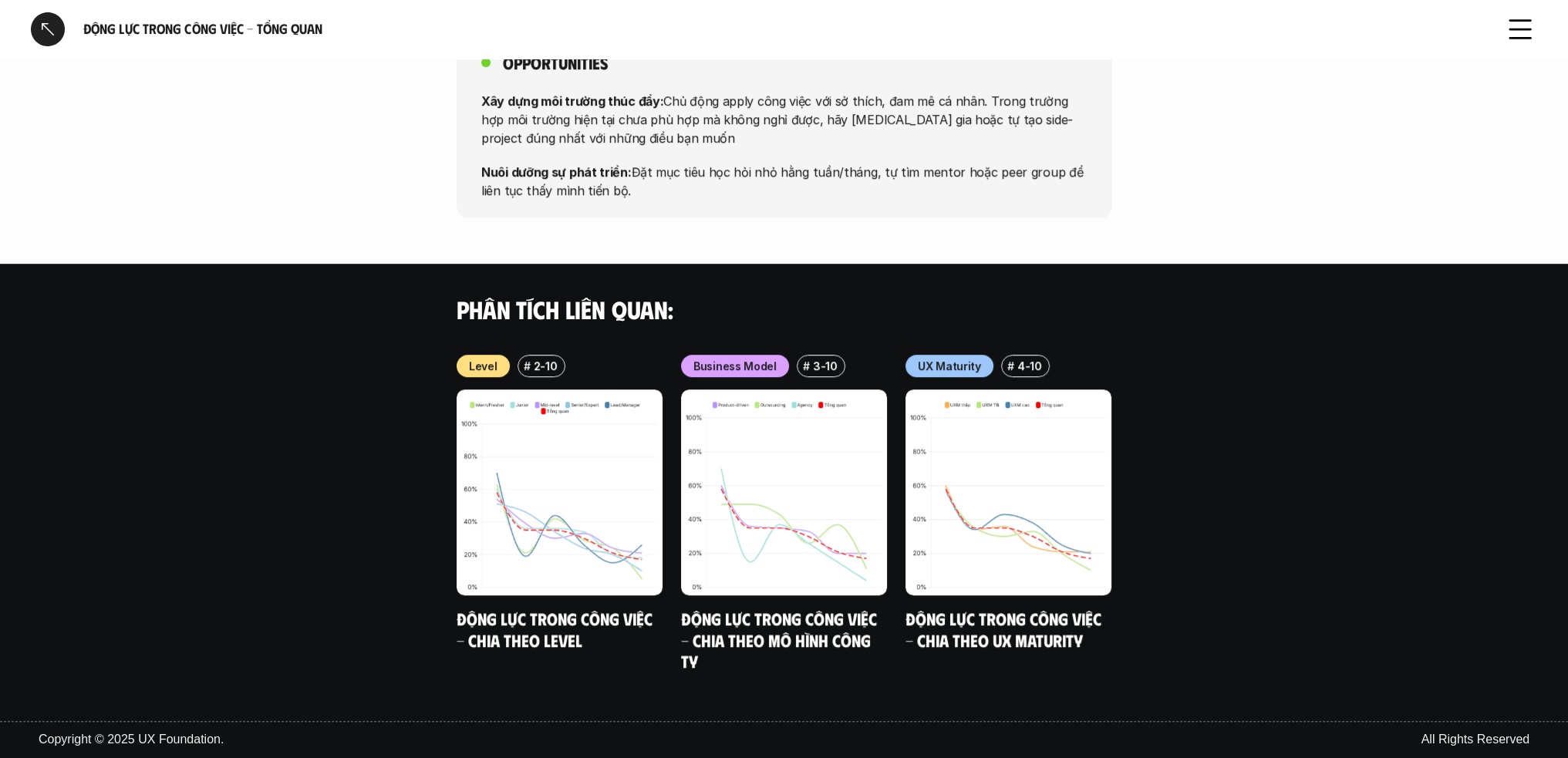
click at [1525, 32] on icon at bounding box center [1520, 29] width 34 height 34
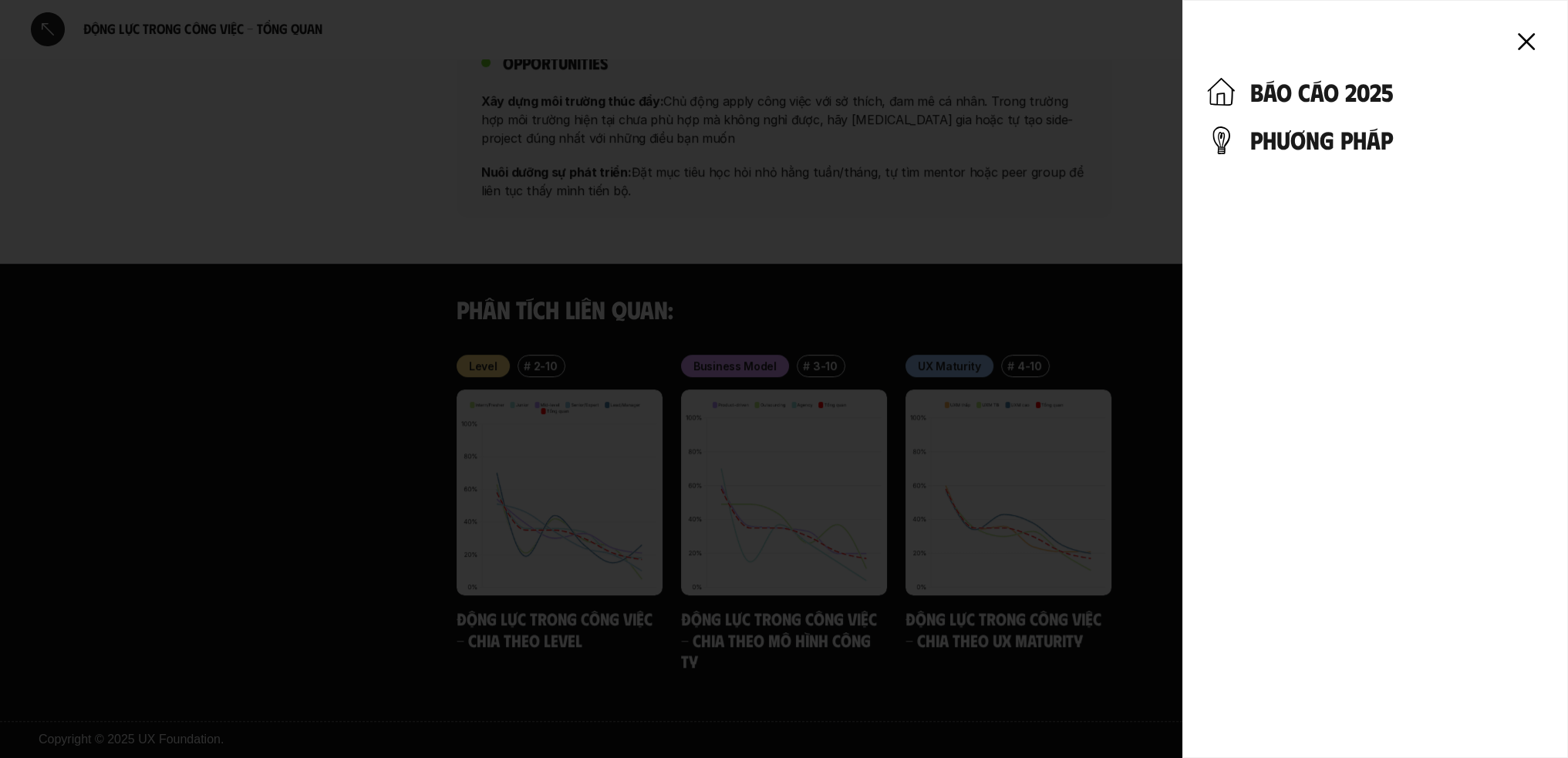
click at [1523, 38] on use at bounding box center [1526, 42] width 15 height 15
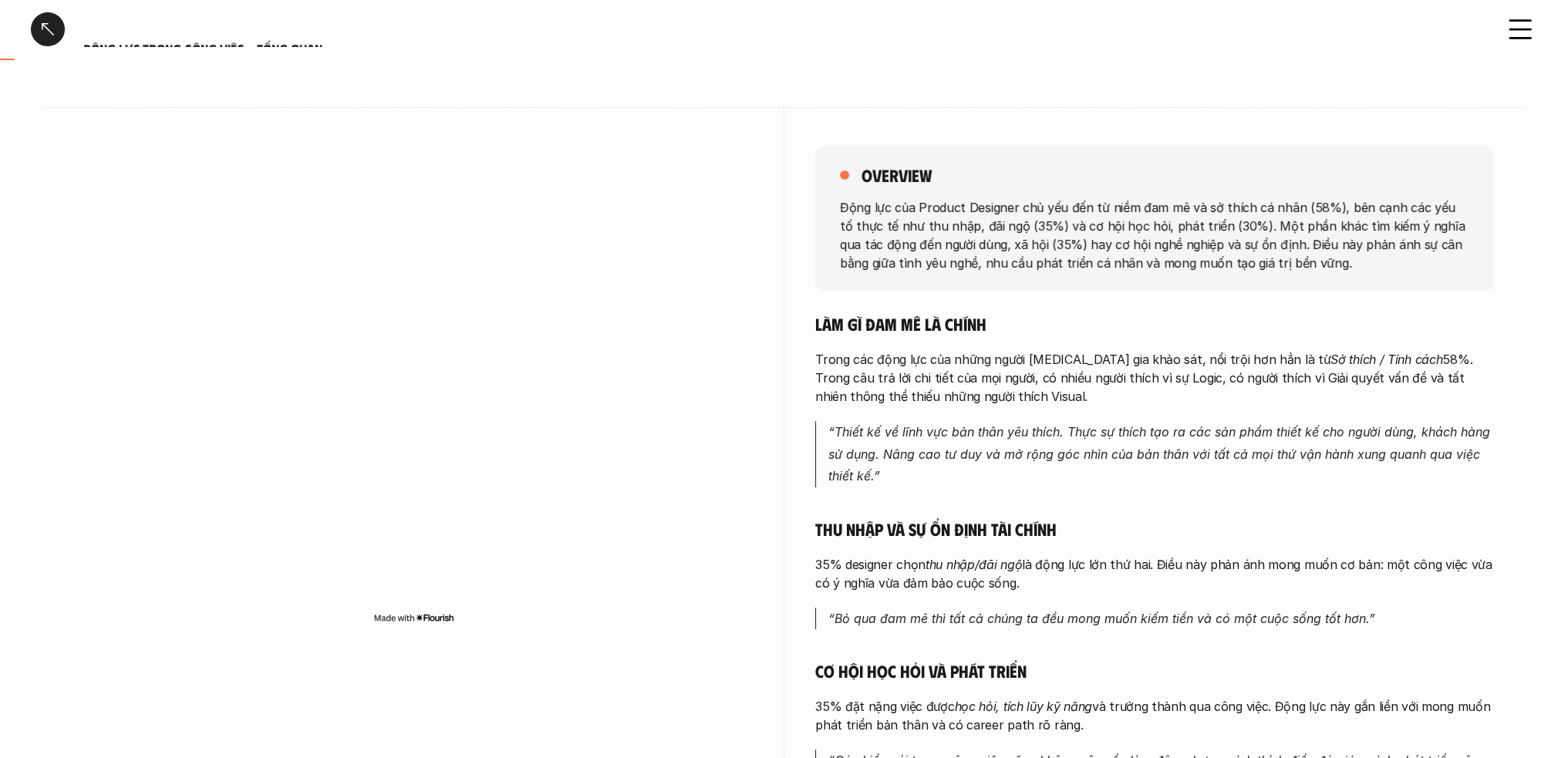
scroll to position [0, 0]
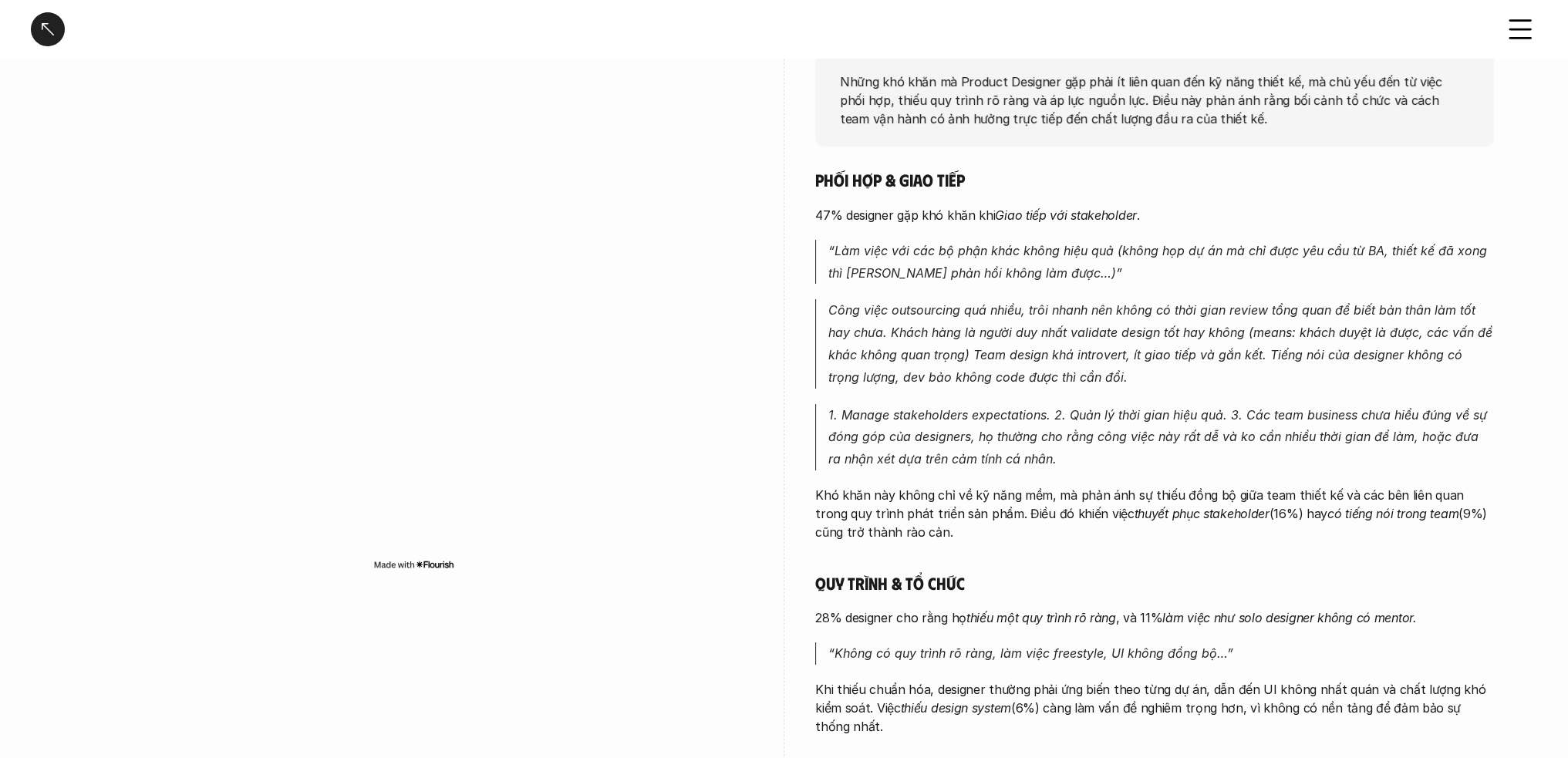
scroll to position [232, 0]
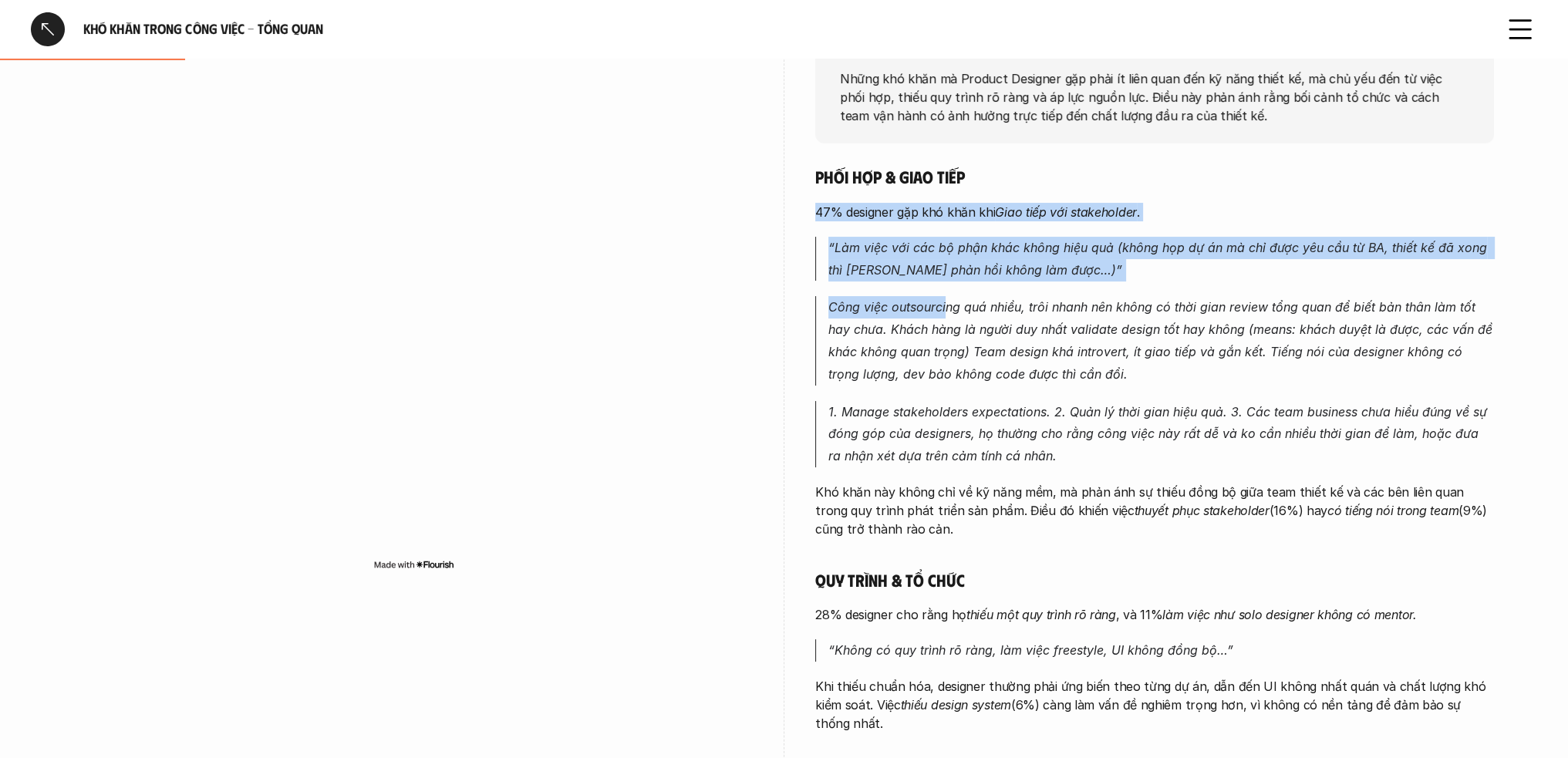
drag, startPoint x: 809, startPoint y: 196, endPoint x: 1100, endPoint y: 373, distance: 340.6
click at [980, 336] on div "overview Những khó khăn mà Product Designer gặp phải ít liên quan đến kỹ năng t…" at bounding box center [784, 486] width 1419 height 1015
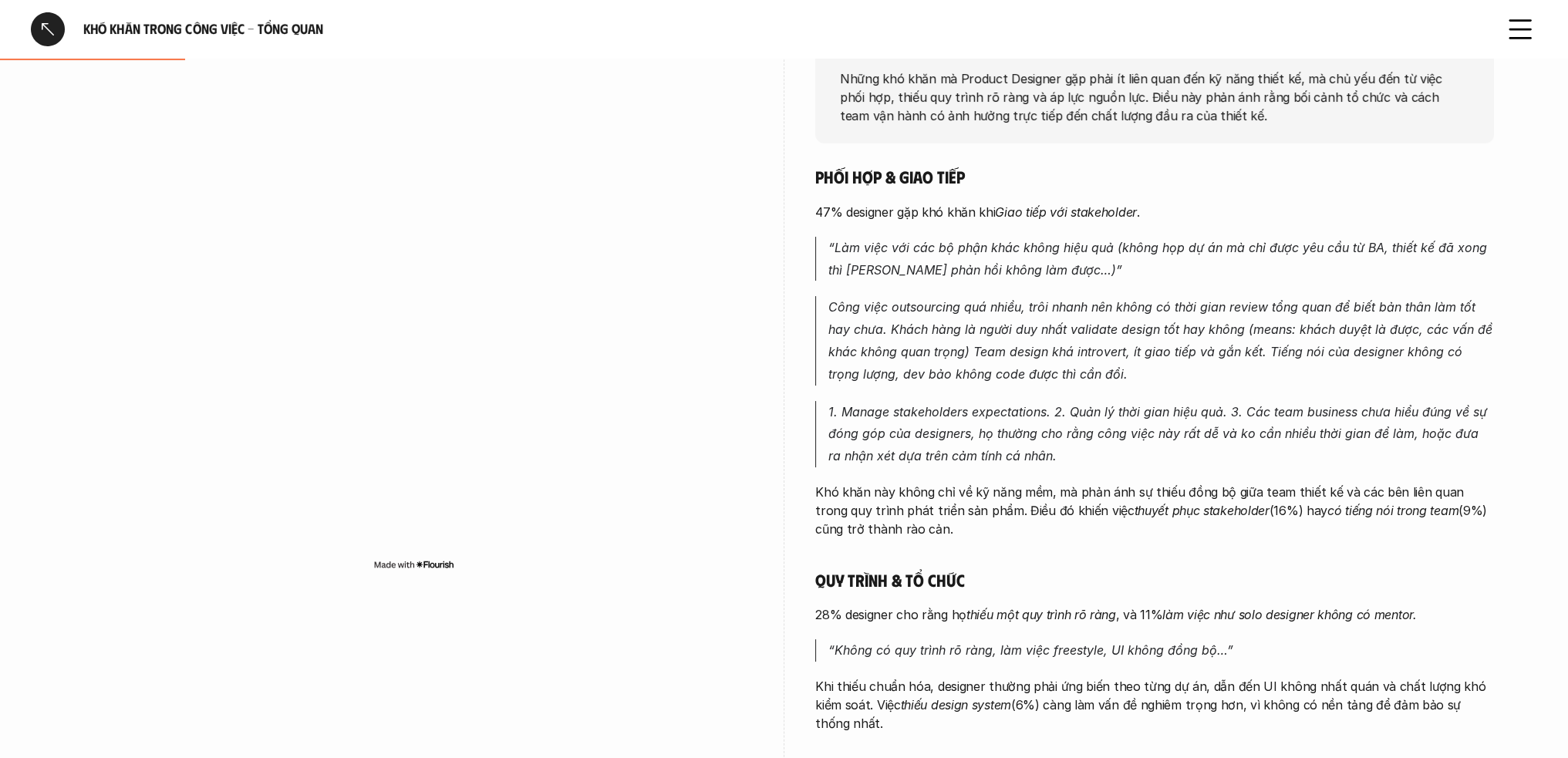
click at [1180, 392] on div "Phối hợp & giao tiếp 47% designer gặp khó khăn khi [PERSON_NAME] tiếp với stake…" at bounding box center [1154, 556] width 679 height 780
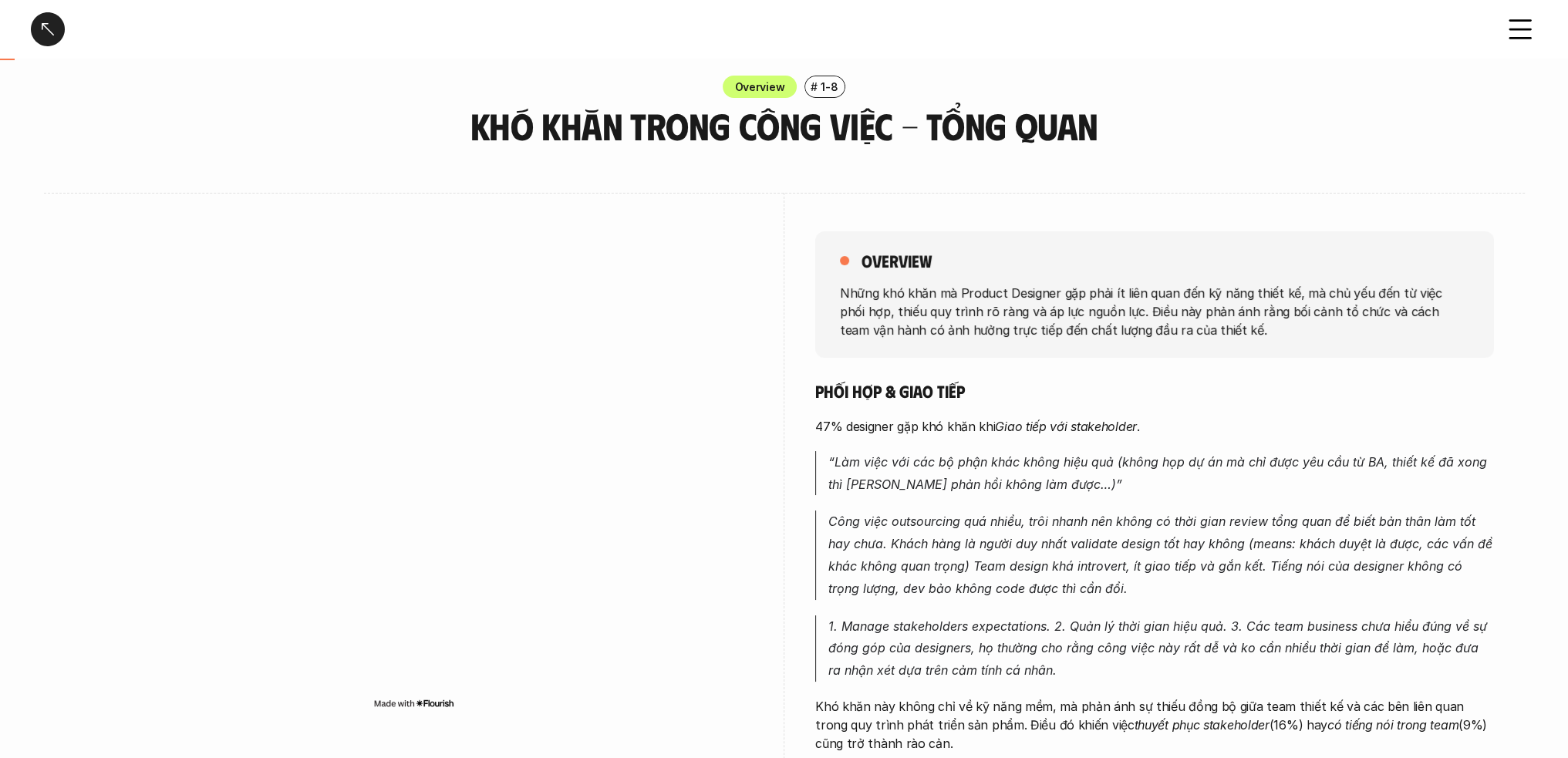
scroll to position [0, 0]
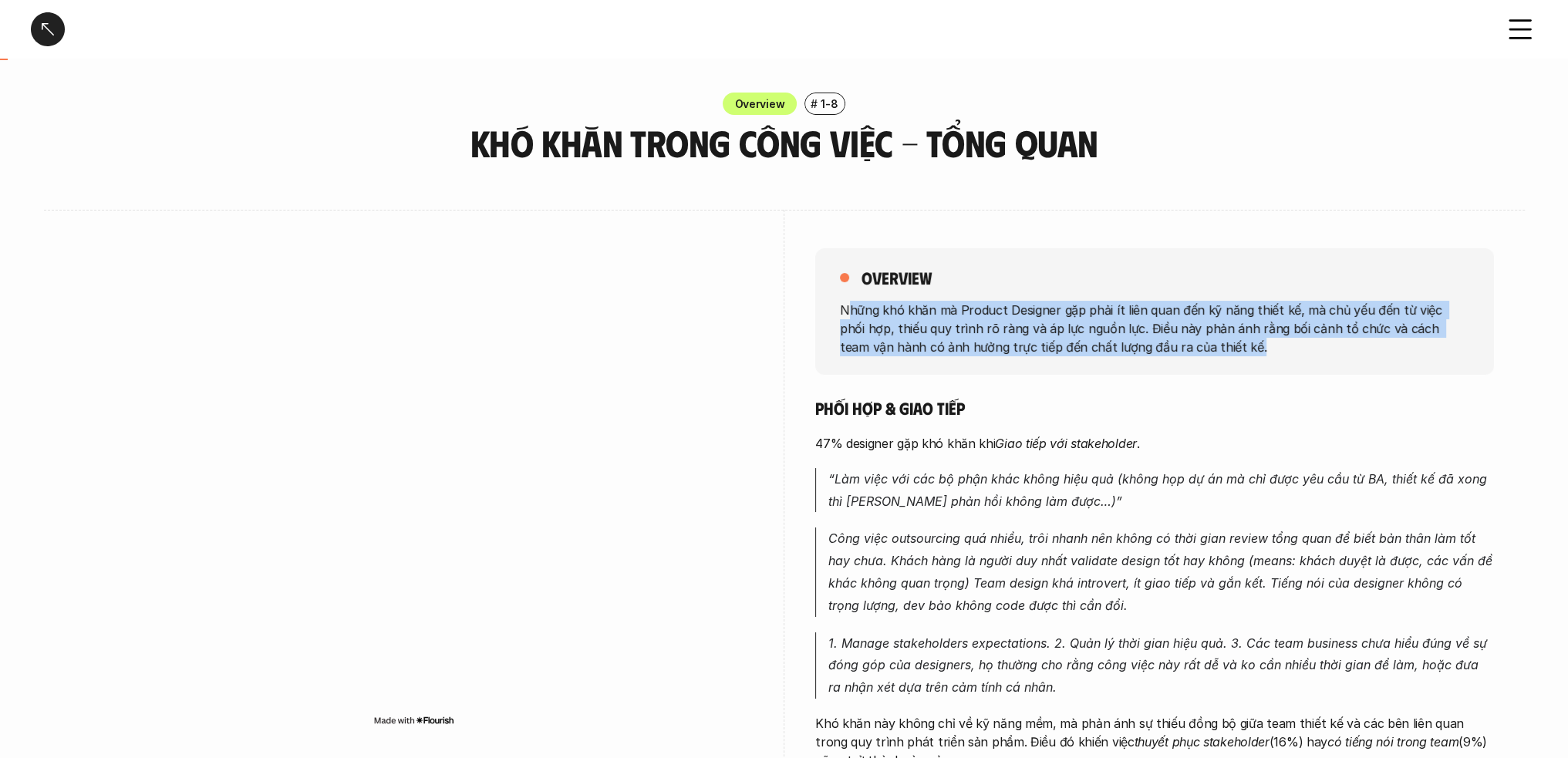
drag, startPoint x: 849, startPoint y: 295, endPoint x: 1237, endPoint y: 359, distance: 393.2
click at [1221, 359] on div "overview Những khó khăn mà Product Designer gặp phải ít liên quan đến kỹ năng t…" at bounding box center [1154, 311] width 679 height 126
click at [1307, 362] on div "overview Những khó khăn mà Product Designer gặp phải ít liên quan đến kỹ năng t…" at bounding box center [1154, 311] width 679 height 126
click at [1232, 353] on p "Những khó khăn mà Product Designer gặp phải ít liên quan đến kỹ năng thiết kế, …" at bounding box center [1155, 327] width 630 height 56
drag, startPoint x: 1211, startPoint y: 361, endPoint x: 812, endPoint y: 314, distance: 401.8
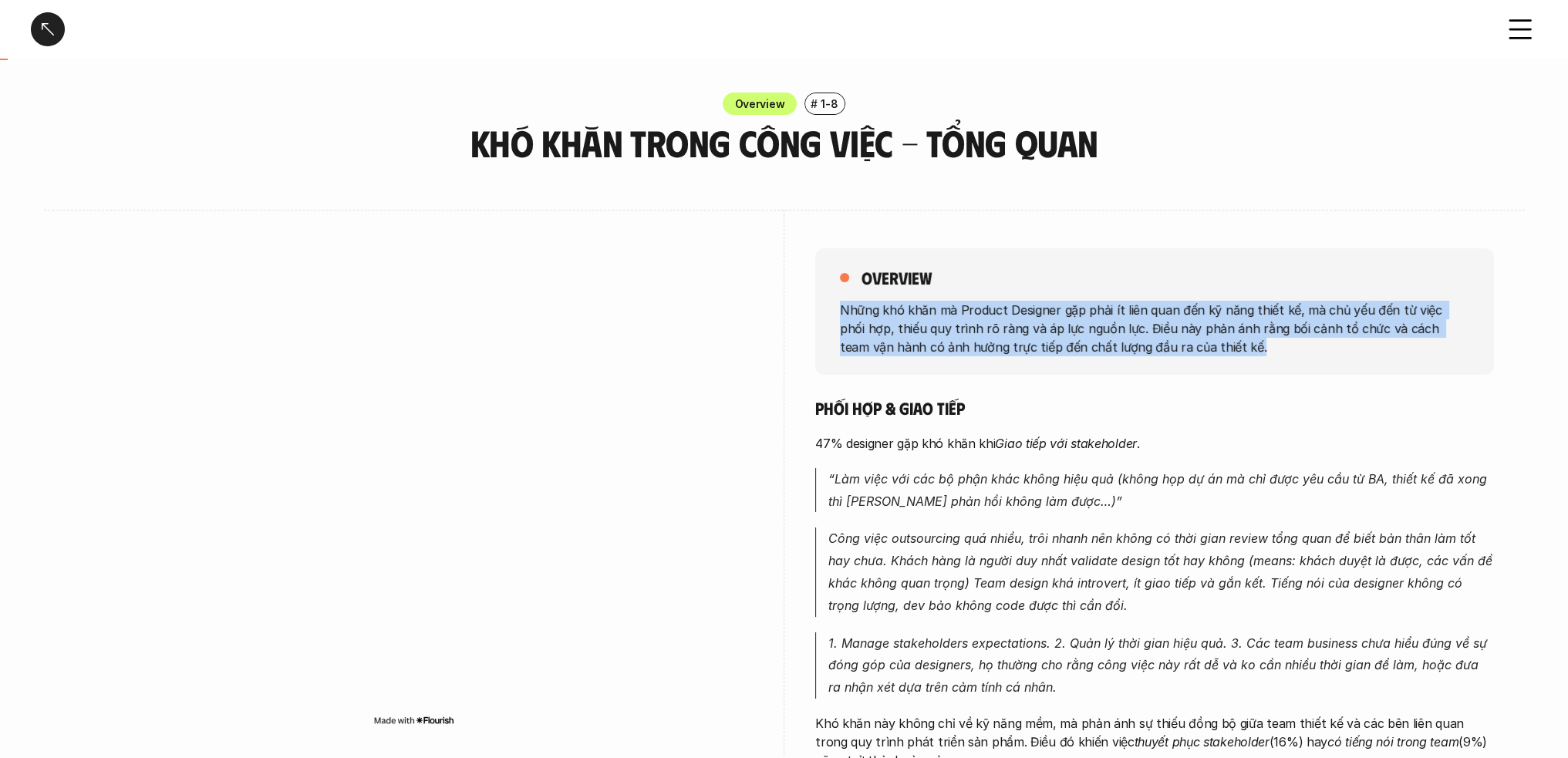
click at [812, 314] on div "overview Những khó khăn mà Product Designer gặp phải ít liên quan đến kỹ năng t…" at bounding box center [784, 717] width 1419 height 1015
click at [981, 321] on p "Những khó khăn mà Product Designer gặp phải ít liên quan đến kỹ năng thiết kế, …" at bounding box center [1155, 327] width 630 height 56
drag, startPoint x: 840, startPoint y: 309, endPoint x: 1253, endPoint y: 346, distance: 414.7
click at [1253, 346] on p "Những khó khăn mà Product Designer gặp phải ít liên quan đến kỹ năng thiết kế, …" at bounding box center [1155, 327] width 630 height 56
click at [1250, 345] on p "Những khó khăn mà Product Designer gặp phải ít liên quan đến kỹ năng thiết kế, …" at bounding box center [1155, 327] width 630 height 56
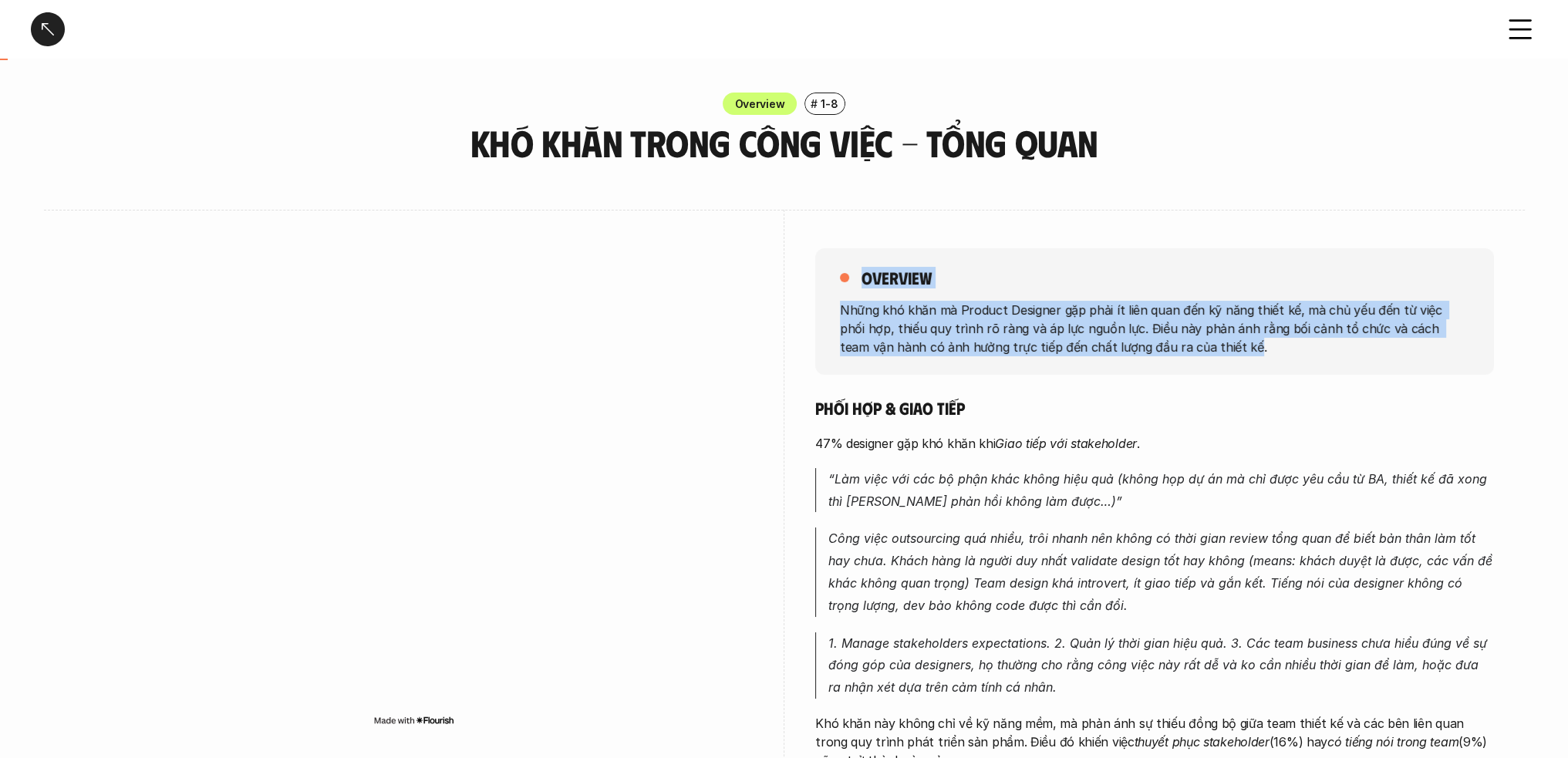
drag, startPoint x: 1188, startPoint y: 346, endPoint x: 1027, endPoint y: 318, distance: 163.4
click at [794, 304] on div "overview Những khó khăn mà Product Designer gặp phải ít liên quan đến kỹ năng t…" at bounding box center [784, 717] width 1419 height 1015
click at [1085, 320] on p "Những khó khăn mà Product Designer gặp phải ít liên quan đến kỹ năng thiết kế, …" at bounding box center [1155, 327] width 630 height 56
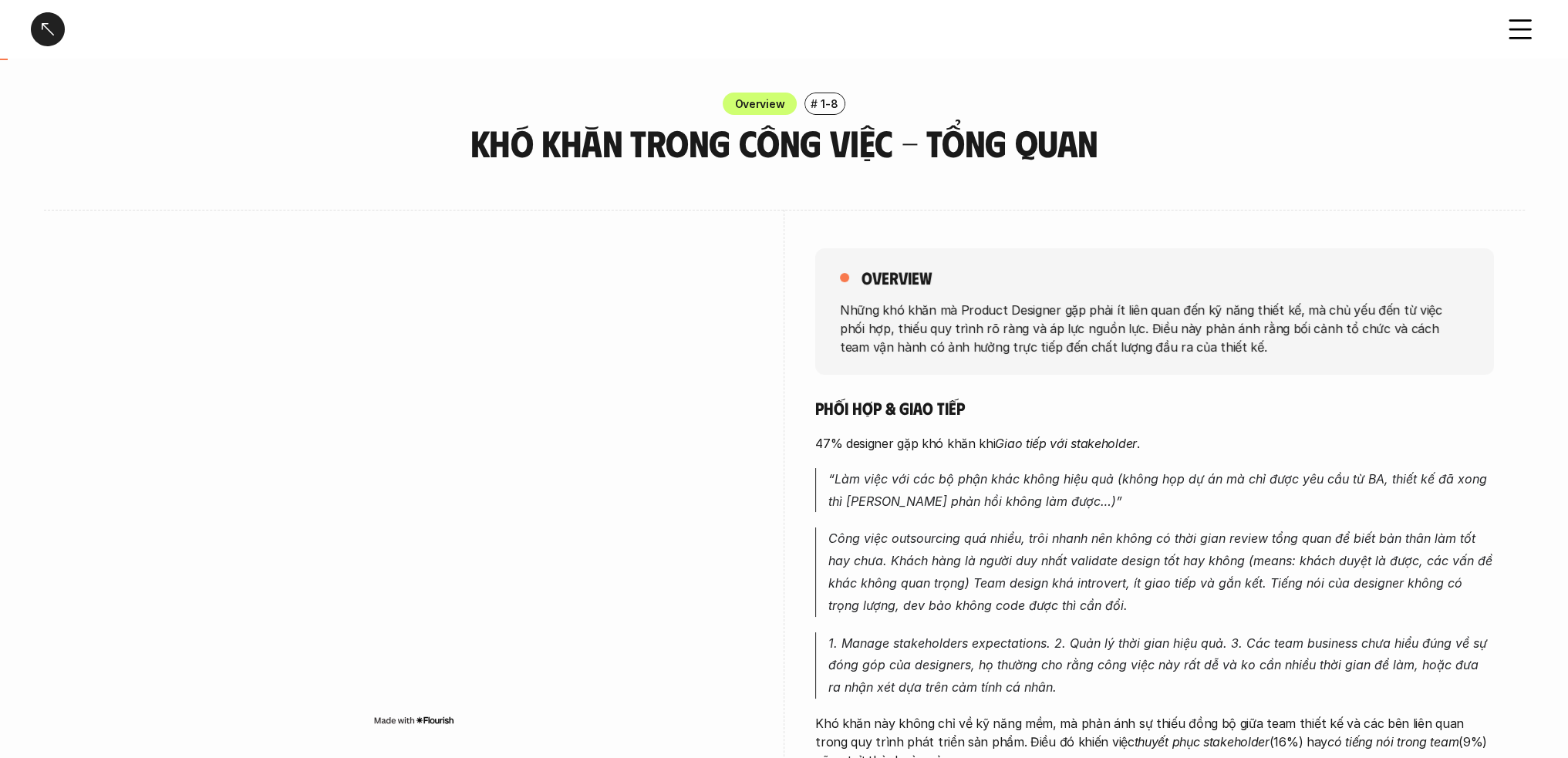
click at [1097, 319] on p "Những khó khăn mà Product Designer gặp phải ít liên quan đến kỹ năng thiết kế, …" at bounding box center [1155, 327] width 630 height 56
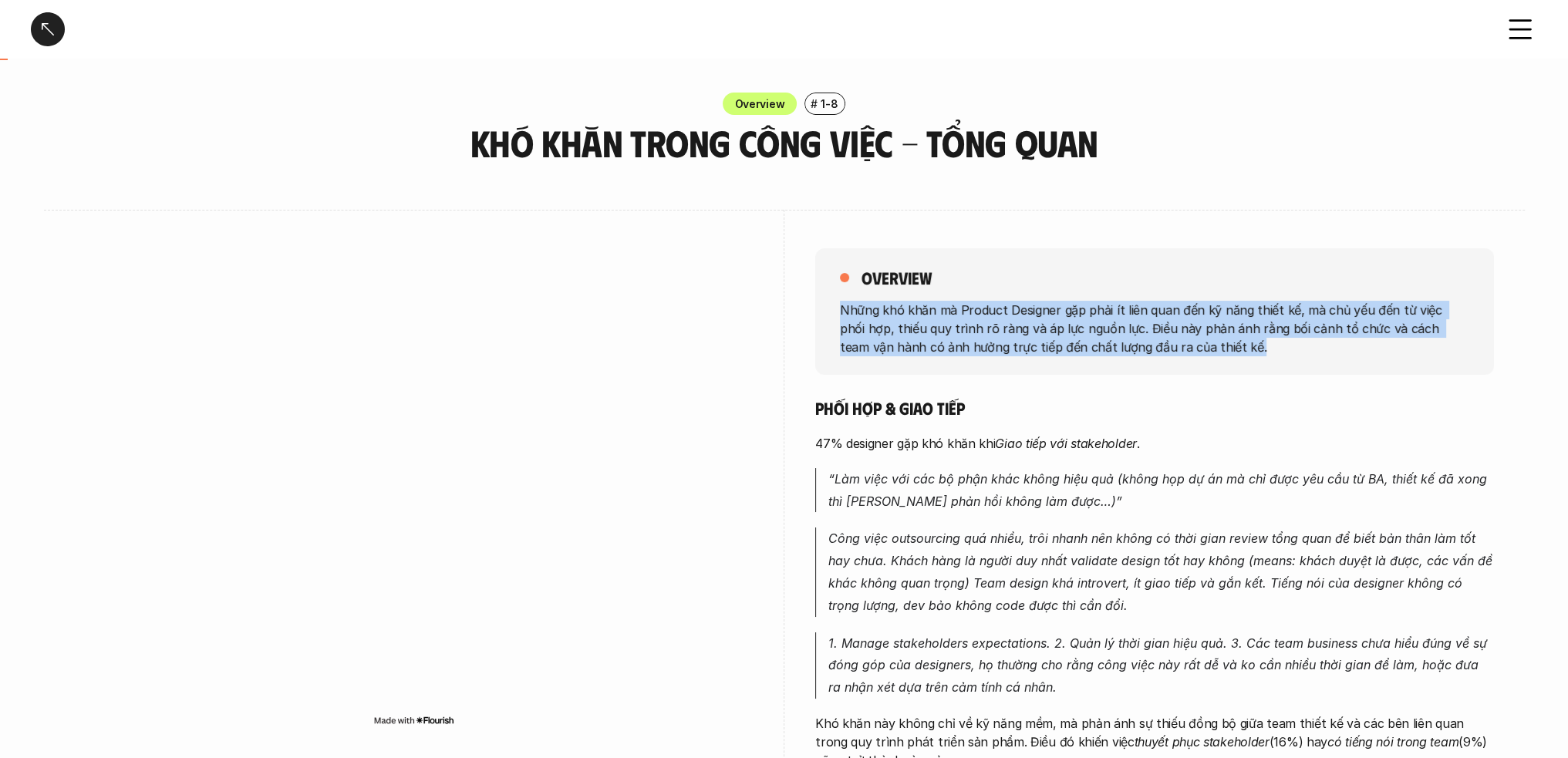
drag, startPoint x: 1207, startPoint y: 345, endPoint x: 836, endPoint y: 309, distance: 372.7
click at [832, 309] on div "overview Những khó khăn mà Product Designer gặp phải ít liên quan đến kỹ năng t…" at bounding box center [1154, 311] width 679 height 126
click at [1029, 320] on p "Những khó khăn mà Product Designer gặp phải ít liên quan đến kỹ năng thiết kế, …" at bounding box center [1155, 327] width 630 height 56
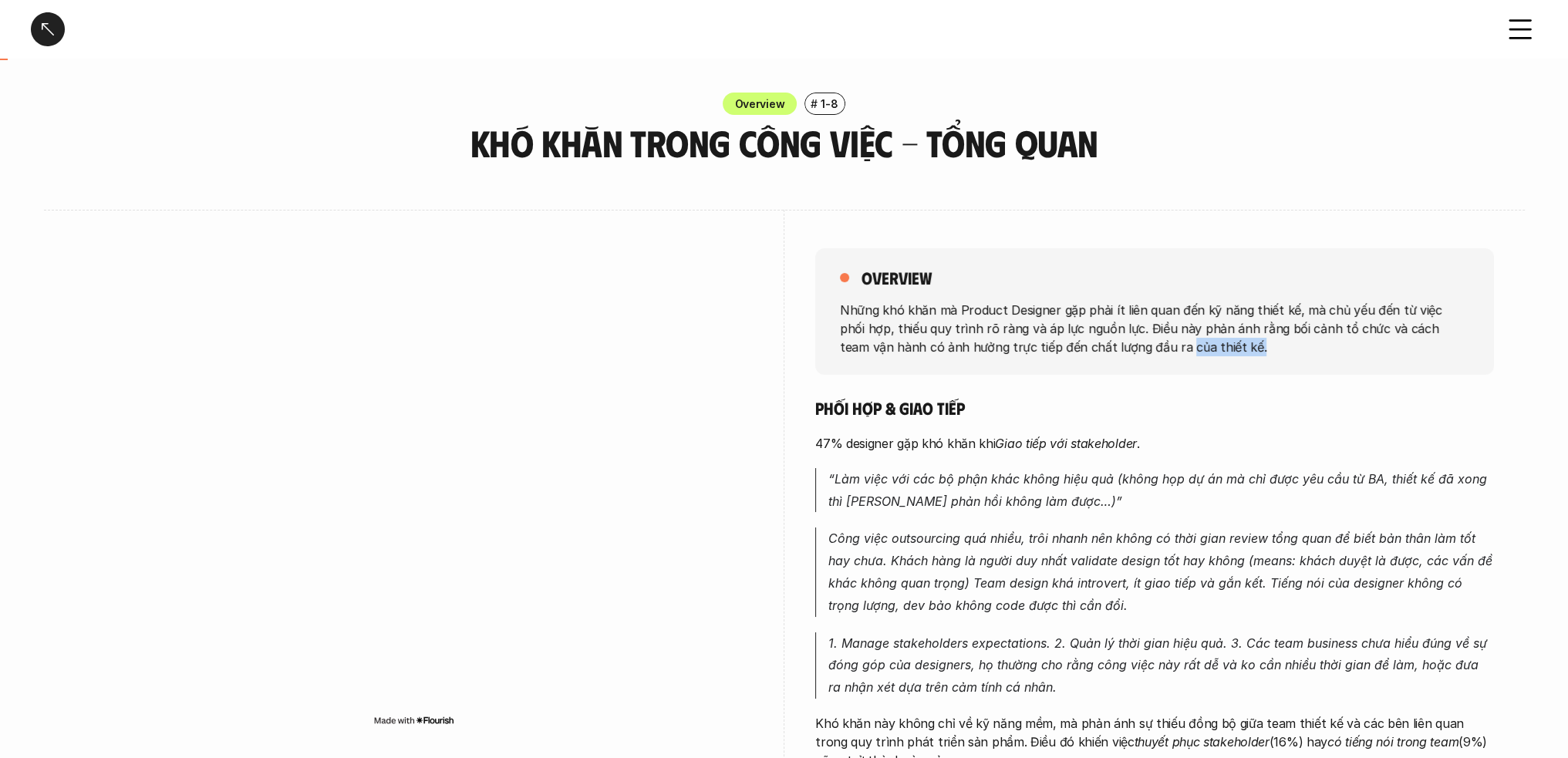
drag, startPoint x: 1210, startPoint y: 348, endPoint x: 1125, endPoint y: 345, distance: 85.1
click at [1125, 345] on p "Những khó khăn mà Product Designer gặp phải ít liên quan đến kỹ năng thiết kế, …" at bounding box center [1155, 327] width 630 height 56
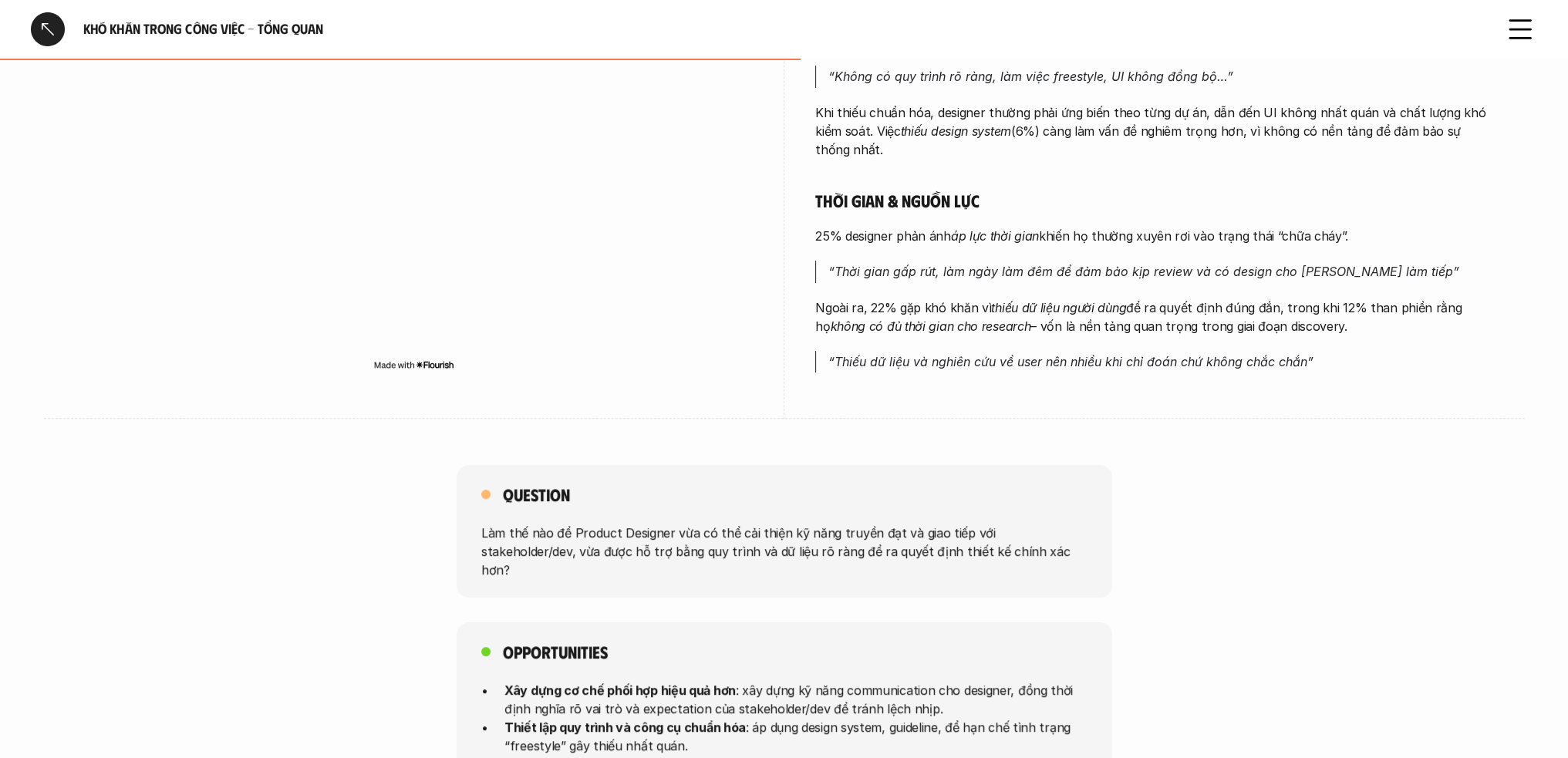
scroll to position [1079, 0]
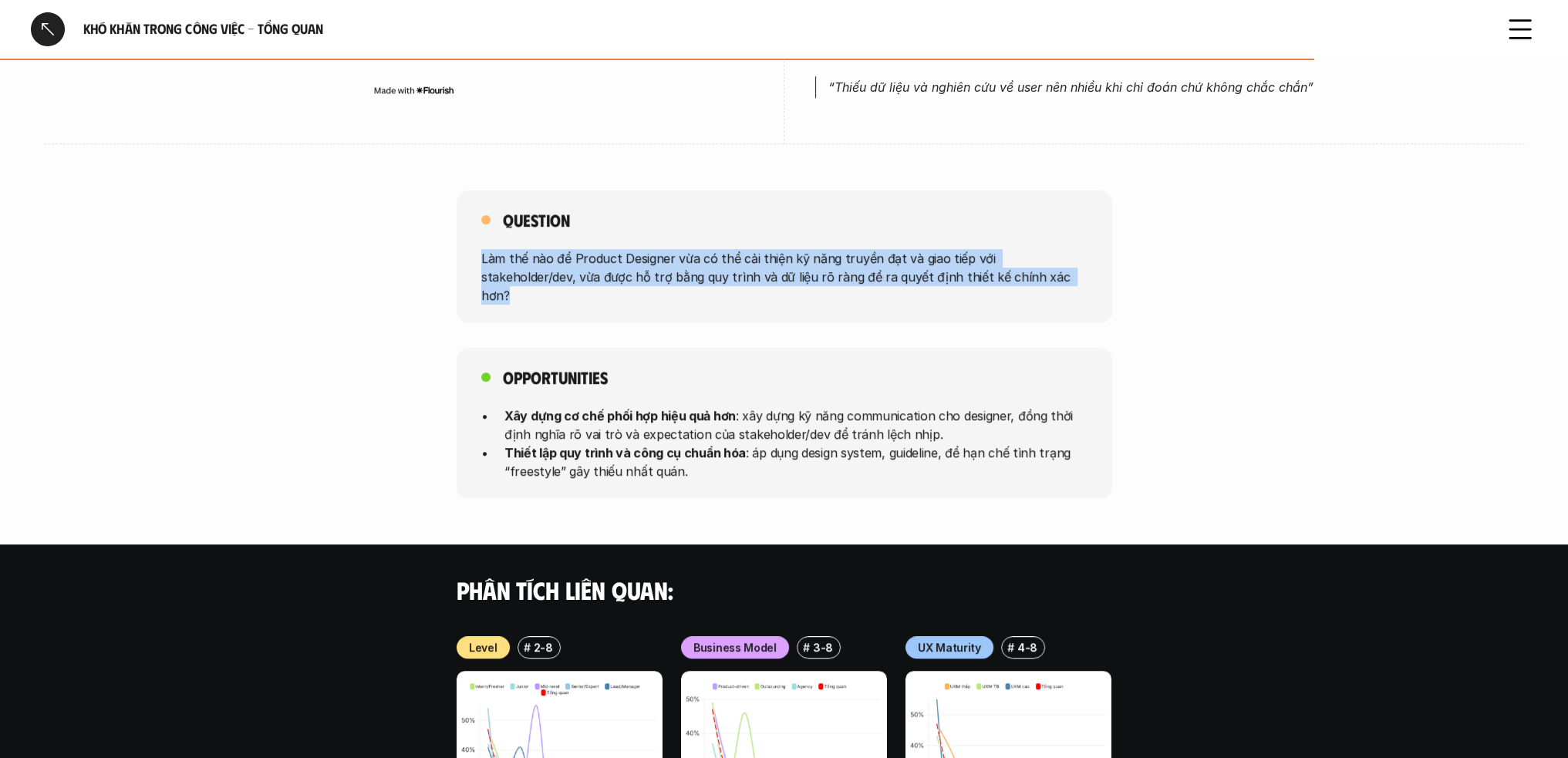
drag, startPoint x: 1012, startPoint y: 281, endPoint x: 475, endPoint y: 251, distance: 537.8
click at [444, 252] on div "Question Làm thế nào để Product Designer vừa có thể cải thiện kỹ năng truyền đạ…" at bounding box center [784, 257] width 1568 height 133
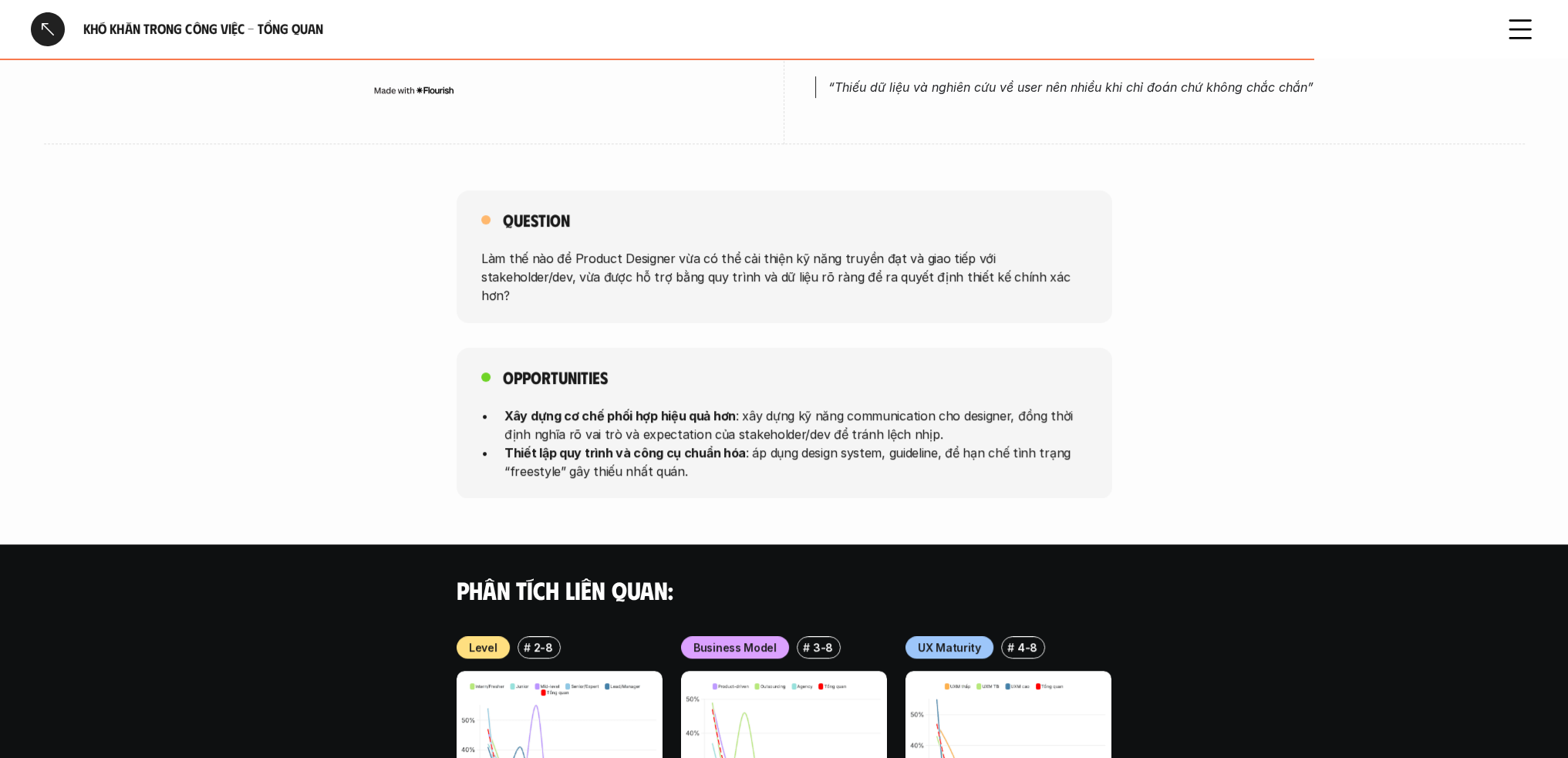
click at [737, 406] on p "Xây dựng cơ chế phối hợp hiệu quả hơn : xây dựng kỹ năng communication cho desi…" at bounding box center [796, 424] width 583 height 37
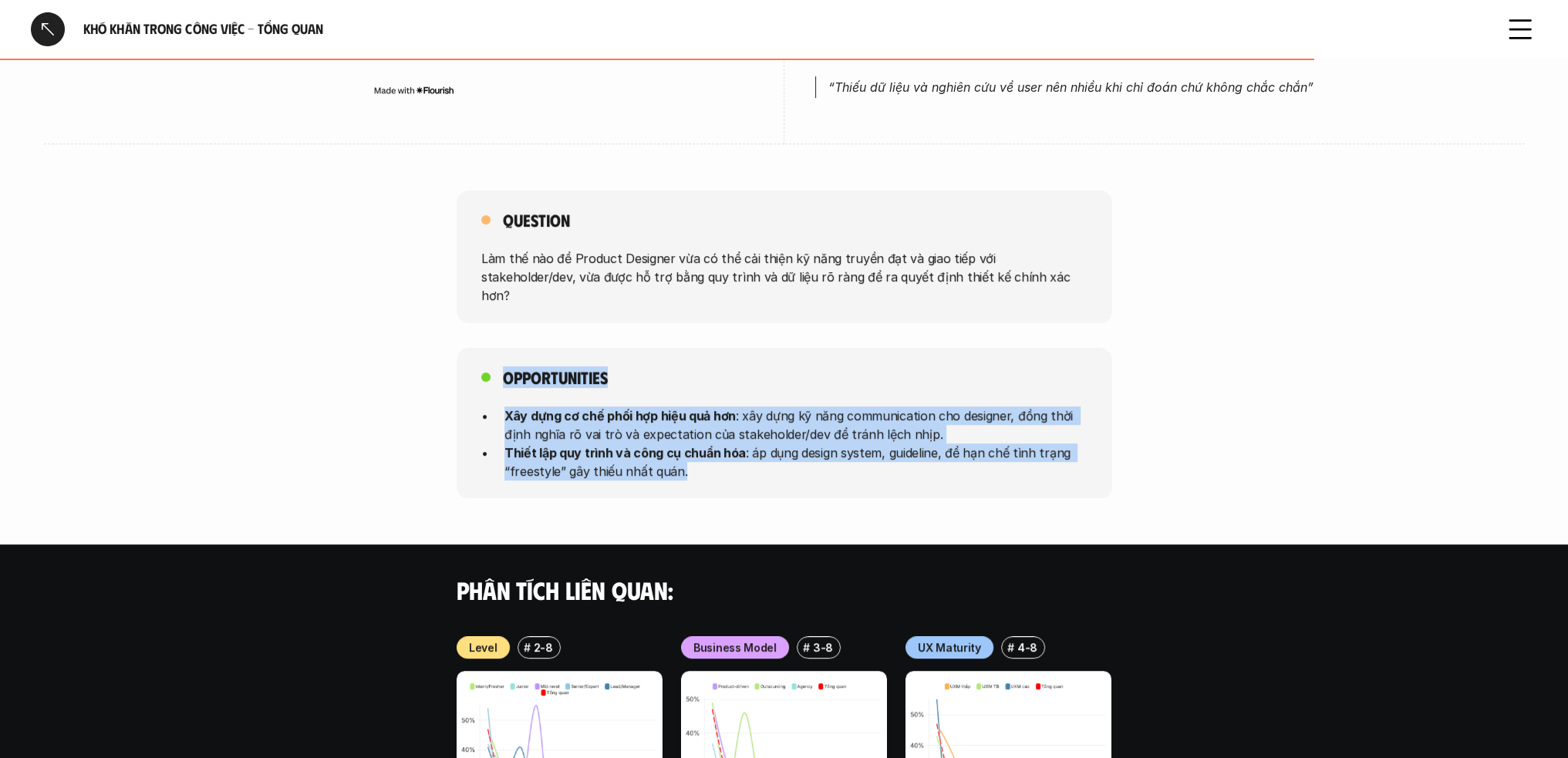
drag, startPoint x: 630, startPoint y: 442, endPoint x: 489, endPoint y: 358, distance: 164.1
click at [489, 358] on div "Opportunities Xây dựng cơ chế phối hợp hiệu quả hơn : xây dựng kỹ năng communic…" at bounding box center [785, 423] width 656 height 151
click at [594, 366] on h5 "Opportunities" at bounding box center [556, 377] width 105 height 22
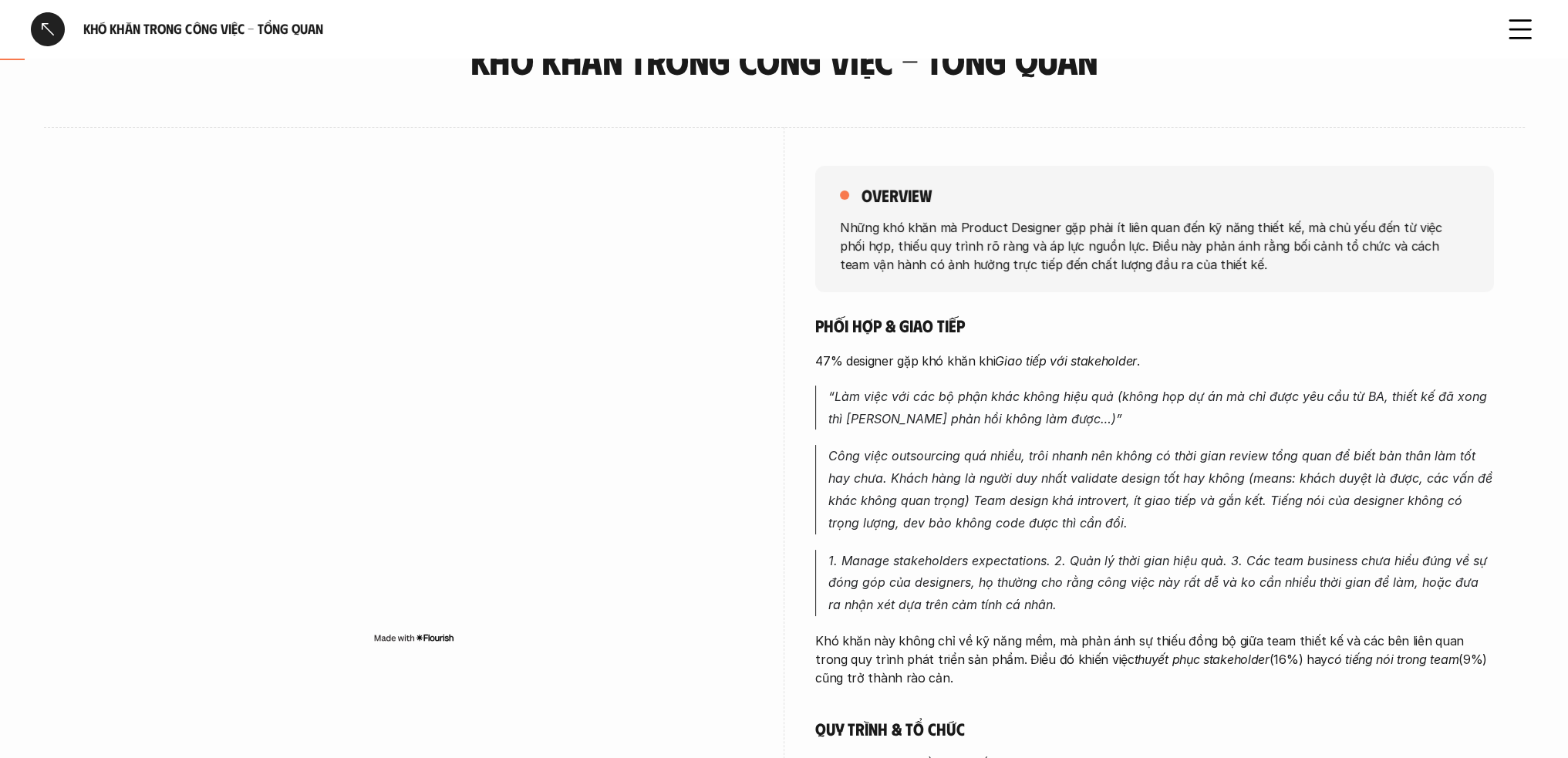
scroll to position [0, 0]
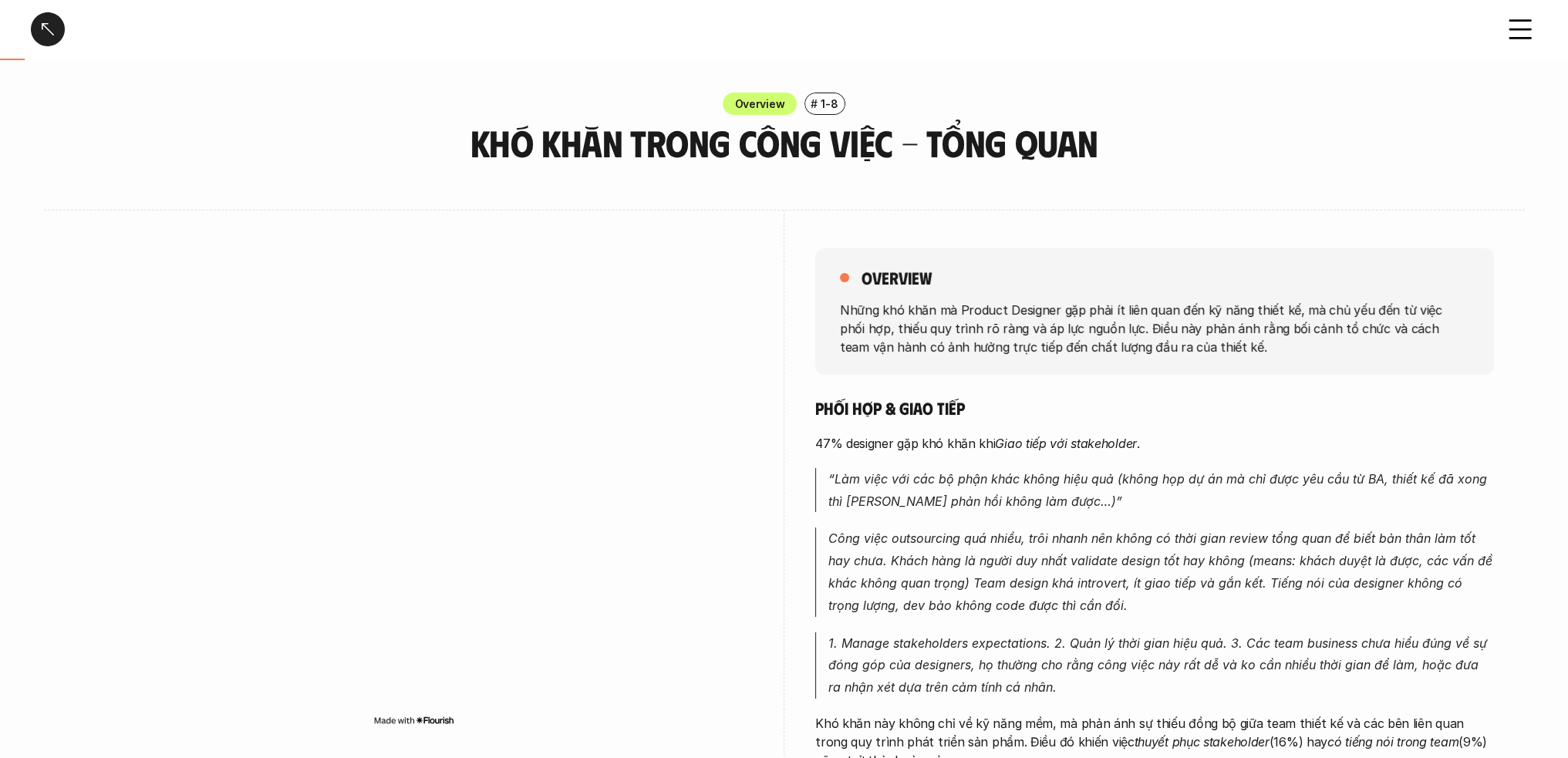
click at [1523, 27] on icon at bounding box center [1520, 29] width 34 height 34
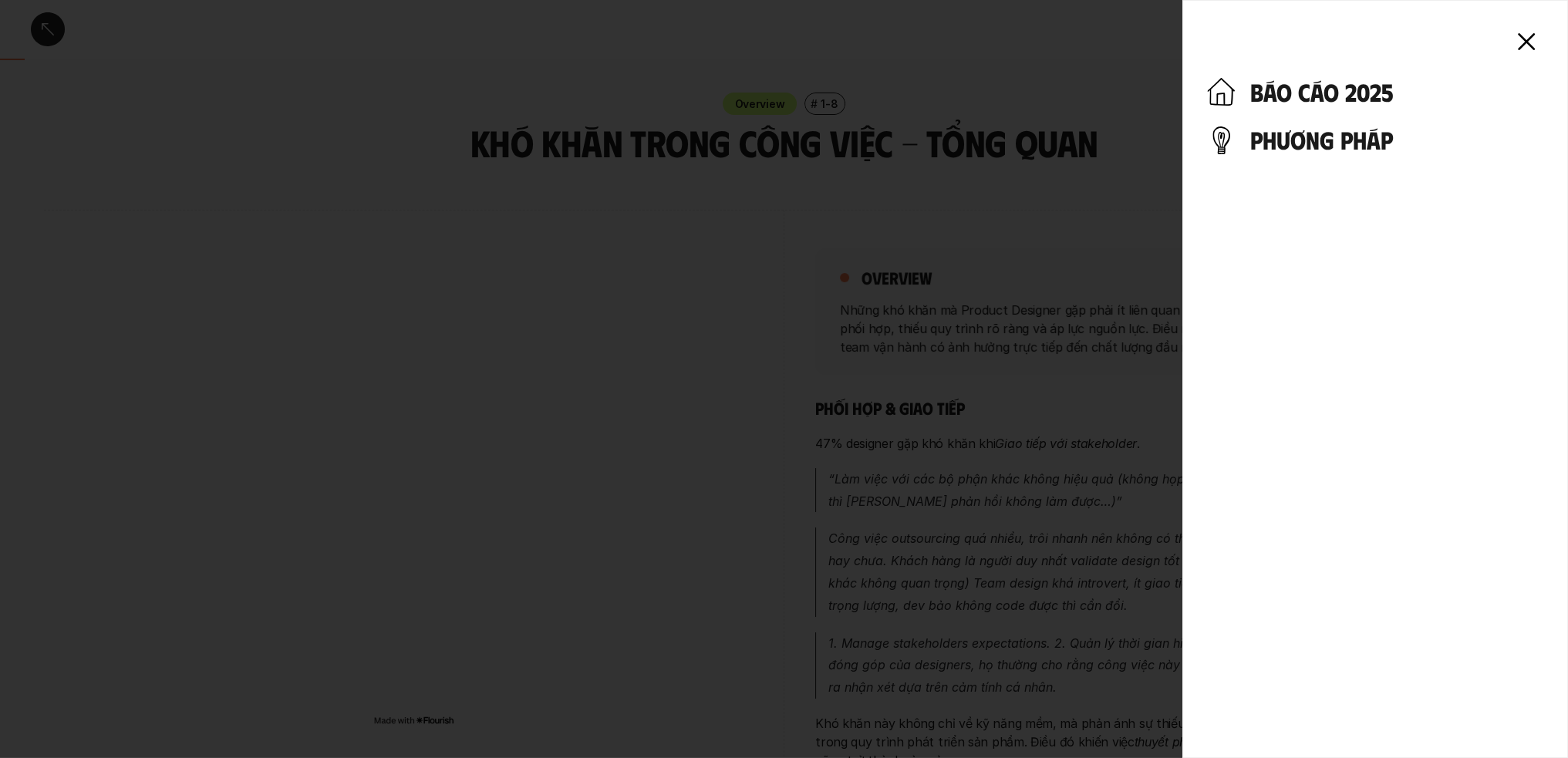
click at [1529, 32] on icon at bounding box center [1526, 42] width 34 height 34
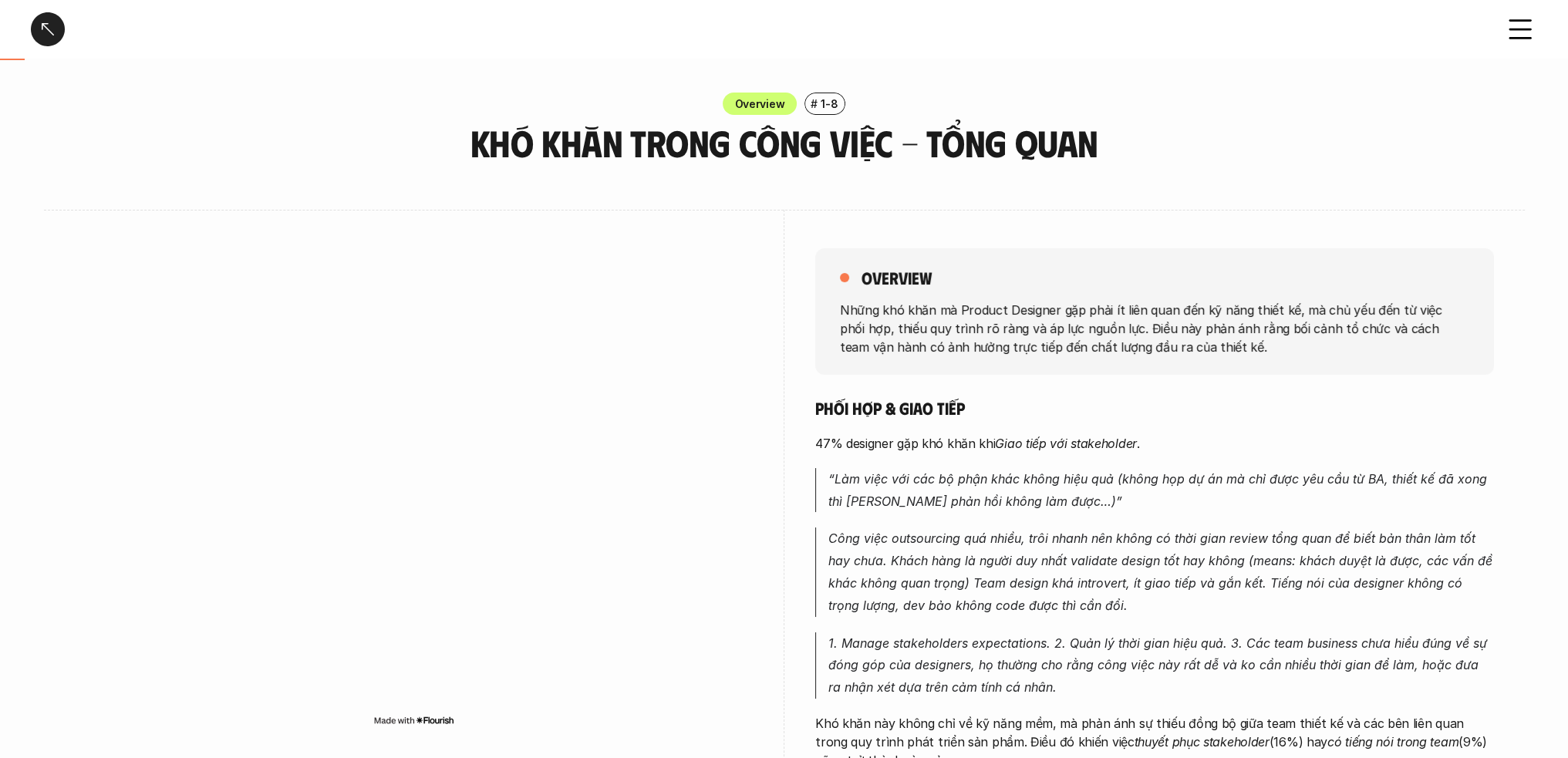
click at [1529, 32] on div at bounding box center [784, 379] width 1568 height 758
click at [1517, 30] on use at bounding box center [1521, 29] width 21 height 17
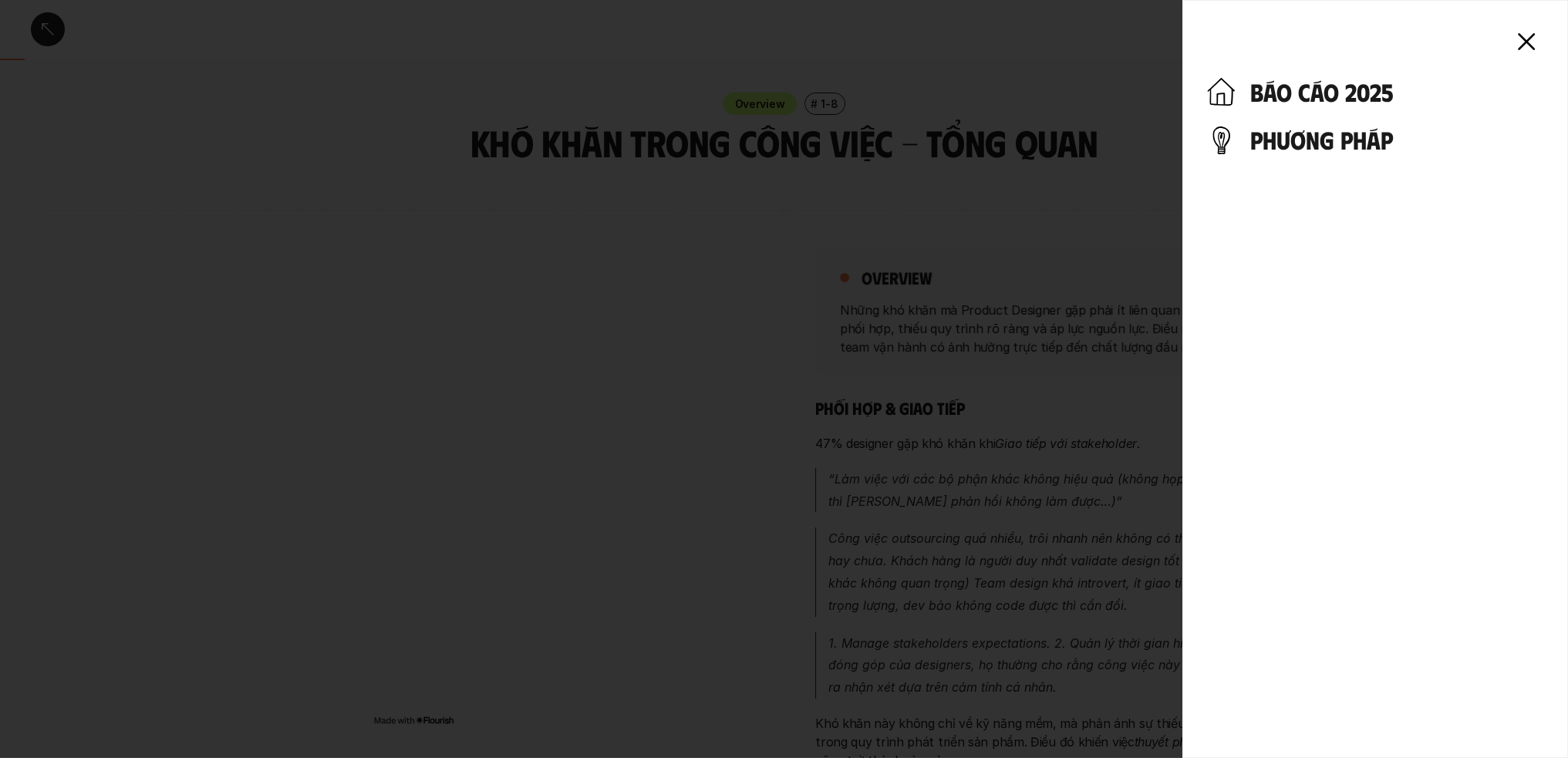
click at [1302, 91] on h4 "báo cáo 2025" at bounding box center [1397, 91] width 293 height 29
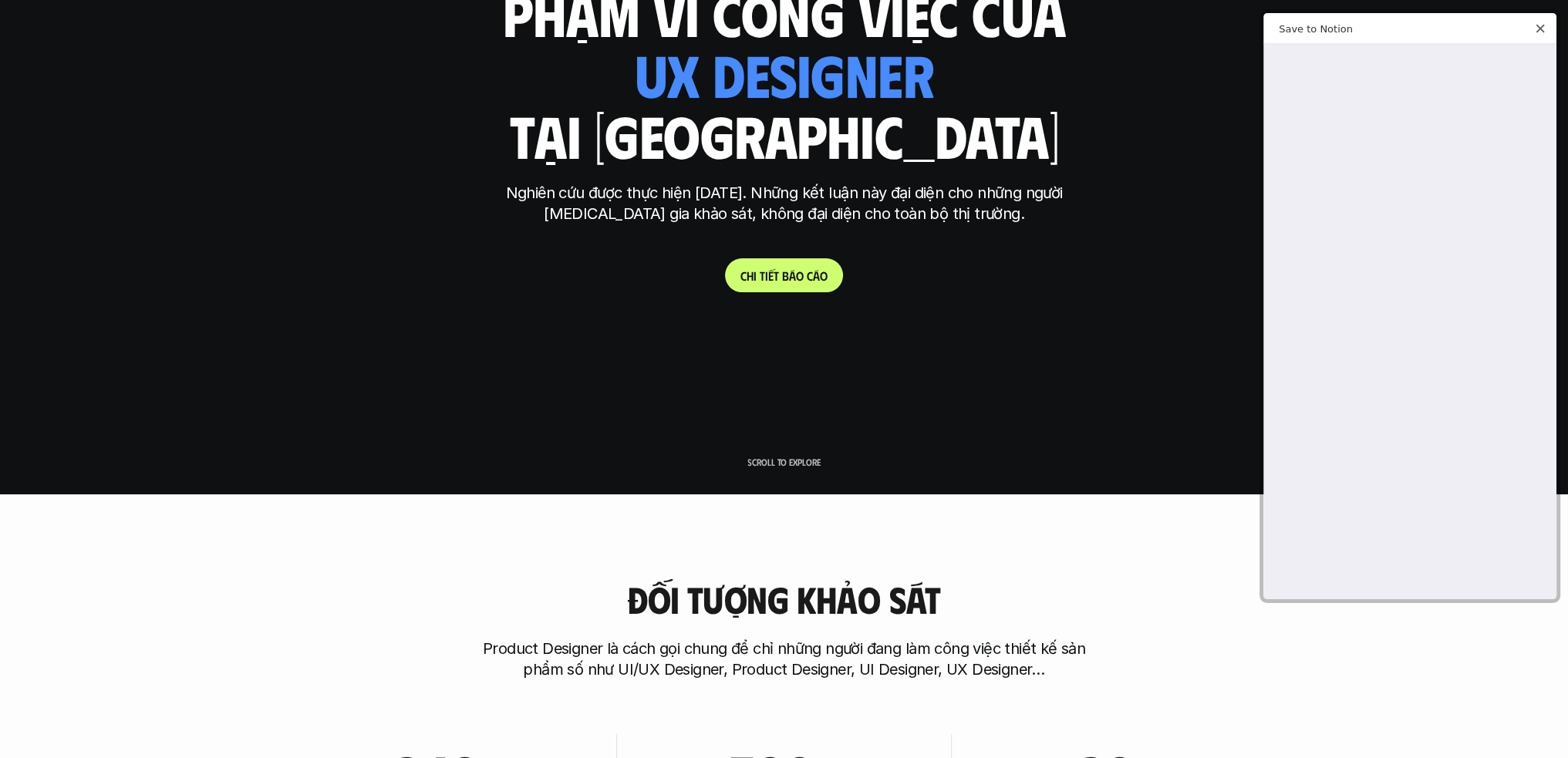
scroll to position [385, 0]
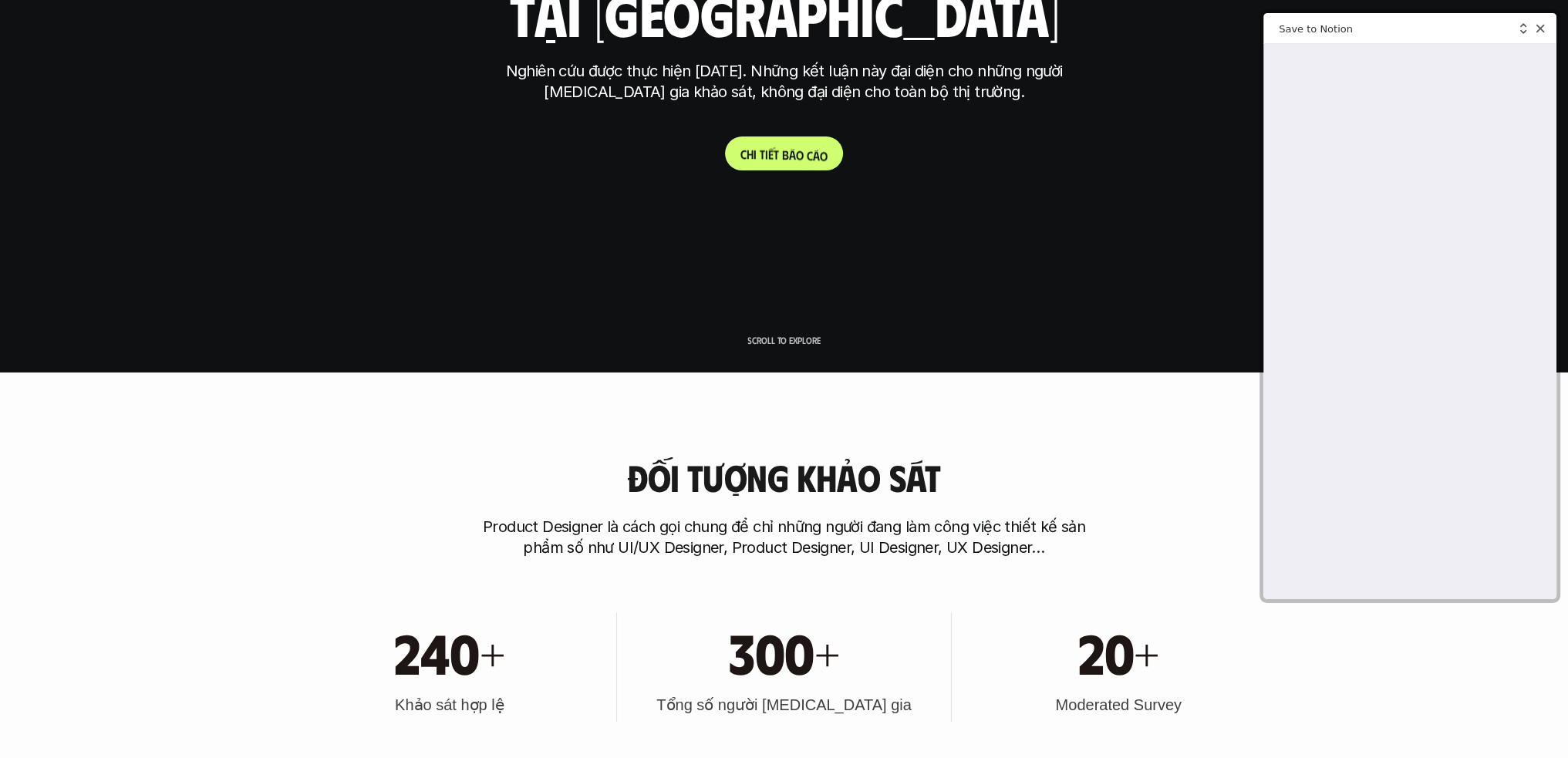
click at [798, 159] on p "C h i t i ế t b á o c á o" at bounding box center [784, 154] width 87 height 15
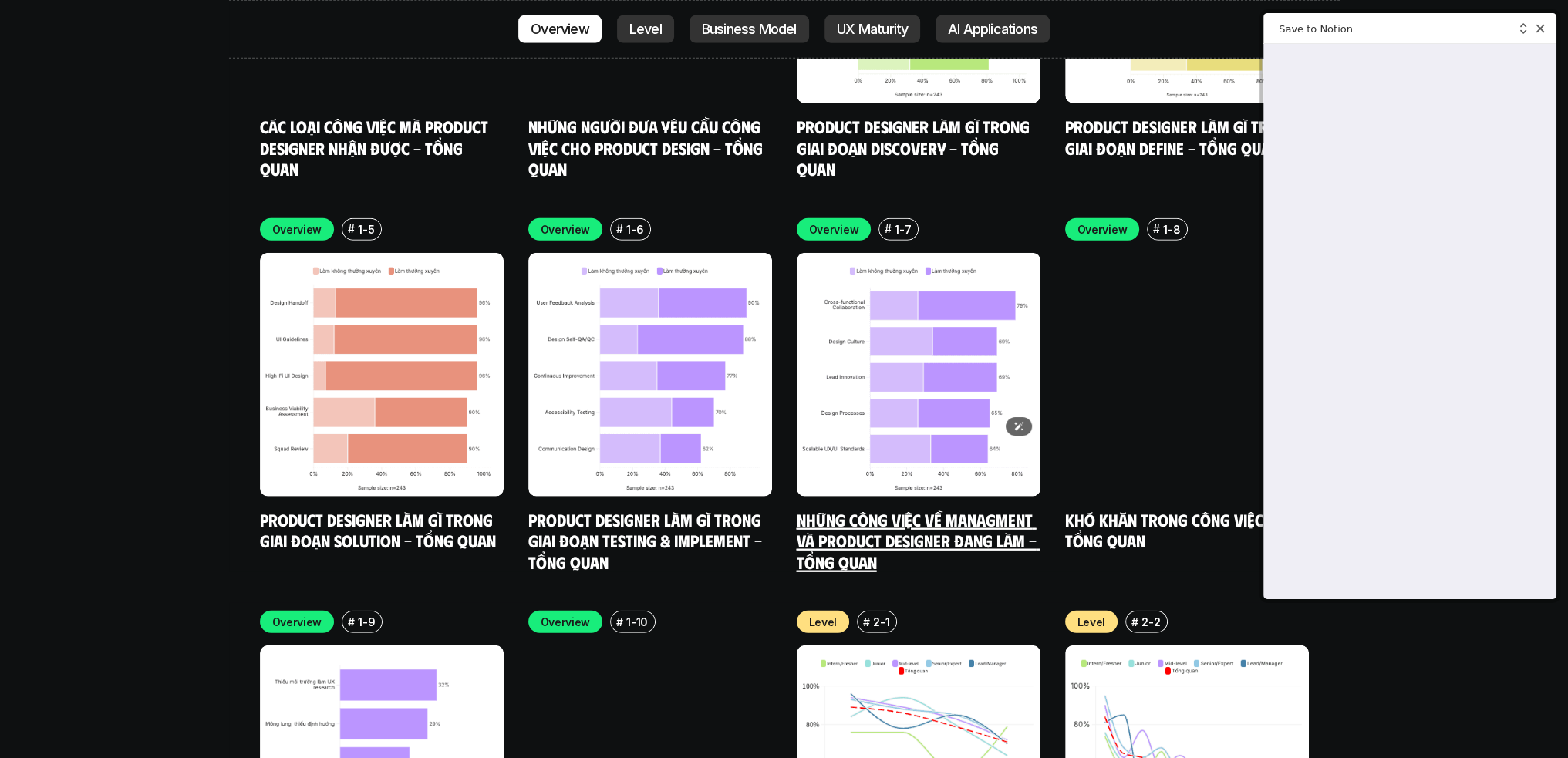
scroll to position [4955, 0]
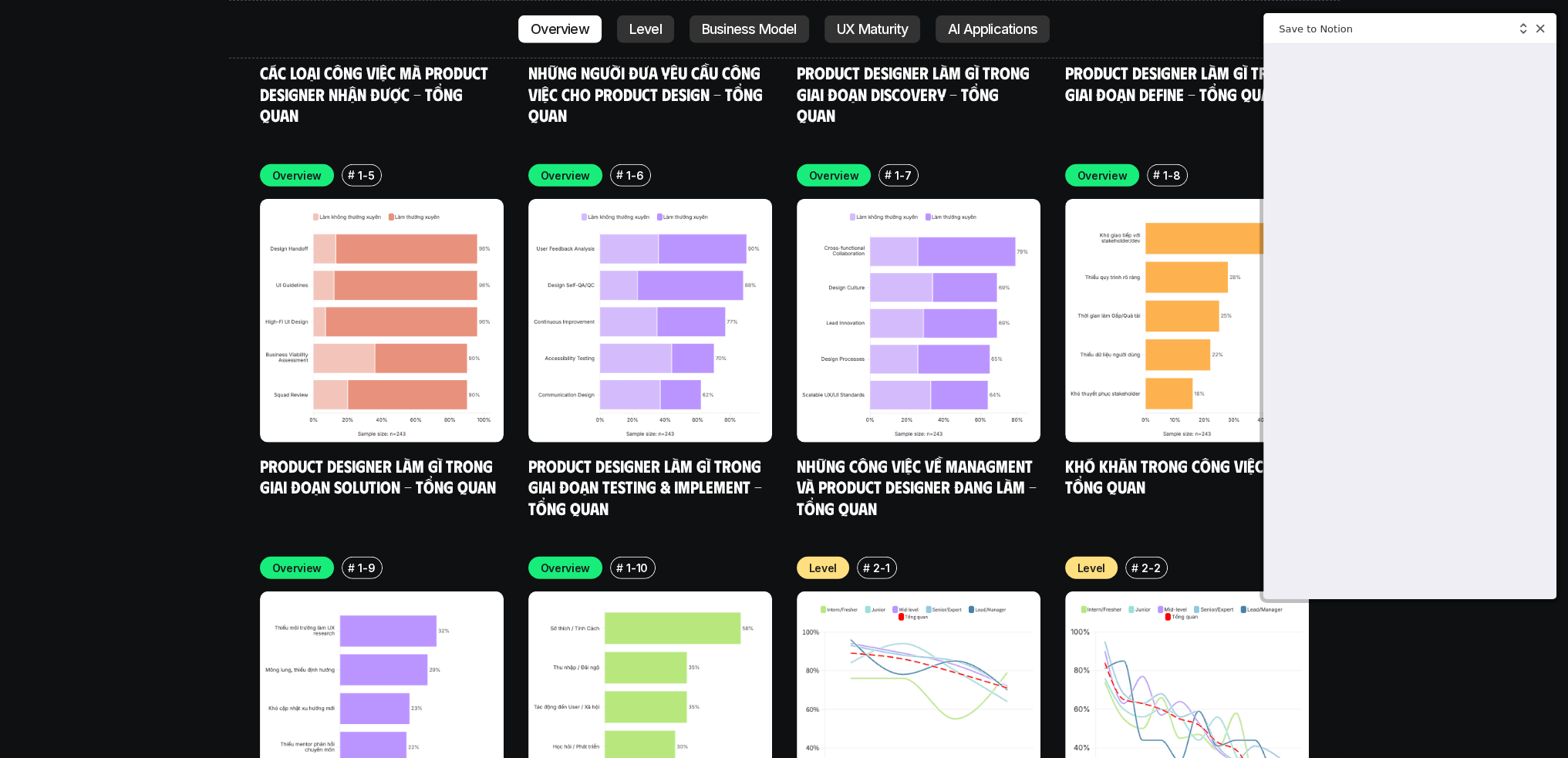
click at [1533, 24] on div "Close web clipper" at bounding box center [1541, 28] width 20 height 20
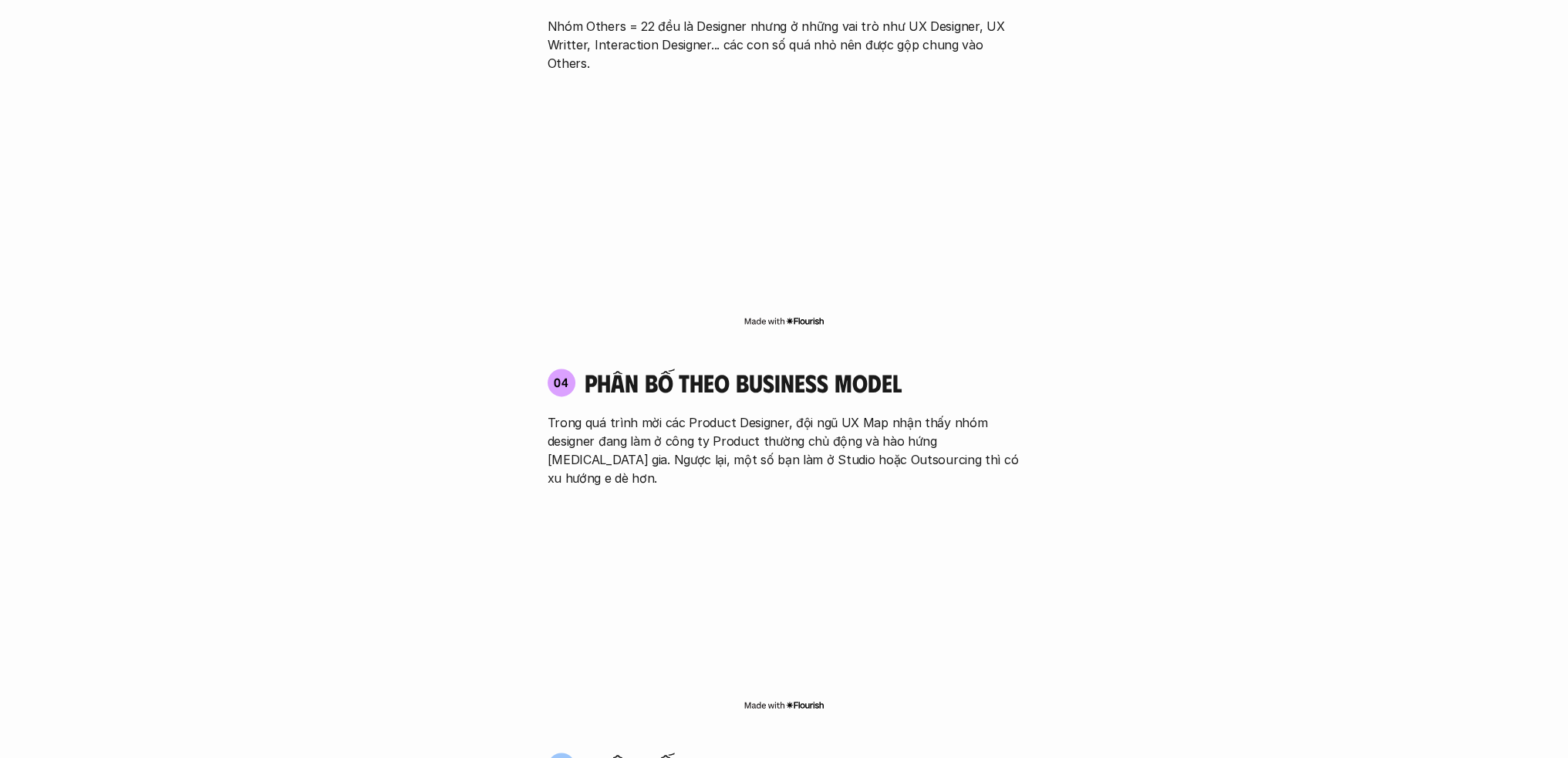
scroll to position [2776, 0]
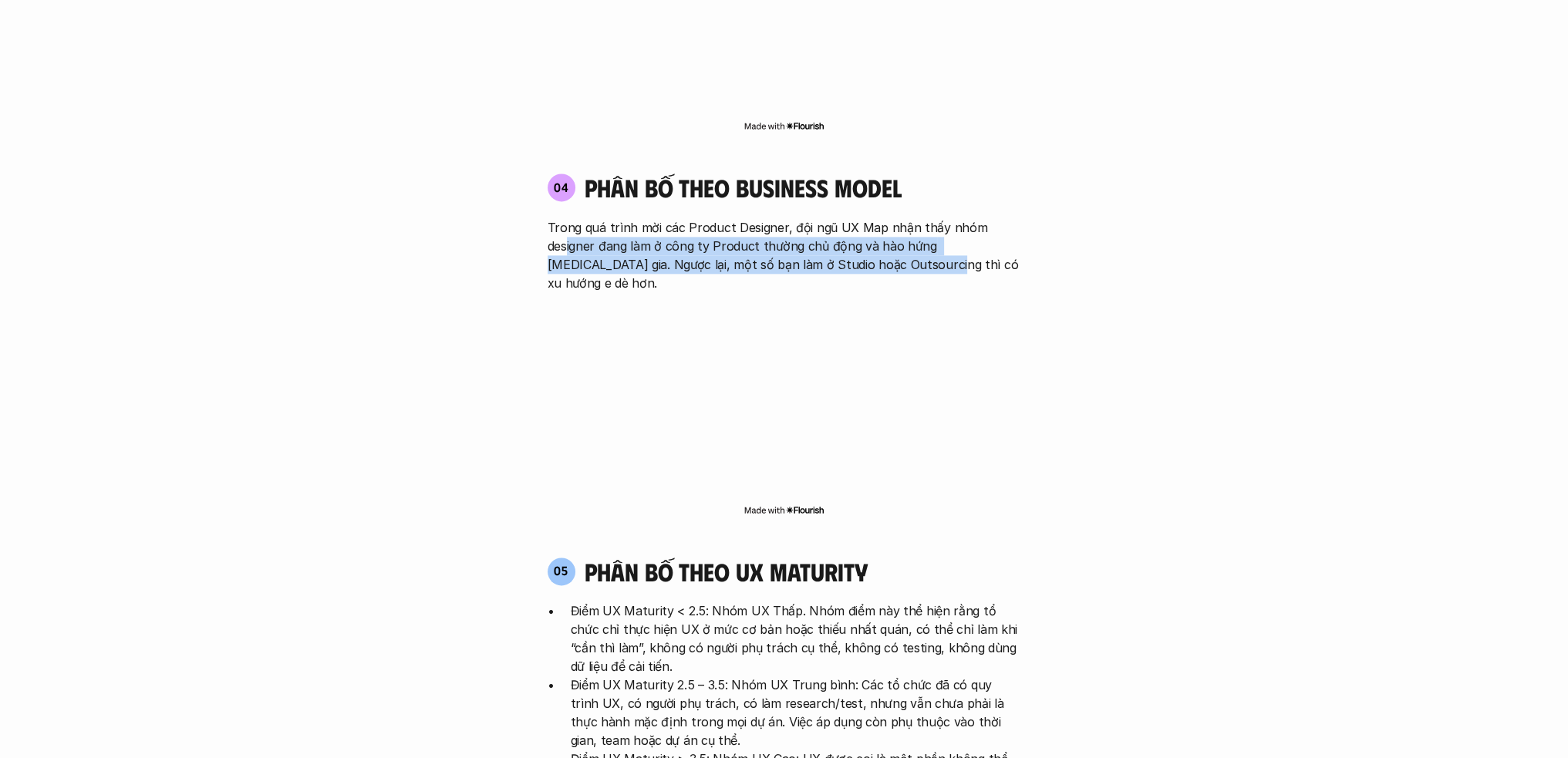
drag, startPoint x: 880, startPoint y: 213, endPoint x: 651, endPoint y: 181, distance: 231.2
click at [575, 218] on p "Trong quá trình mời các Product Designer, đội ngũ UX Map nhận thấy nhóm designe…" at bounding box center [785, 255] width 473 height 74
click at [783, 218] on p "Trong quá trình mời các Product Designer, đội ngũ UX Map nhận thấy nhóm designe…" at bounding box center [785, 255] width 473 height 74
drag, startPoint x: 997, startPoint y: 210, endPoint x: 663, endPoint y: 186, distance: 334.9
click at [617, 218] on p "Trong quá trình mời các Product Designer, đội ngũ UX Map nhận thấy nhóm designe…" at bounding box center [785, 255] width 473 height 74
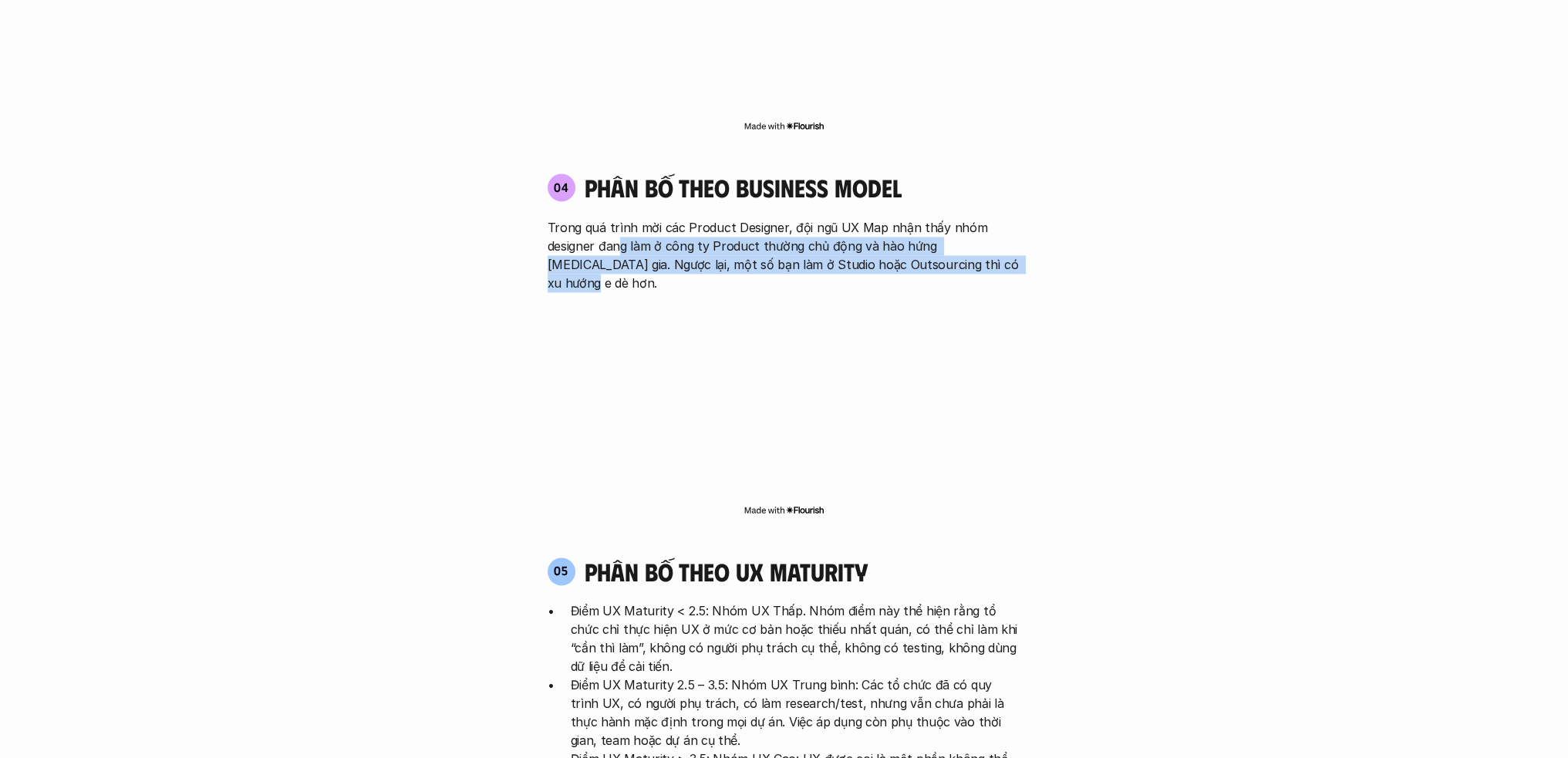
click at [848, 218] on p "Trong quá trình mời các Product Designer, đội ngũ UX Map nhận thấy nhóm designe…" at bounding box center [785, 255] width 473 height 74
